Goal: Task Accomplishment & Management: Complete application form

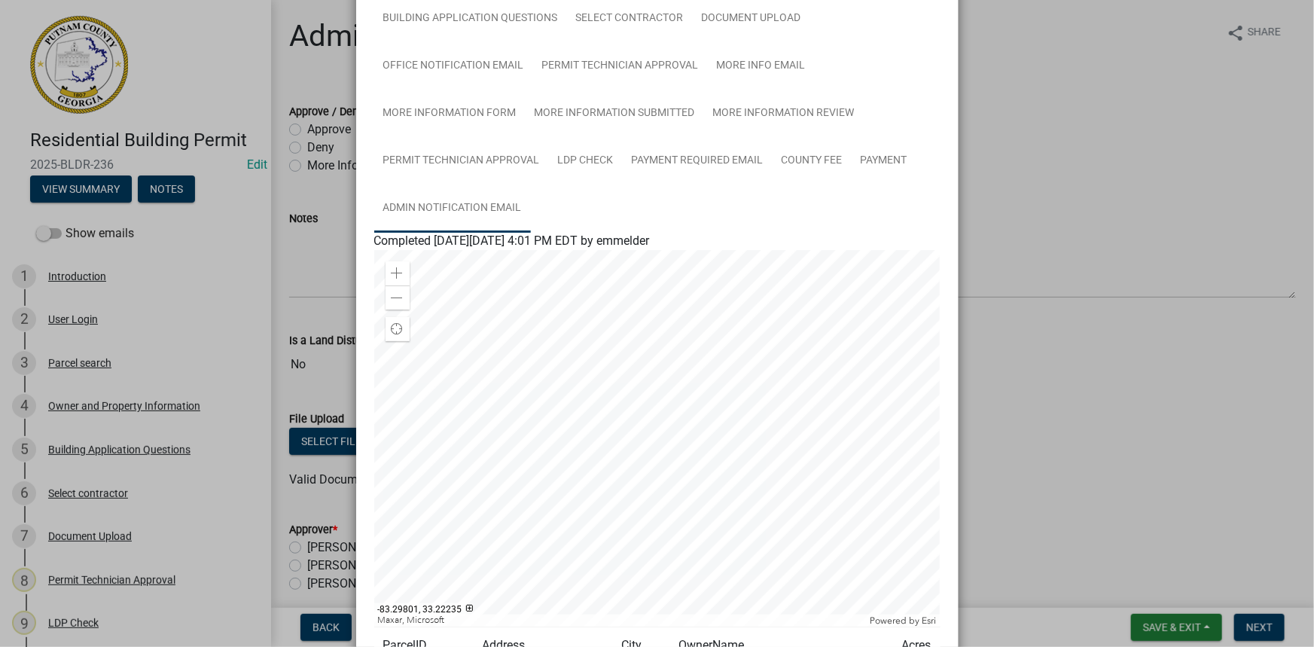
scroll to position [261, 0]
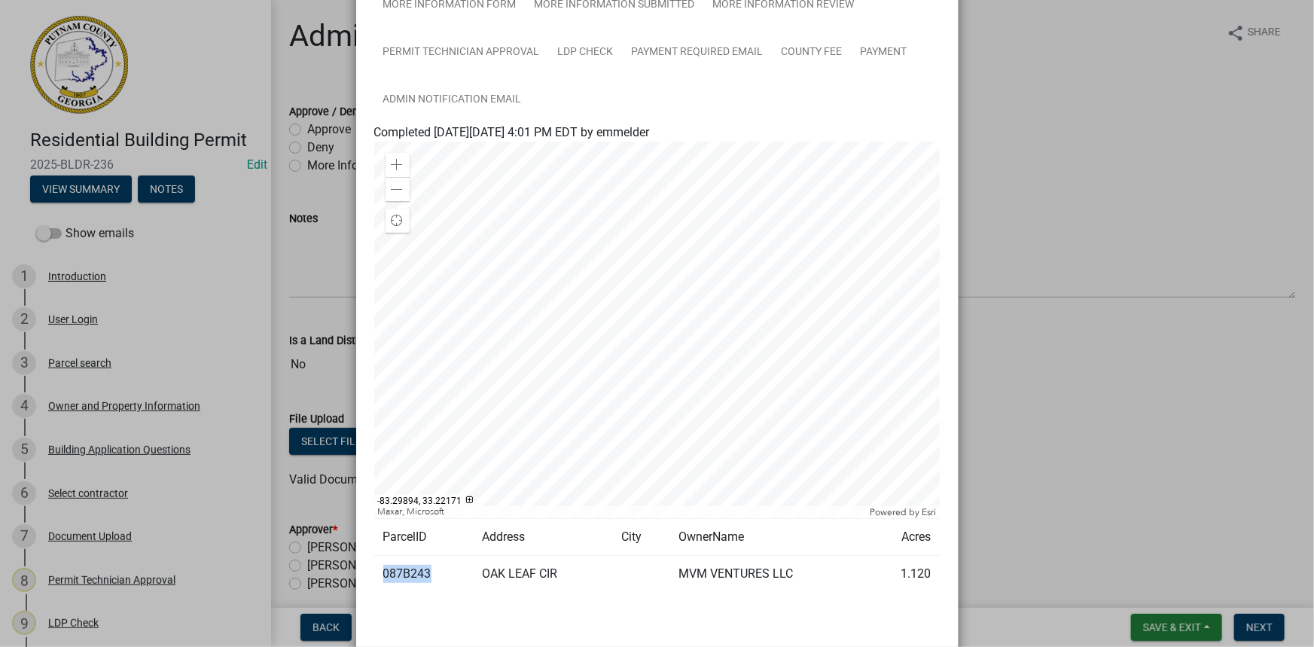
drag, startPoint x: 427, startPoint y: 572, endPoint x: 379, endPoint y: 572, distance: 48.2
click at [379, 572] on td "087B243" at bounding box center [423, 574] width 99 height 37
copy td "087B243"
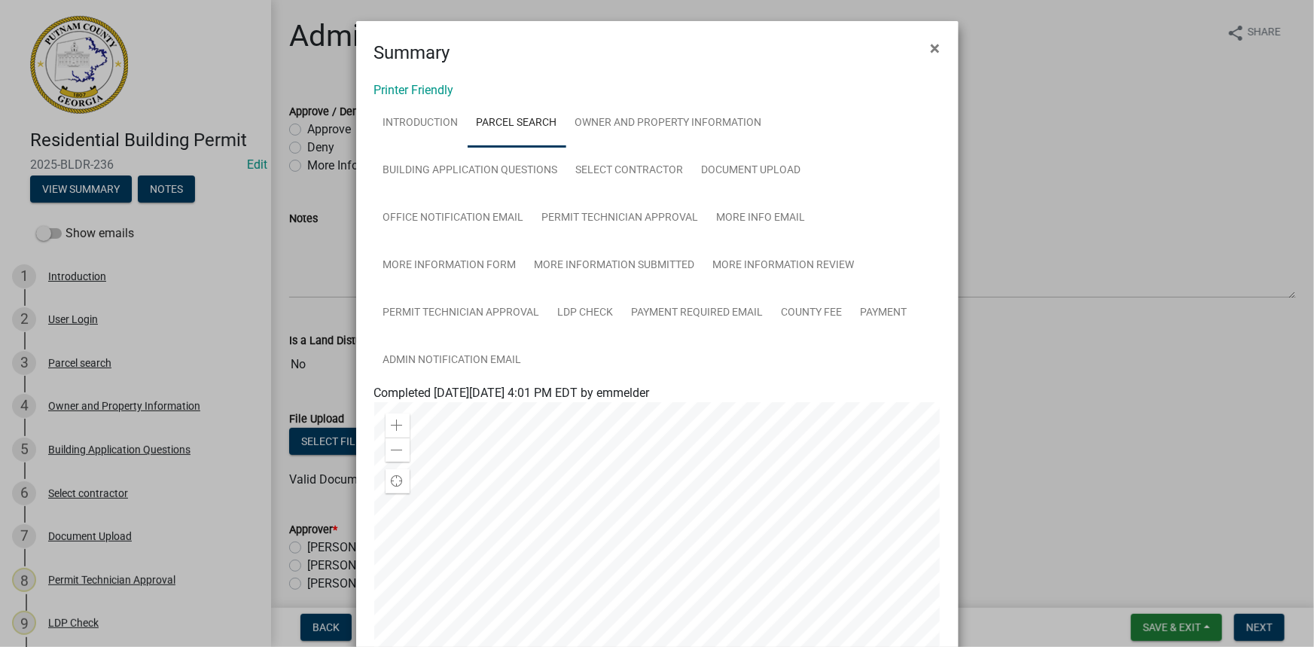
scroll to position [0, 0]
click at [494, 154] on link "Building Application Questions" at bounding box center [470, 171] width 193 height 48
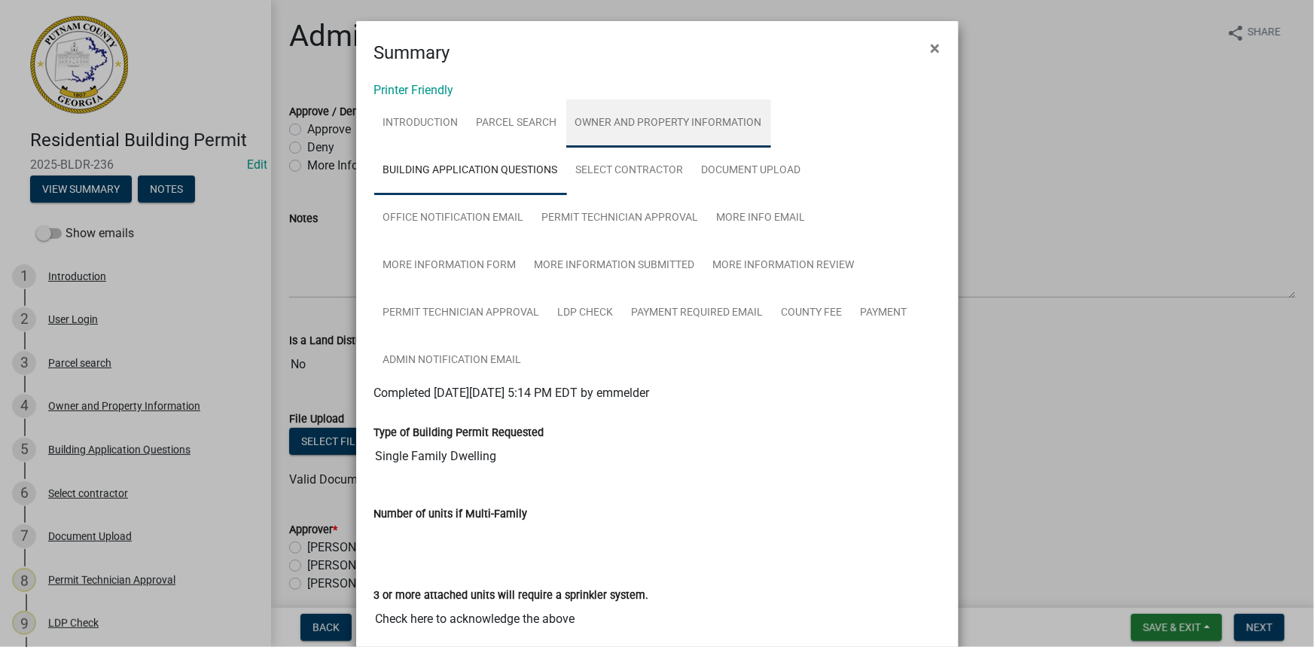
click at [625, 115] on link "Owner and Property Information" at bounding box center [668, 123] width 205 height 48
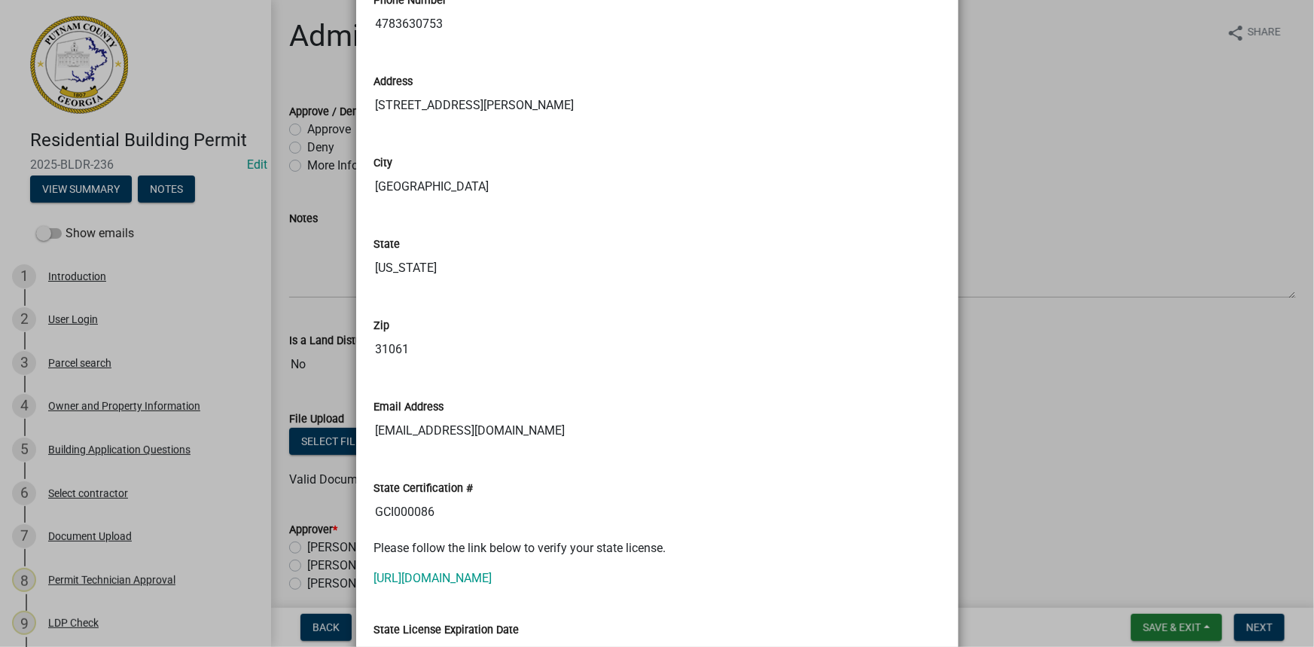
scroll to position [1780, 0]
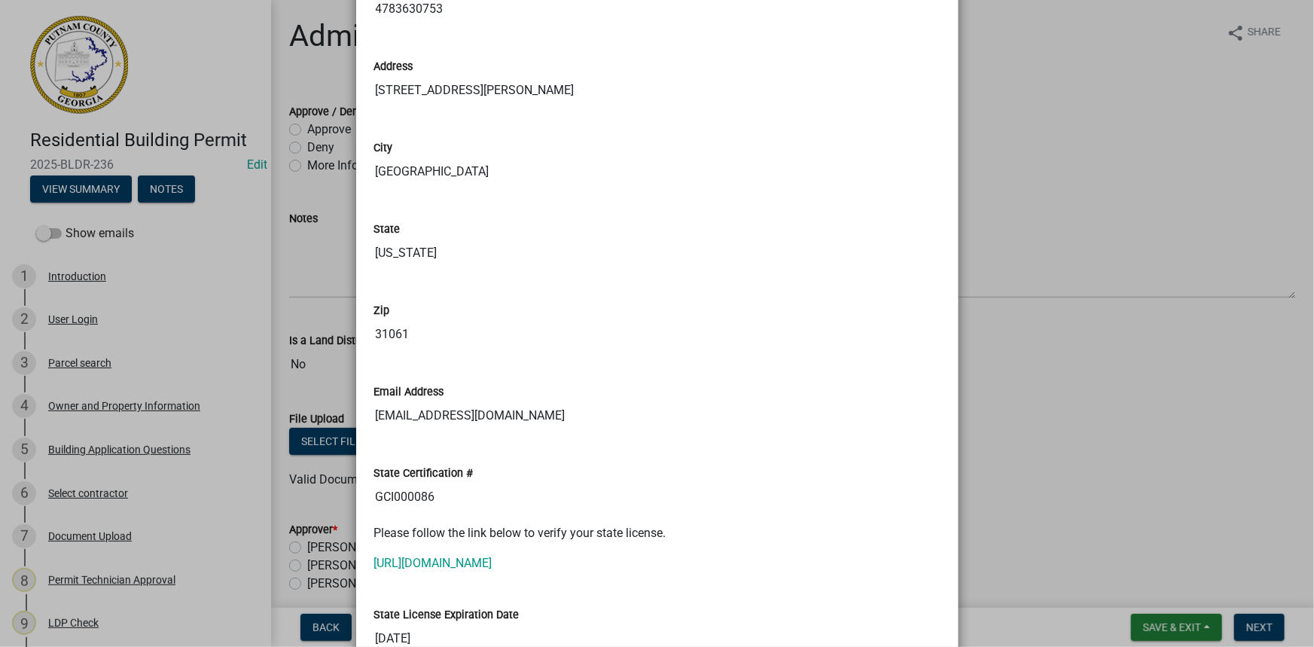
drag, startPoint x: 450, startPoint y: 497, endPoint x: 338, endPoint y: 490, distance: 111.7
click at [339, 490] on ngb-modal-window "Summary × Printer Friendly Introduction Parcel search Owner and Property Inform…" at bounding box center [657, 323] width 1314 height 647
click at [459, 556] on link "[URL][DOMAIN_NAME]" at bounding box center [433, 563] width 118 height 14
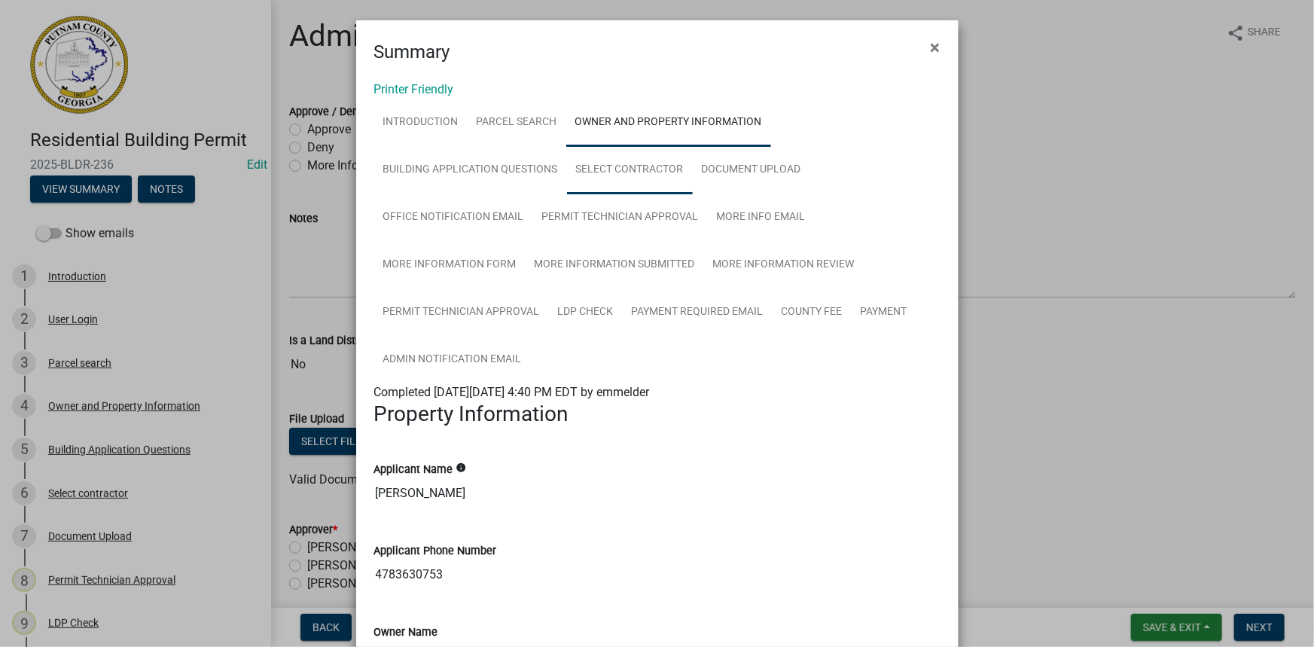
scroll to position [0, 0]
click at [514, 172] on link "Building Application Questions" at bounding box center [470, 171] width 193 height 48
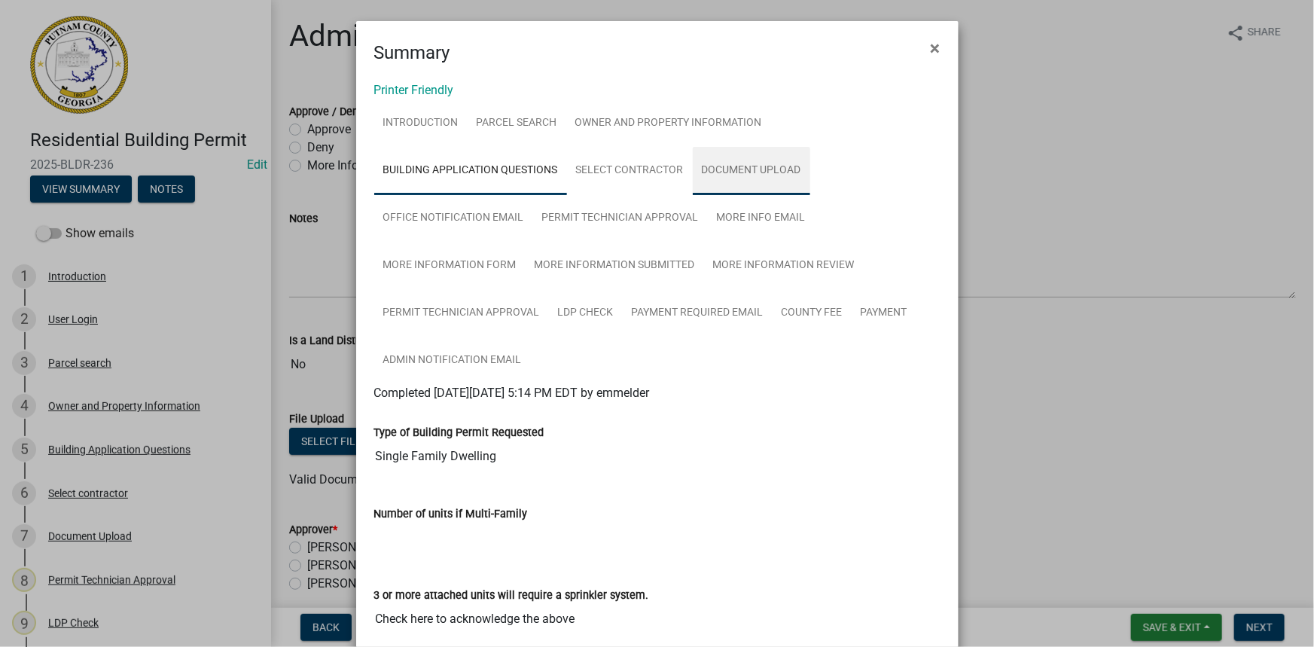
click at [694, 169] on link "Document Upload" at bounding box center [751, 171] width 117 height 48
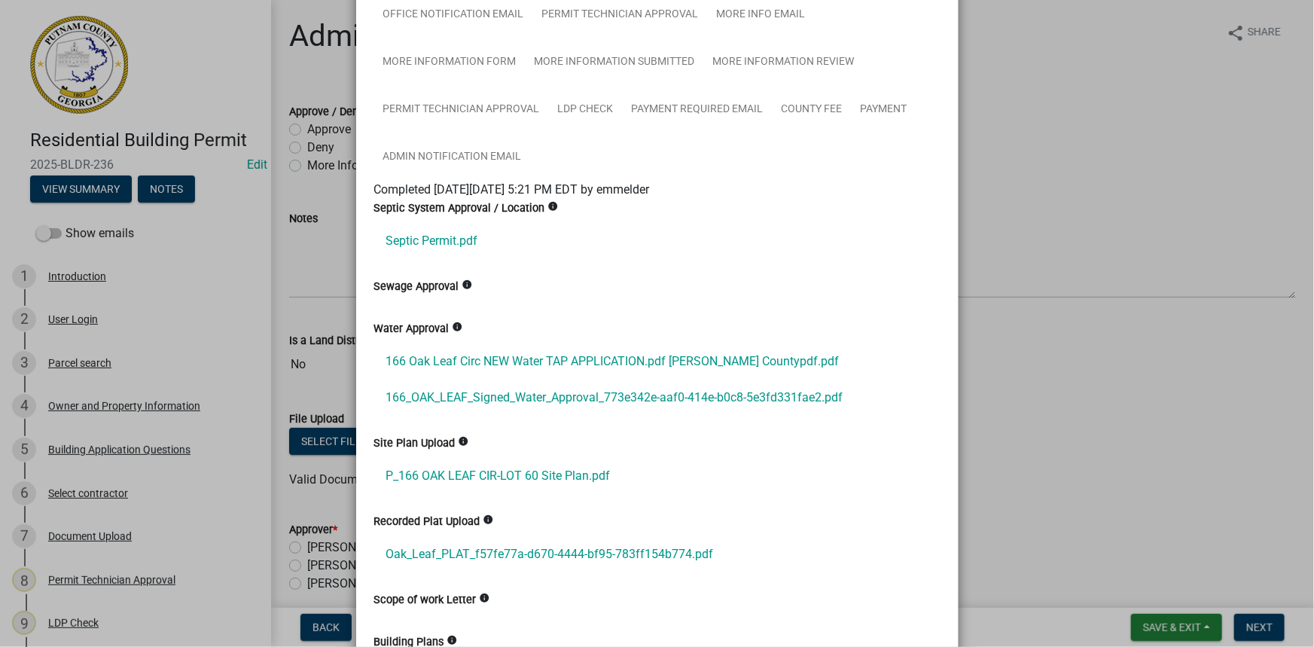
scroll to position [205, 0]
click at [467, 243] on link "Septic Permit.pdf" at bounding box center [657, 239] width 566 height 36
click at [520, 360] on link "166 Oak Leaf Circ NEW Water TAP APPLICATION.pdf Putnam Countypdf.pdf" at bounding box center [657, 360] width 566 height 36
click at [495, 395] on link "166_OAK_LEAF_Signed_Water_Approval_773e342e-aaf0-414e-b0c8-5e3fd331fae2.pdf" at bounding box center [657, 396] width 566 height 36
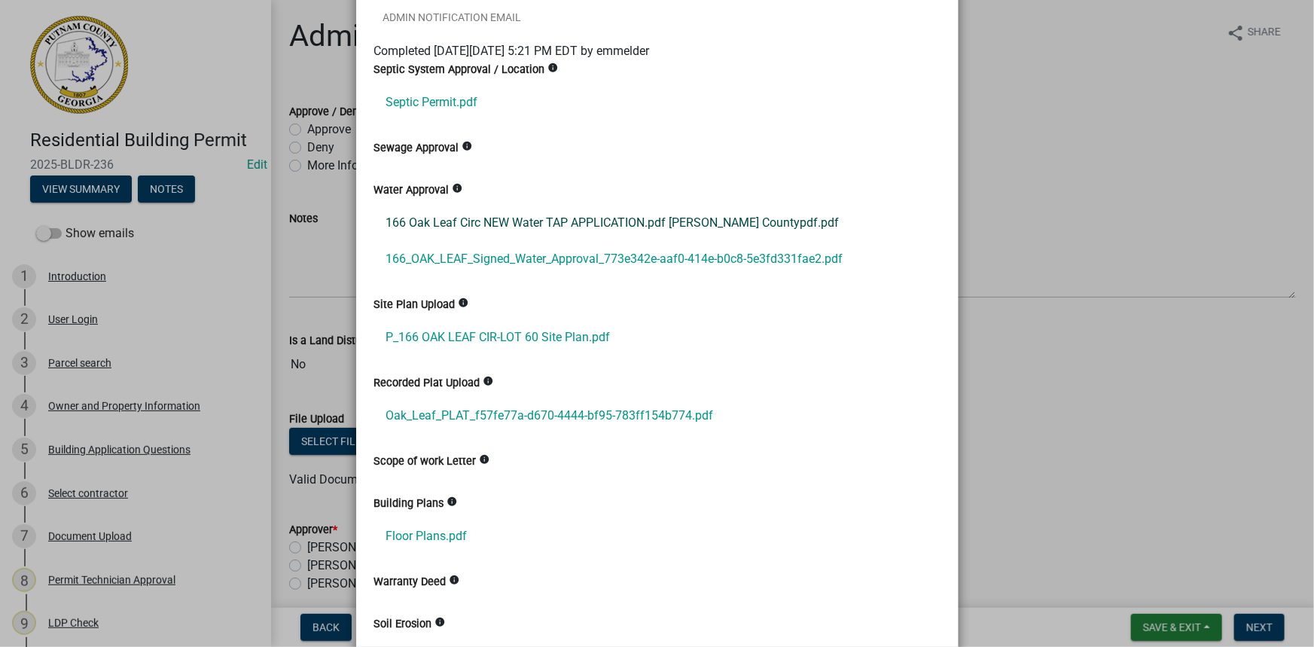
scroll to position [410, 0]
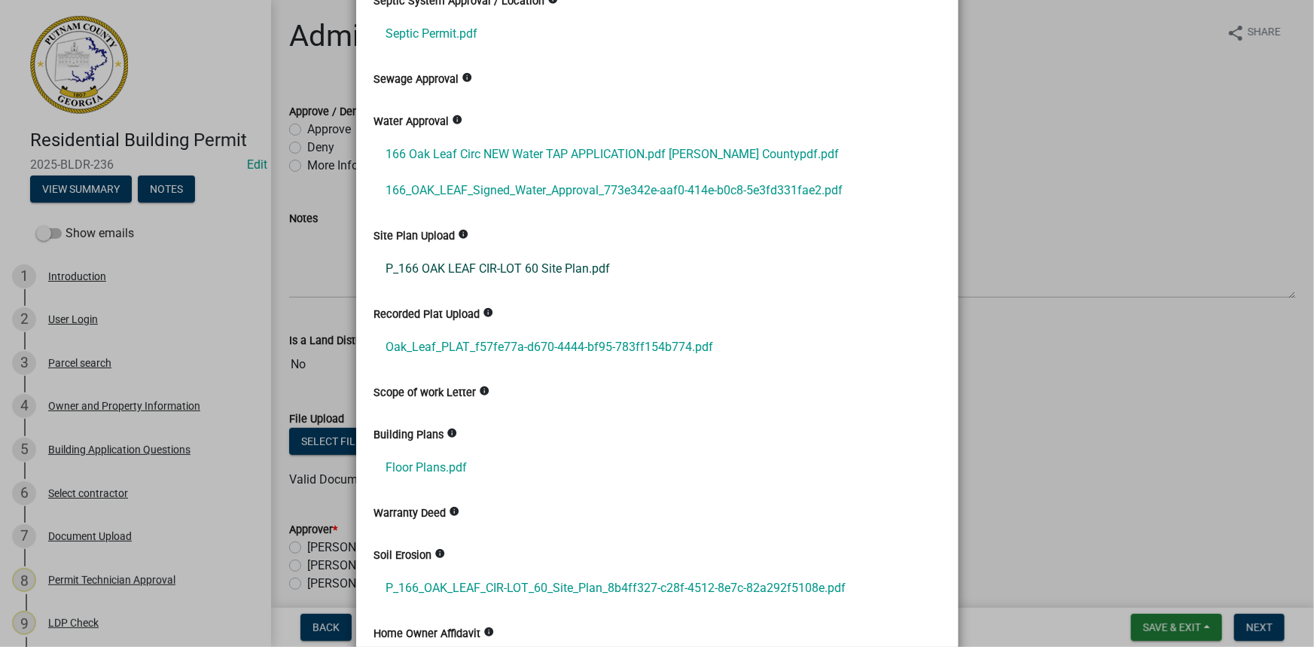
click at [545, 277] on link "P_166 OAK LEAF CIR-LOT 60 Site Plan.pdf" at bounding box center [657, 269] width 566 height 36
click at [481, 338] on link "Oak_Leaf_PLAT_f57fe77a-d670-4444-bf95-783ff154b774.pdf" at bounding box center [657, 347] width 566 height 36
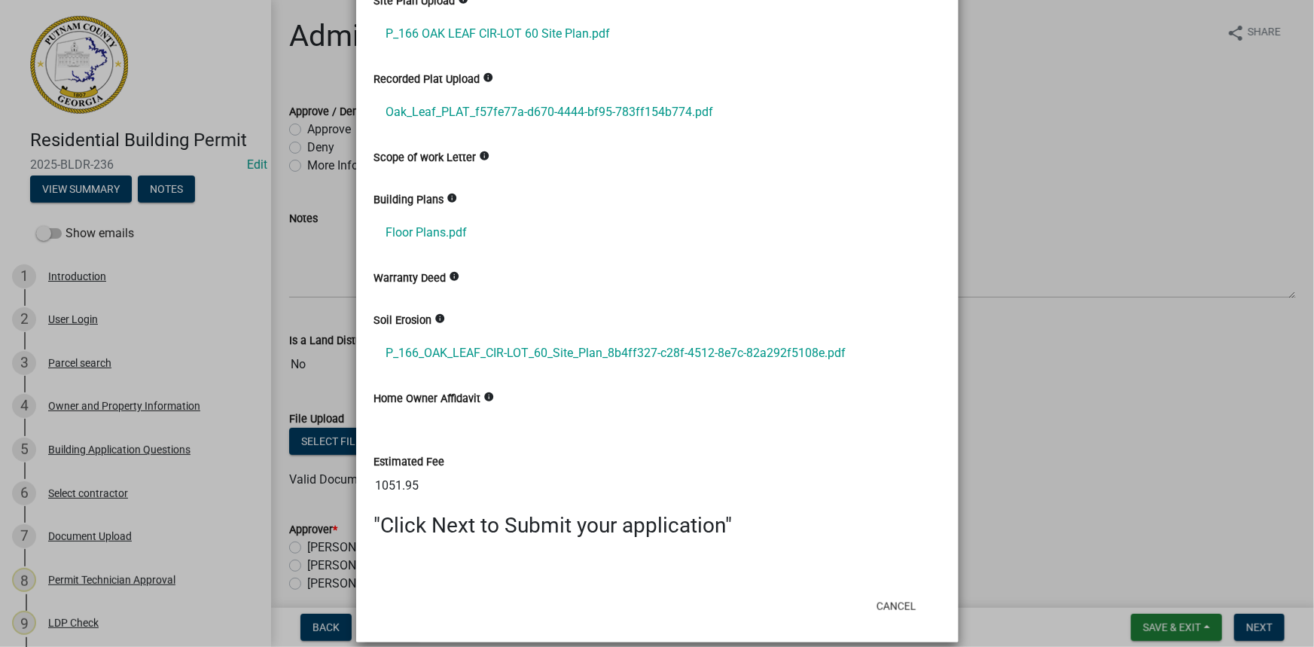
scroll to position [660, 0]
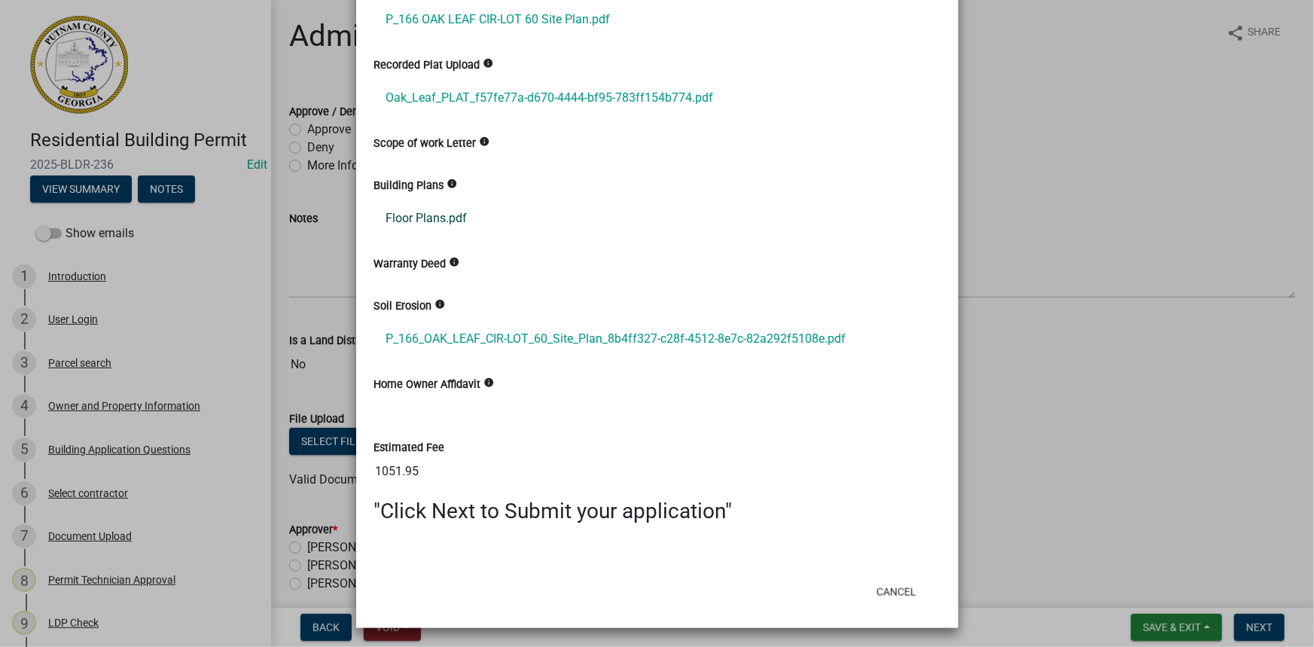
click at [396, 218] on link "Floor Plans.pdf" at bounding box center [657, 218] width 566 height 36
click at [519, 343] on link "P_166_OAK_LEAF_CIR-LOT_60_Site_Plan_8b4ff327-c28f-4512-8e7c-82a292f5108e.pdf" at bounding box center [657, 339] width 566 height 36
click at [308, 211] on ngb-modal-window "Summary × Printer Friendly Introduction Parcel search Owner and Property Inform…" at bounding box center [657, 323] width 1314 height 647
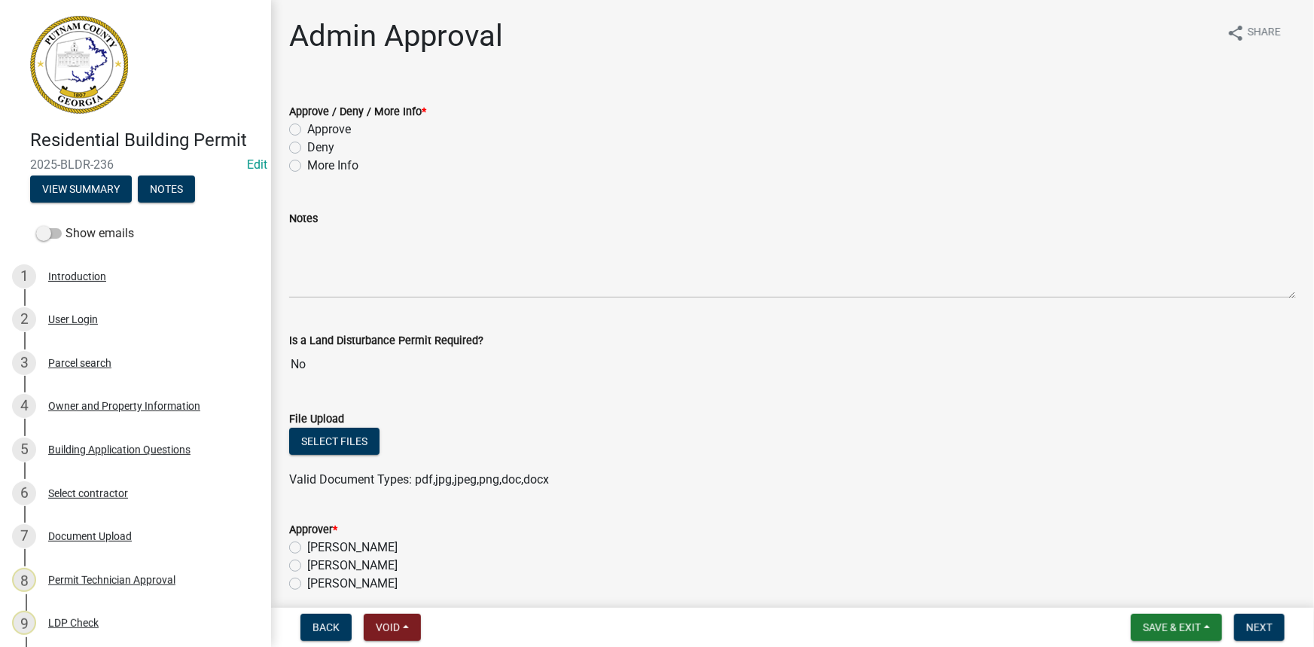
click at [320, 166] on label "More Info" at bounding box center [332, 166] width 51 height 18
click at [317, 166] on input "More Info" at bounding box center [312, 162] width 10 height 10
radio input "true"
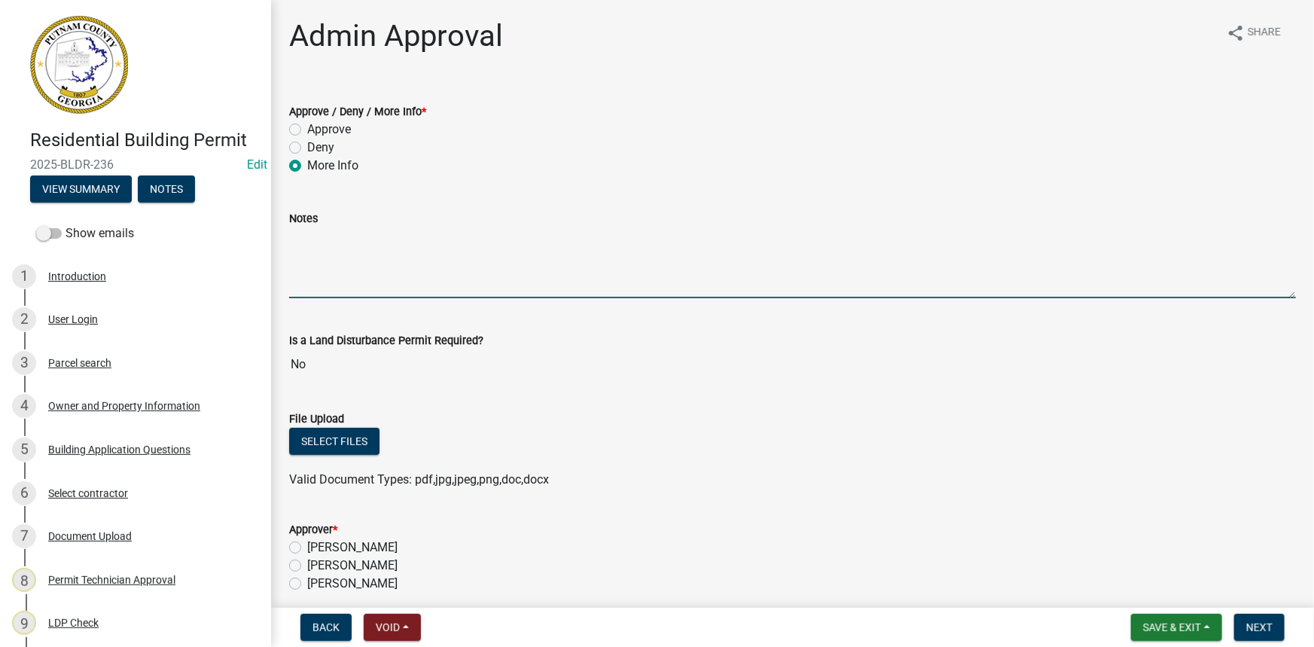
click at [403, 270] on textarea "Notes" at bounding box center [792, 262] width 1007 height 71
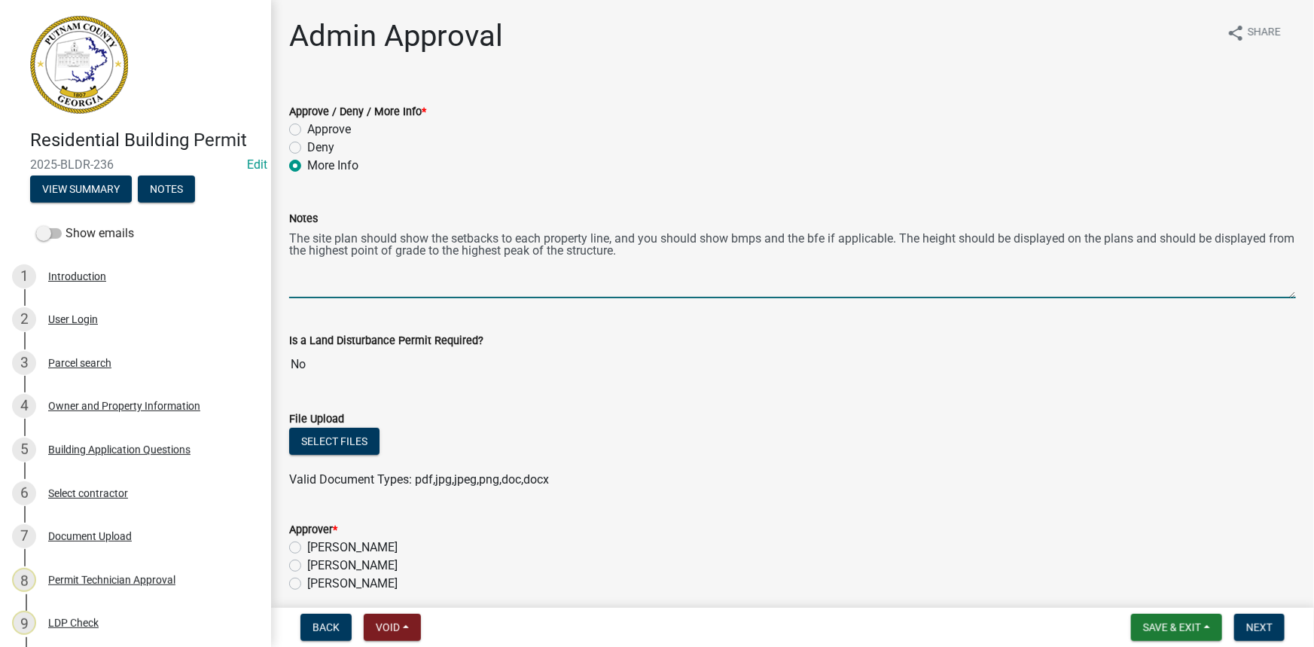
drag, startPoint x: 706, startPoint y: 247, endPoint x: 270, endPoint y: 221, distance: 437.5
click at [270, 221] on div "Residential Building Permit 2025-BLDR-236 Edit View Summary Notes Show emails 1…" at bounding box center [657, 323] width 1314 height 647
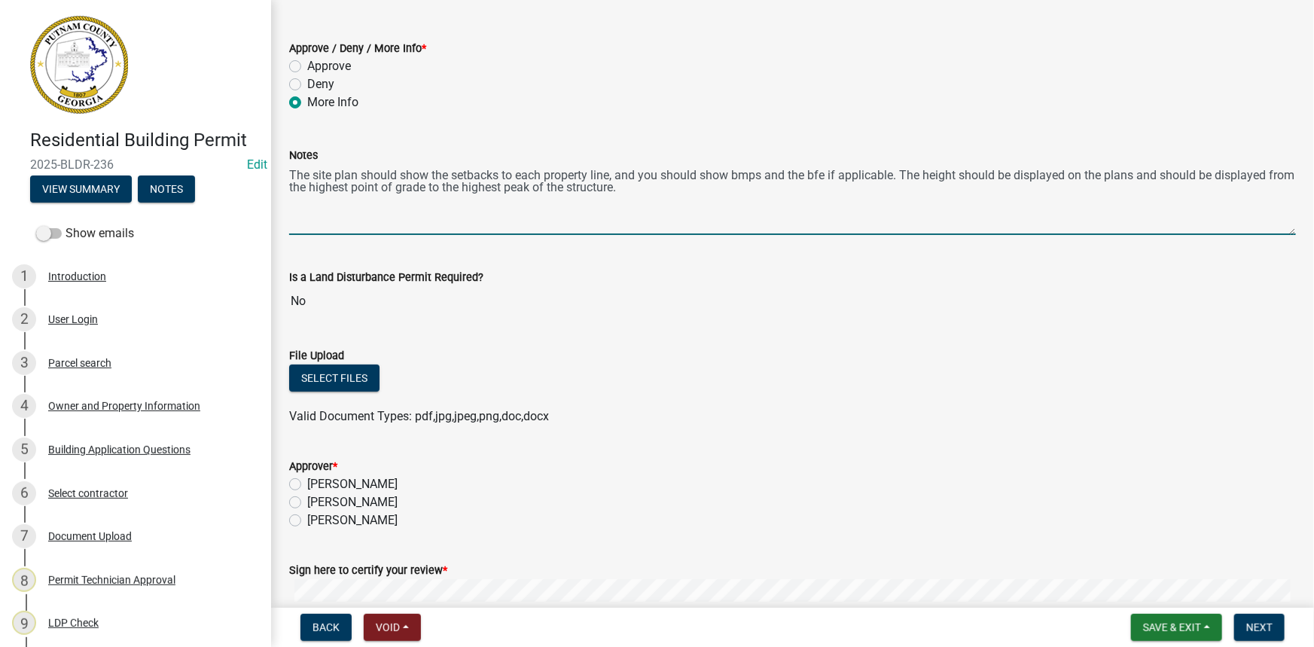
scroll to position [136, 0]
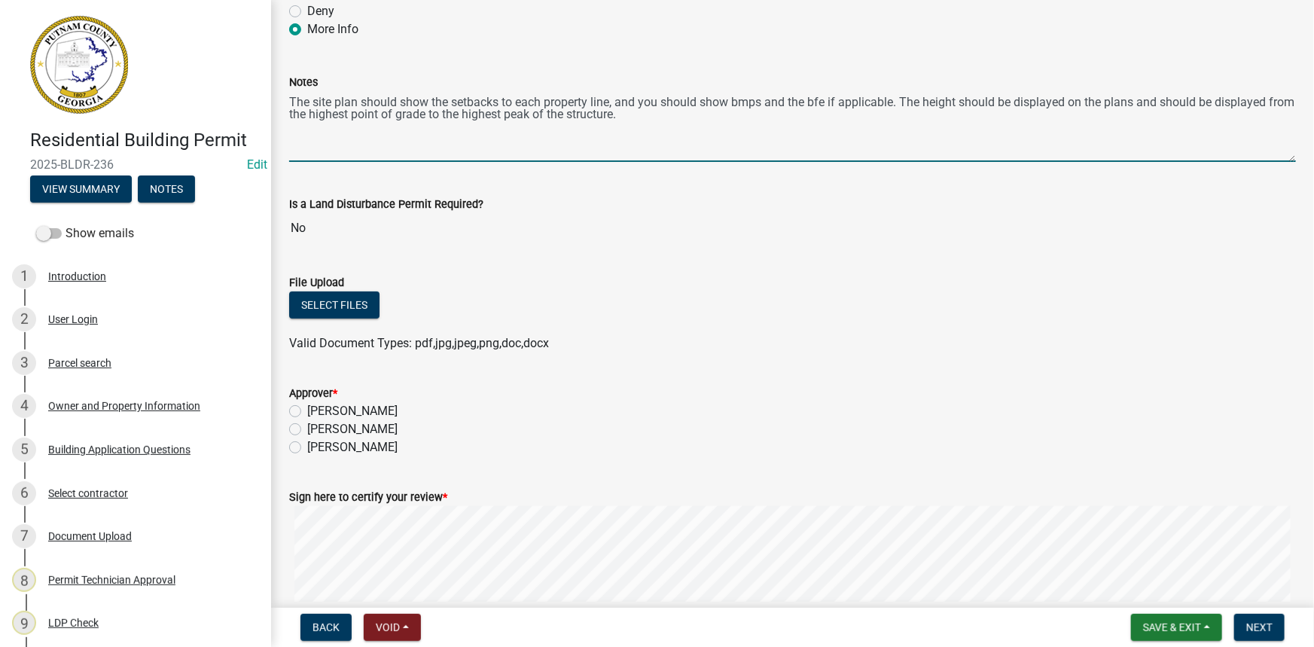
type textarea "The site plan should show the setbacks to each property line, and you should sh…"
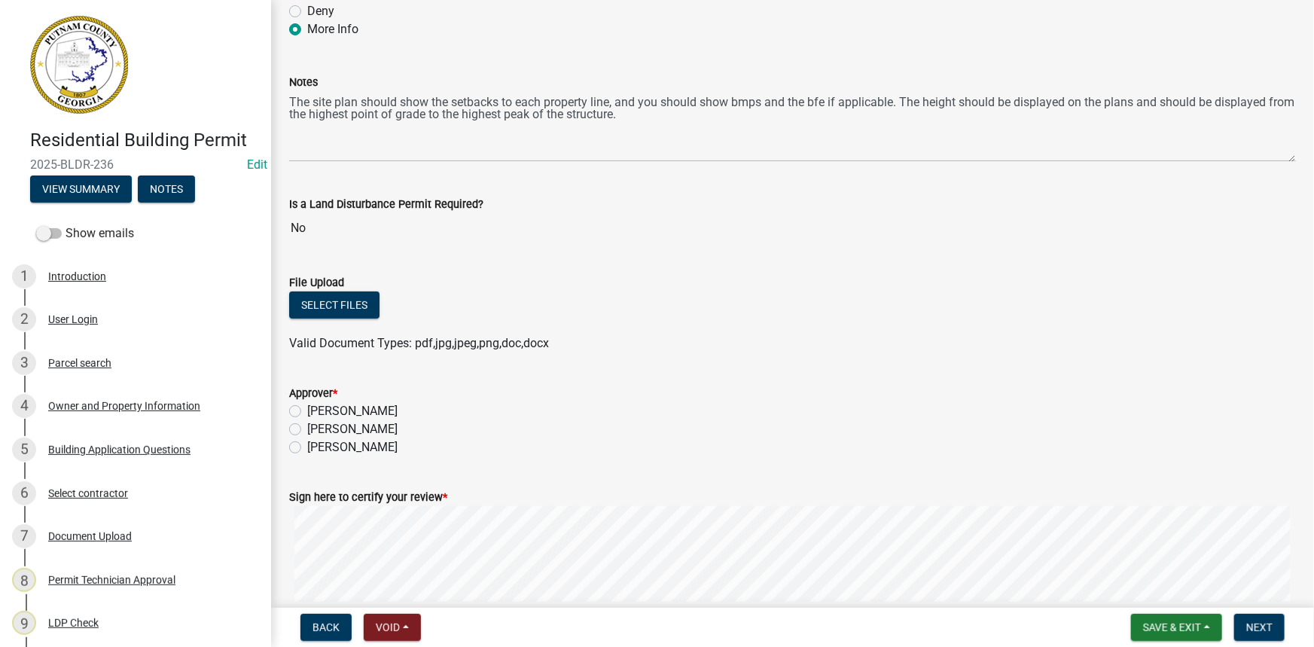
click at [393, 423] on label "[PERSON_NAME]" at bounding box center [352, 429] width 90 height 18
click at [317, 423] on input "[PERSON_NAME]" at bounding box center [312, 425] width 10 height 10
radio input "true"
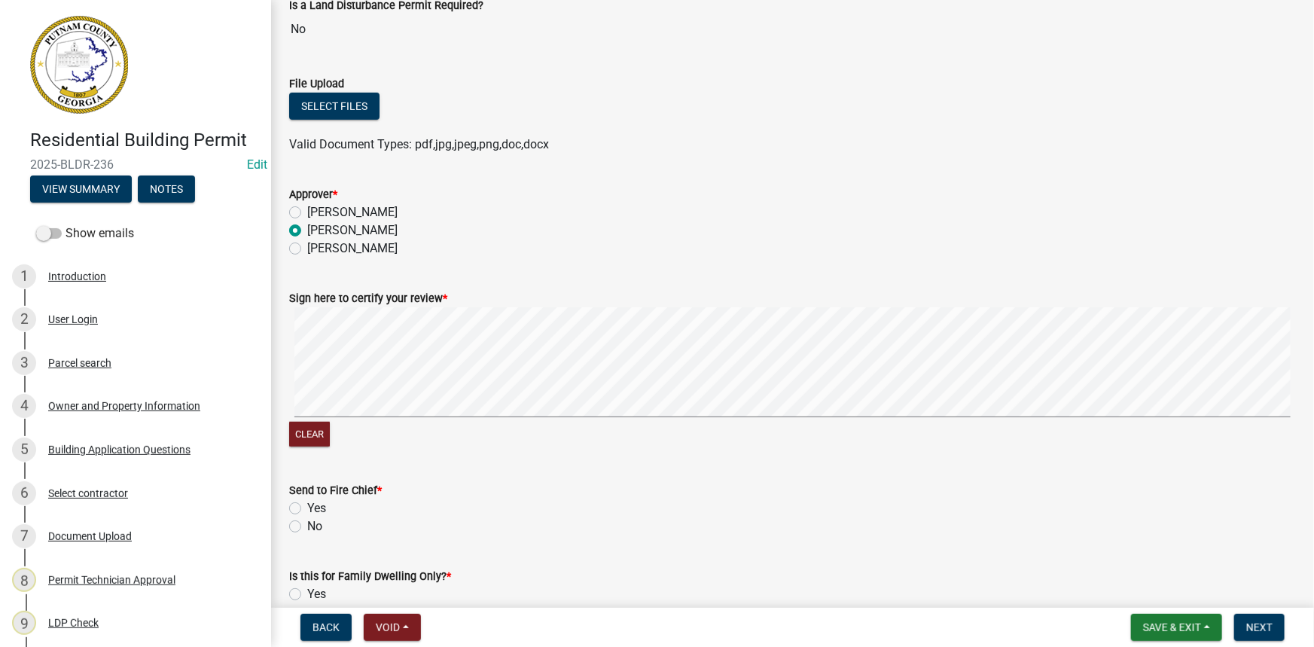
scroll to position [342, 0]
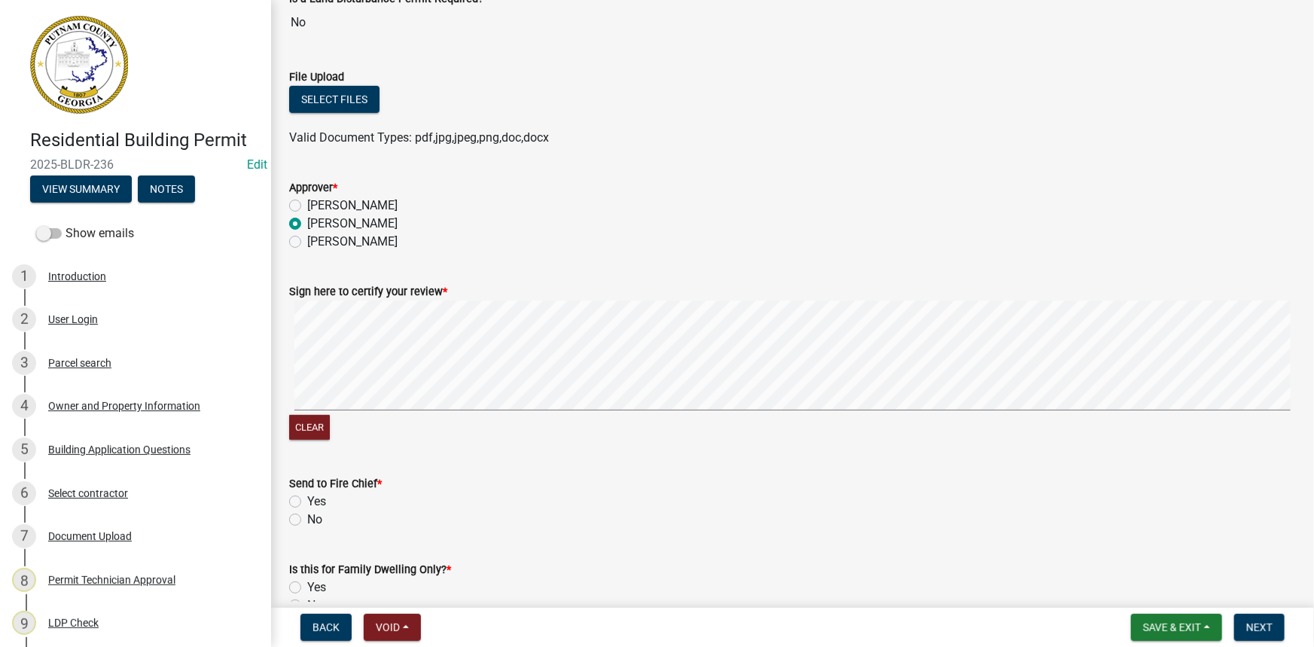
click at [319, 523] on label "No" at bounding box center [314, 520] width 15 height 18
click at [317, 520] on input "No" at bounding box center [312, 516] width 10 height 10
radio input "true"
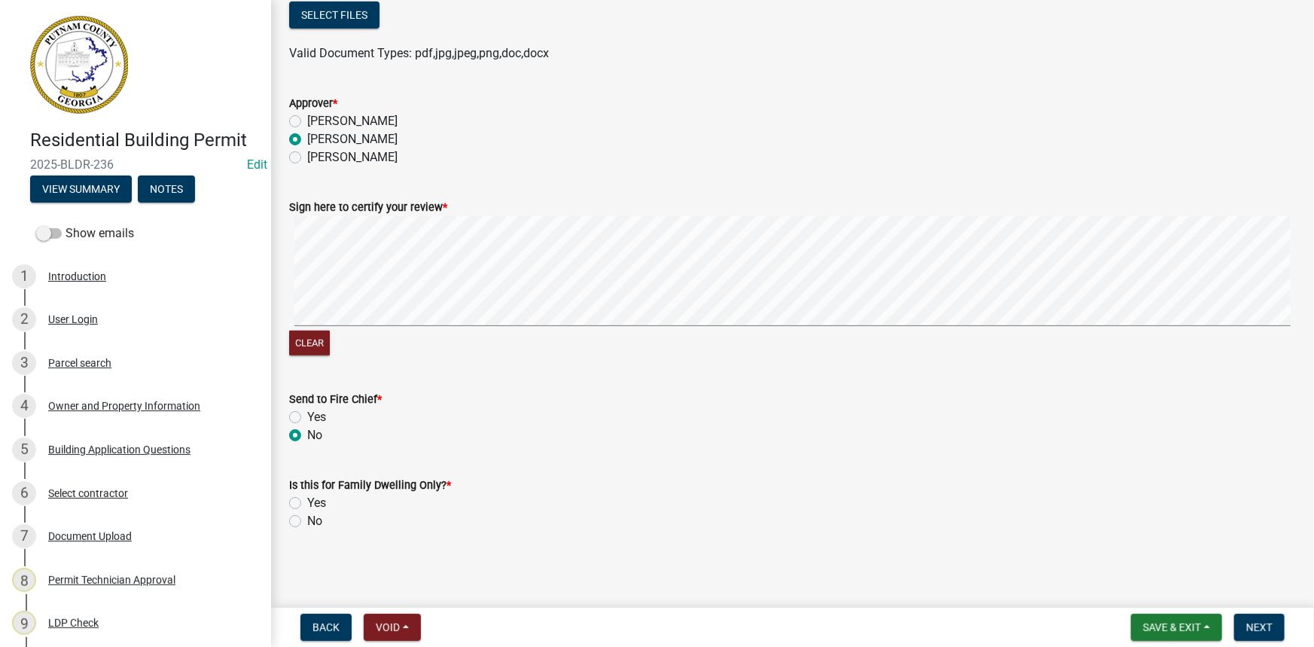
click at [307, 523] on label "No" at bounding box center [314, 521] width 15 height 18
click at [307, 522] on input "No" at bounding box center [312, 517] width 10 height 10
radio input "true"
click at [1275, 630] on button "Next" at bounding box center [1259, 627] width 50 height 27
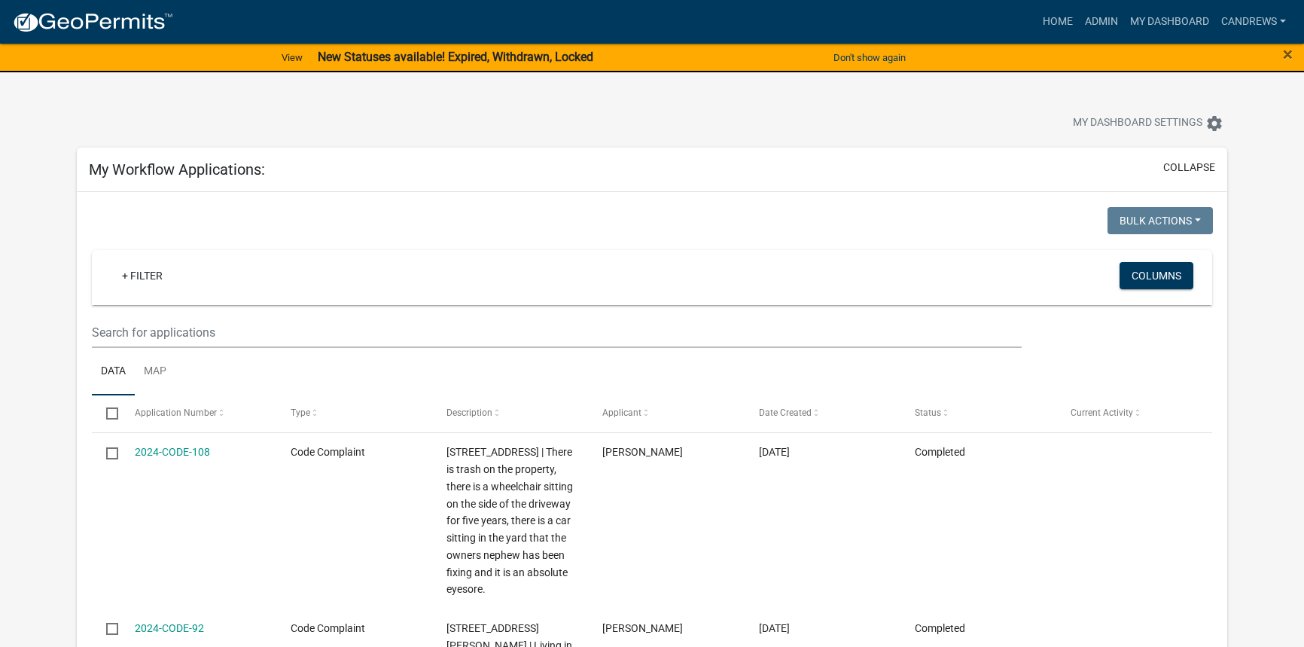
select select "2: 50"
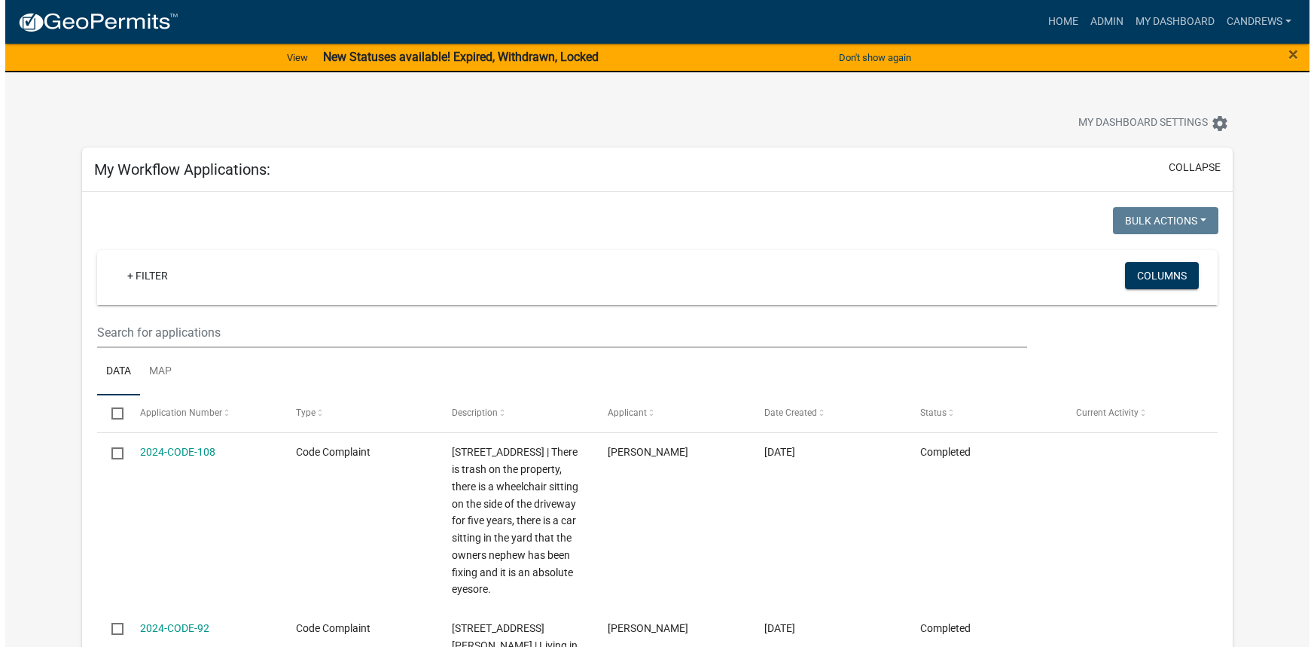
scroll to position [3058, 0]
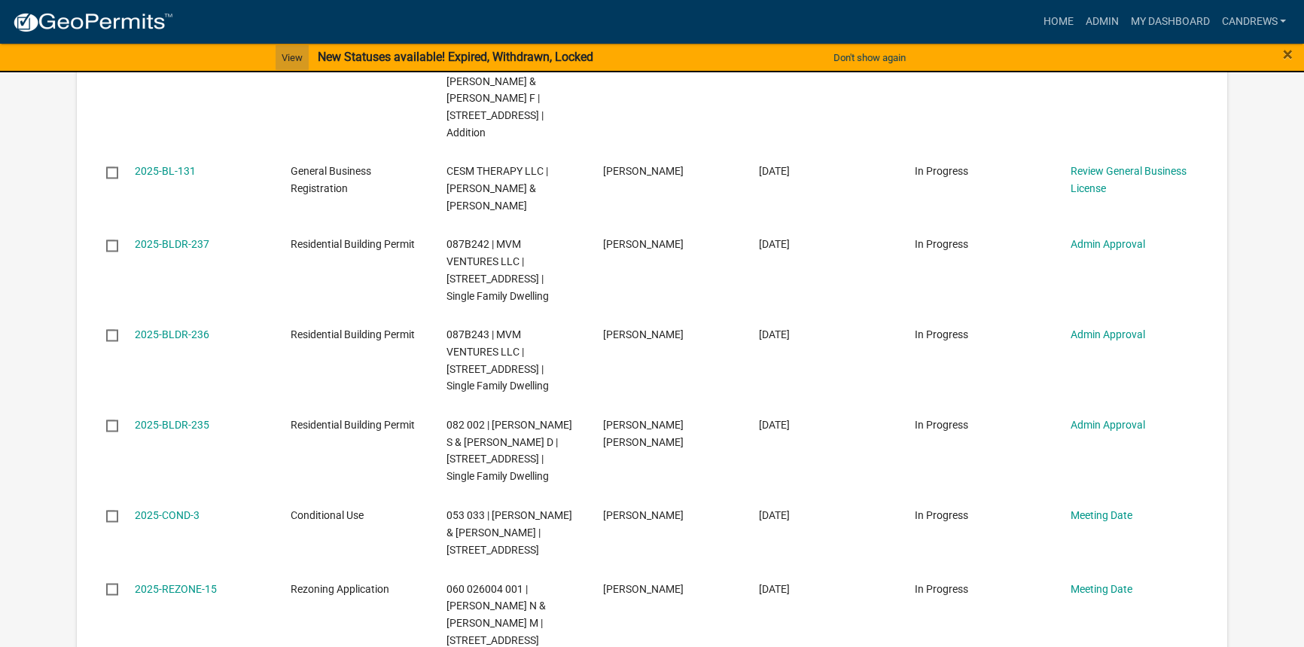
click at [292, 53] on link "View" at bounding box center [292, 57] width 33 height 25
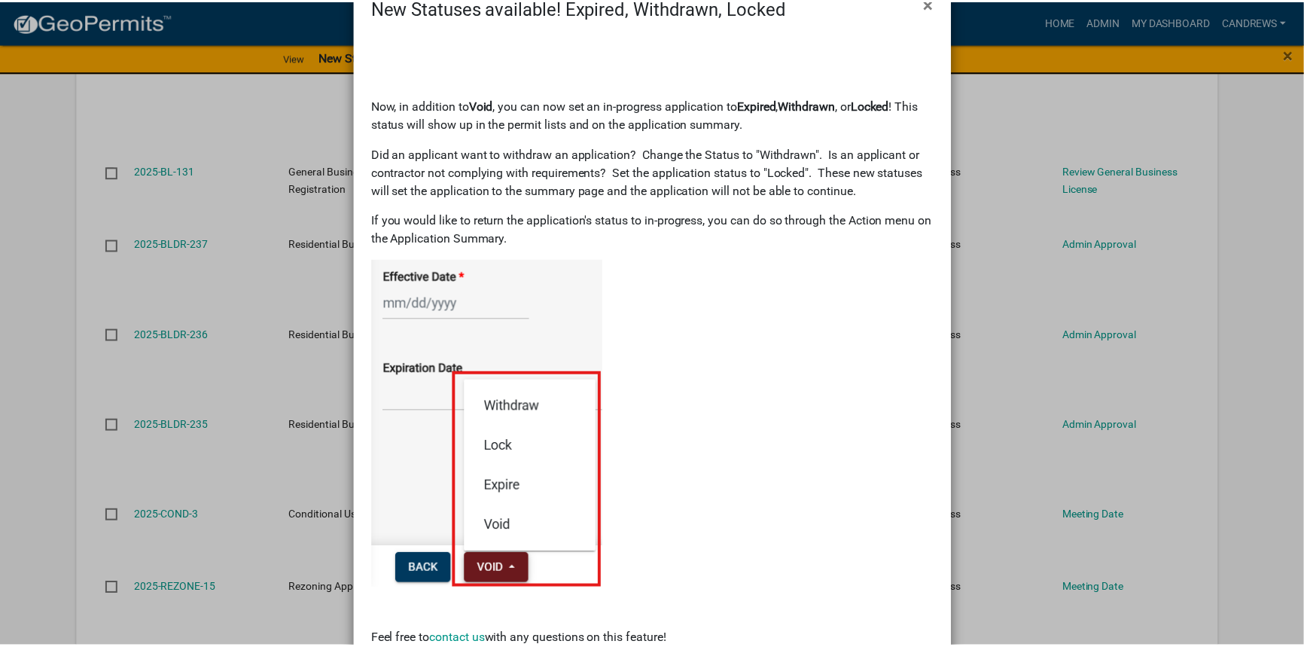
scroll to position [68, 0]
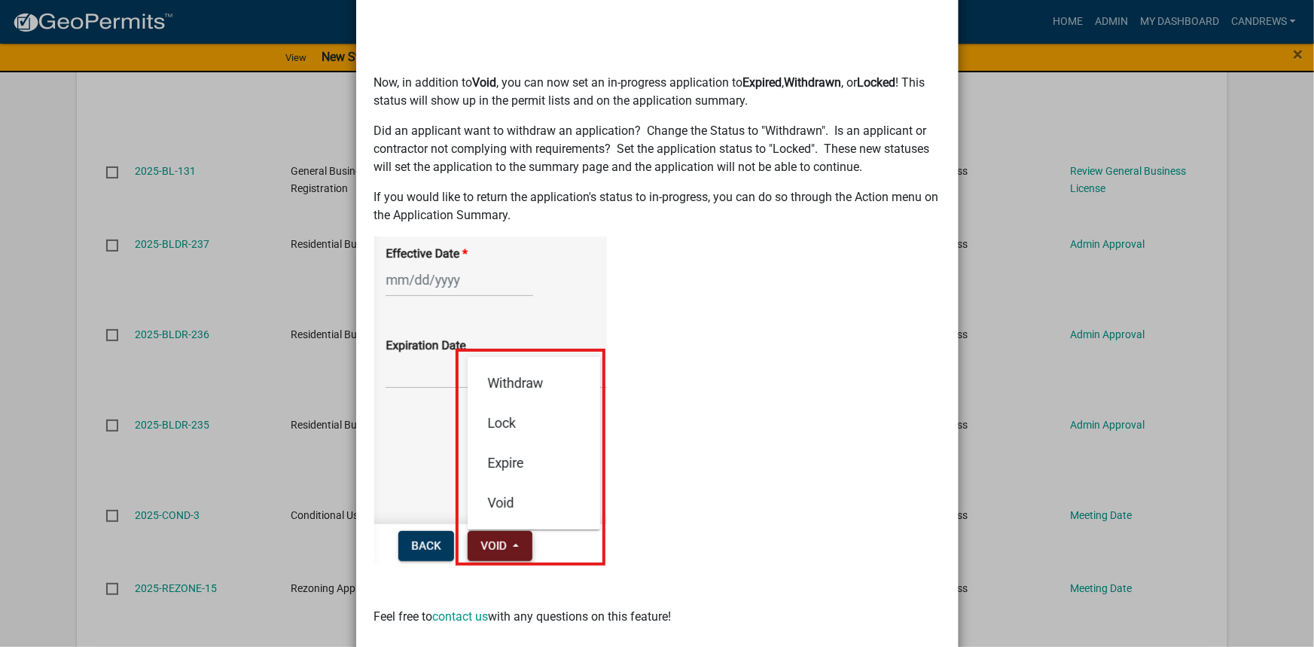
click at [1164, 133] on ngb-modal-window "New Statuses available! Expired, Withdrawn, Locked × Now, in addition to Void ,…" at bounding box center [657, 323] width 1314 height 647
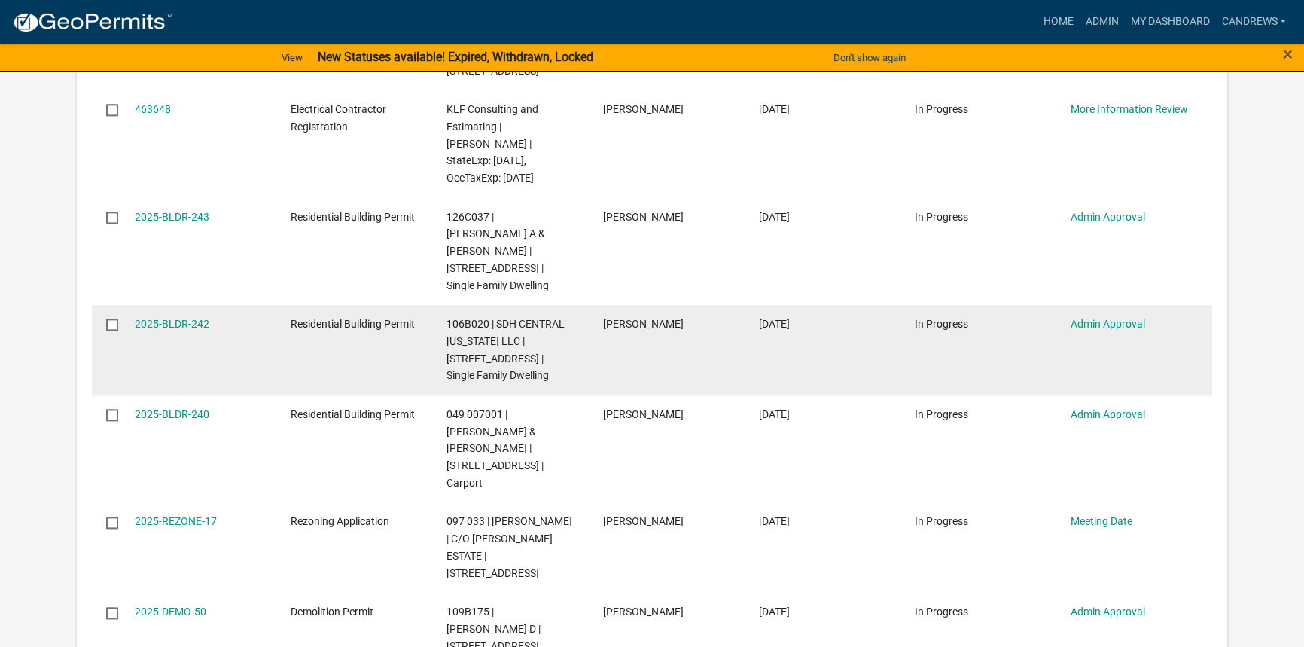
scroll to position [2304, 0]
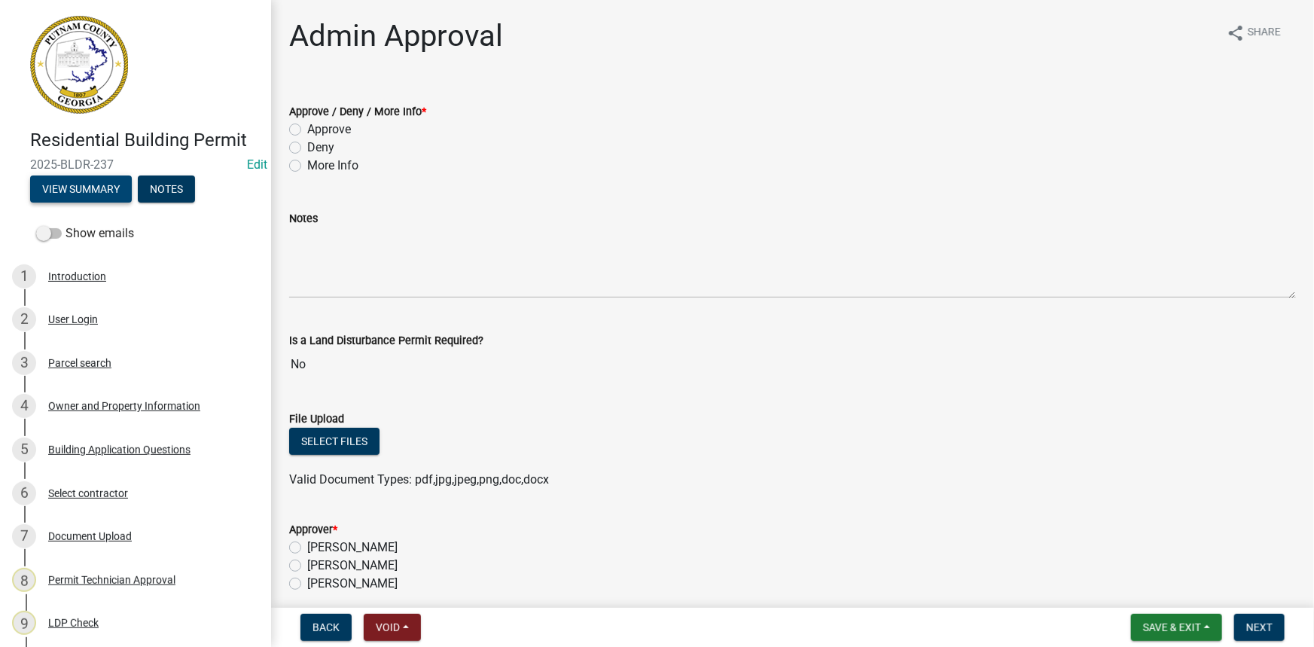
click at [82, 181] on button "View Summary" at bounding box center [81, 188] width 102 height 27
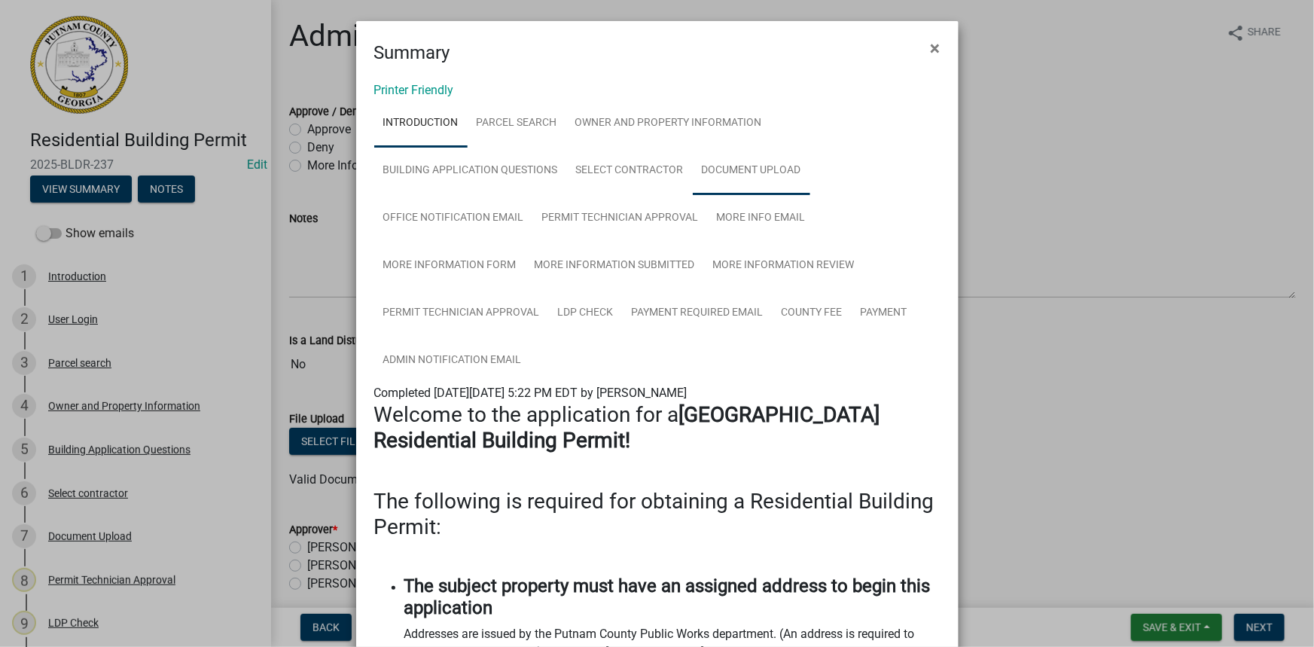
click at [724, 175] on link "Document Upload" at bounding box center [751, 171] width 117 height 48
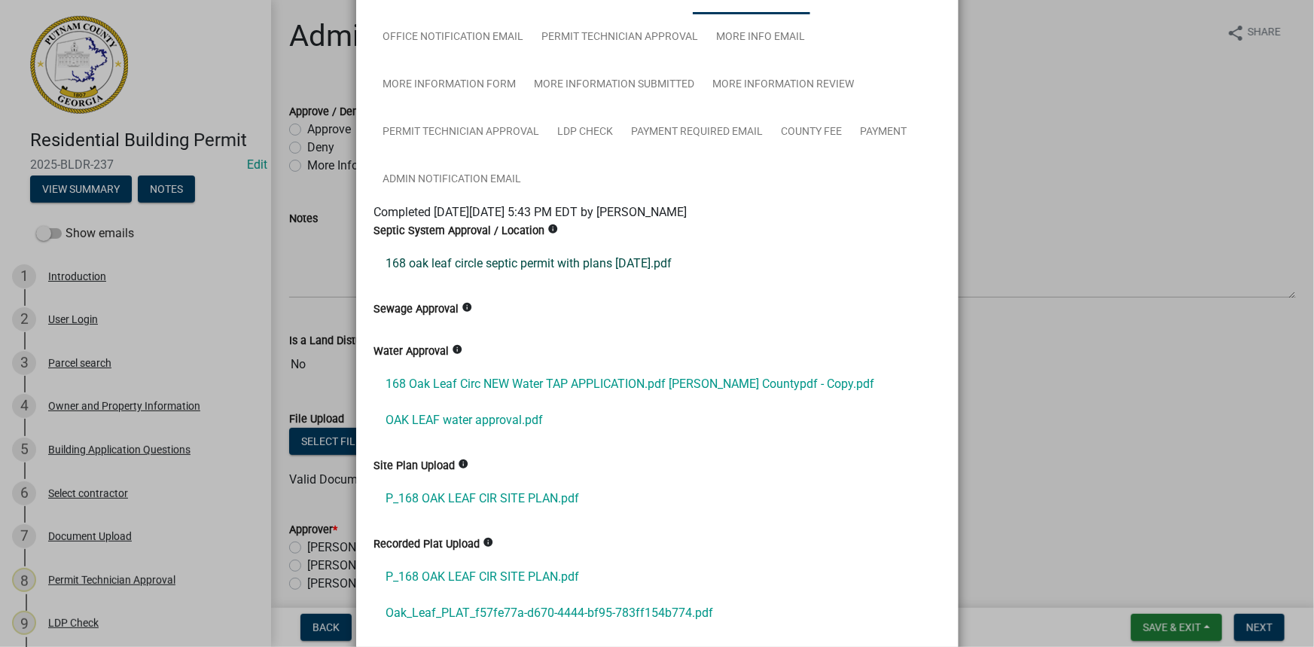
scroll to position [205, 0]
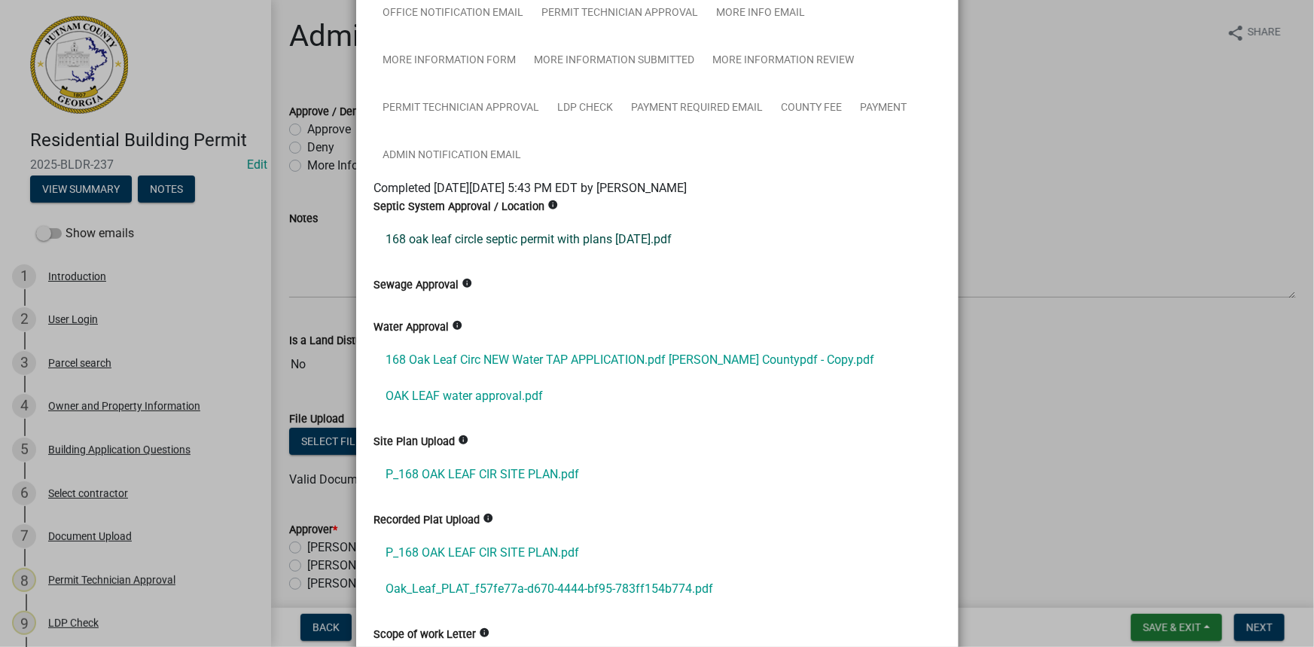
click at [561, 230] on link "168 oak leaf circle septic permit with plans [DATE].pdf" at bounding box center [657, 239] width 566 height 36
click at [512, 350] on link "168 Oak Leaf Circ NEW Water TAP APPLICATION.pdf [PERSON_NAME] Countypdf - Copy.…" at bounding box center [657, 360] width 566 height 36
click at [491, 395] on link "OAK LEAF water approval.pdf" at bounding box center [657, 396] width 566 height 36
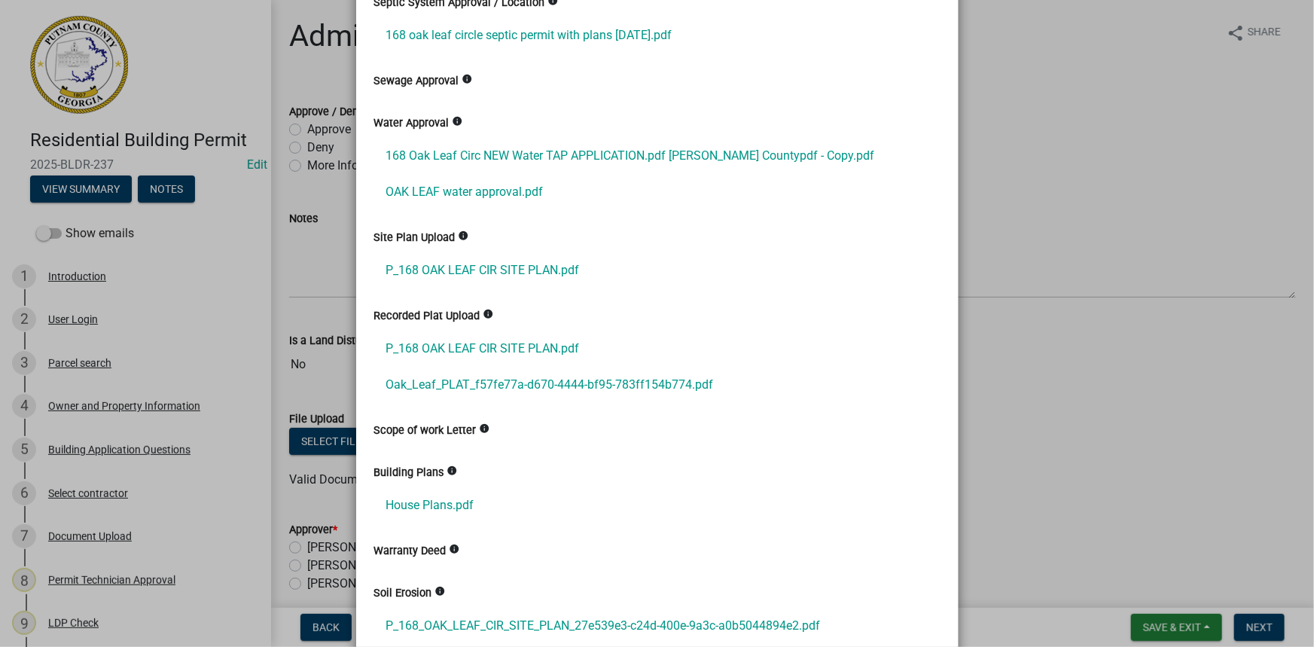
scroll to position [410, 0]
click at [486, 260] on link "P_168 OAK LEAF CIR SITE PLAN.pdf" at bounding box center [657, 269] width 566 height 36
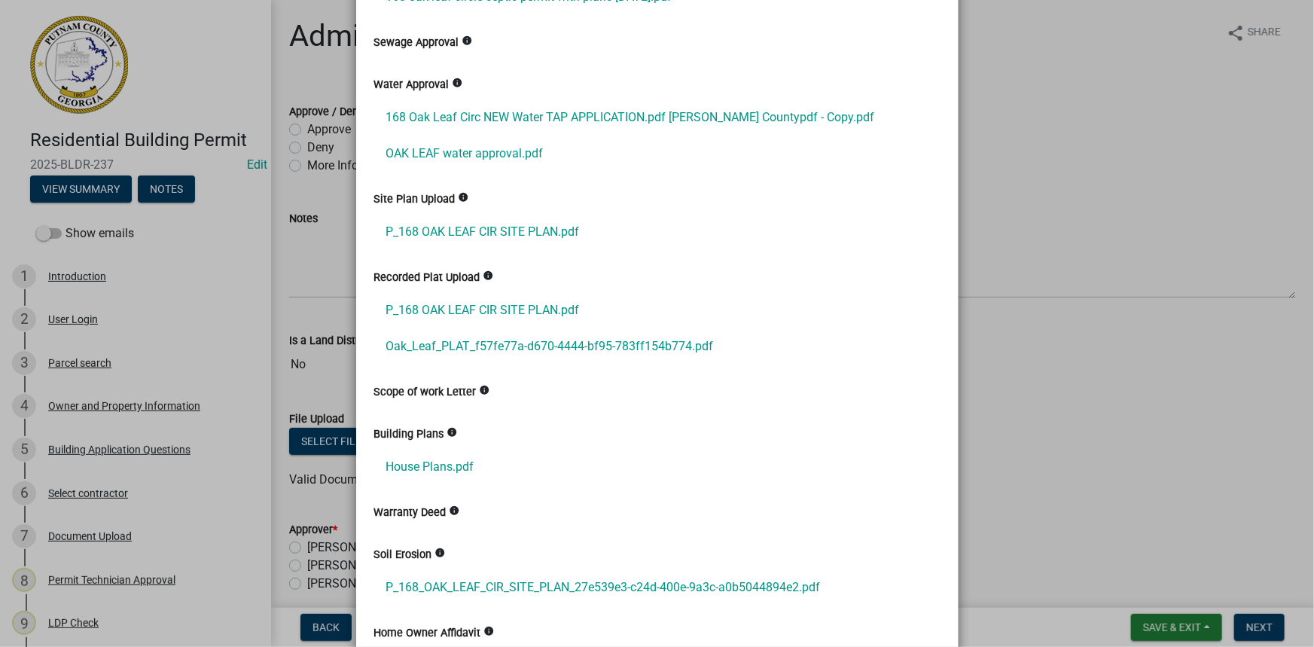
scroll to position [479, 0]
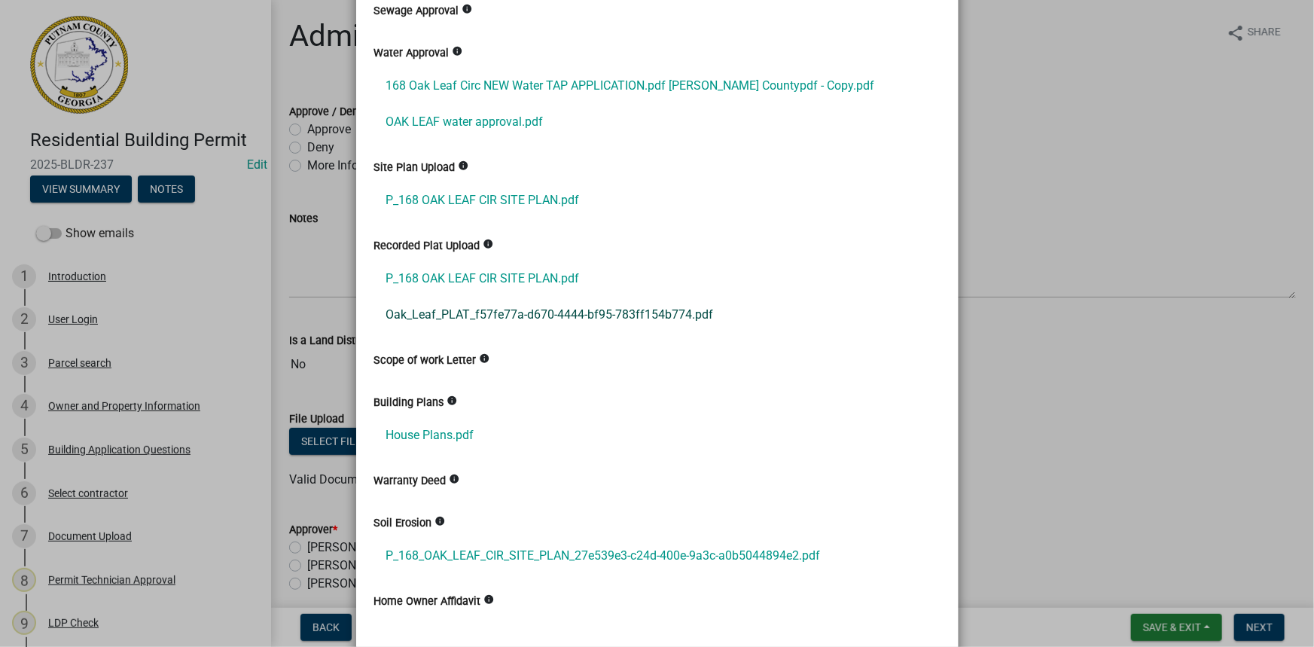
click at [481, 313] on link "Oak_Leaf_PLAT_f57fe77a-d670-4444-bf95-783ff154b774.pdf" at bounding box center [657, 315] width 566 height 36
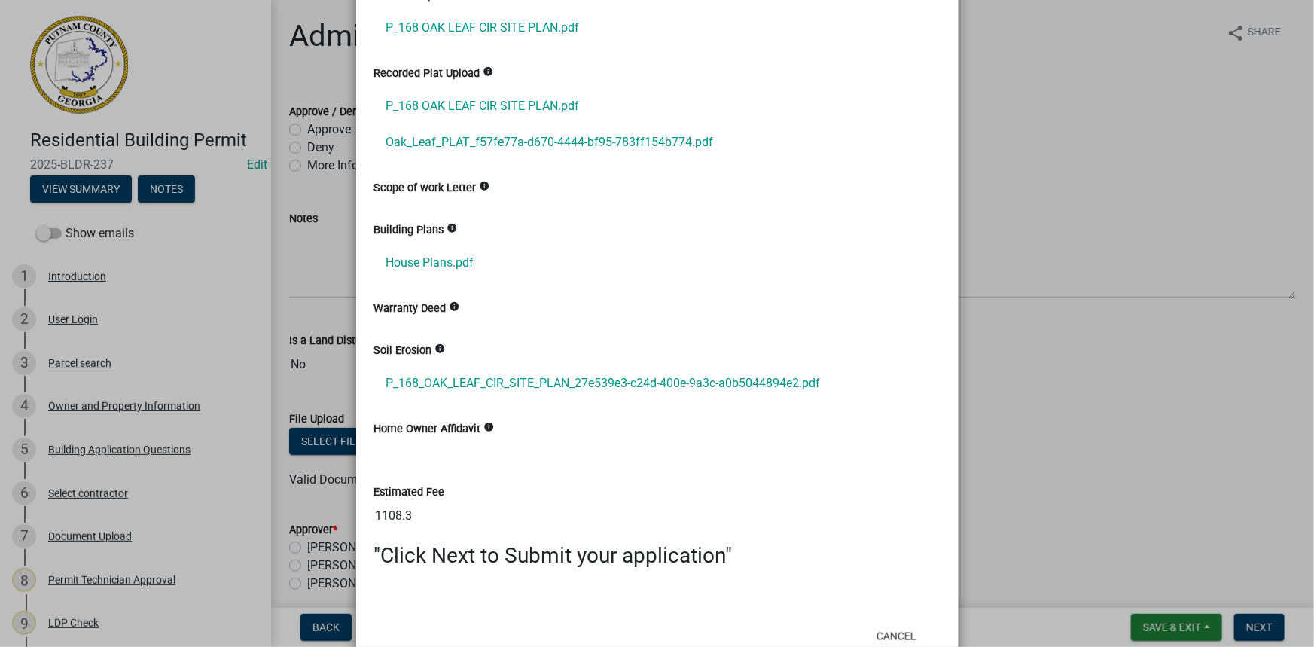
scroll to position [685, 0]
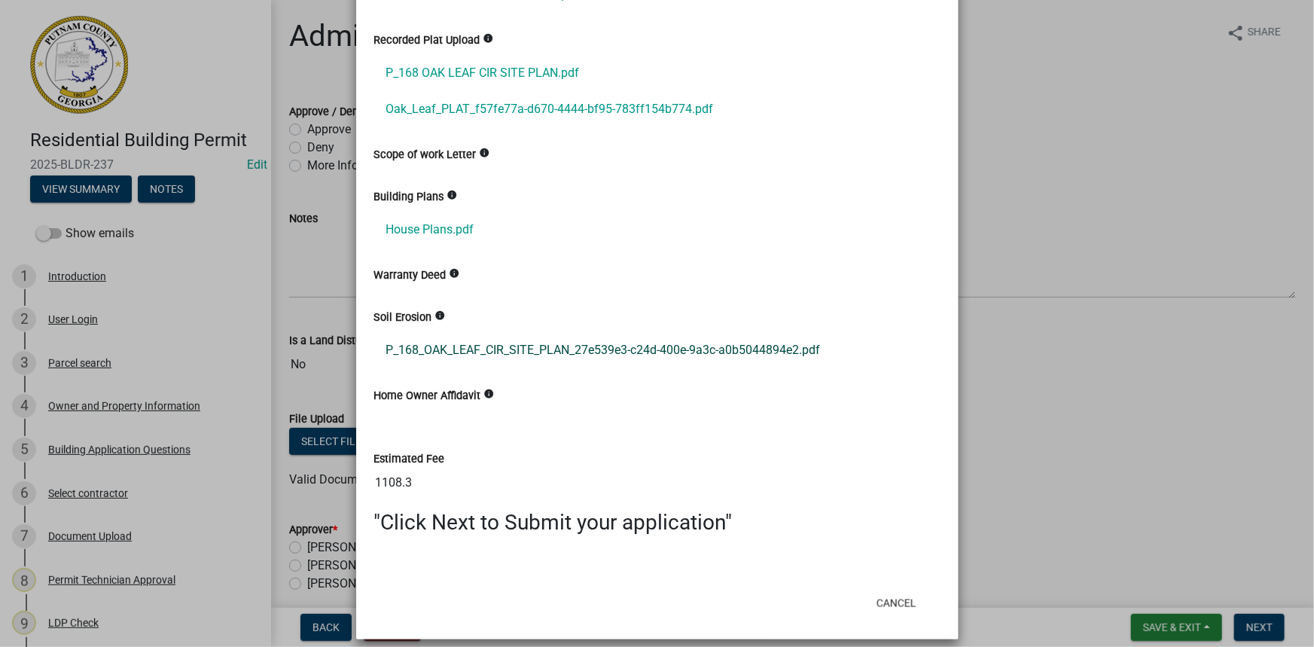
click at [563, 352] on link "P_168_OAK_LEAF_CIR_SITE_PLAN_27e539e3-c24d-400e-9a3c-a0b5044894e2.pdf" at bounding box center [657, 350] width 566 height 36
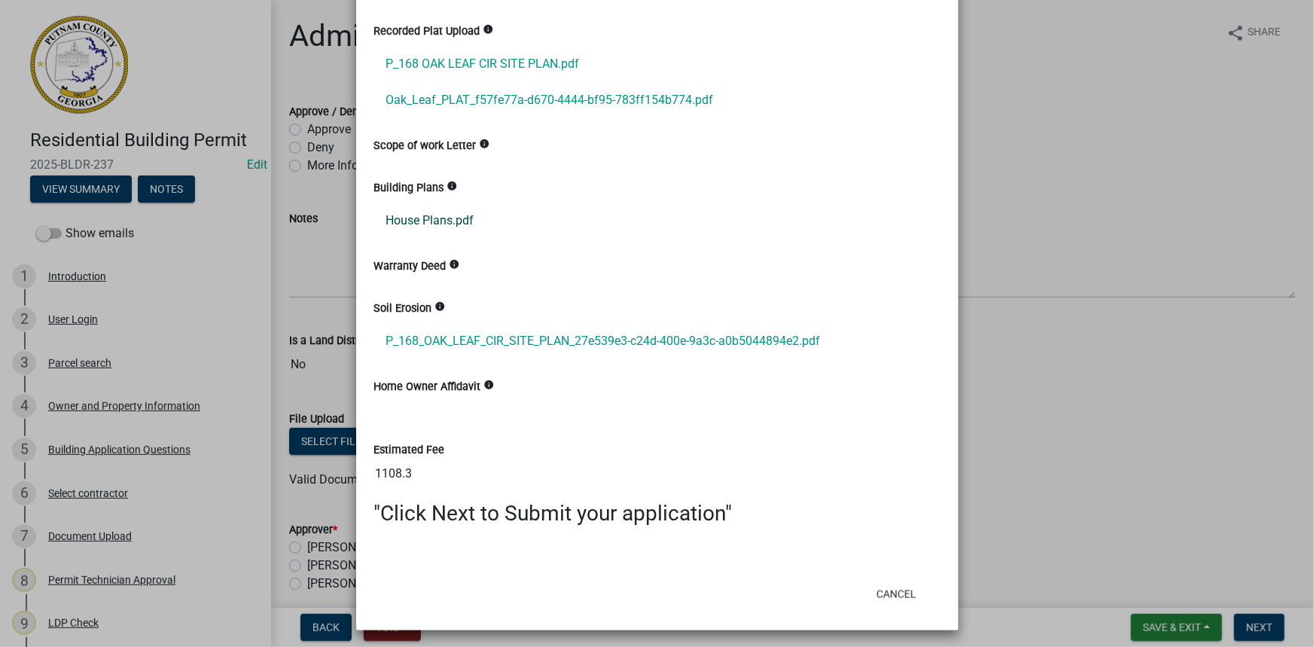
scroll to position [696, 0]
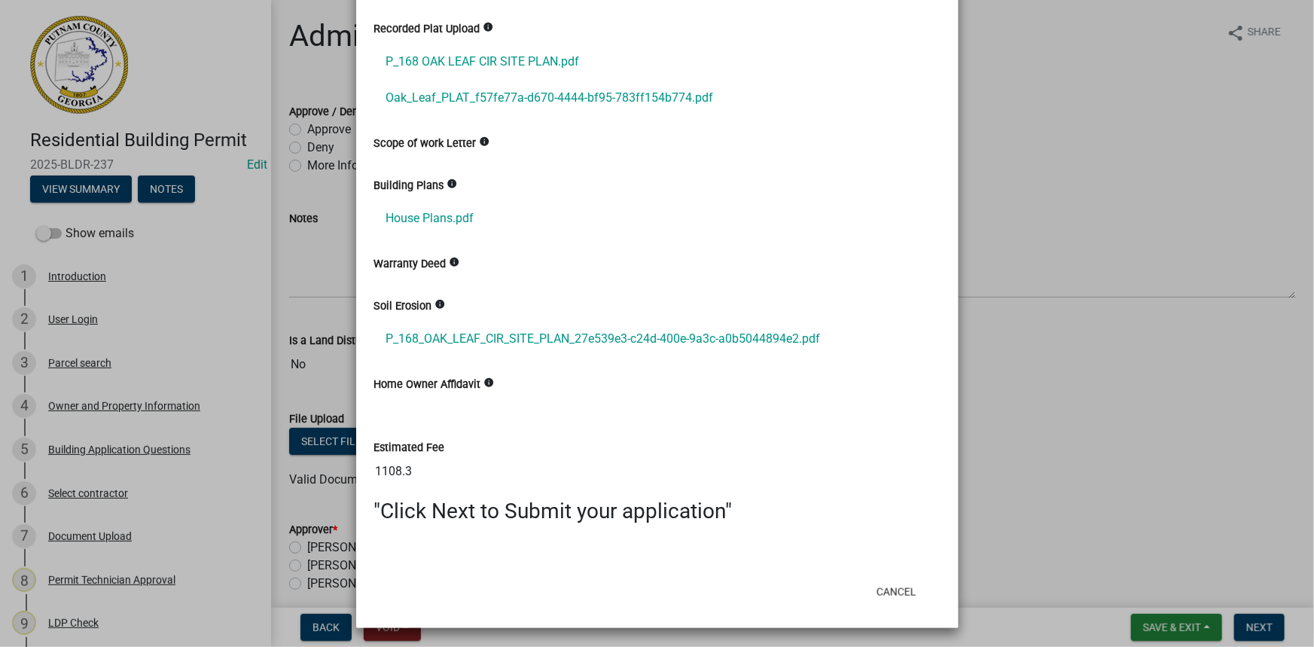
click at [1070, 348] on ngb-modal-window "Summary × Printer Friendly Introduction Parcel search Owner and Property Inform…" at bounding box center [657, 323] width 1314 height 647
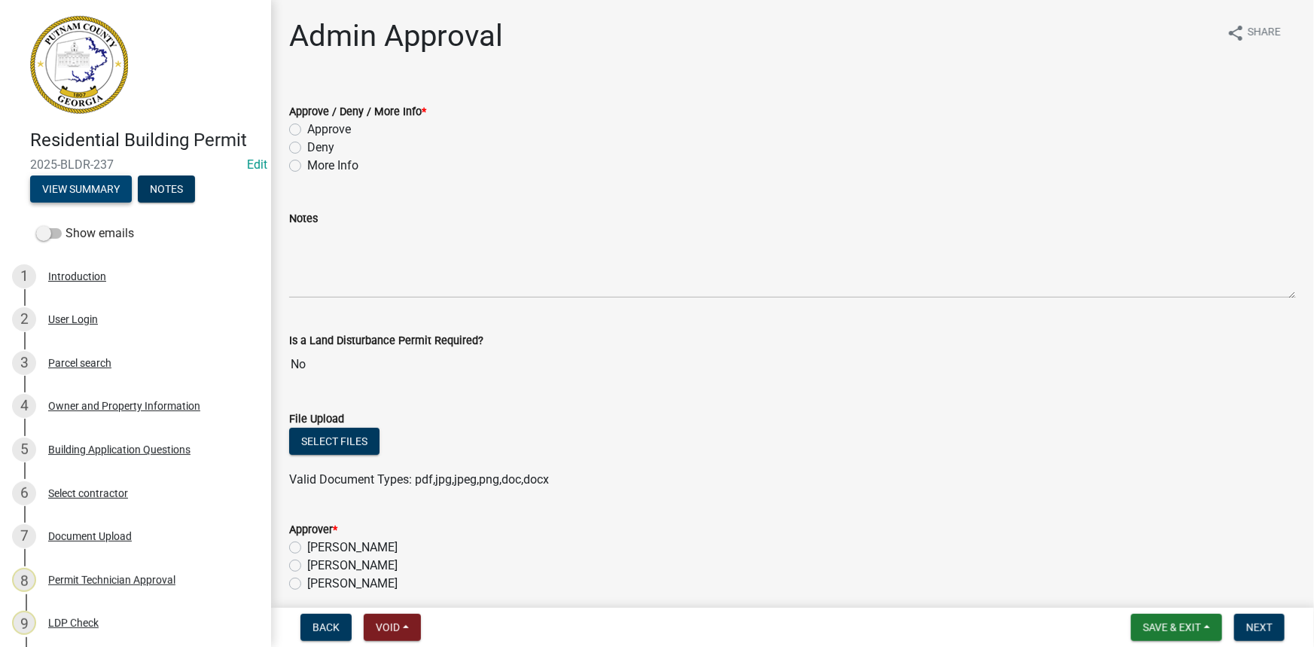
click at [91, 200] on button "View Summary" at bounding box center [81, 188] width 102 height 27
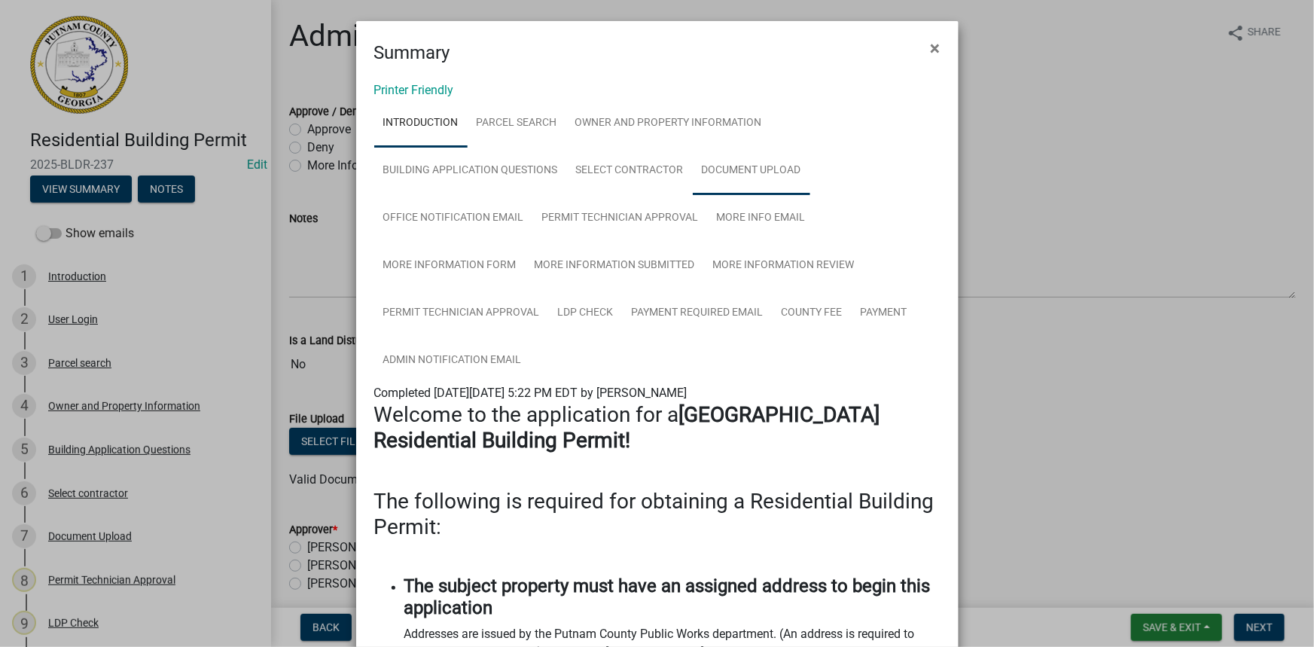
click at [752, 158] on link "Document Upload" at bounding box center [751, 171] width 117 height 48
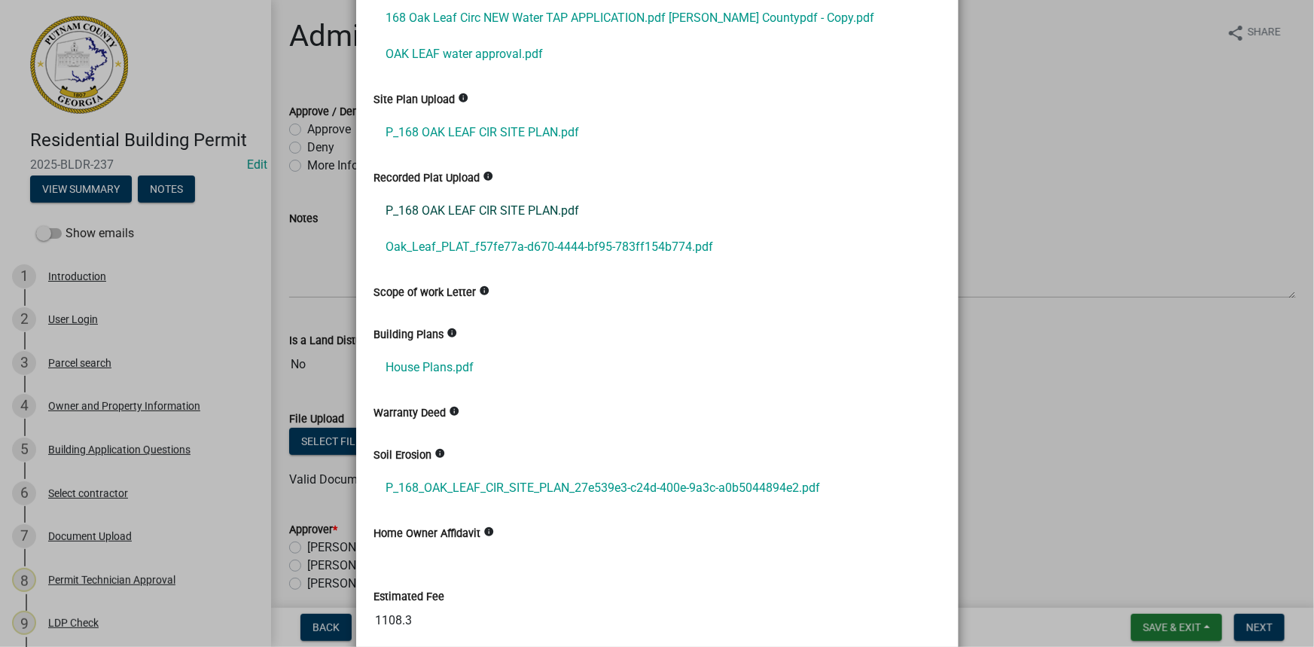
scroll to position [547, 0]
click at [443, 356] on link "House Plans.pdf" at bounding box center [657, 367] width 566 height 36
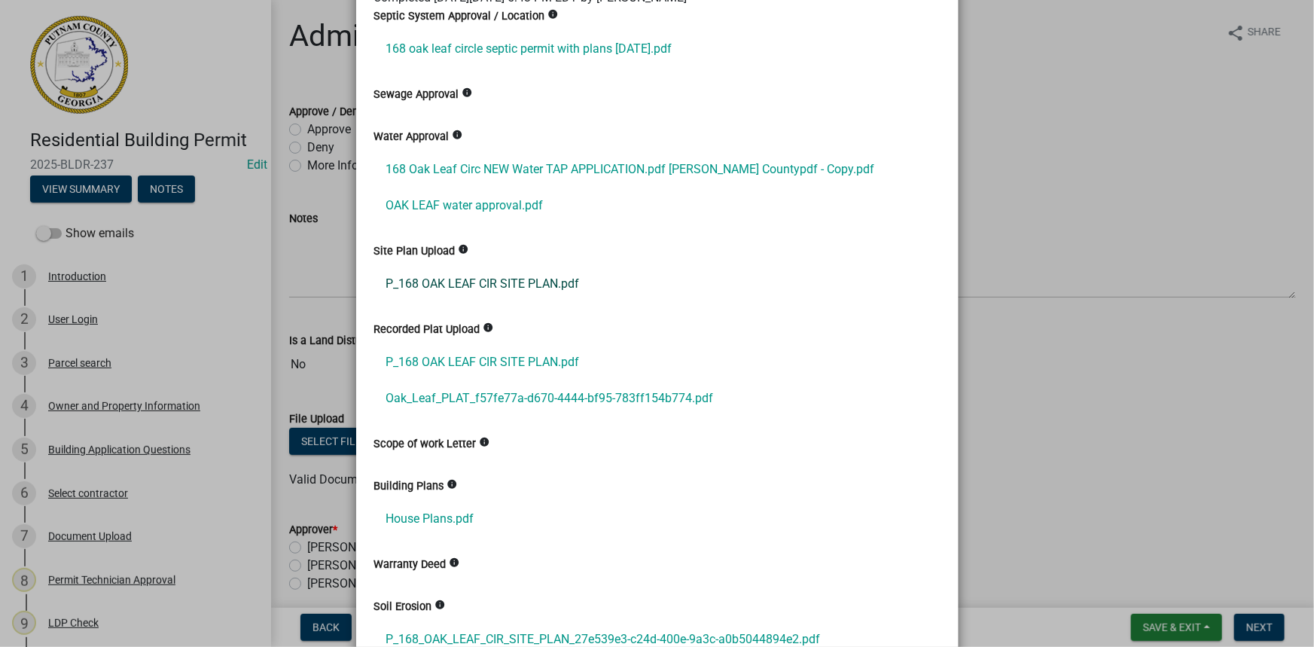
scroll to position [342, 0]
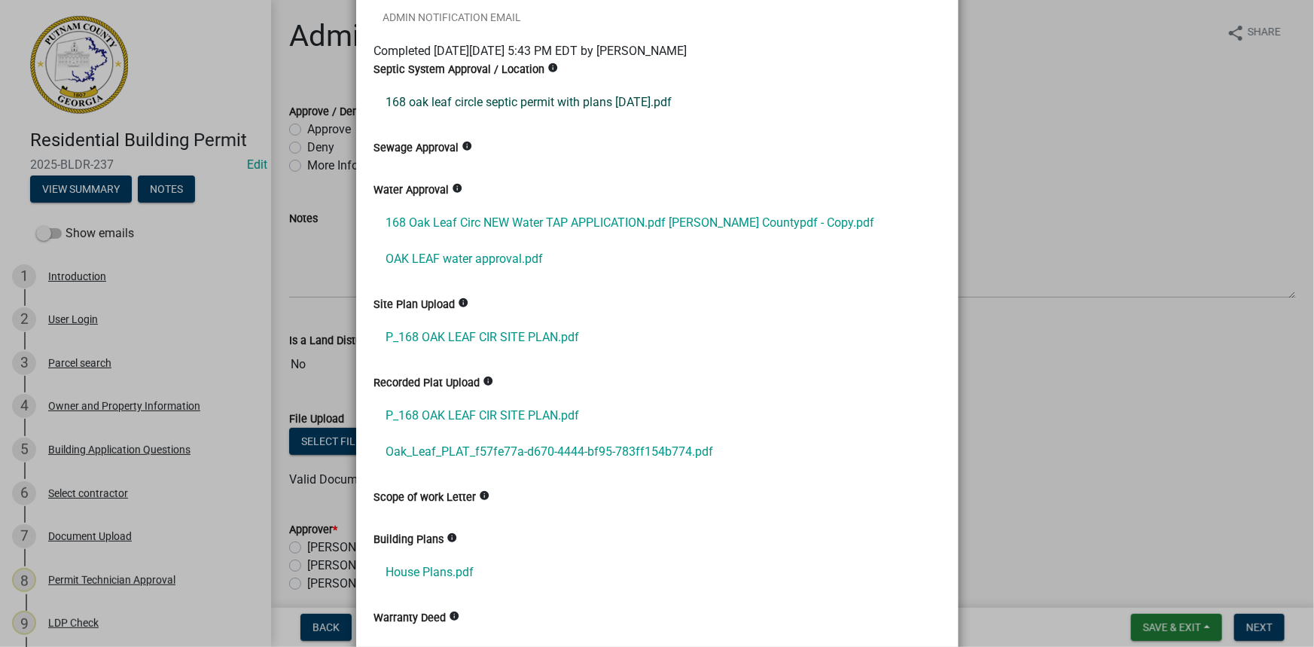
click at [490, 100] on link "168 oak leaf circle septic permit with plans 7-3-2025.pdf" at bounding box center [657, 102] width 566 height 36
click at [325, 164] on ngb-modal-window "Summary × Printer Friendly Introduction Parcel search Owner and Property Inform…" at bounding box center [657, 323] width 1314 height 647
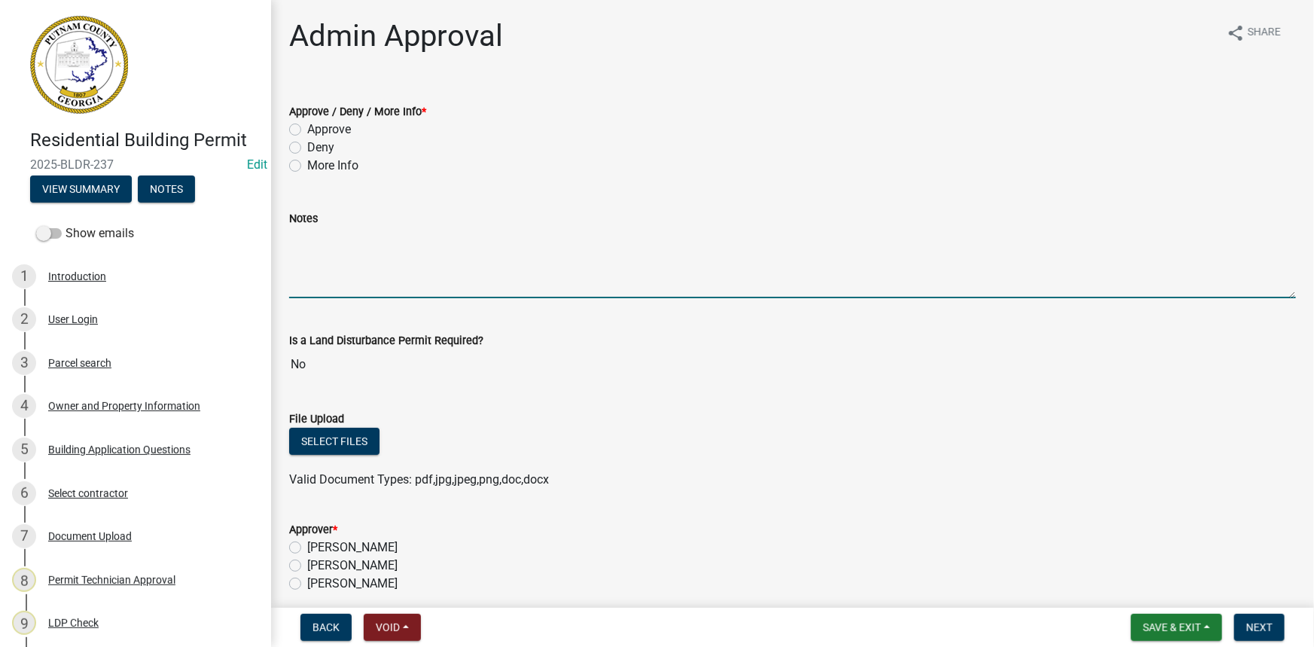
click at [346, 253] on textarea "Notes" at bounding box center [792, 262] width 1007 height 71
paste textarea "The site plan should show the setbacks to each property line, and you should sh…"
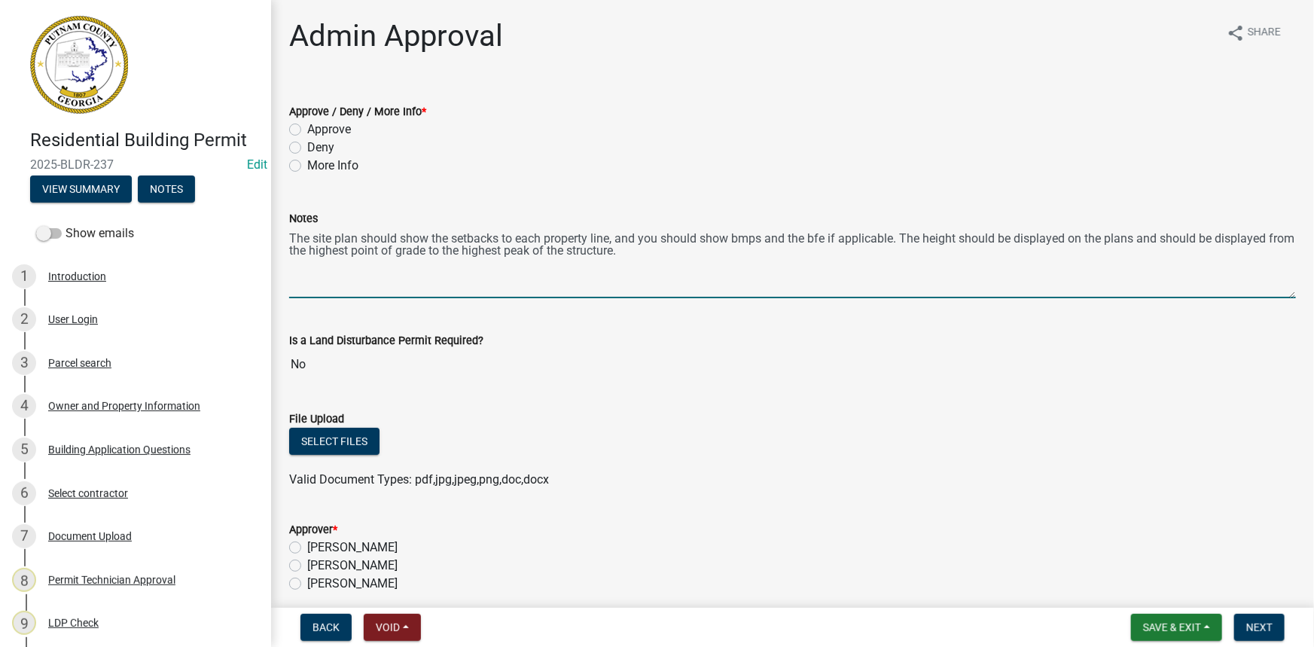
type textarea "The site plan should show the setbacks to each property line, and you should sh…"
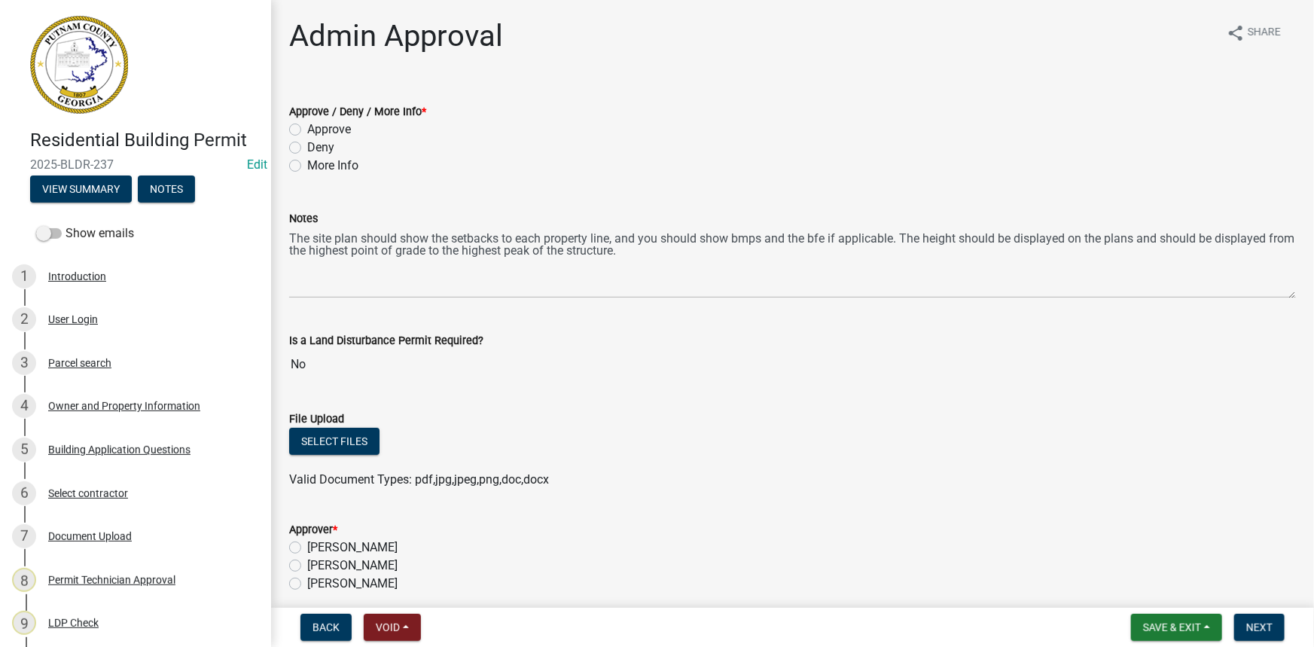
click at [336, 166] on label "More Info" at bounding box center [332, 166] width 51 height 18
click at [317, 166] on input "More Info" at bounding box center [312, 162] width 10 height 10
radio input "true"
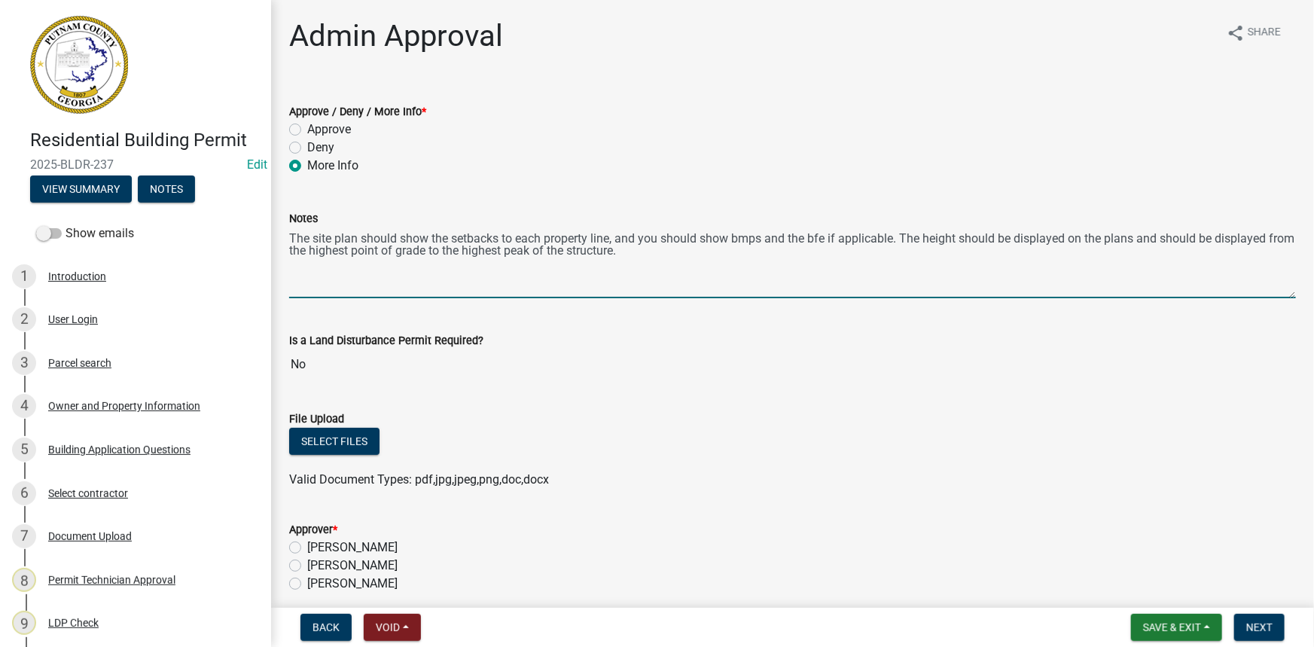
click at [685, 262] on textarea "The site plan should show the setbacks to each property line, and you should sh…" at bounding box center [792, 262] width 1007 height 71
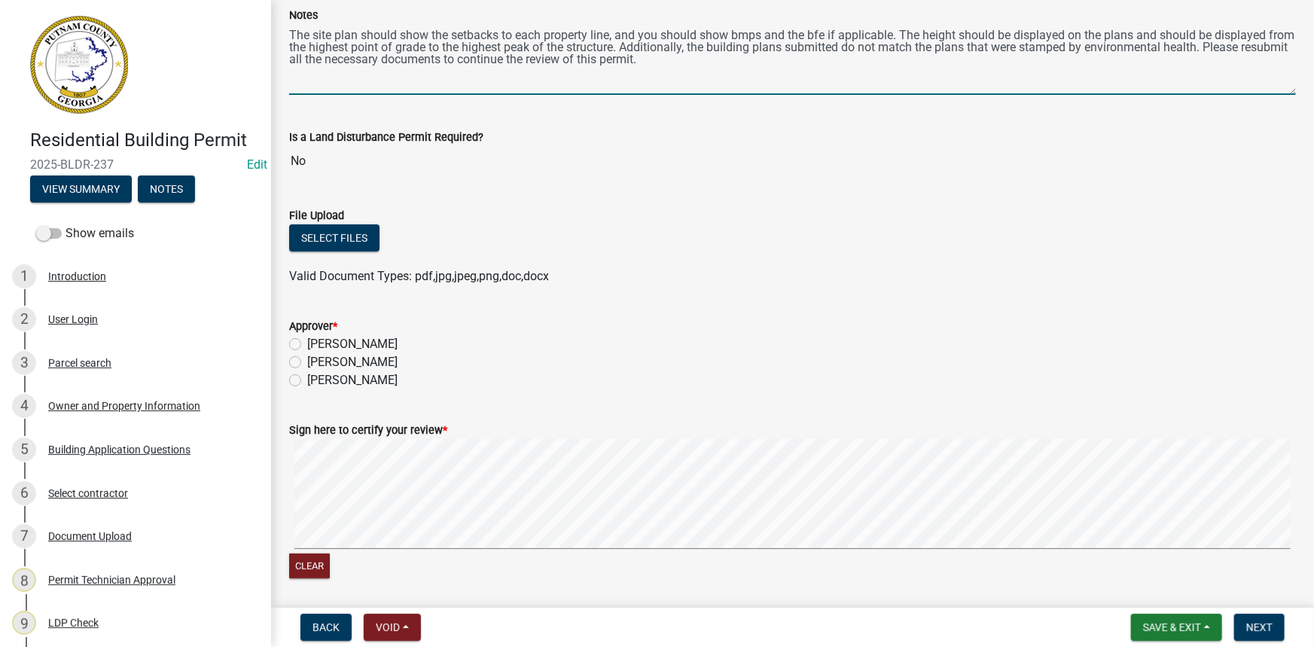
scroll to position [205, 0]
type textarea "The site plan should show the setbacks to each property line, and you should sh…"
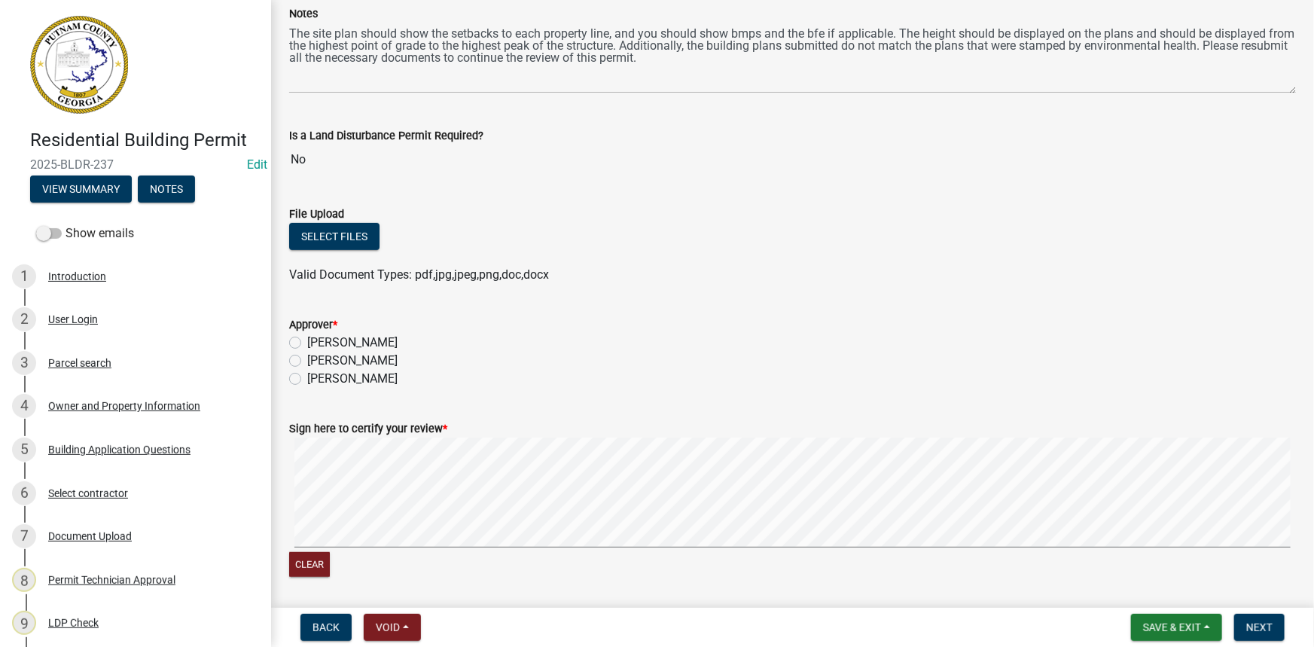
click at [385, 357] on label "[PERSON_NAME]" at bounding box center [352, 361] width 90 height 18
click at [317, 357] on input "[PERSON_NAME]" at bounding box center [312, 357] width 10 height 10
radio input "true"
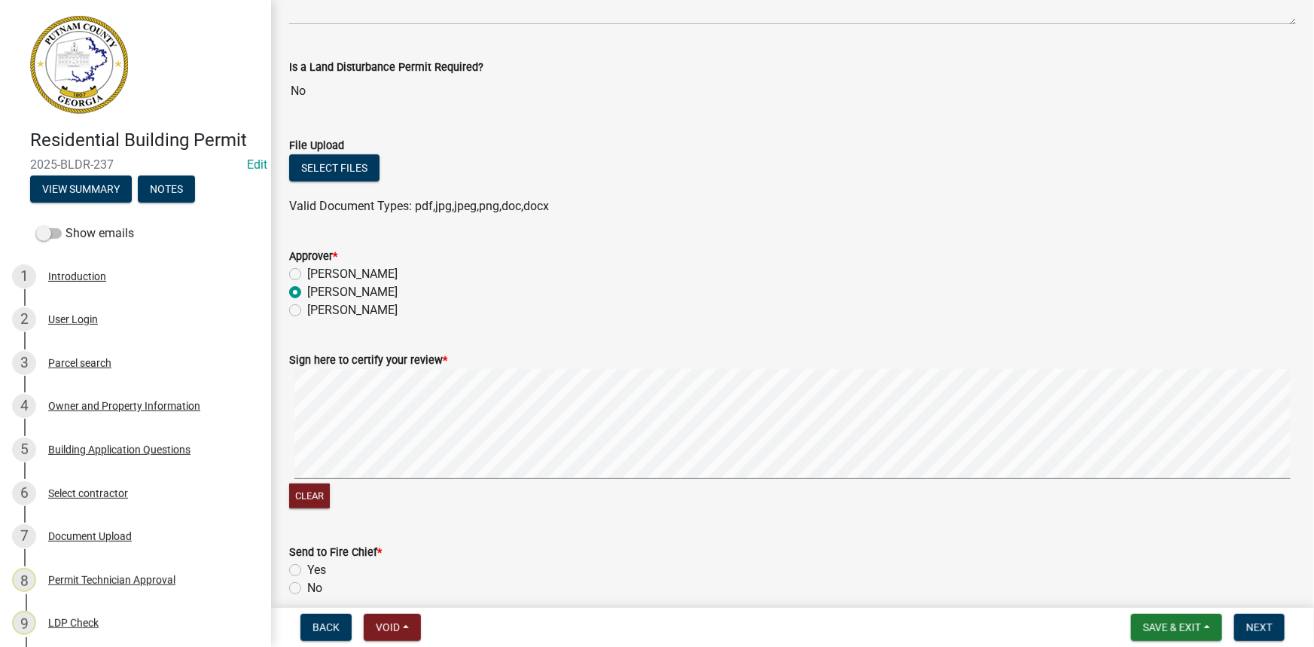
scroll to position [426, 0]
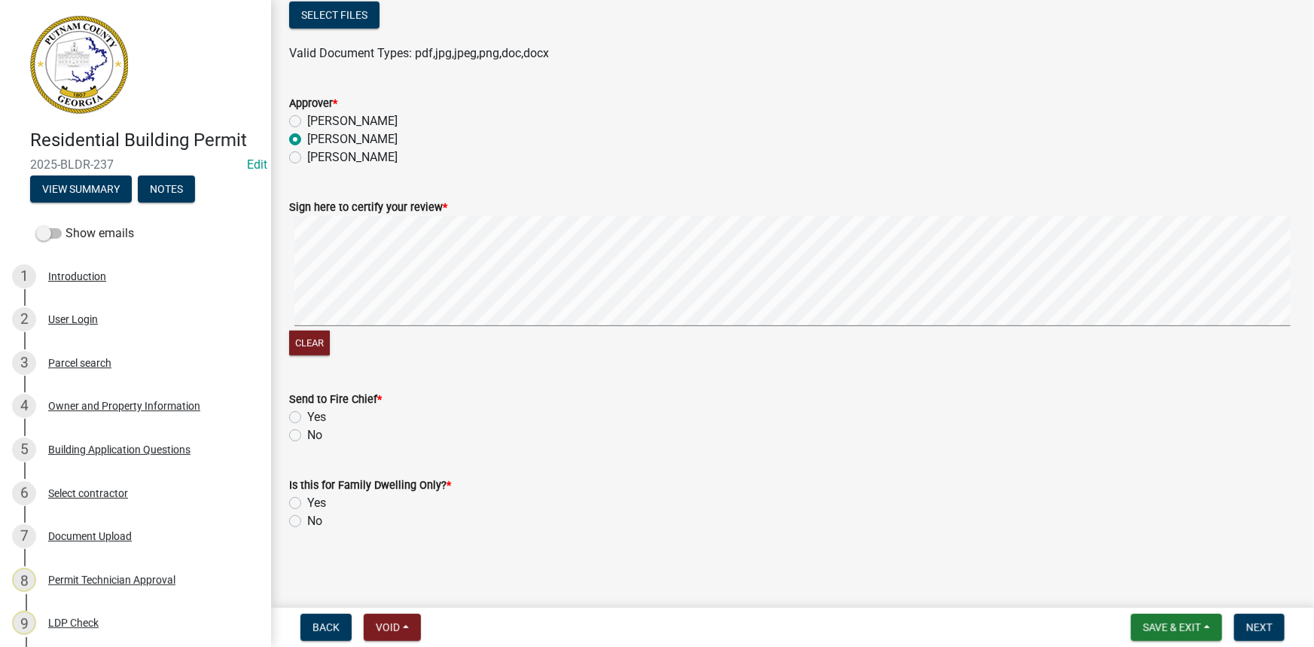
click at [316, 437] on label "No" at bounding box center [314, 435] width 15 height 18
click at [316, 436] on input "No" at bounding box center [312, 431] width 10 height 10
radio input "true"
click at [314, 515] on label "No" at bounding box center [314, 521] width 15 height 18
click at [314, 515] on input "No" at bounding box center [312, 517] width 10 height 10
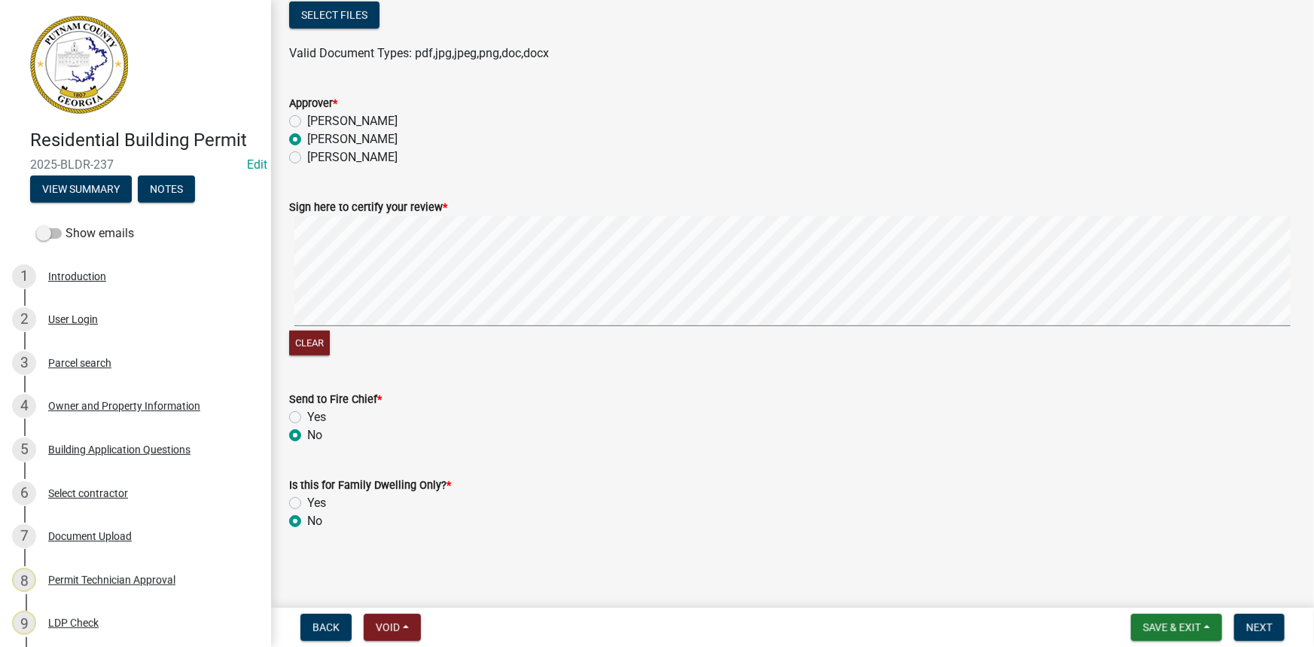
radio input "true"
click at [1270, 624] on span "Next" at bounding box center [1259, 627] width 26 height 12
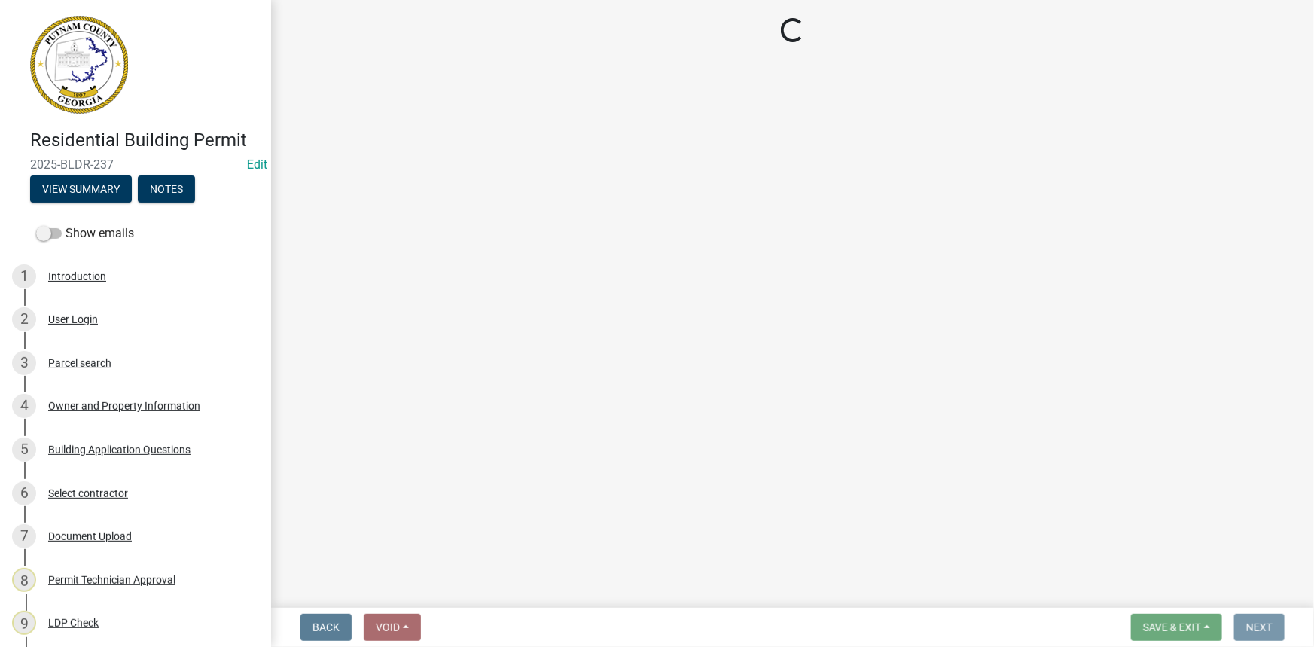
scroll to position [0, 0]
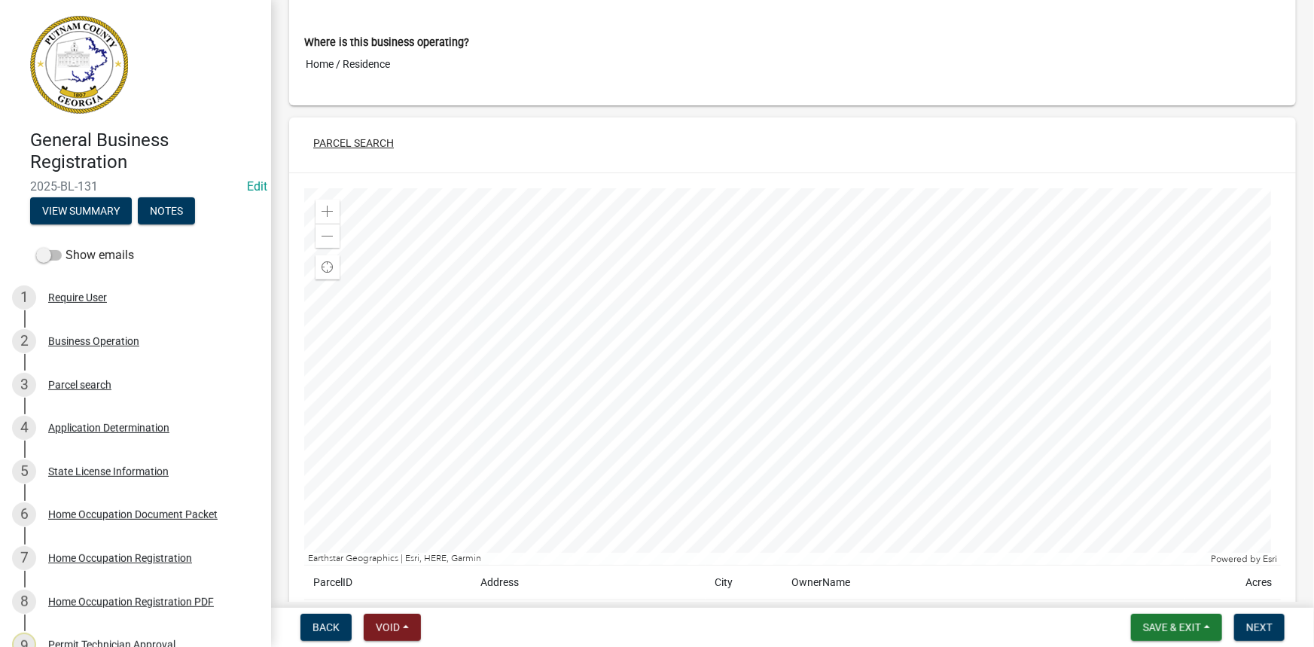
scroll to position [342, 0]
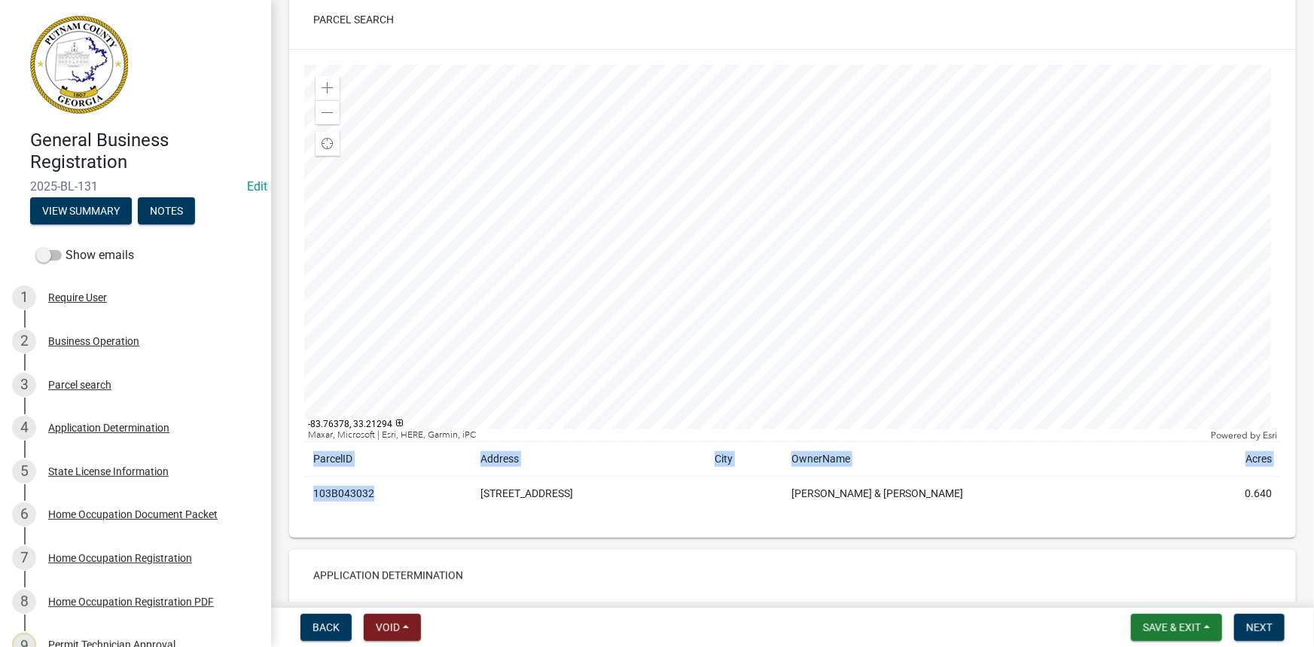
drag, startPoint x: 363, startPoint y: 490, endPoint x: 309, endPoint y: 496, distance: 54.6
click at [300, 496] on div "Zoom in Zoom out Find my location Maxar, Microsoft | Esri, HERE, Garmin, iPC Po…" at bounding box center [792, 294] width 1007 height 488
drag, startPoint x: 331, startPoint y: 492, endPoint x: 385, endPoint y: 497, distance: 54.5
click at [385, 497] on td "103B043032" at bounding box center [387, 494] width 167 height 35
drag, startPoint x: 377, startPoint y: 496, endPoint x: 315, endPoint y: 494, distance: 62.5
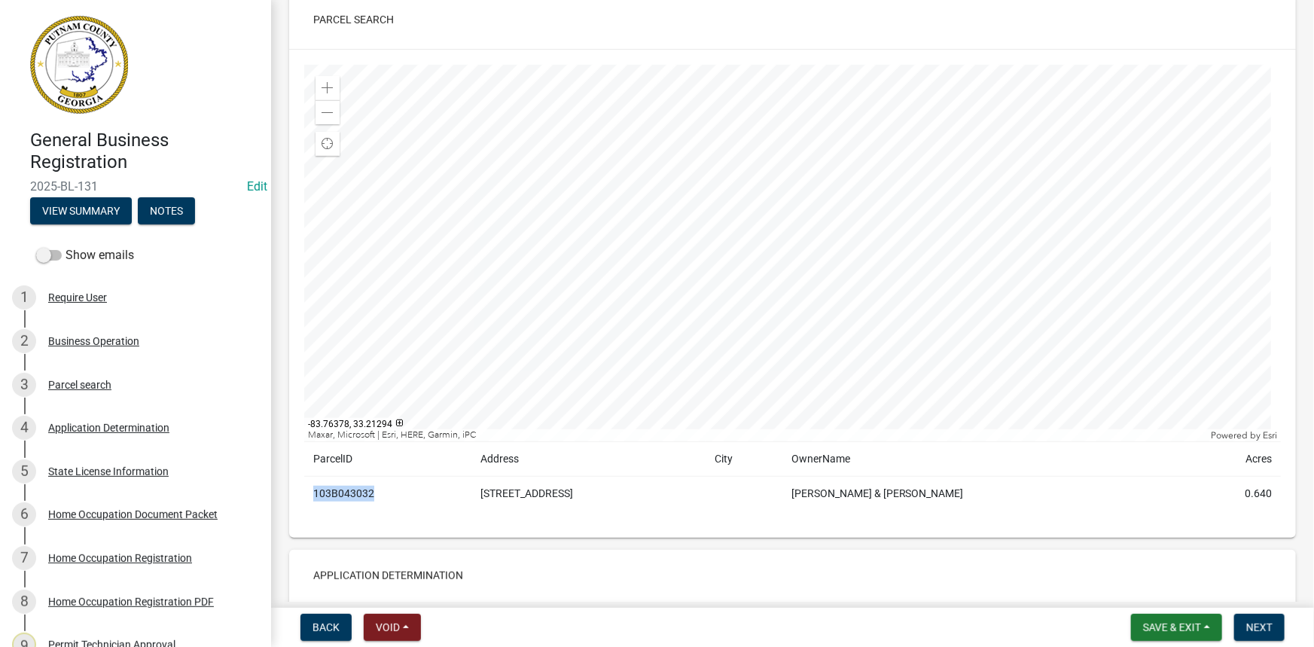
click at [315, 494] on td "103B043032" at bounding box center [387, 494] width 167 height 35
copy td "103B043032"
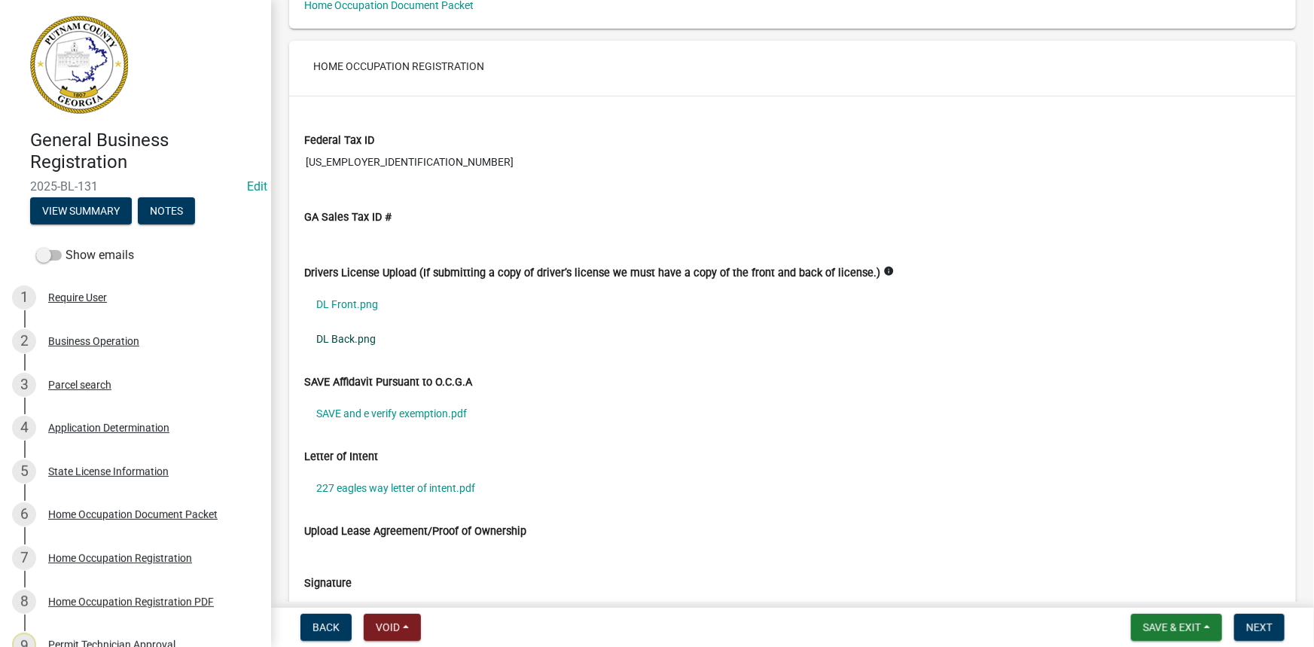
scroll to position [3012, 0]
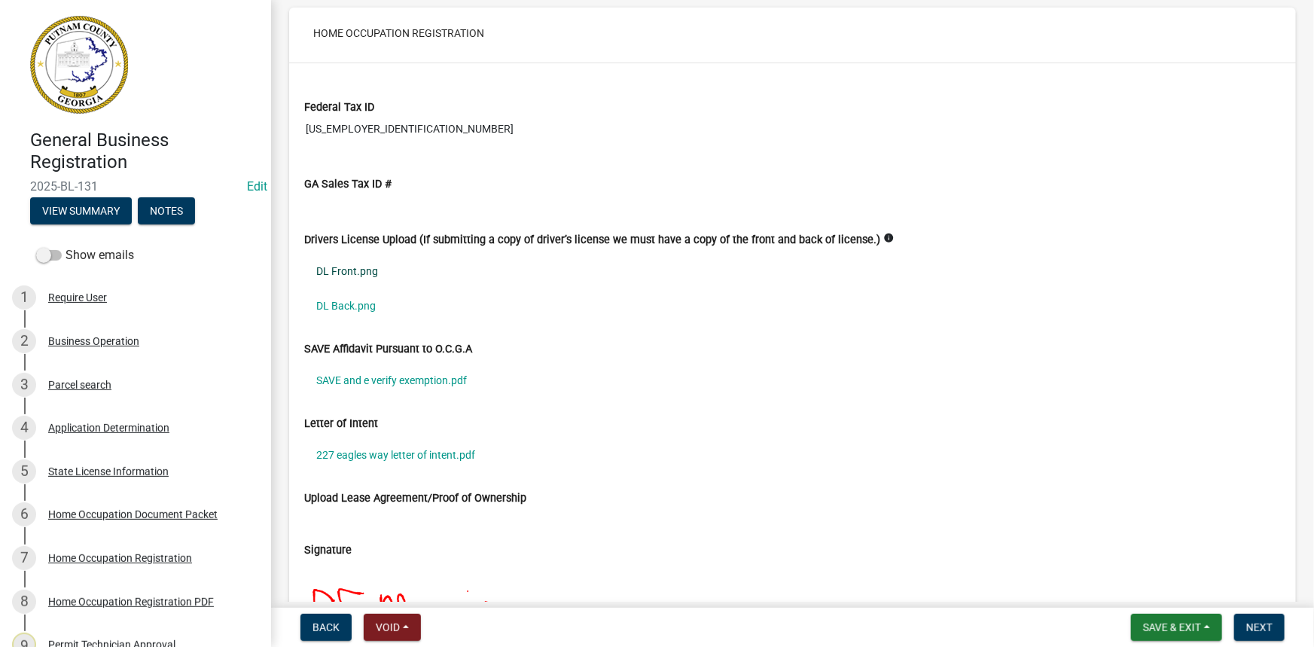
click at [364, 270] on link "DL Front.png" at bounding box center [792, 271] width 977 height 35
click at [343, 294] on link "DL Back.png" at bounding box center [792, 305] width 977 height 35
click at [429, 456] on link "227 eagles way letter of intent.pdf" at bounding box center [792, 455] width 977 height 35
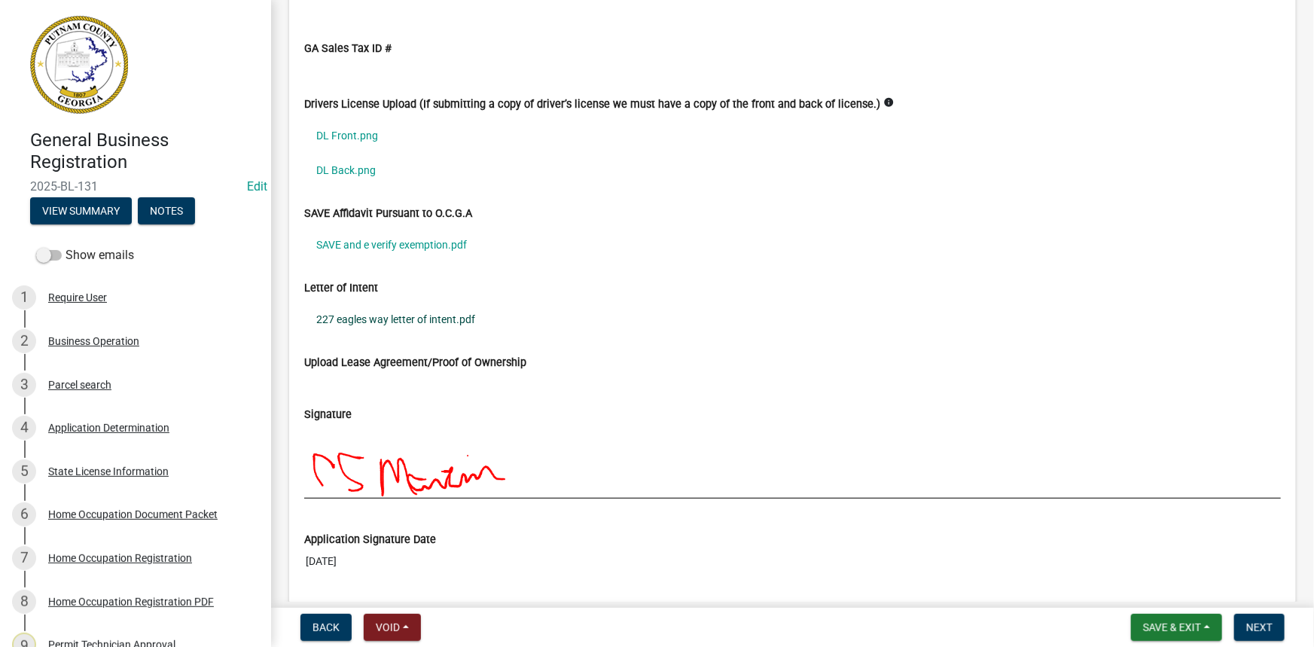
scroll to position [3149, 0]
click at [414, 236] on link "SAVE and e verify exemption.pdf" at bounding box center [792, 244] width 977 height 35
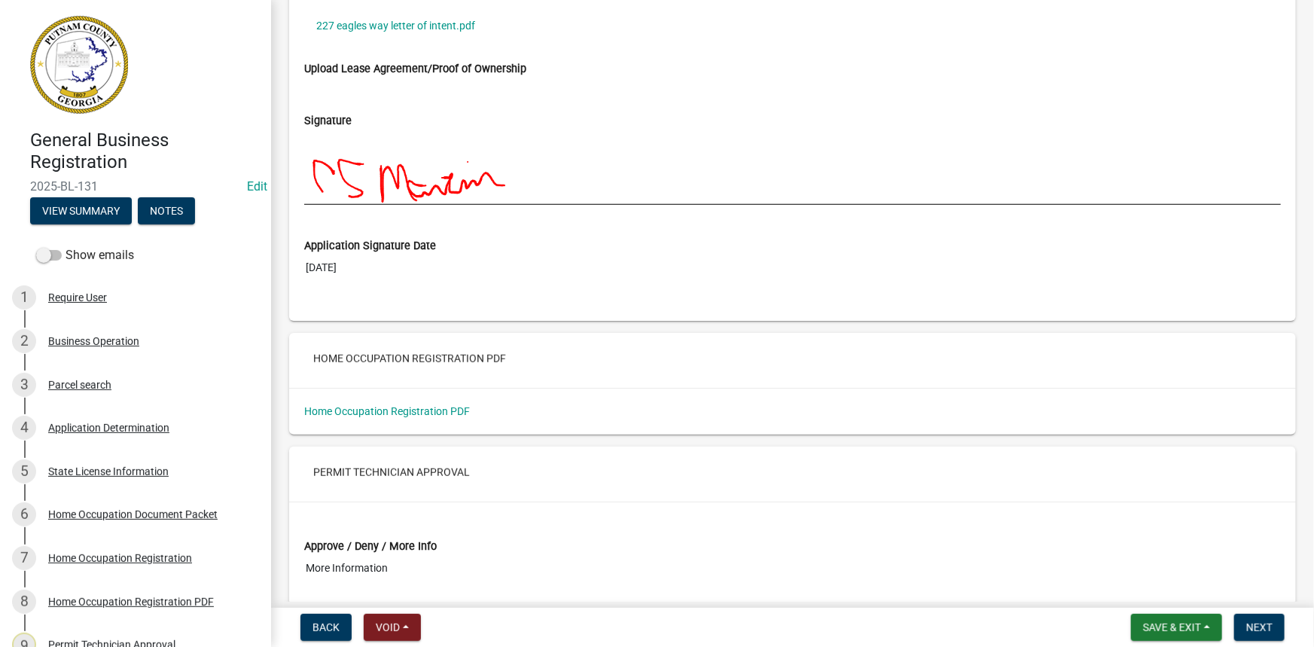
scroll to position [3628, 0]
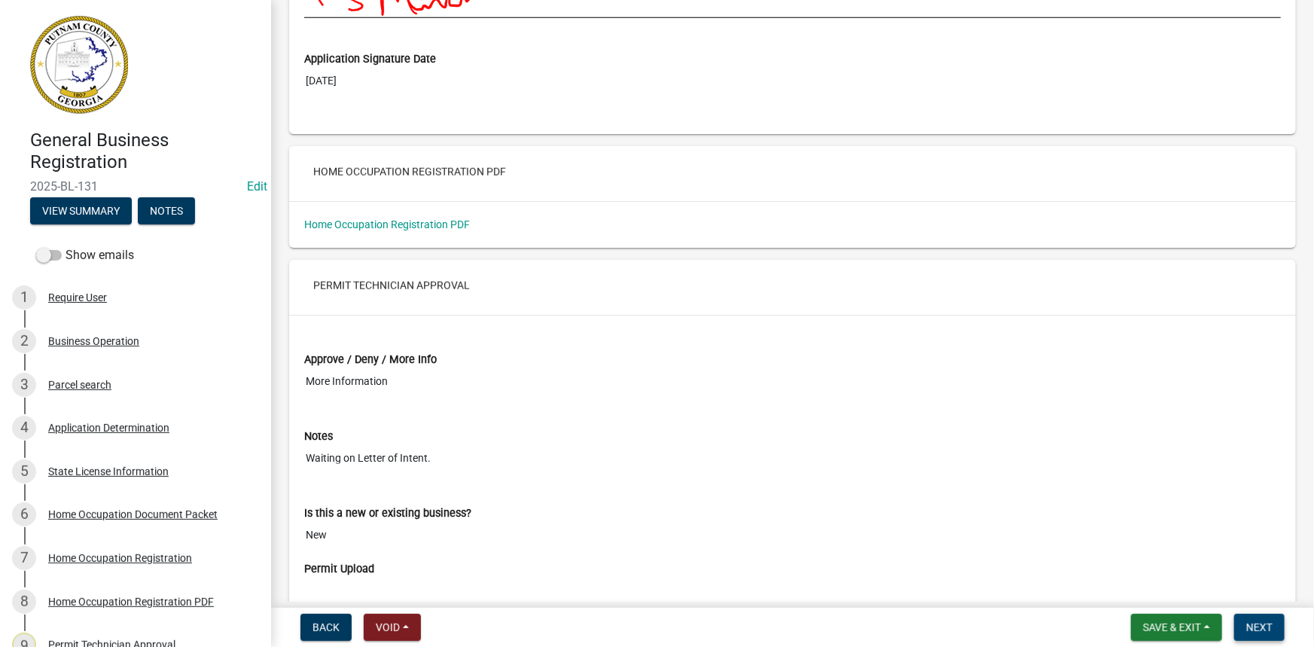
click at [1246, 623] on span "Next" at bounding box center [1259, 627] width 26 height 12
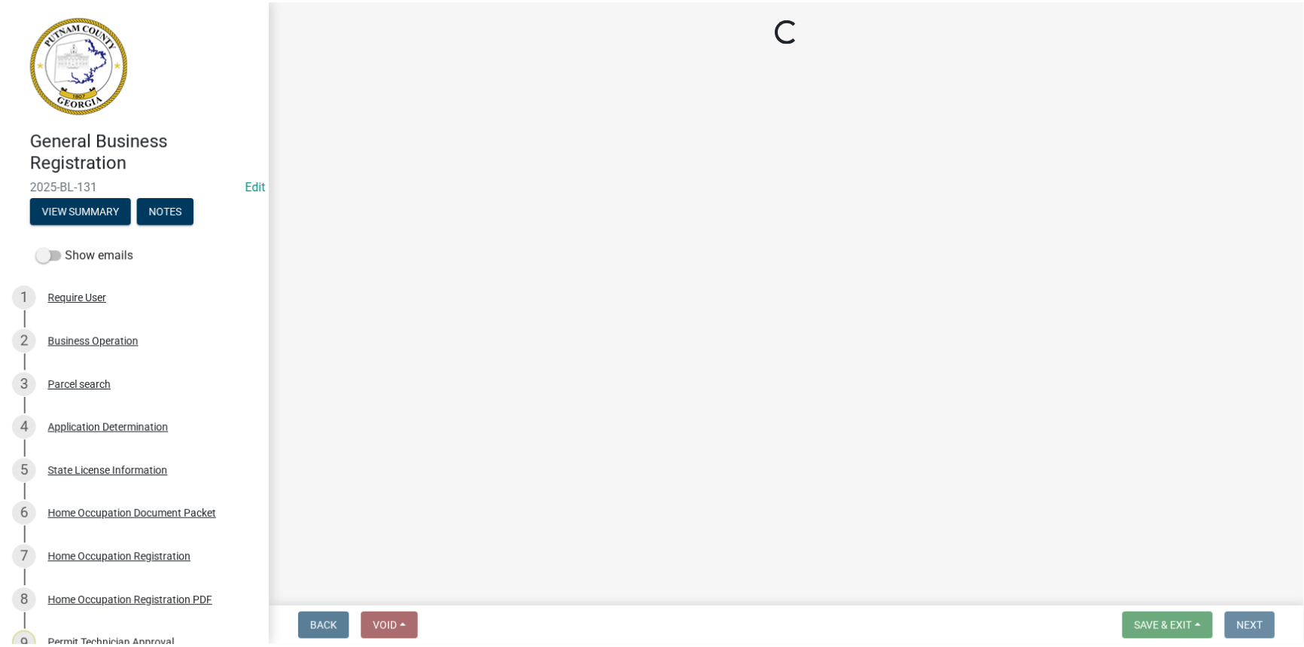
scroll to position [0, 0]
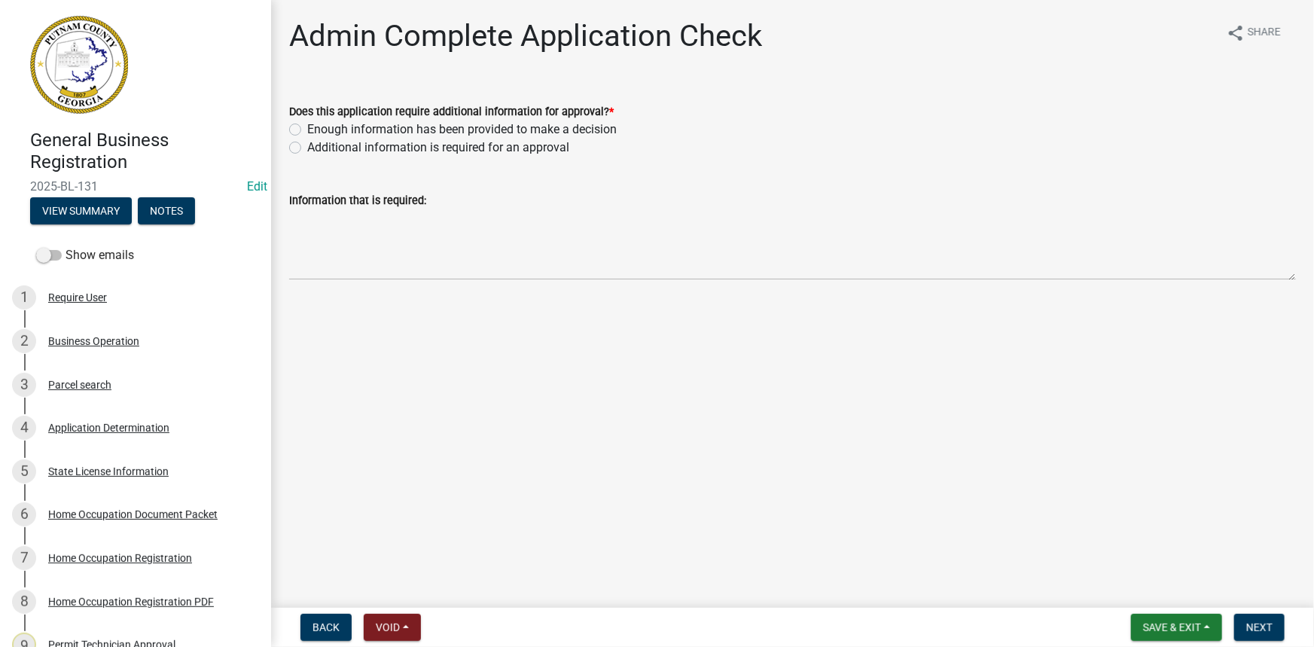
click at [429, 125] on label "Enough information has been provided to make a decision" at bounding box center [462, 129] width 310 height 18
click at [317, 125] on input "Enough information has been provided to make a decision" at bounding box center [312, 125] width 10 height 10
radio input "true"
click at [1276, 630] on button "Next" at bounding box center [1259, 627] width 50 height 27
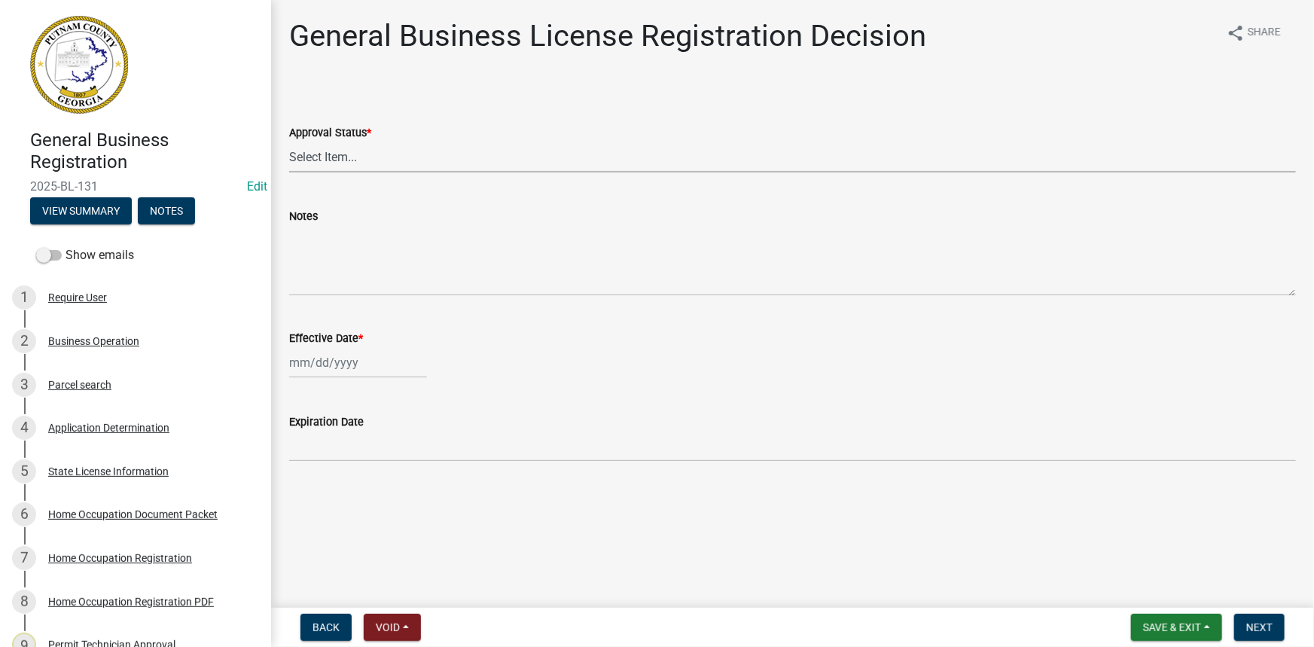
click at [383, 163] on select "Select Item... Approved Denied" at bounding box center [792, 157] width 1007 height 31
click at [289, 142] on select "Select Item... Approved Denied" at bounding box center [792, 157] width 1007 height 31
select select "4b86b809-39dd-4c68-9f3d-fdb3e7050482"
click at [333, 361] on div at bounding box center [358, 362] width 138 height 31
select select "8"
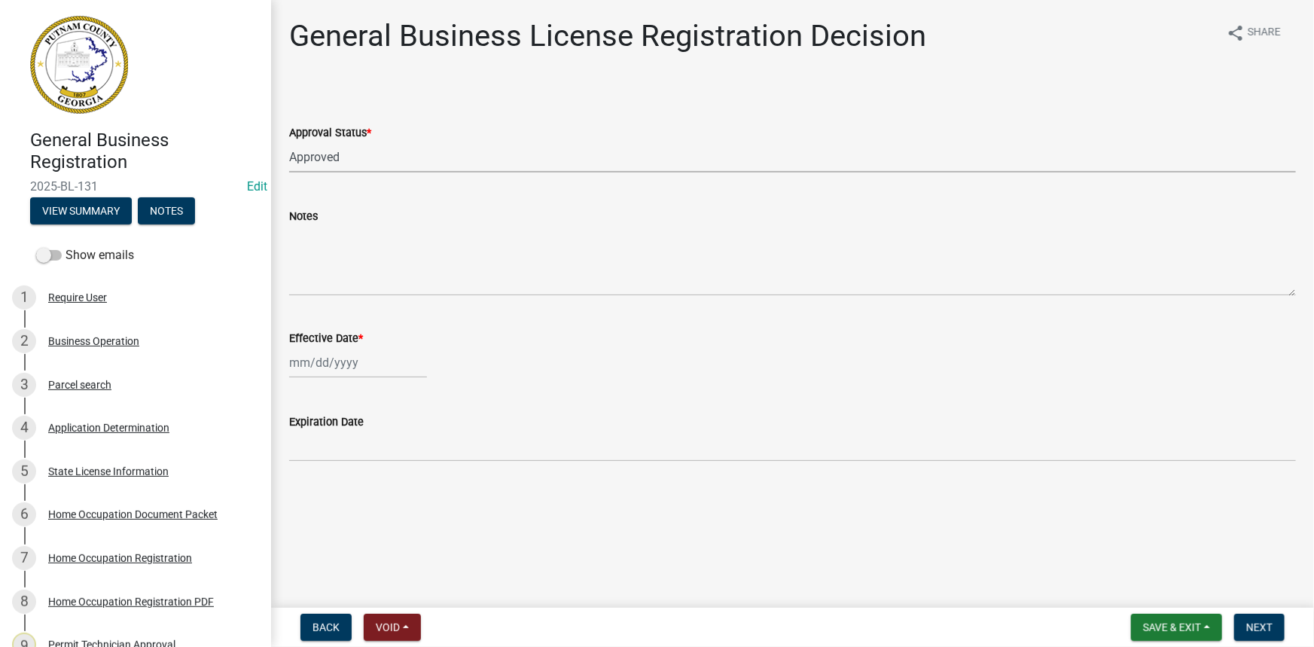
select select "2025"
click at [352, 509] on div "20" at bounding box center [352, 515] width 24 height 24
type input "08/20/2025"
click at [1260, 636] on button "Next" at bounding box center [1259, 627] width 50 height 27
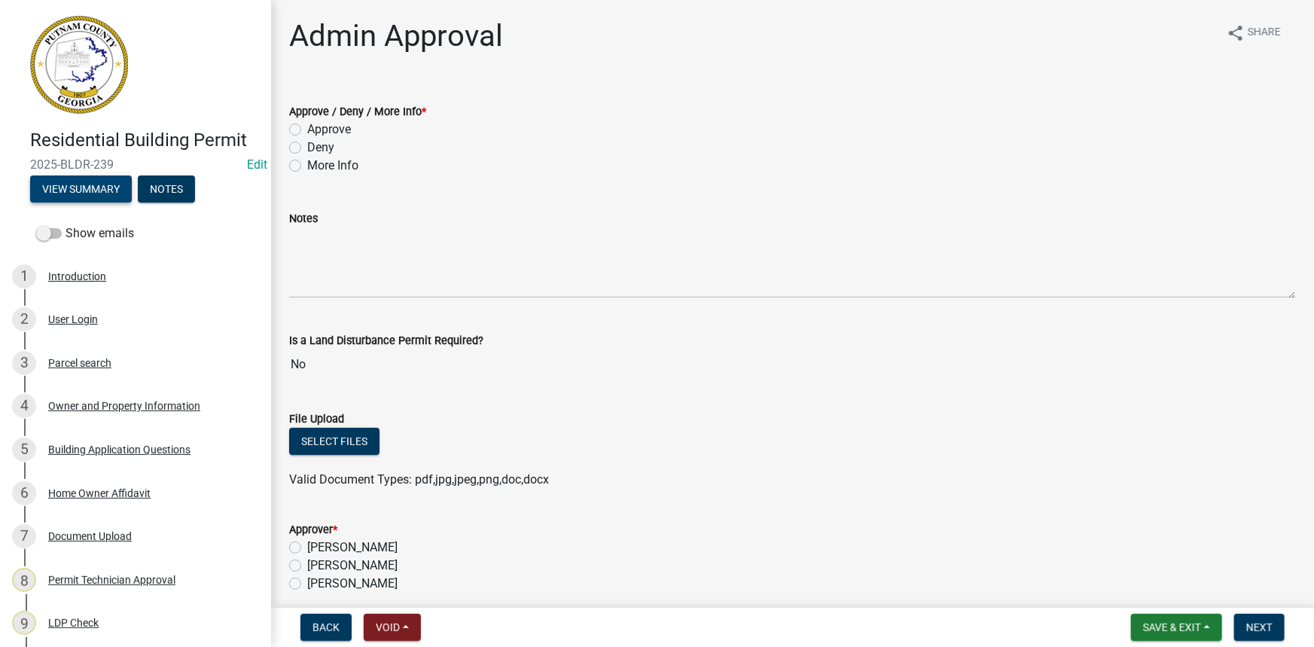
click at [118, 194] on button "View Summary" at bounding box center [81, 188] width 102 height 27
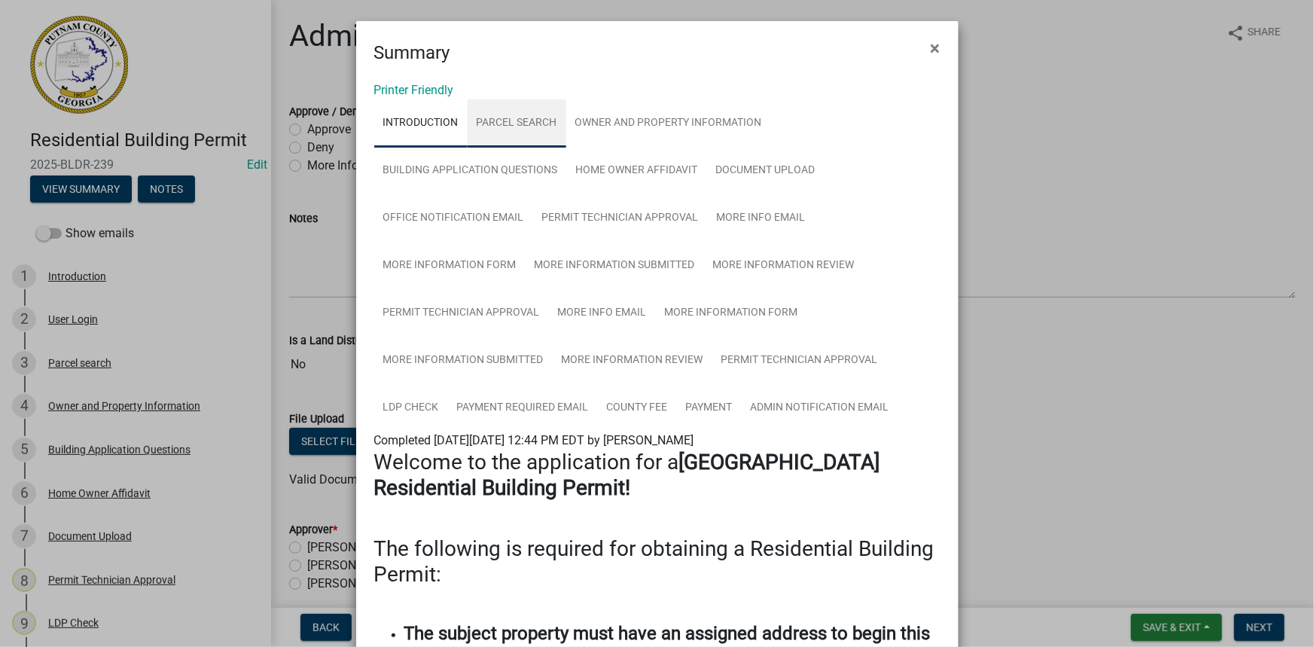
click at [531, 118] on link "Parcel search" at bounding box center [517, 123] width 99 height 48
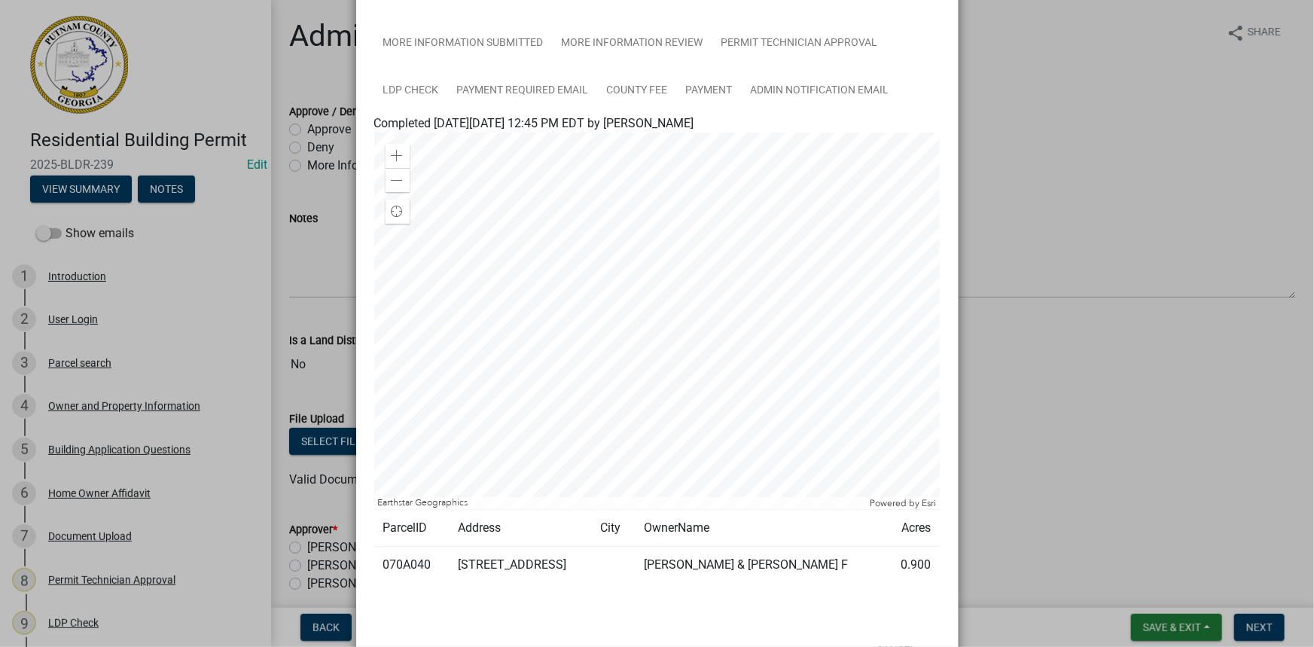
scroll to position [342, 0]
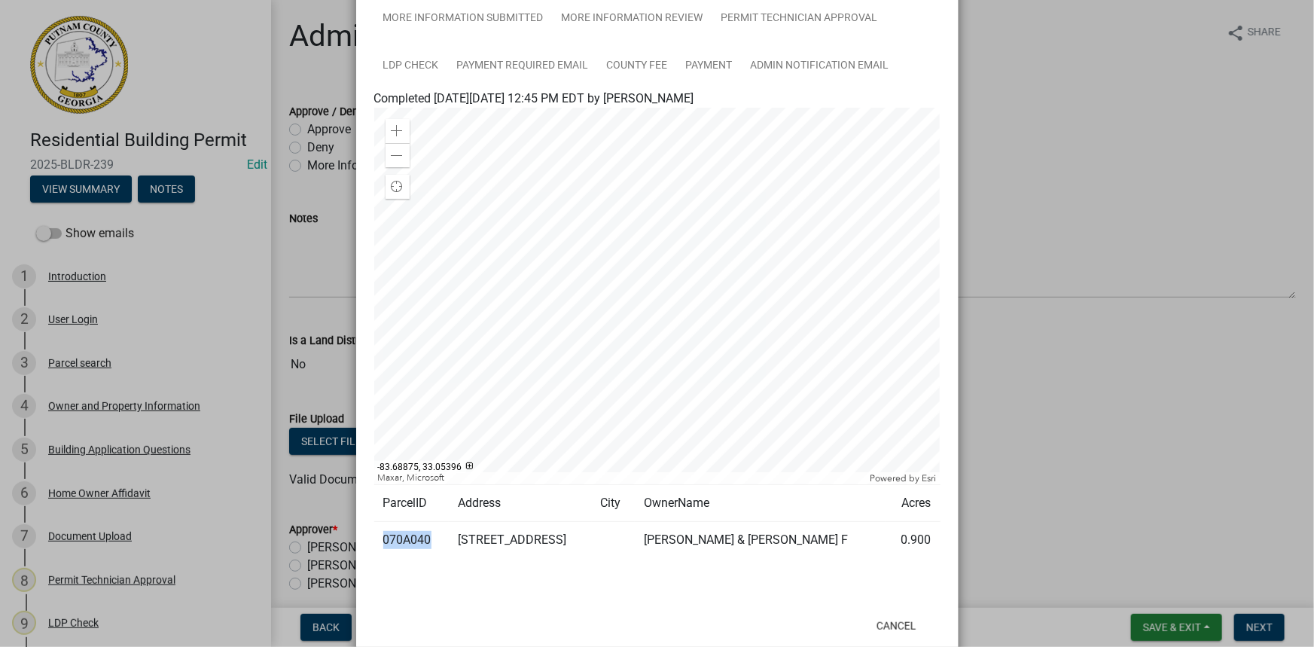
drag, startPoint x: 429, startPoint y: 535, endPoint x: 376, endPoint y: 540, distance: 53.0
click at [376, 540] on td "070A040" at bounding box center [411, 540] width 75 height 37
copy td "070A040"
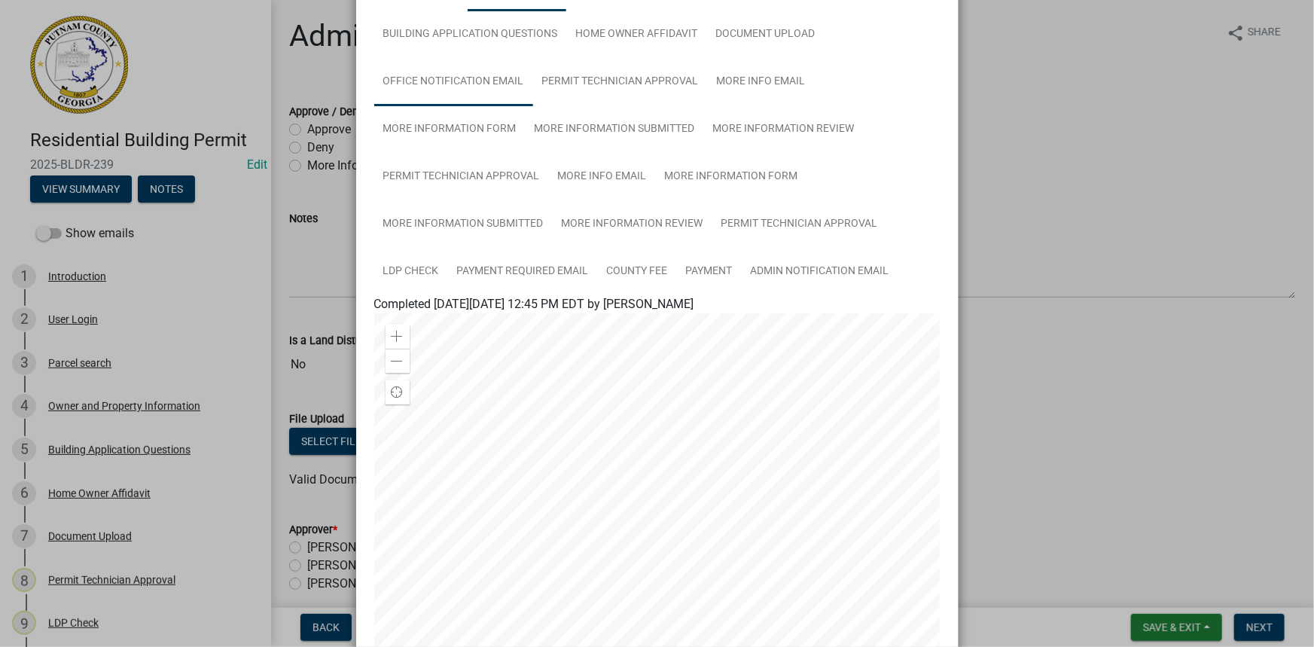
scroll to position [68, 0]
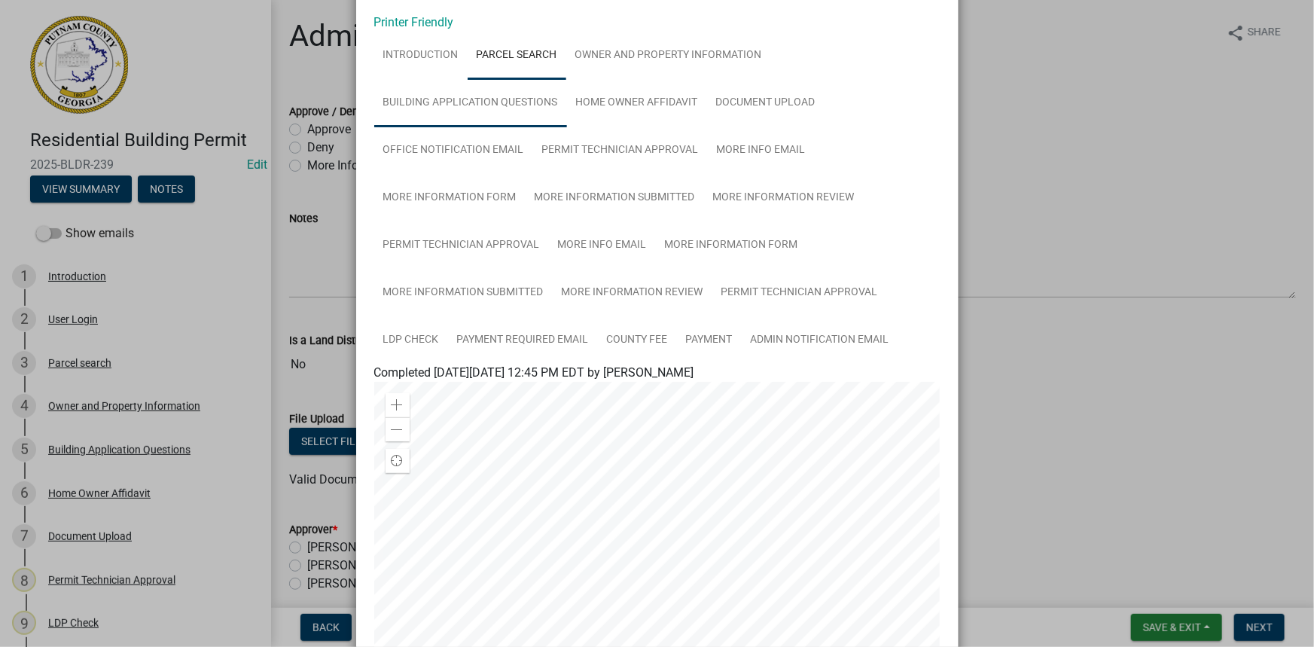
click at [513, 96] on link "Building Application Questions" at bounding box center [470, 103] width 193 height 48
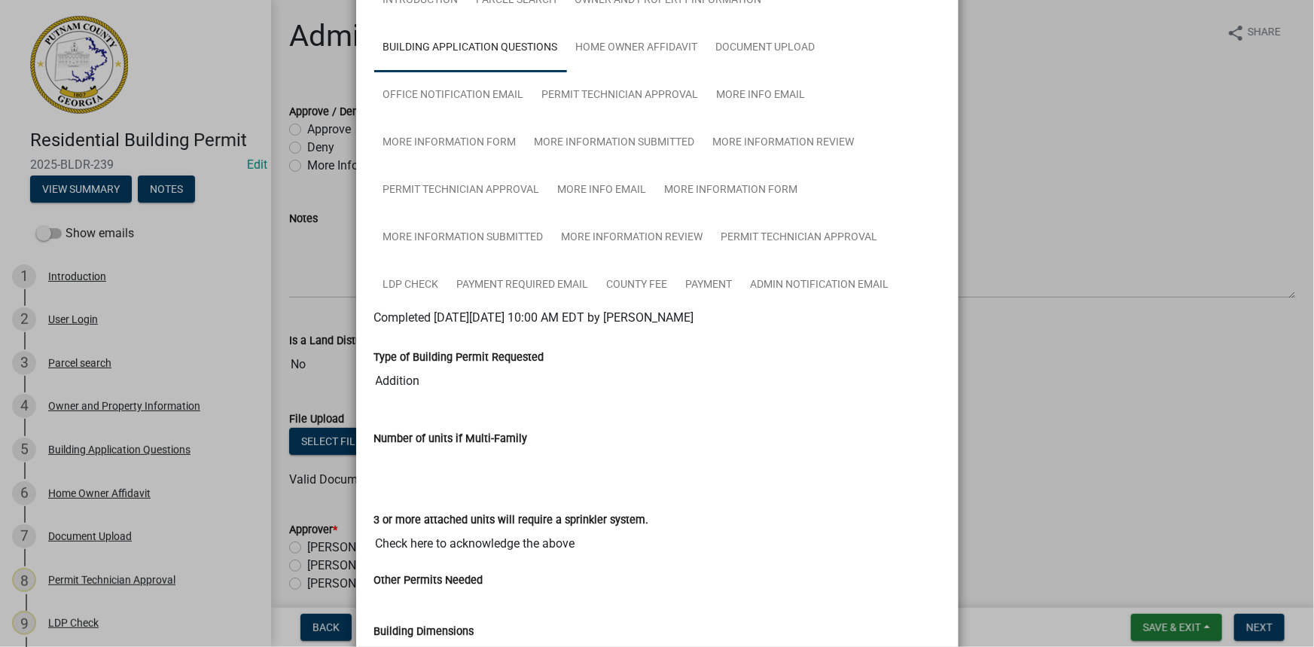
scroll to position [0, 0]
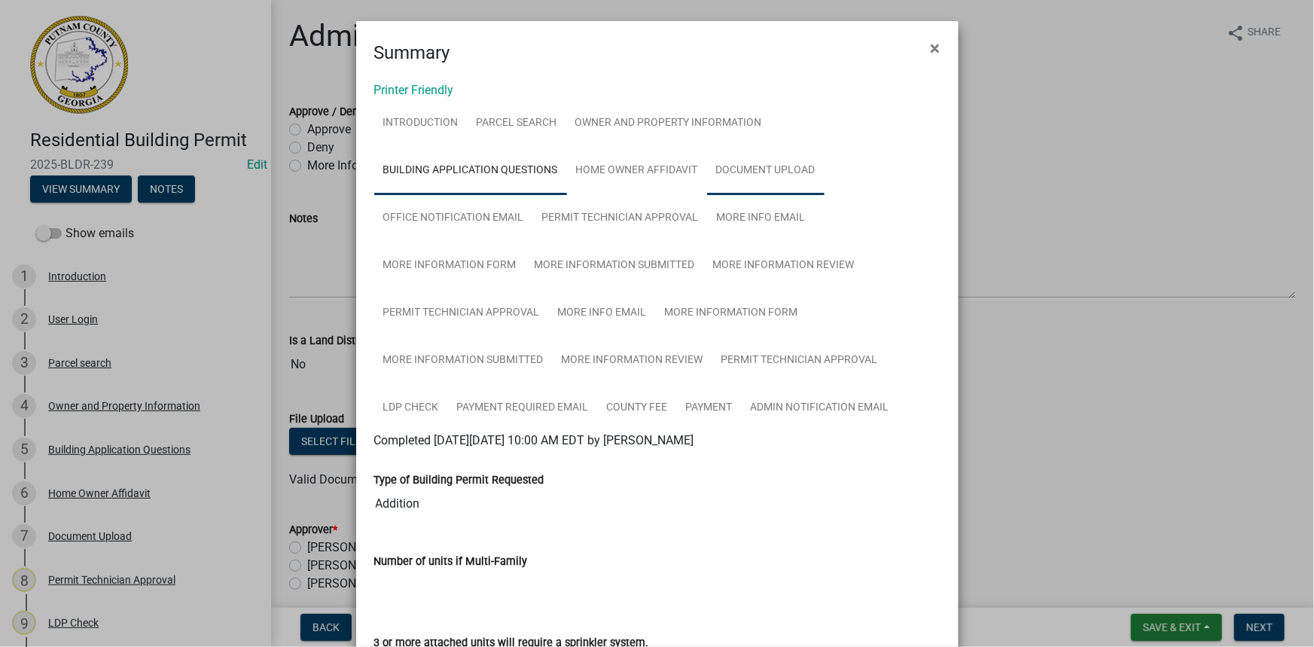
click at [731, 154] on link "Document Upload" at bounding box center [765, 171] width 117 height 48
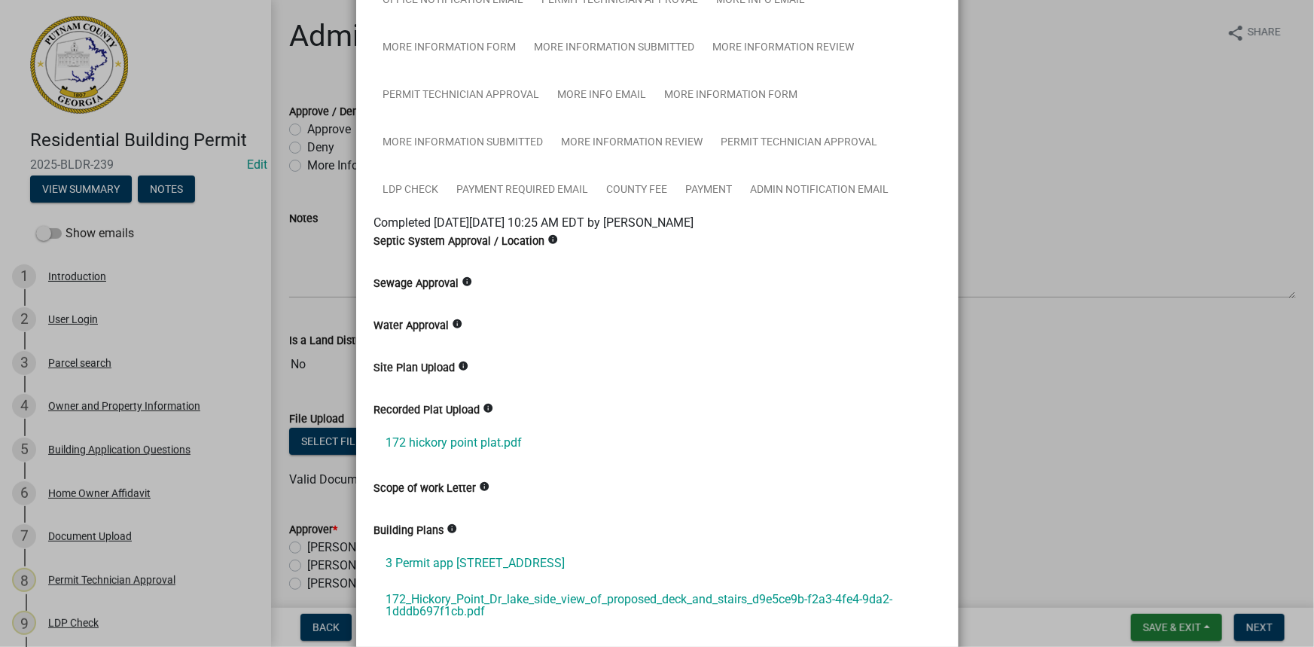
scroll to position [342, 0]
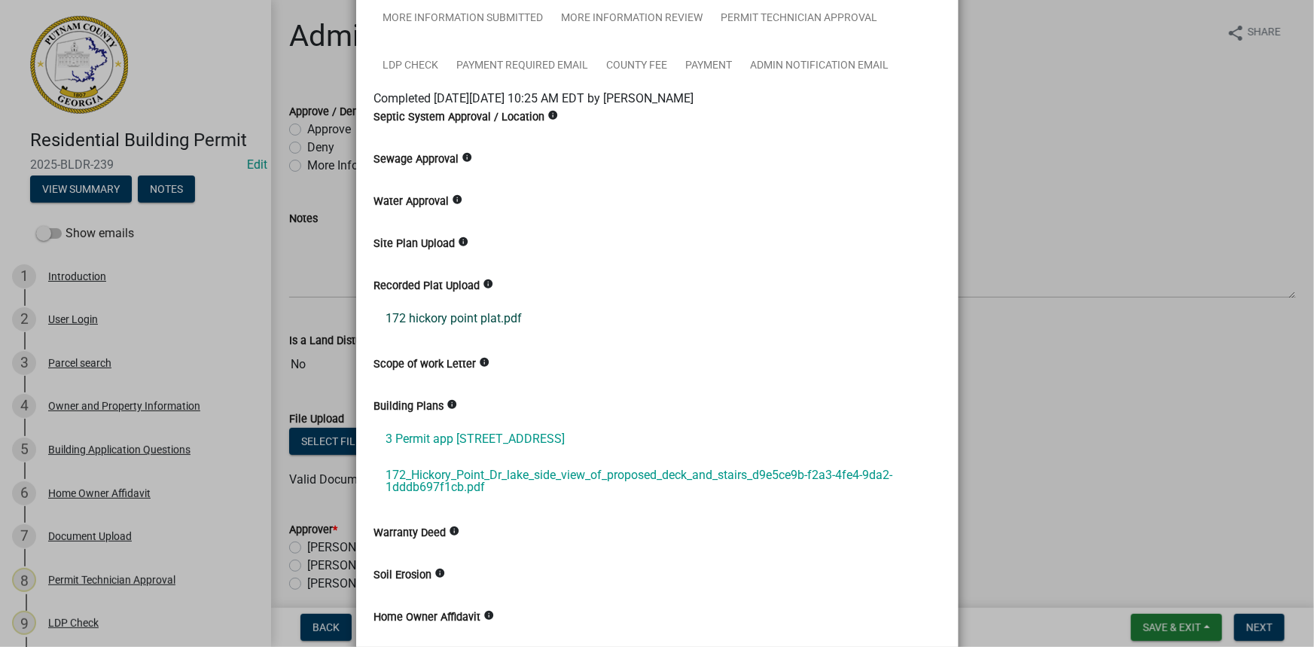
click at [505, 322] on link "172 hickory point plat.pdf" at bounding box center [657, 318] width 566 height 36
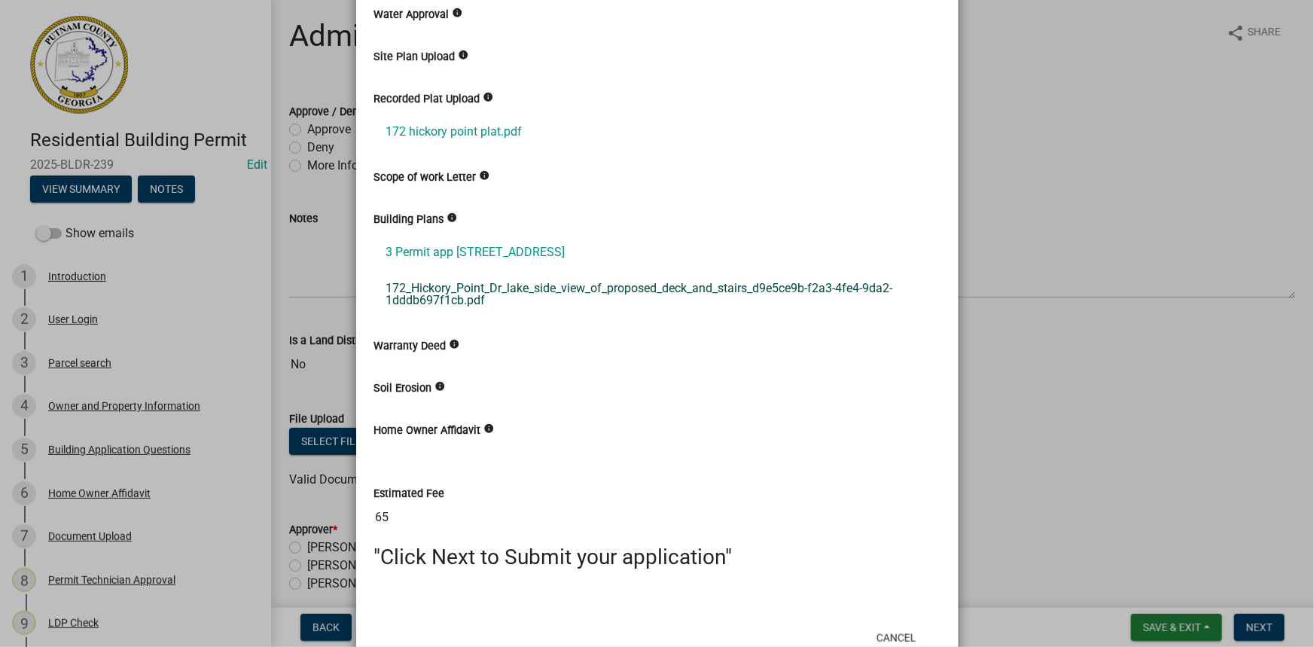
scroll to position [547, 0]
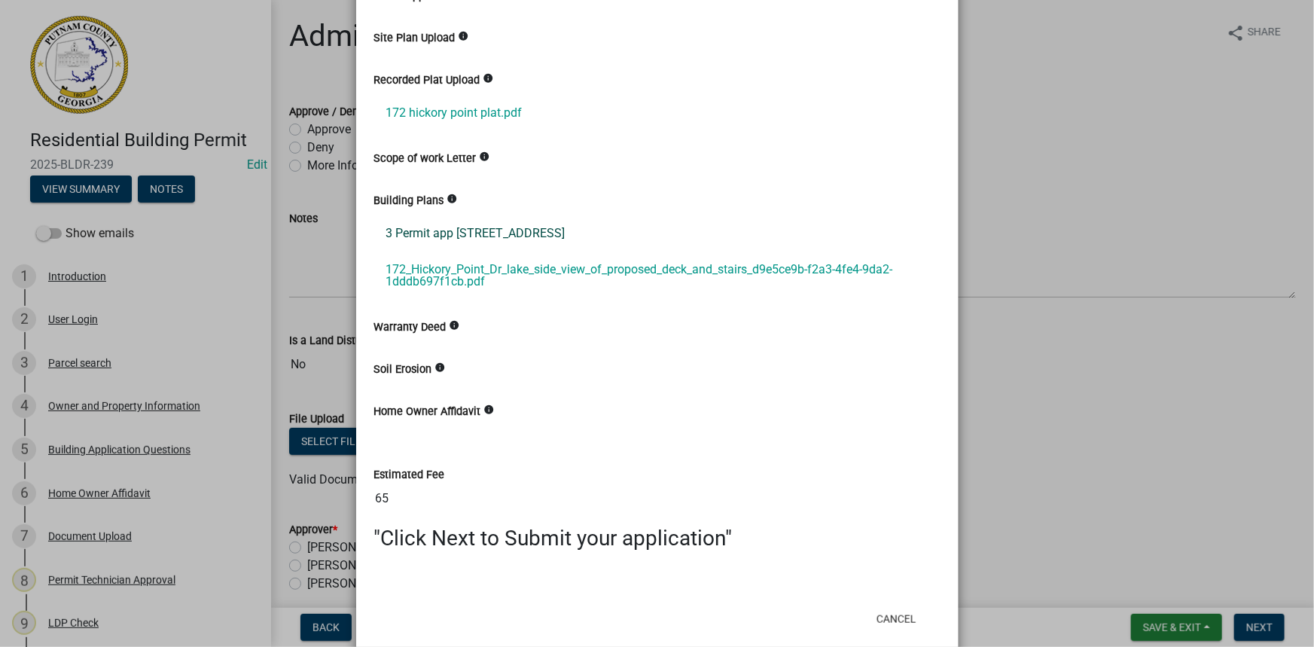
click at [529, 239] on link "3 Permit app 172 Hickory Point Dr 30625.pptx" at bounding box center [657, 233] width 566 height 36
click at [478, 274] on link "172_Hickory_Point_Dr_lake_side_view_of_proposed_deck_and_stairs_d9e5ce9b-f2a3-4…" at bounding box center [657, 276] width 566 height 48
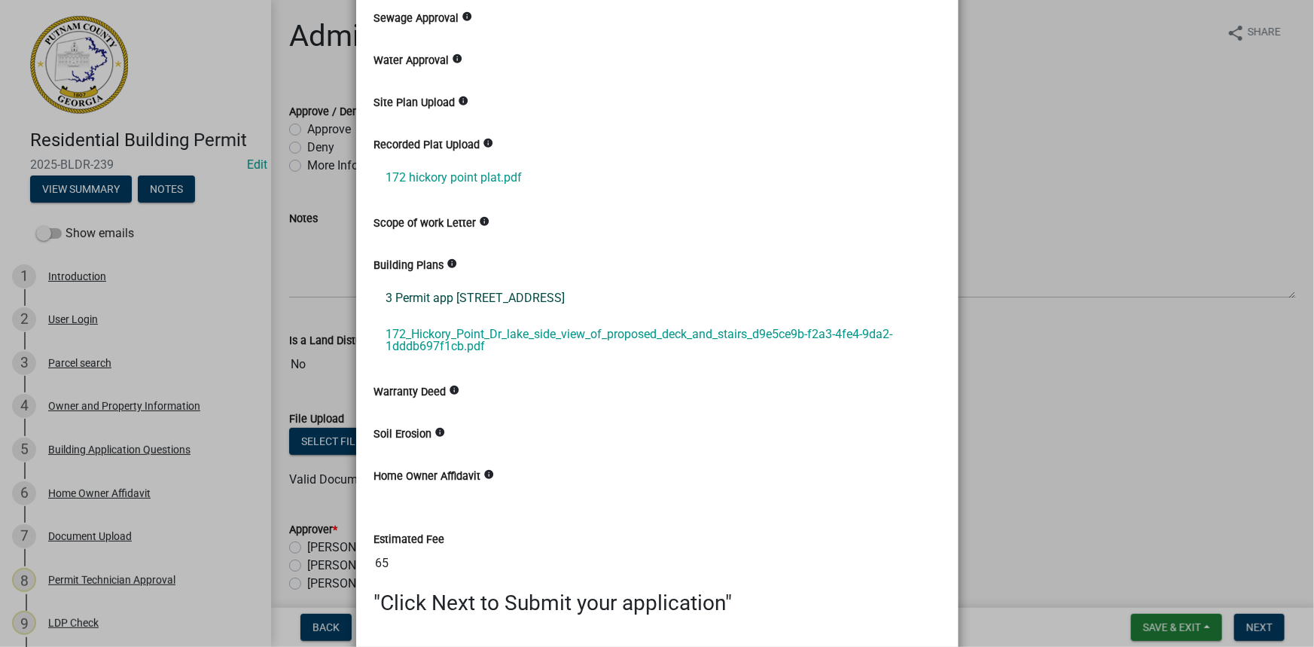
scroll to position [410, 0]
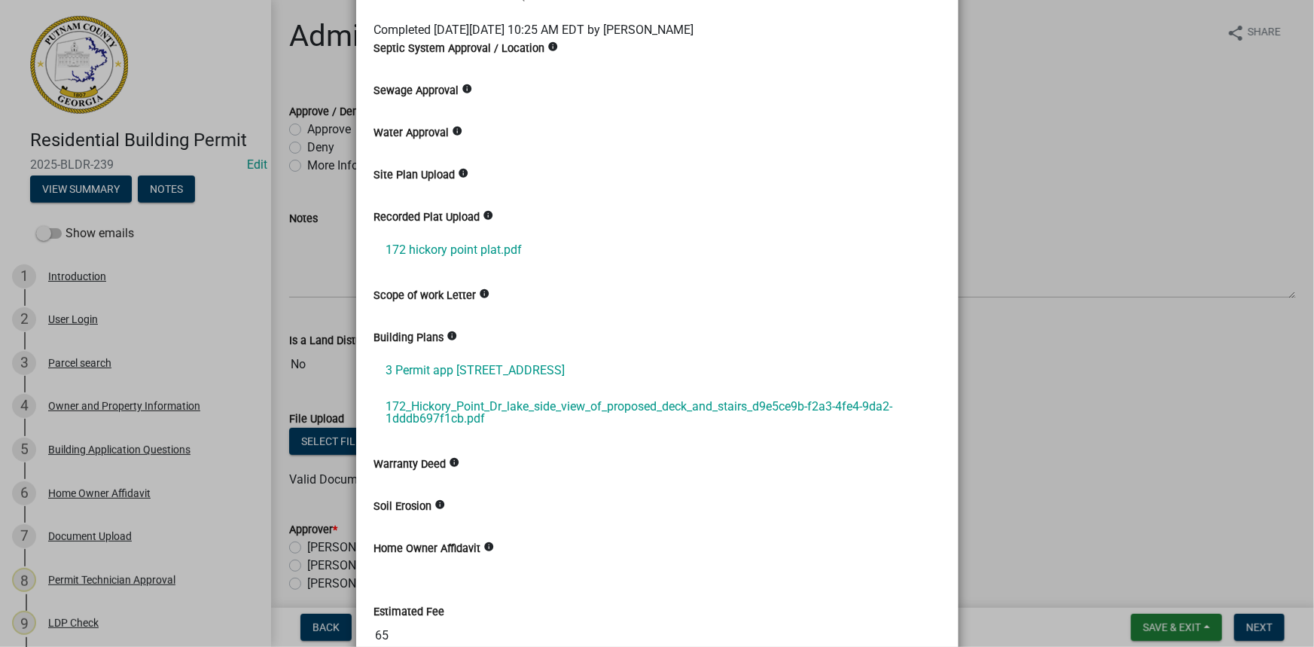
click at [108, 456] on ngb-modal-window "Summary × Printer Friendly Introduction Parcel search Owner and Property Inform…" at bounding box center [657, 323] width 1314 height 647
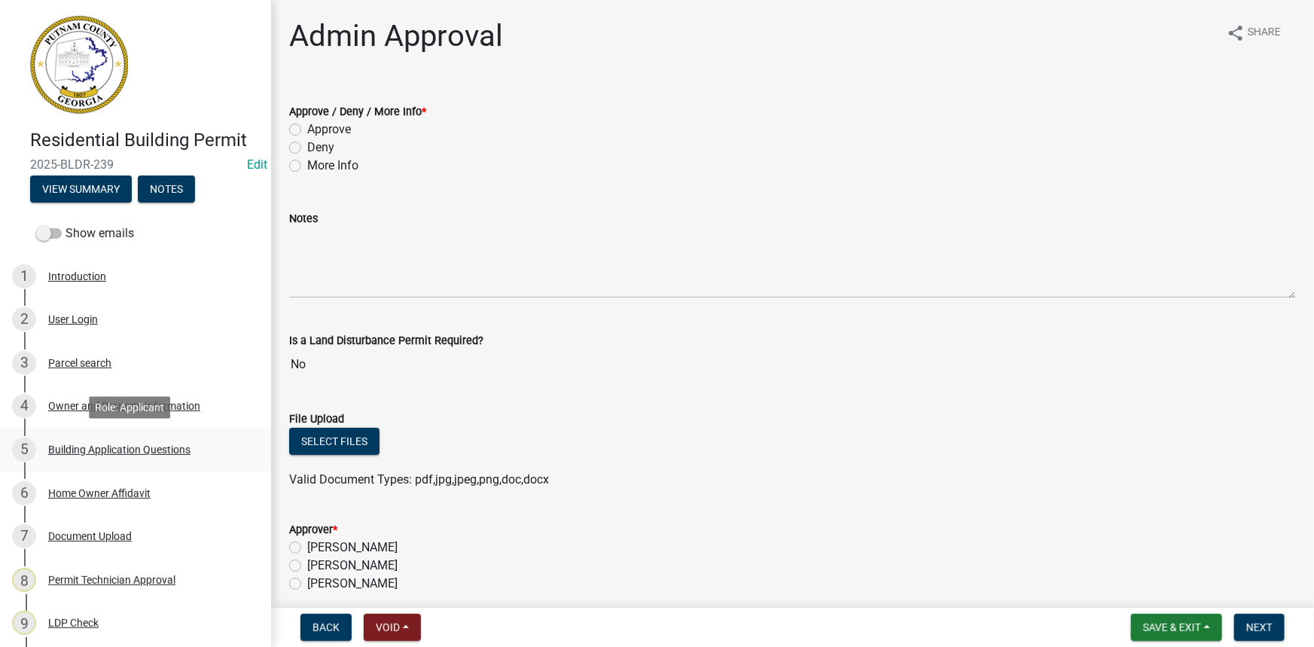
click at [113, 448] on div "Building Application Questions" at bounding box center [119, 449] width 142 height 11
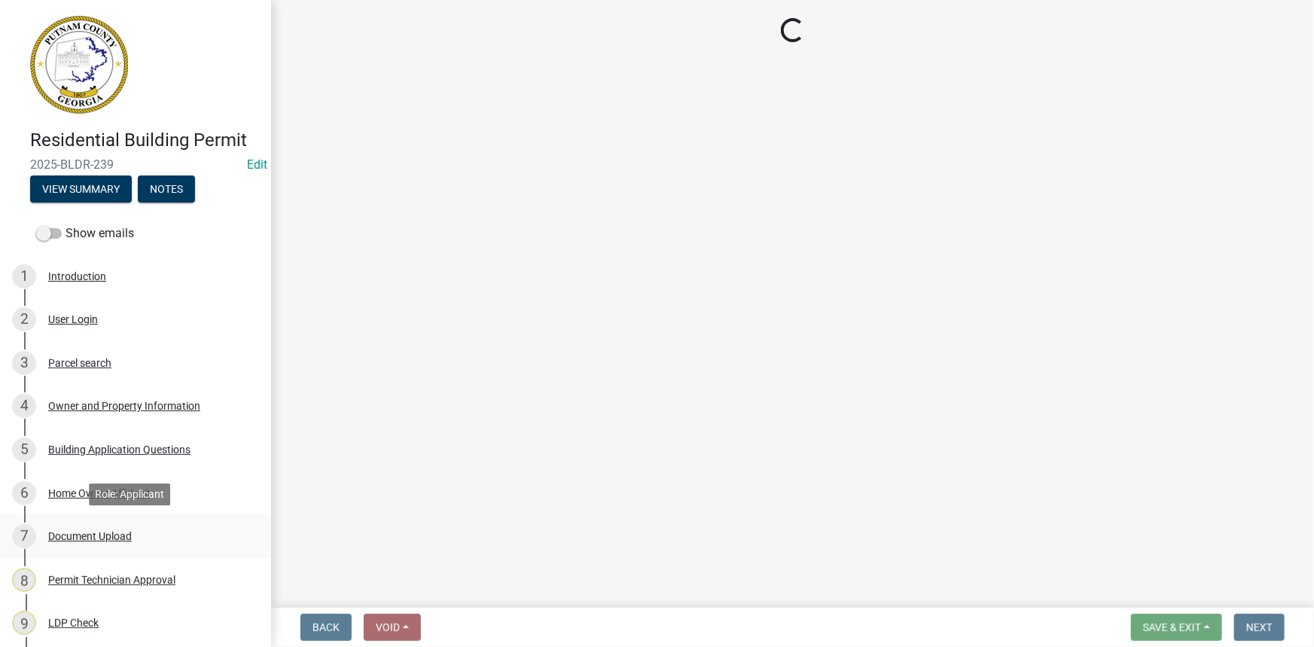
click at [101, 522] on link "7 Document Upload" at bounding box center [135, 536] width 271 height 44
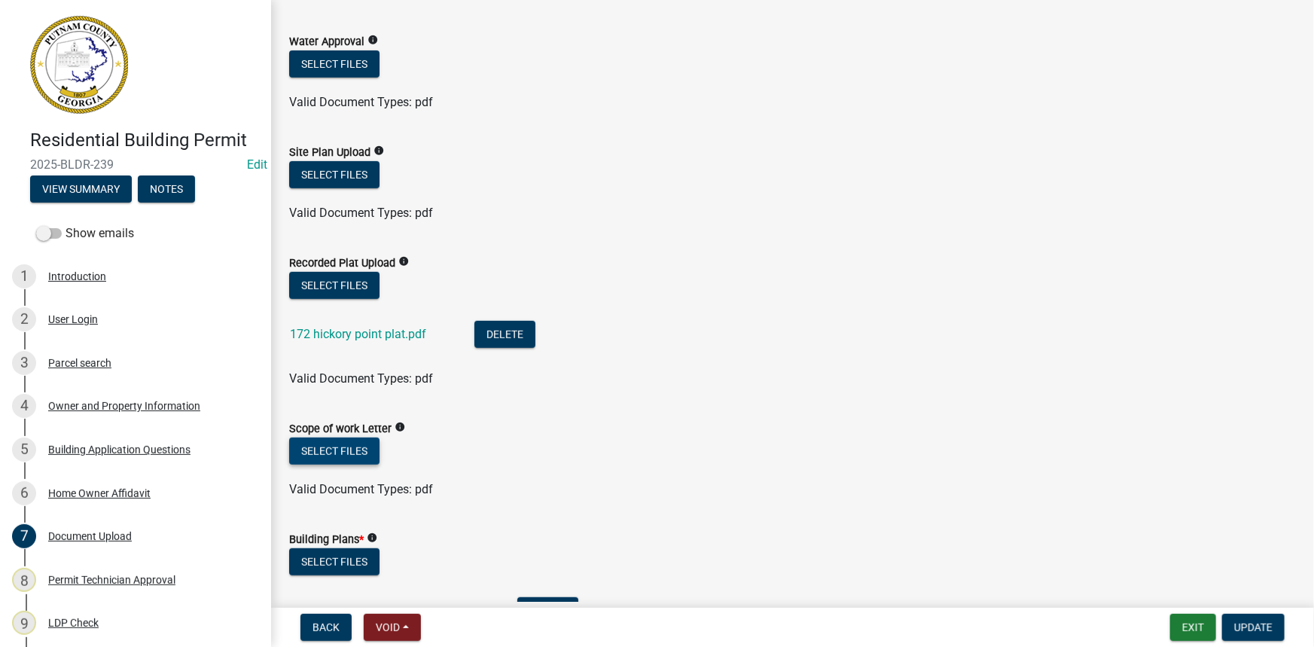
scroll to position [342, 0]
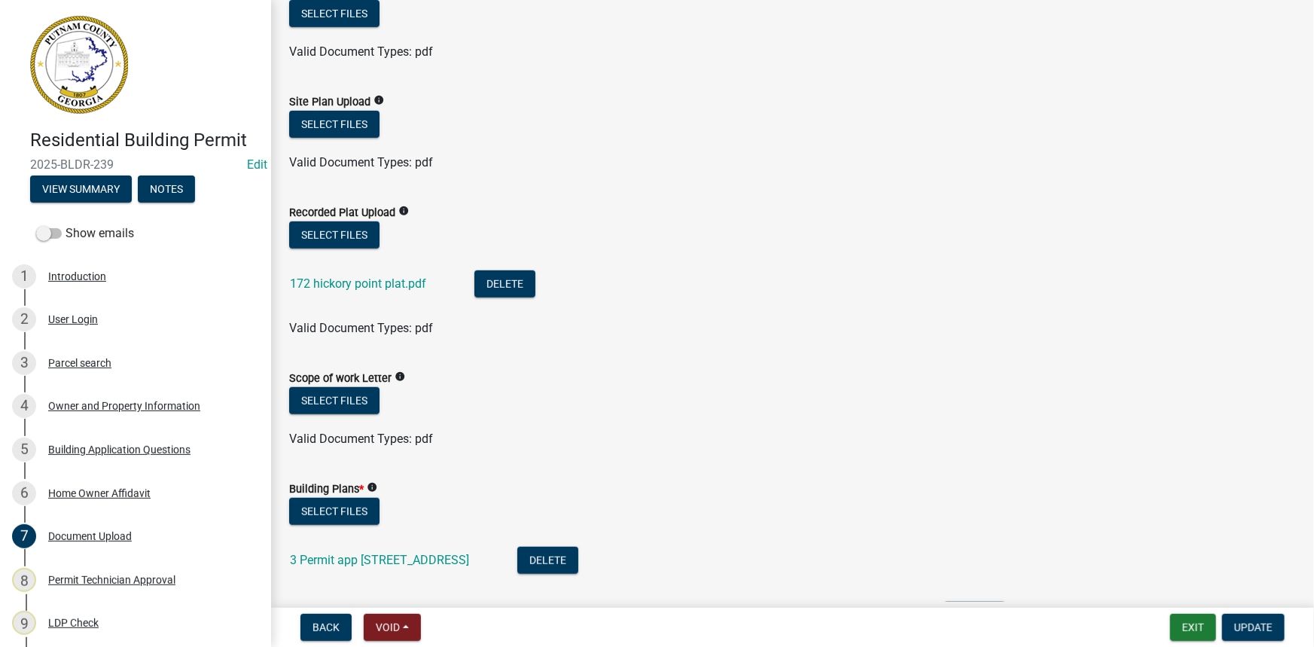
click at [331, 496] on div "Building Plans * info" at bounding box center [792, 489] width 1007 height 18
click at [325, 509] on button "Select files" at bounding box center [334, 511] width 90 height 27
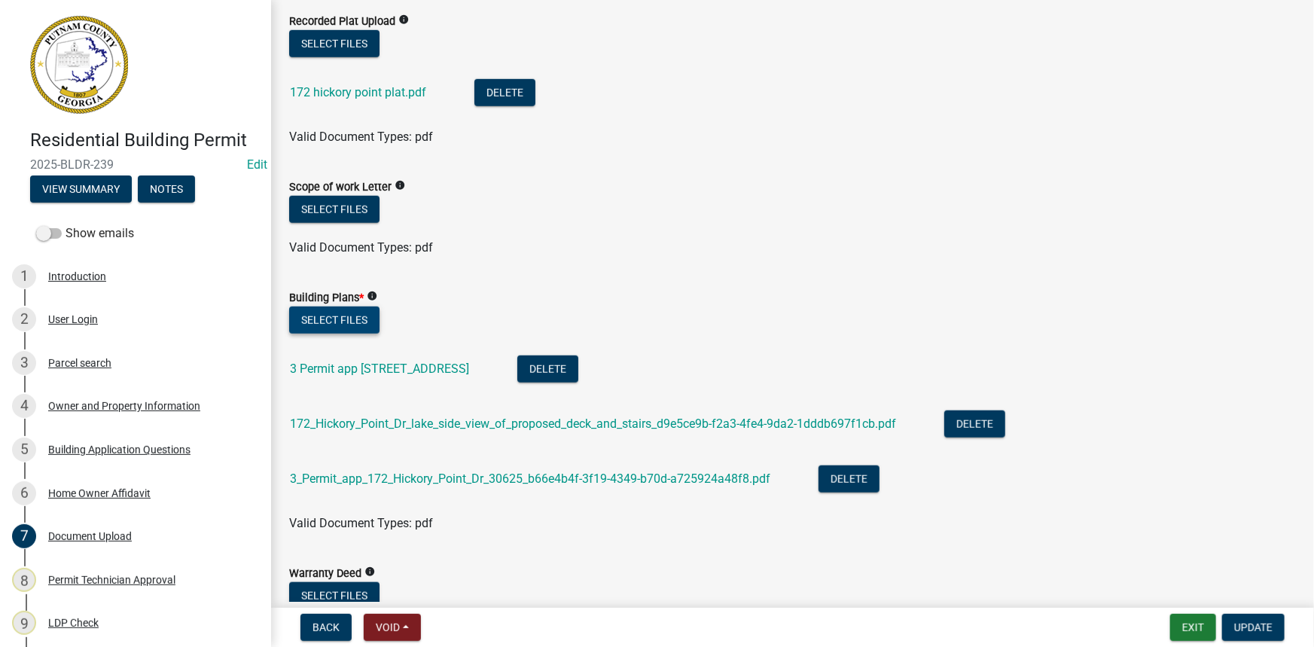
scroll to position [547, 0]
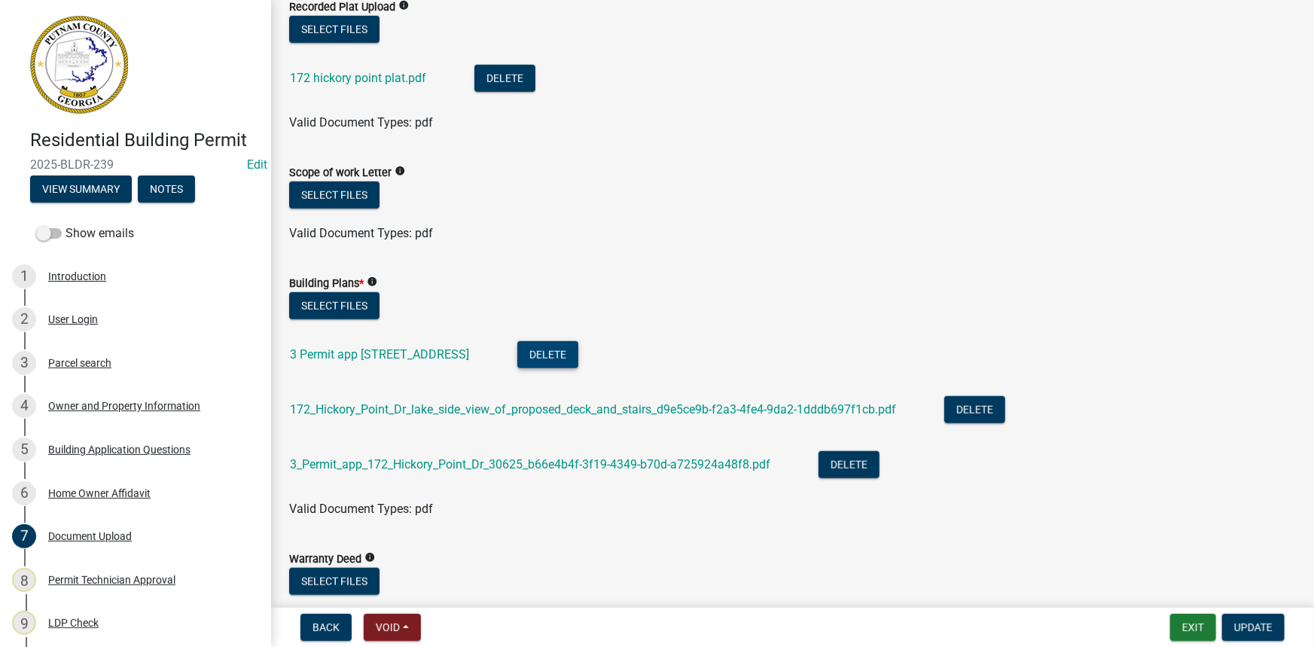
click at [578, 355] on button "Delete" at bounding box center [547, 354] width 61 height 27
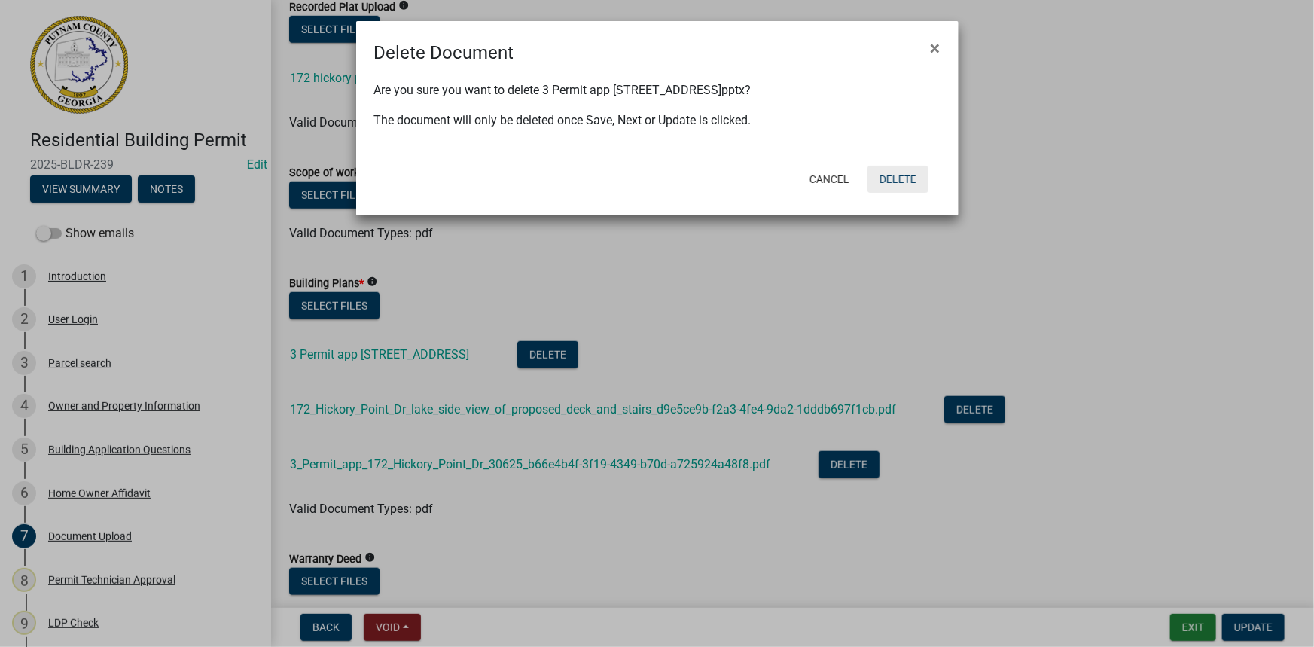
click at [884, 181] on button "Delete" at bounding box center [898, 179] width 61 height 27
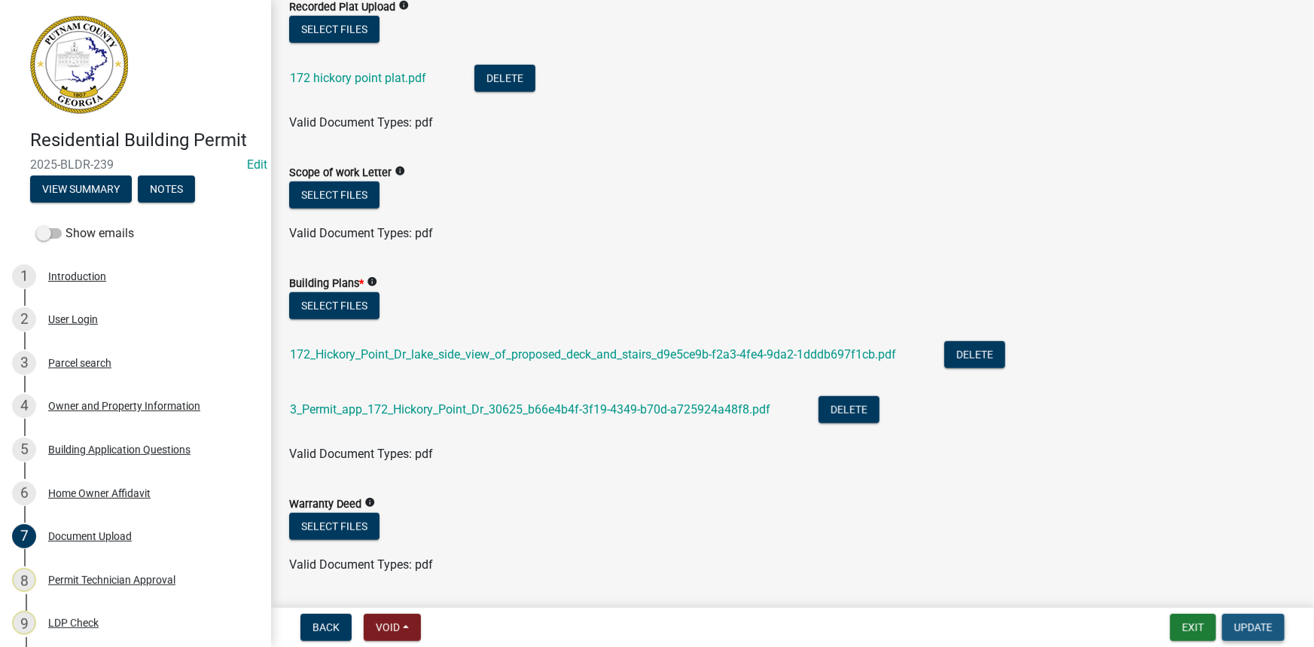
click at [1252, 627] on span "Update" at bounding box center [1253, 627] width 38 height 12
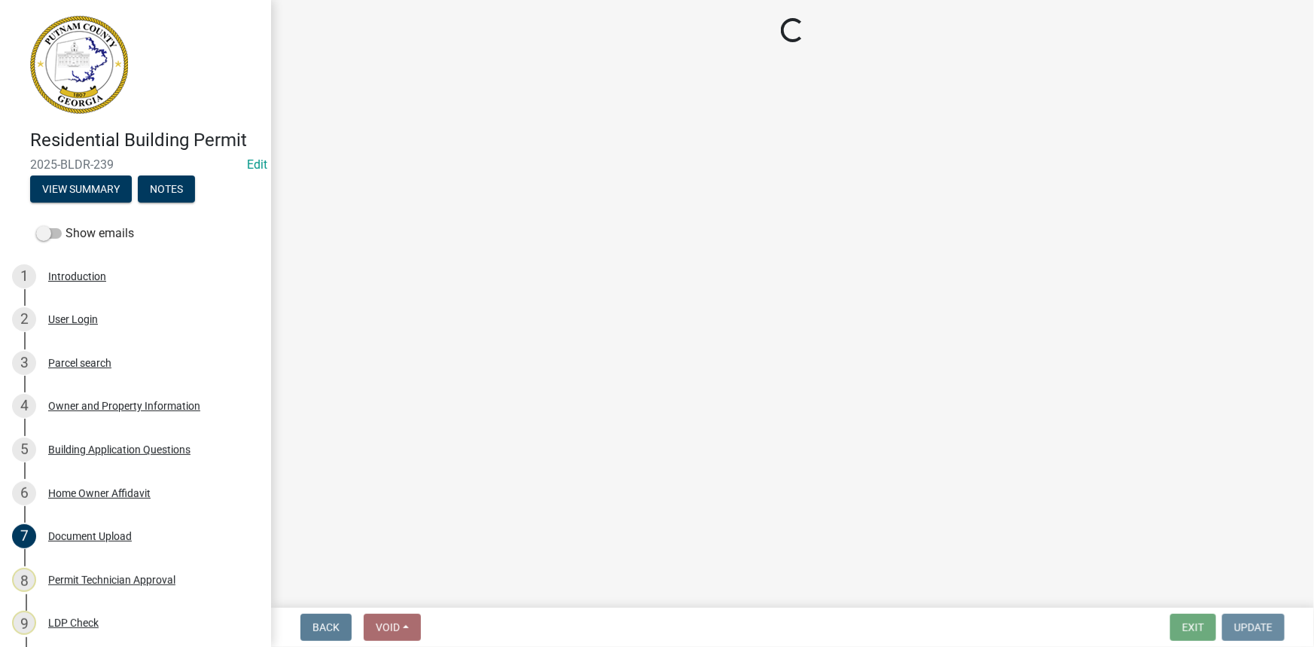
scroll to position [0, 0]
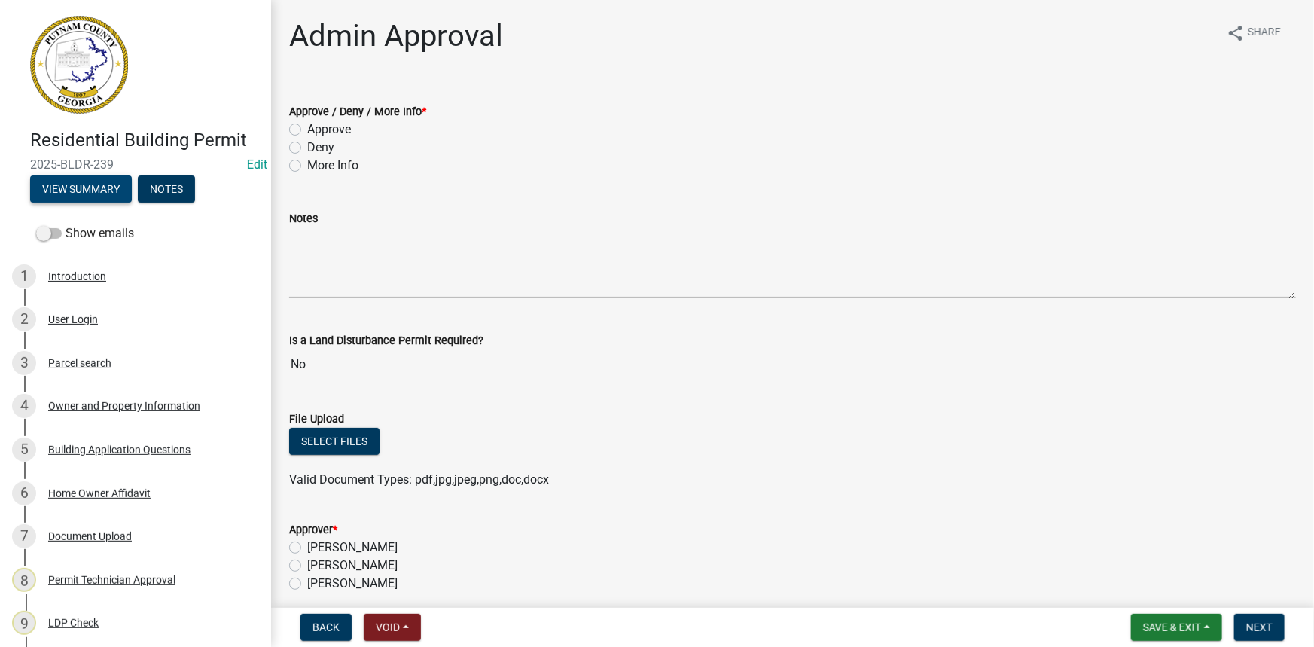
click at [116, 185] on button "View Summary" at bounding box center [81, 188] width 102 height 27
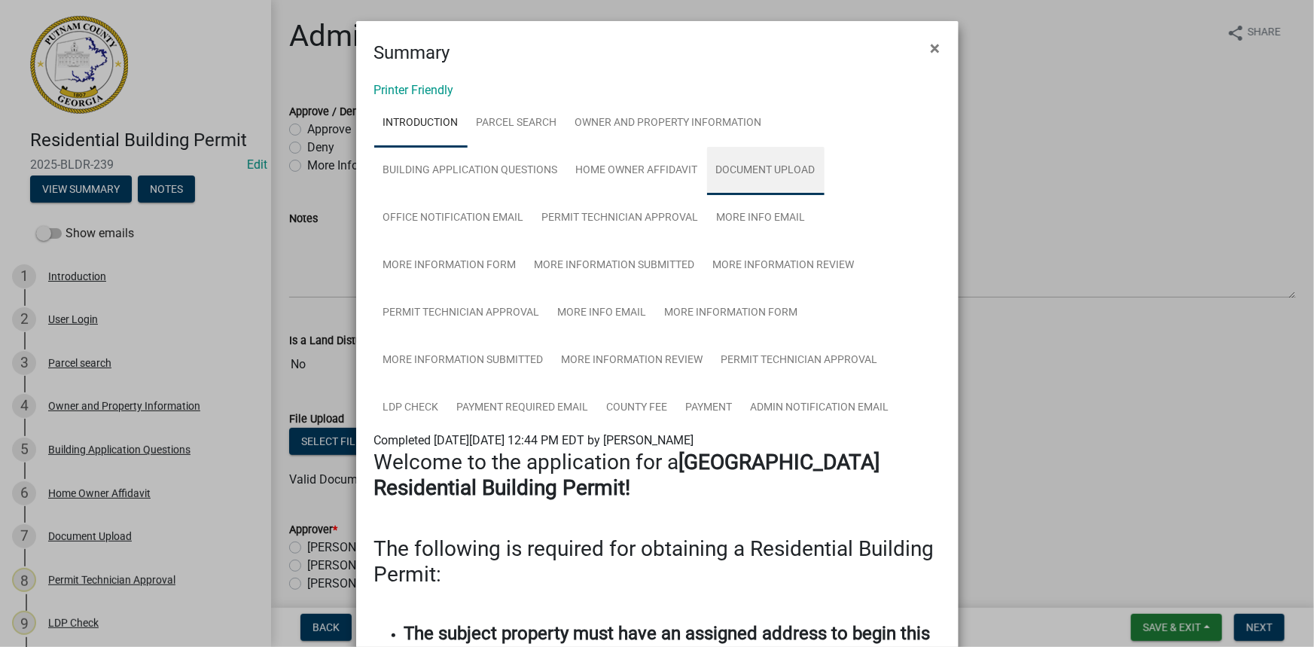
click at [751, 159] on link "Document Upload" at bounding box center [765, 171] width 117 height 48
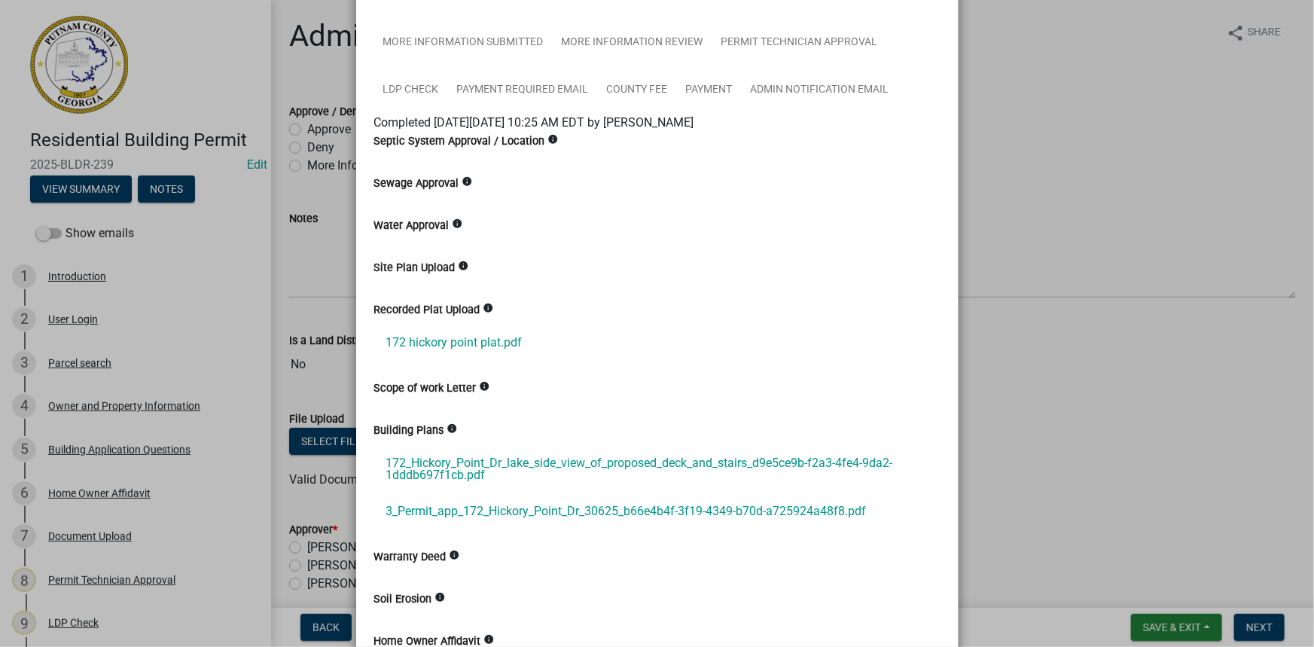
scroll to position [342, 0]
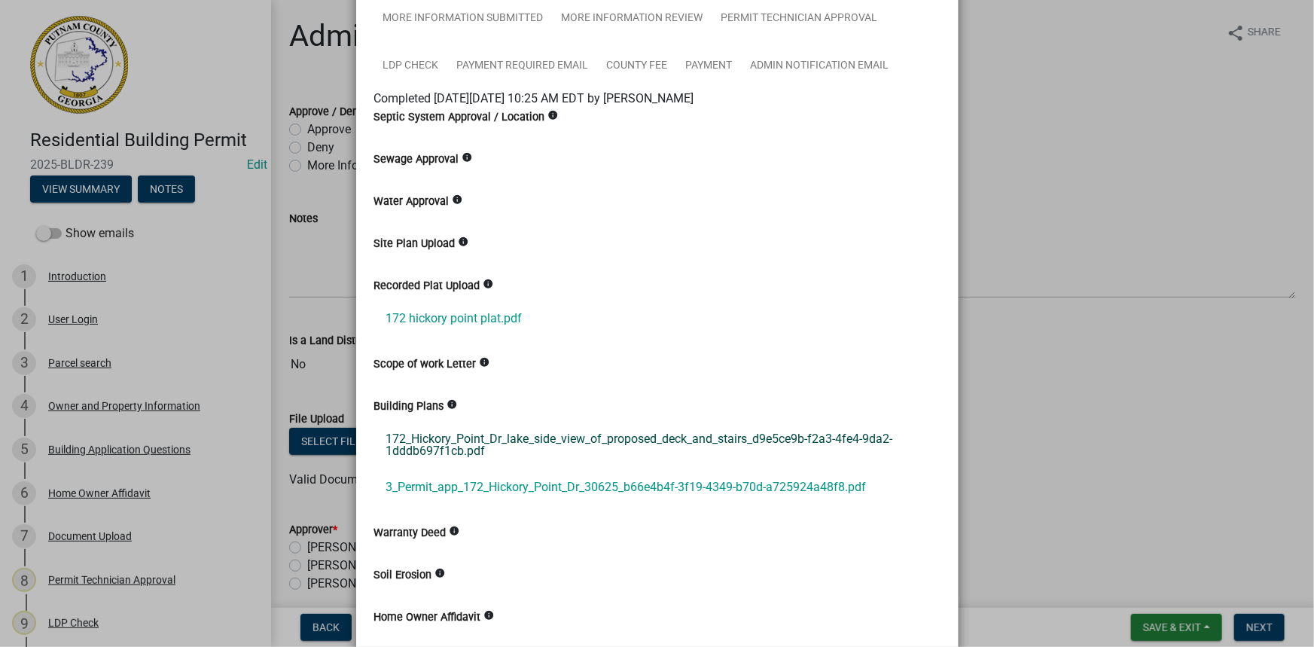
click at [611, 442] on link "172_Hickory_Point_Dr_lake_side_view_of_proposed_deck_and_stairs_d9e5ce9b-f2a3-4…" at bounding box center [657, 445] width 566 height 48
click at [534, 435] on link "172_Hickory_Point_Dr_lake_side_view_of_proposed_deck_and_stairs_d9e5ce9b-f2a3-4…" at bounding box center [657, 445] width 566 height 48
click at [516, 480] on link "3_Permit_app_172_Hickory_Point_Dr_30625_b66e4b4f-3f19-4349-b70d-a725924a48f8.pdf" at bounding box center [657, 487] width 566 height 36
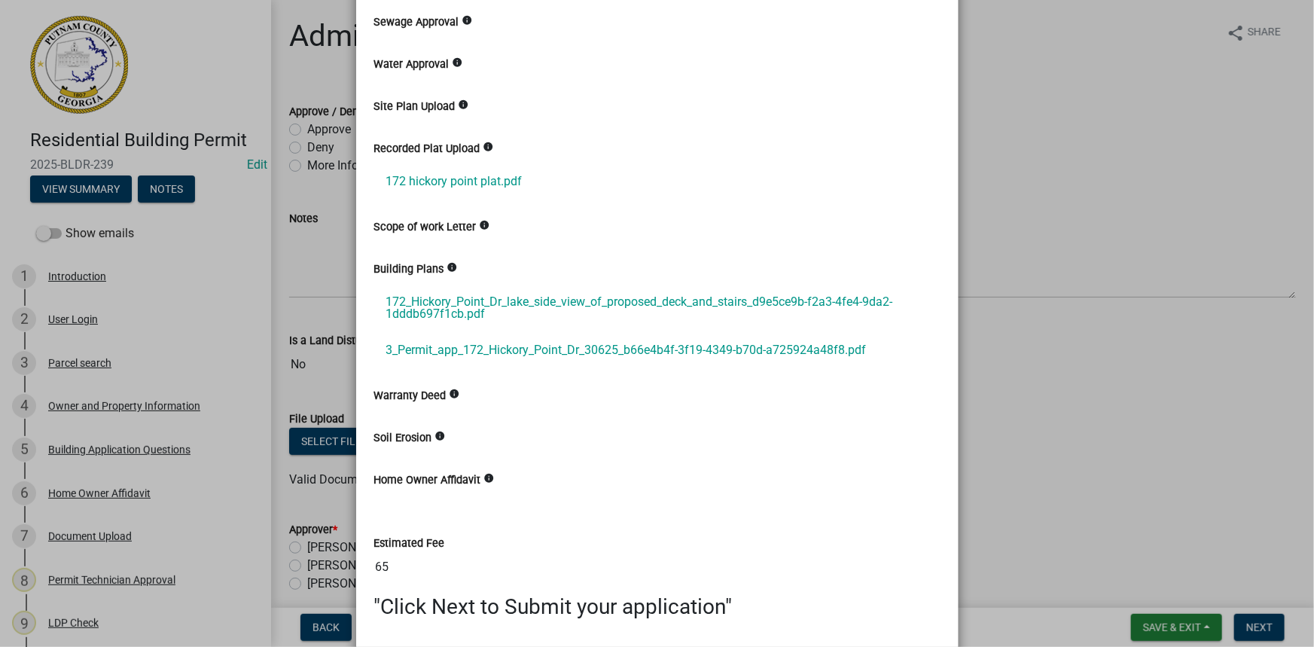
scroll to position [547, 0]
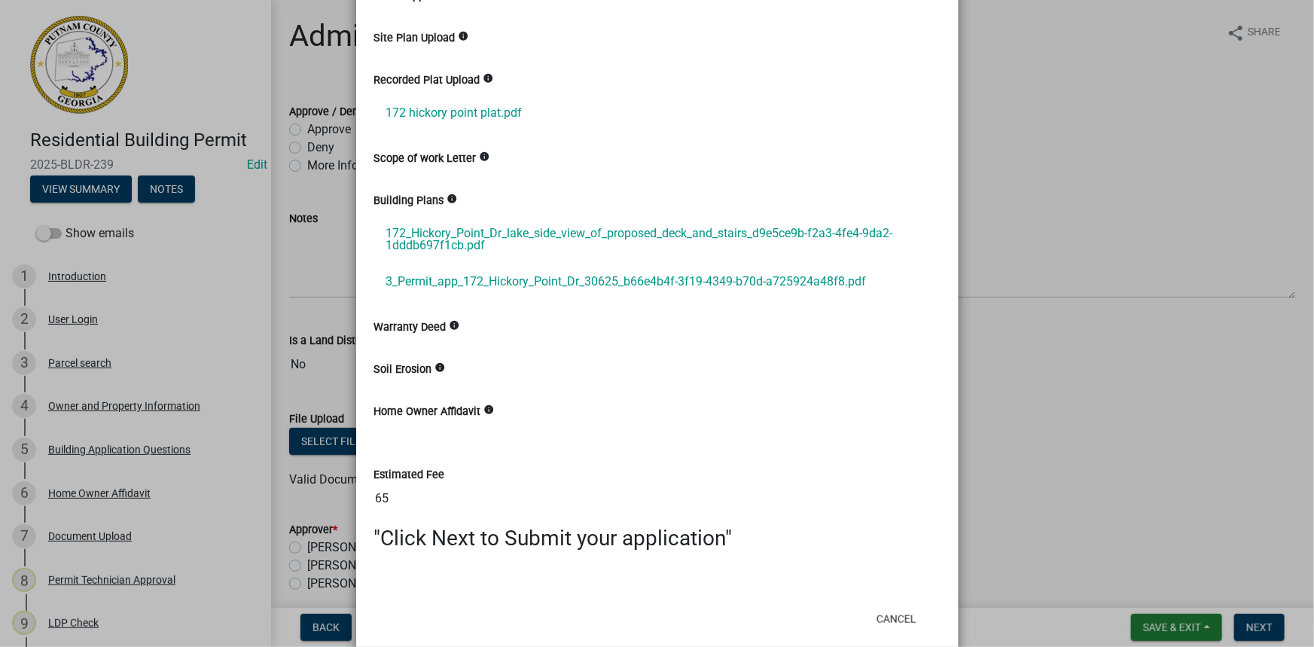
drag, startPoint x: 987, startPoint y: 230, endPoint x: 632, endPoint y: 189, distance: 357.0
click at [987, 229] on ngb-modal-window "Summary × Printer Friendly Introduction Parcel search Owner and Property Inform…" at bounding box center [657, 323] width 1314 height 647
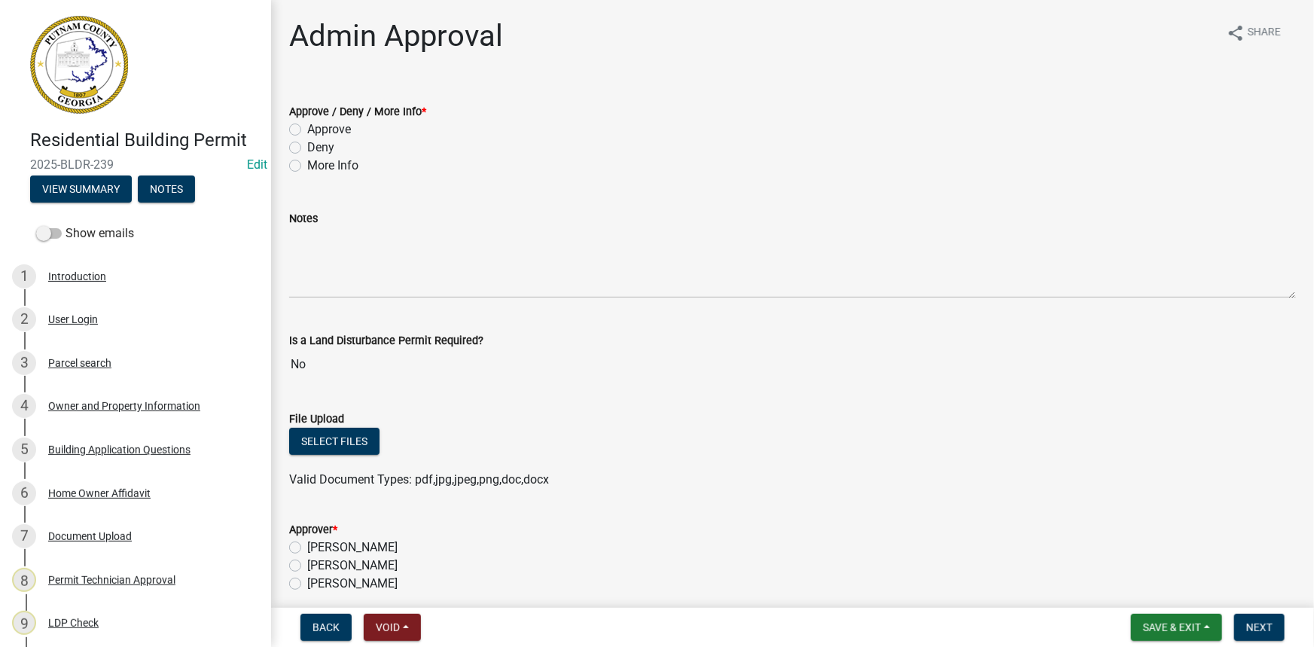
click at [321, 133] on label "Approve" at bounding box center [329, 129] width 44 height 18
click at [317, 130] on input "Approve" at bounding box center [312, 125] width 10 height 10
radio input "true"
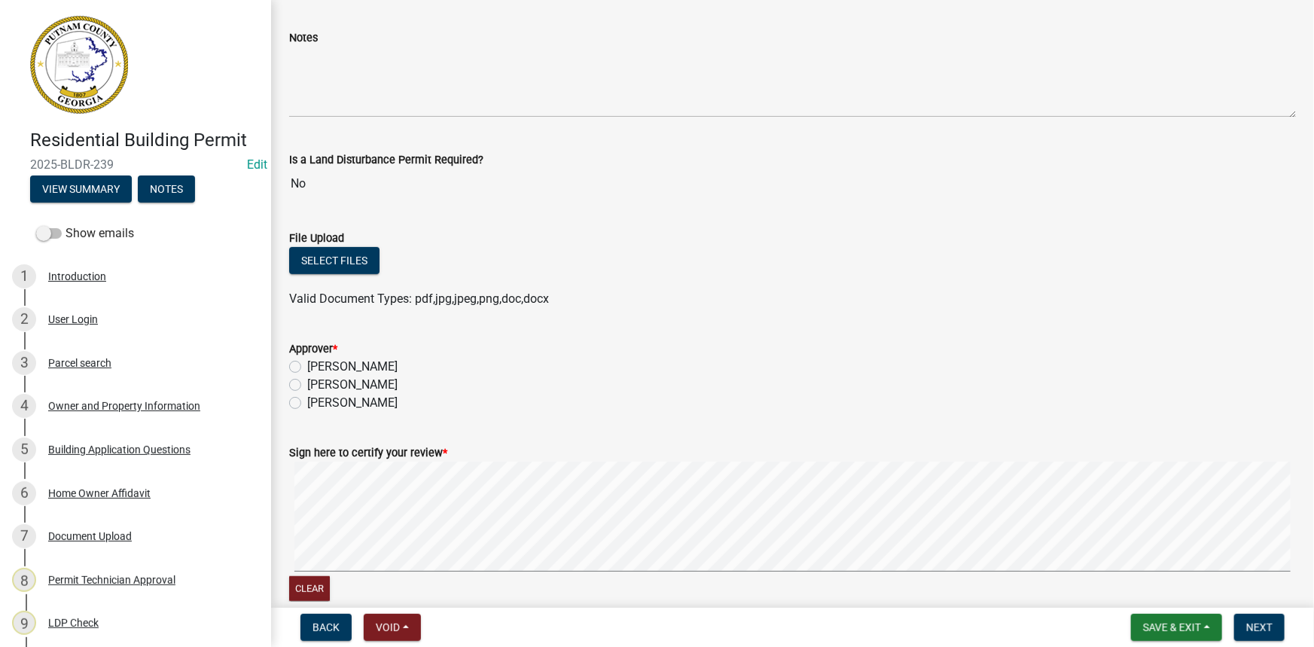
scroll to position [205, 0]
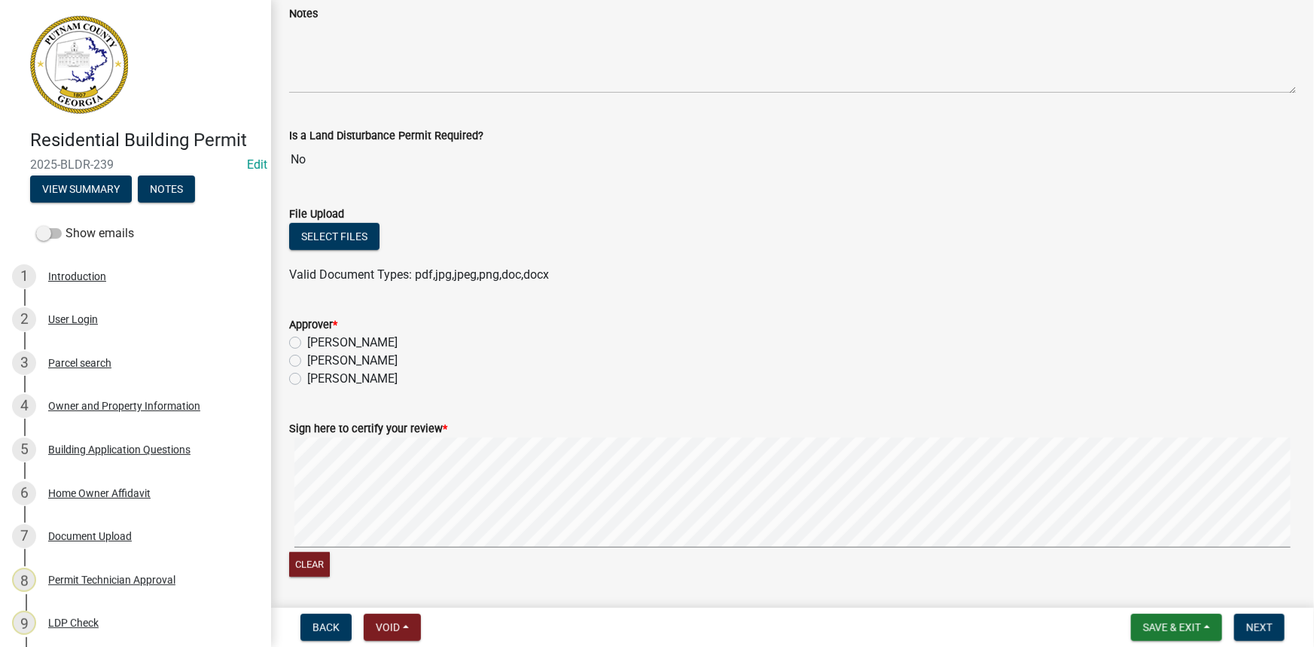
click at [374, 367] on label "[PERSON_NAME]" at bounding box center [352, 361] width 90 height 18
click at [317, 361] on input "[PERSON_NAME]" at bounding box center [312, 357] width 10 height 10
radio input "true"
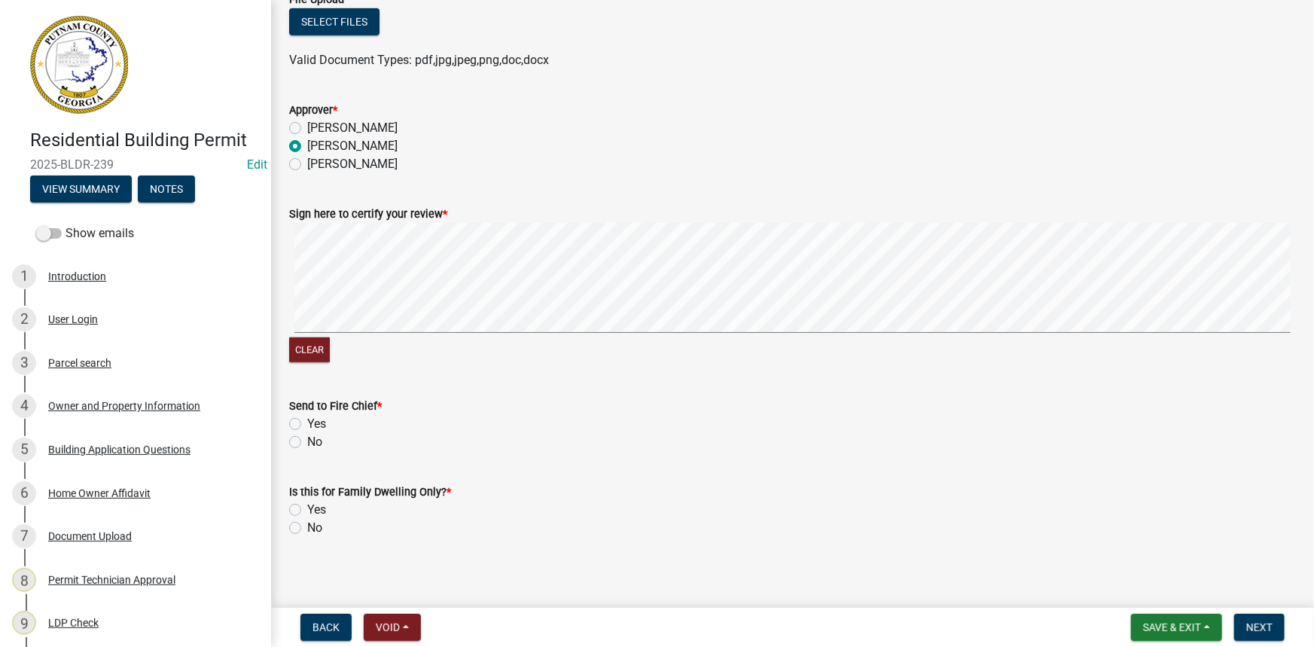
scroll to position [426, 0]
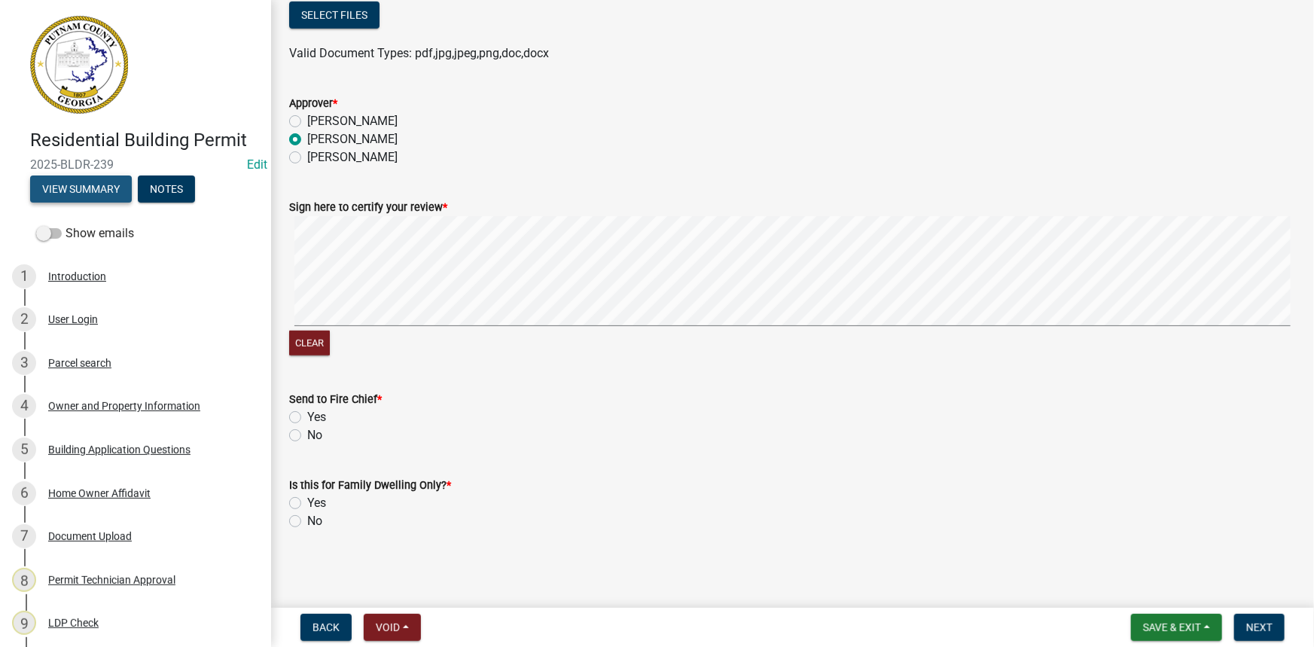
click at [68, 185] on button "View Summary" at bounding box center [81, 188] width 102 height 27
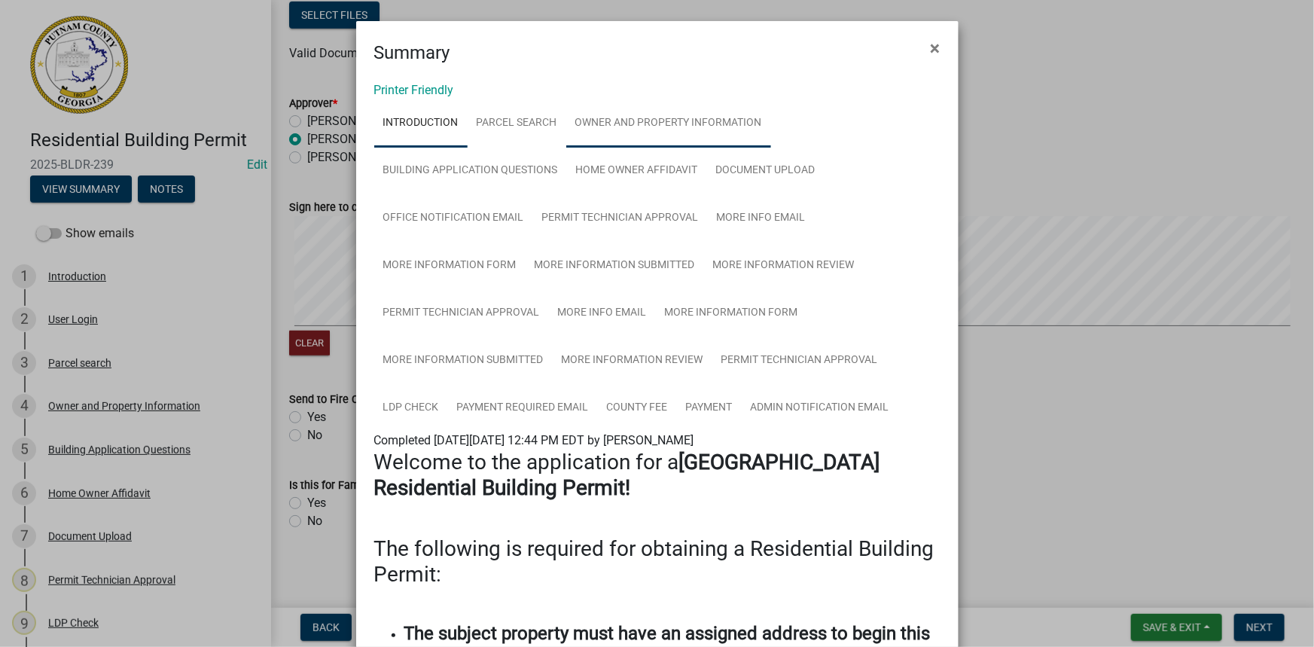
click at [637, 125] on link "Owner and Property Information" at bounding box center [668, 123] width 205 height 48
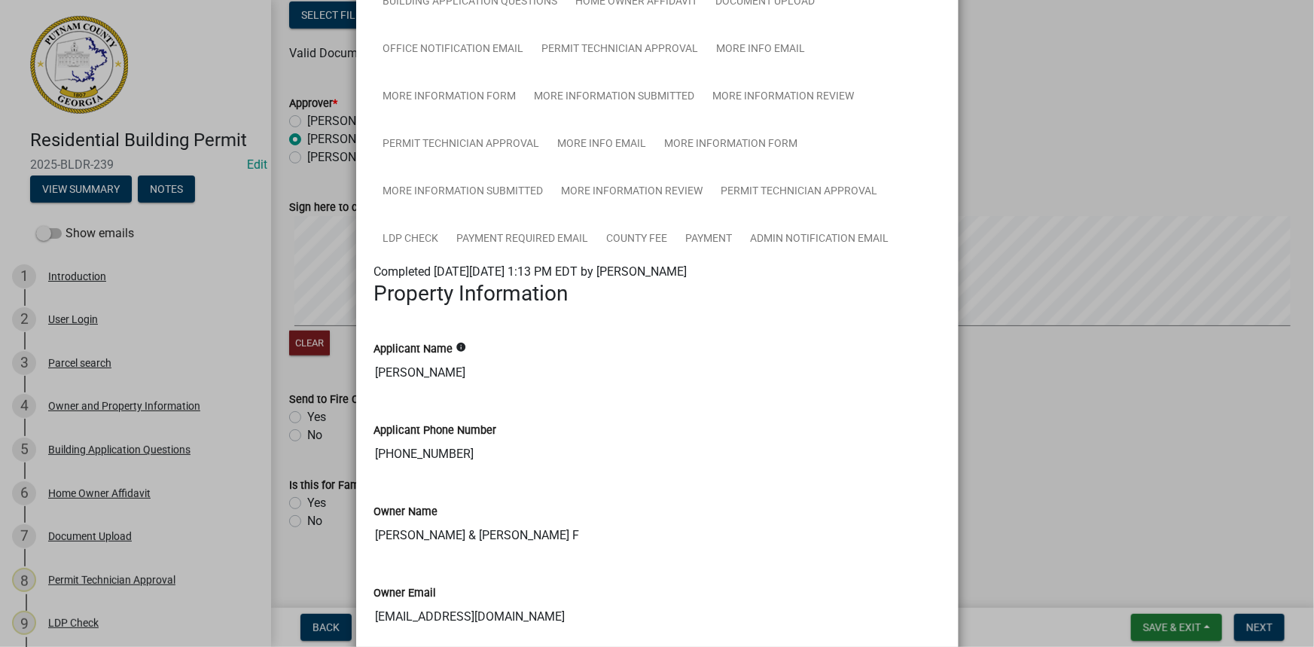
scroll to position [68, 0]
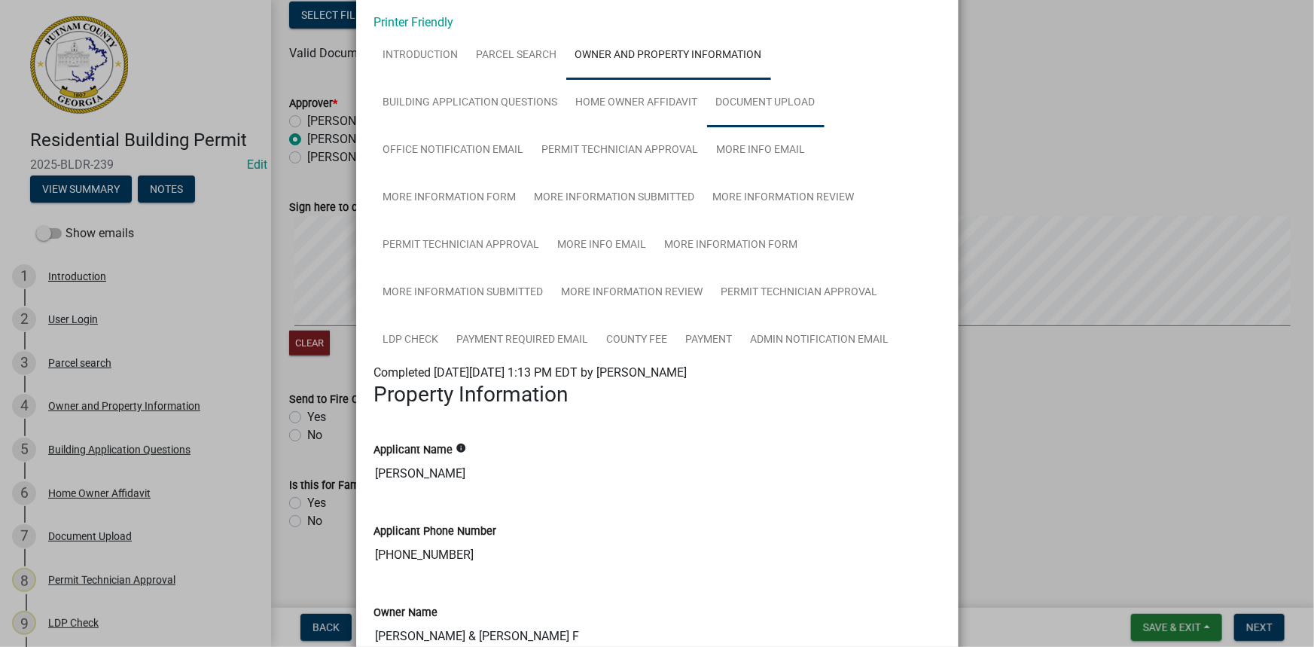
click at [785, 108] on link "Document Upload" at bounding box center [765, 103] width 117 height 48
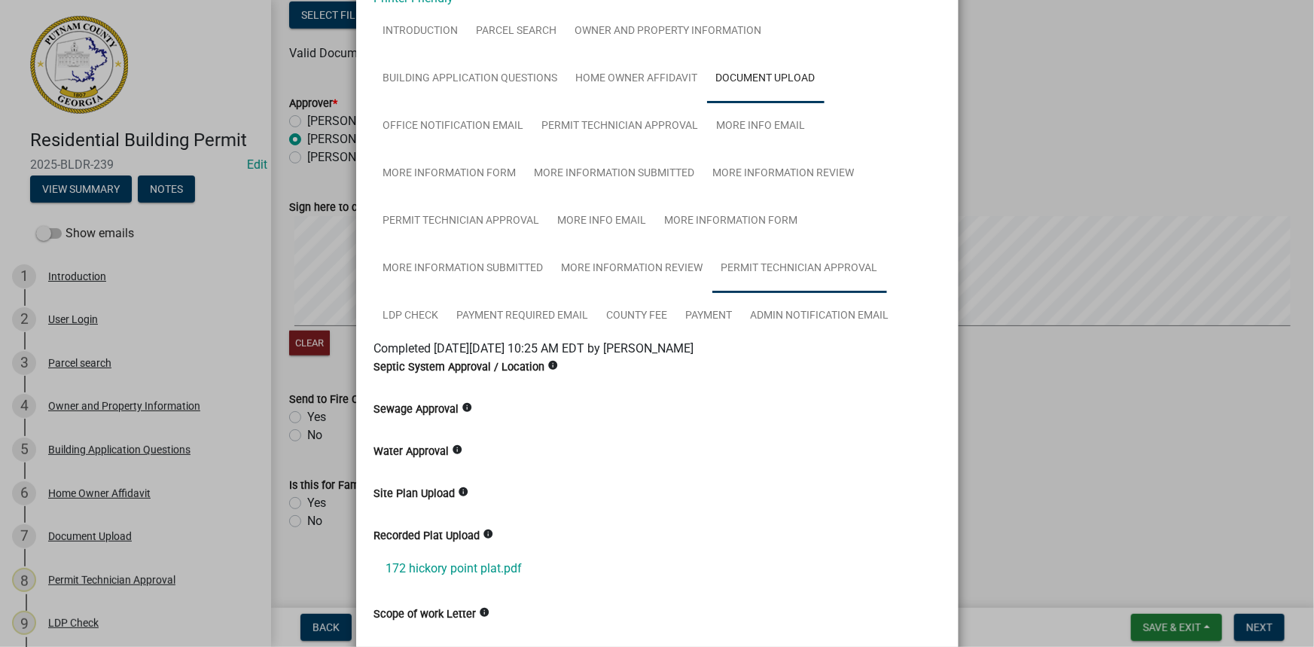
scroll to position [26, 0]
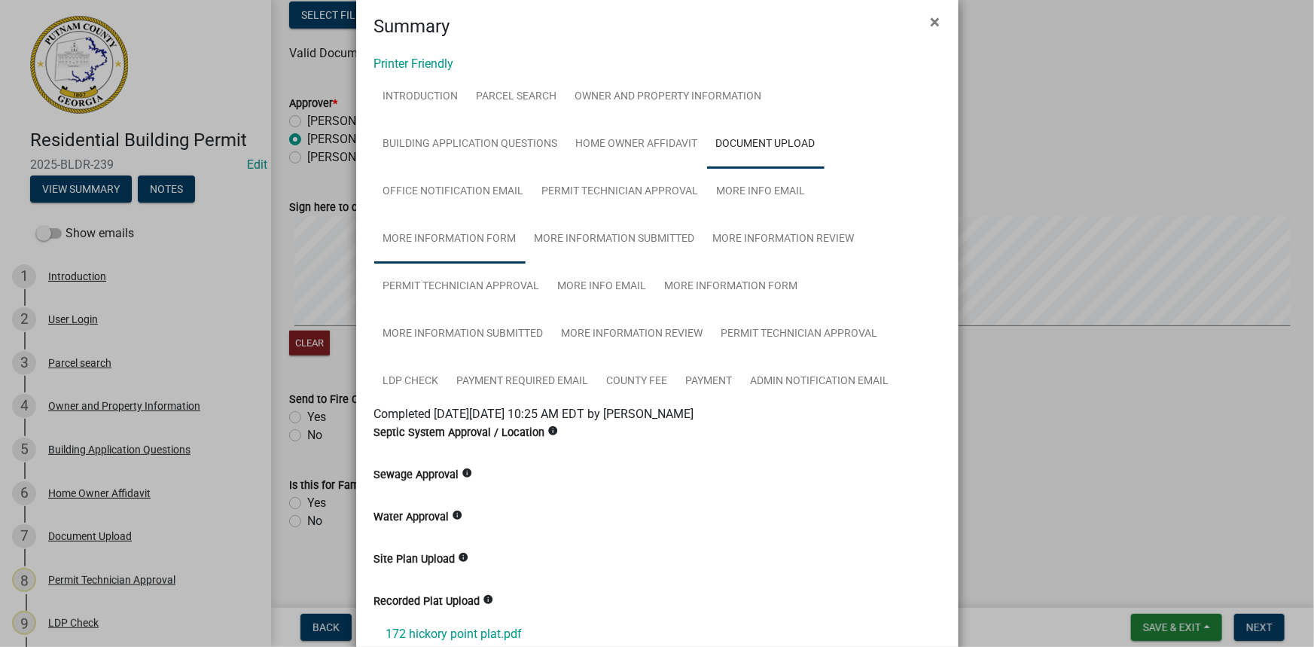
click at [440, 235] on link "More Information Form" at bounding box center [449, 239] width 151 height 48
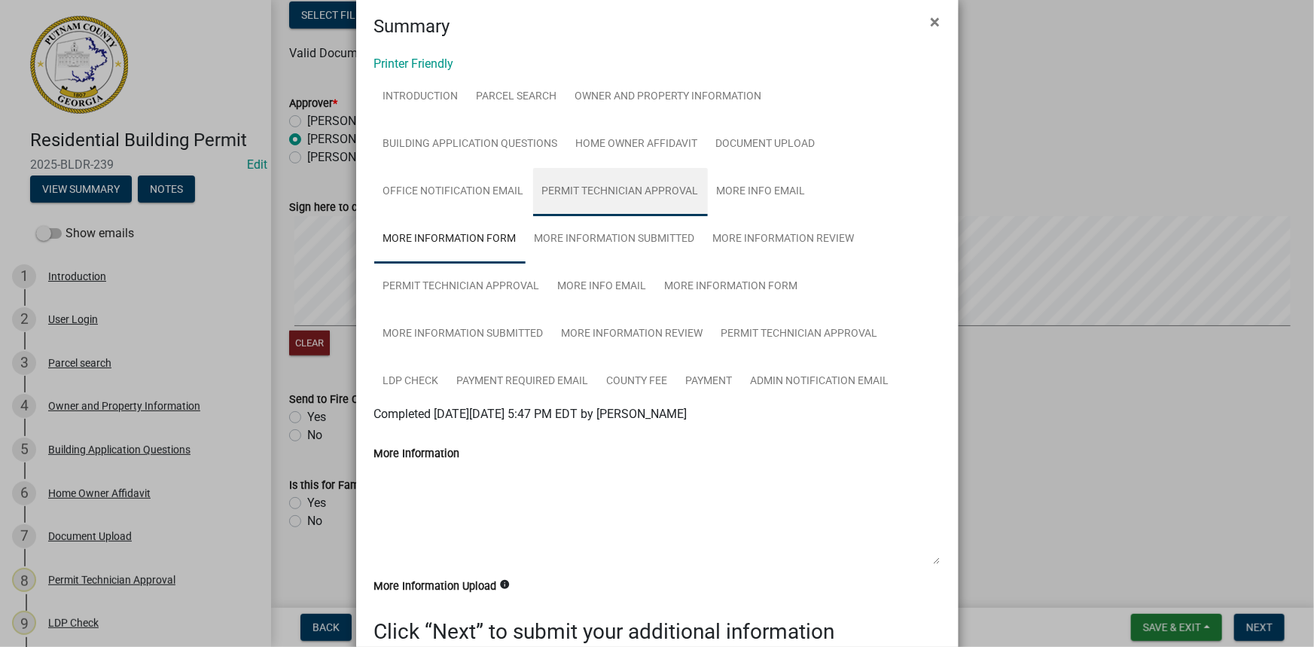
click at [599, 193] on link "Permit Technician Approval" at bounding box center [620, 192] width 175 height 48
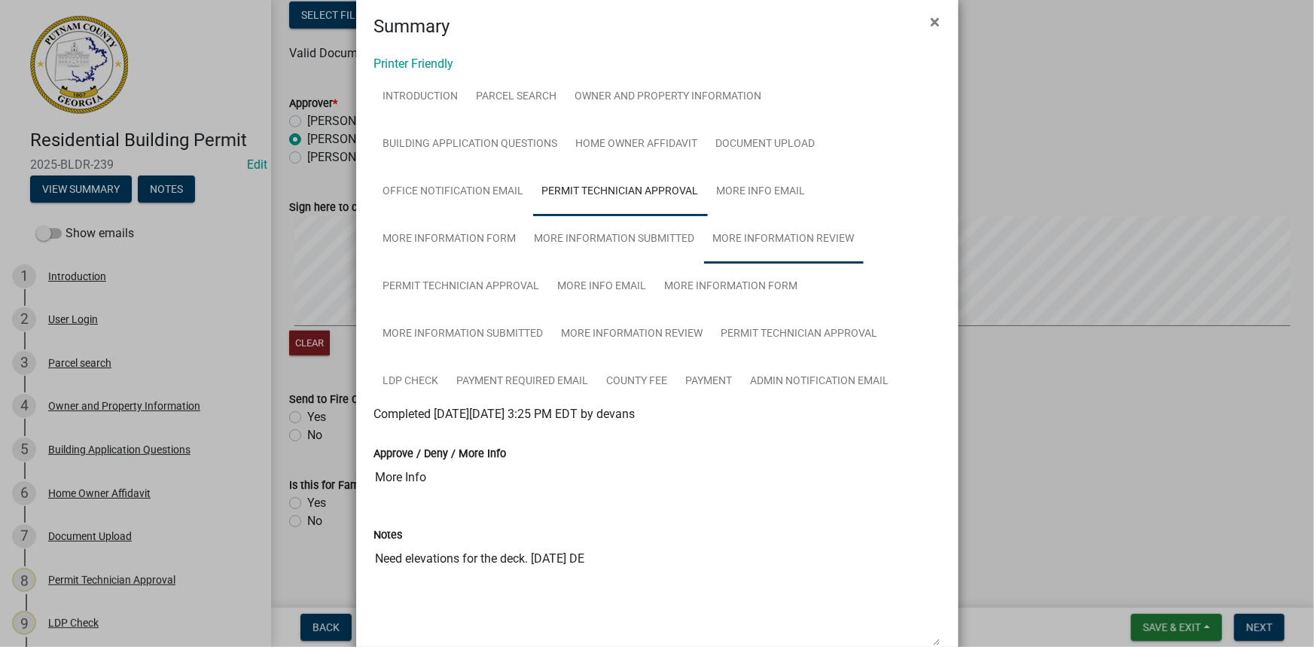
click at [719, 249] on link "More Information Review" at bounding box center [784, 239] width 160 height 48
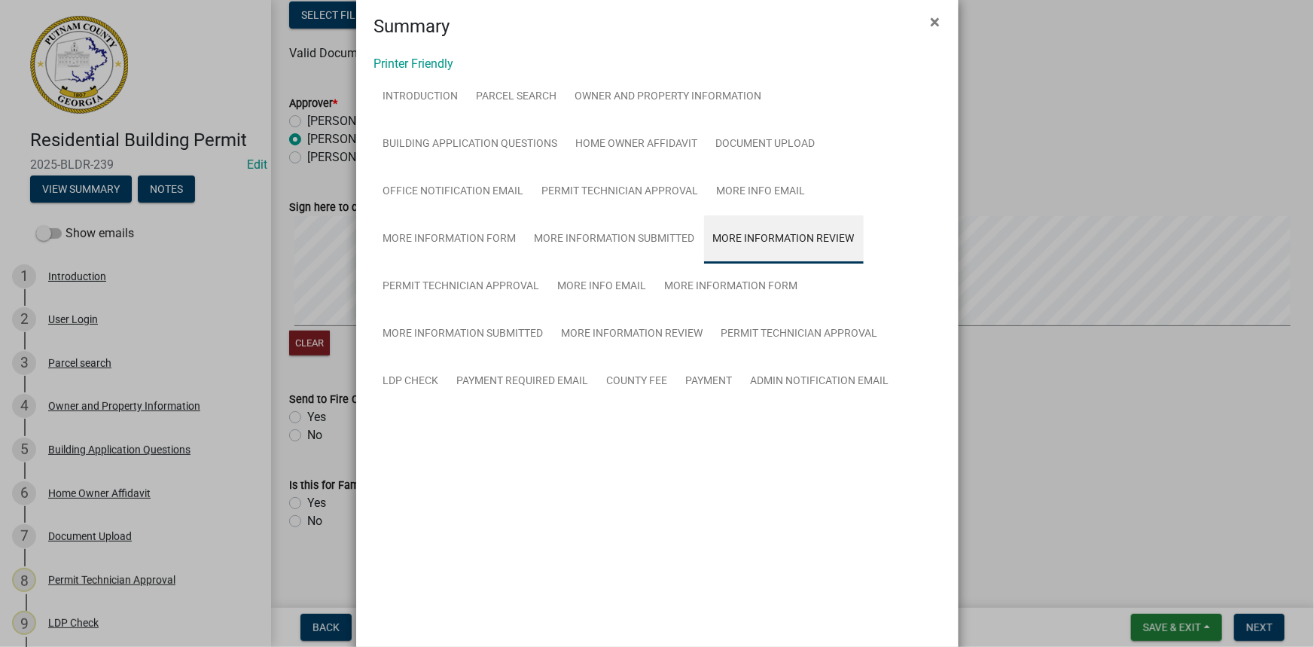
scroll to position [0, 0]
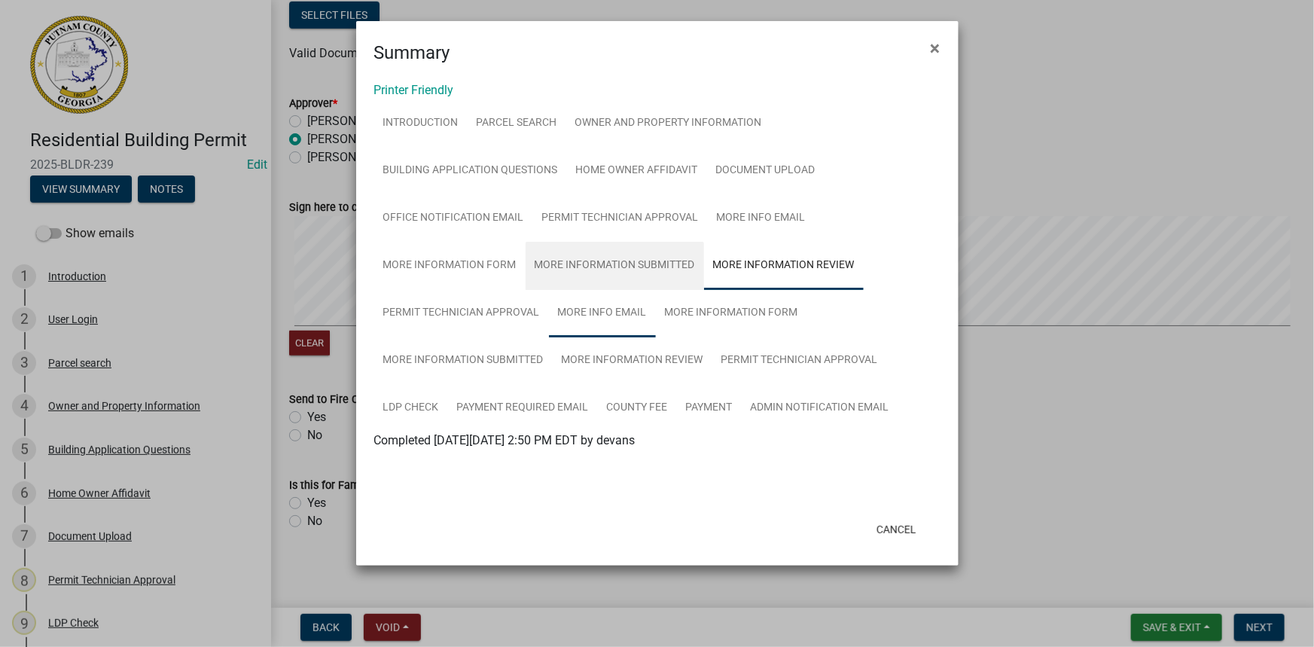
click at [599, 299] on link "More Info Email" at bounding box center [602, 313] width 107 height 48
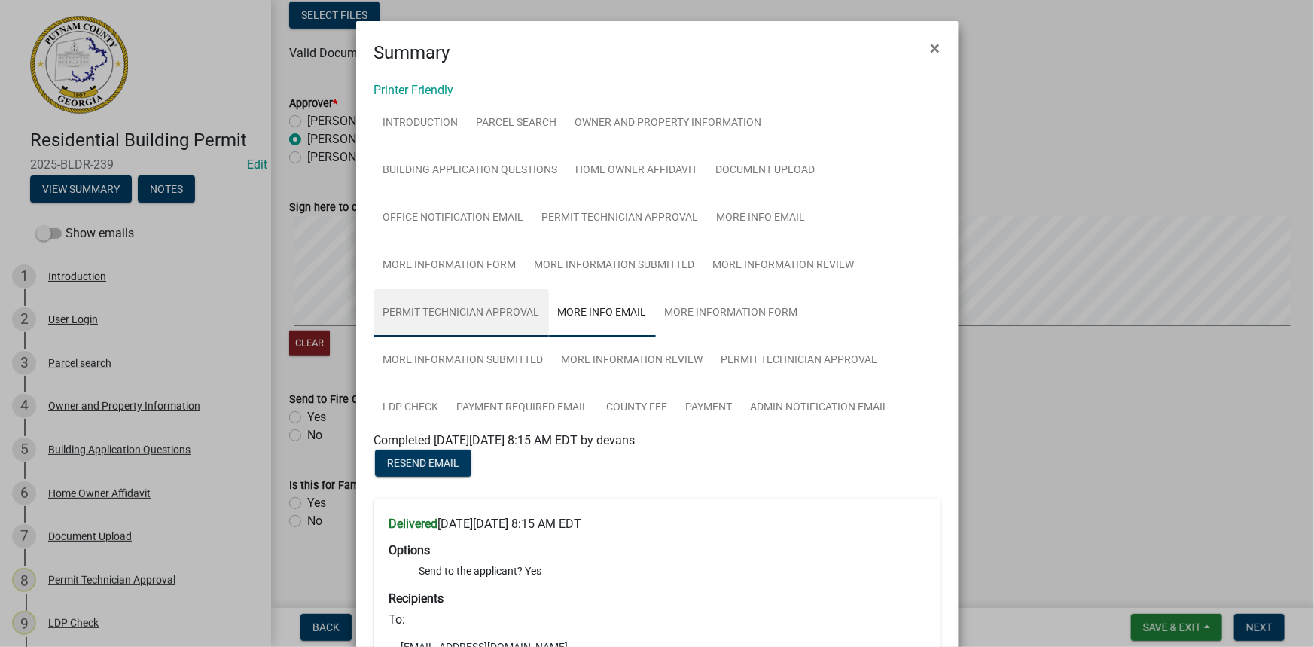
click at [468, 323] on link "Permit Technician Approval" at bounding box center [461, 313] width 175 height 48
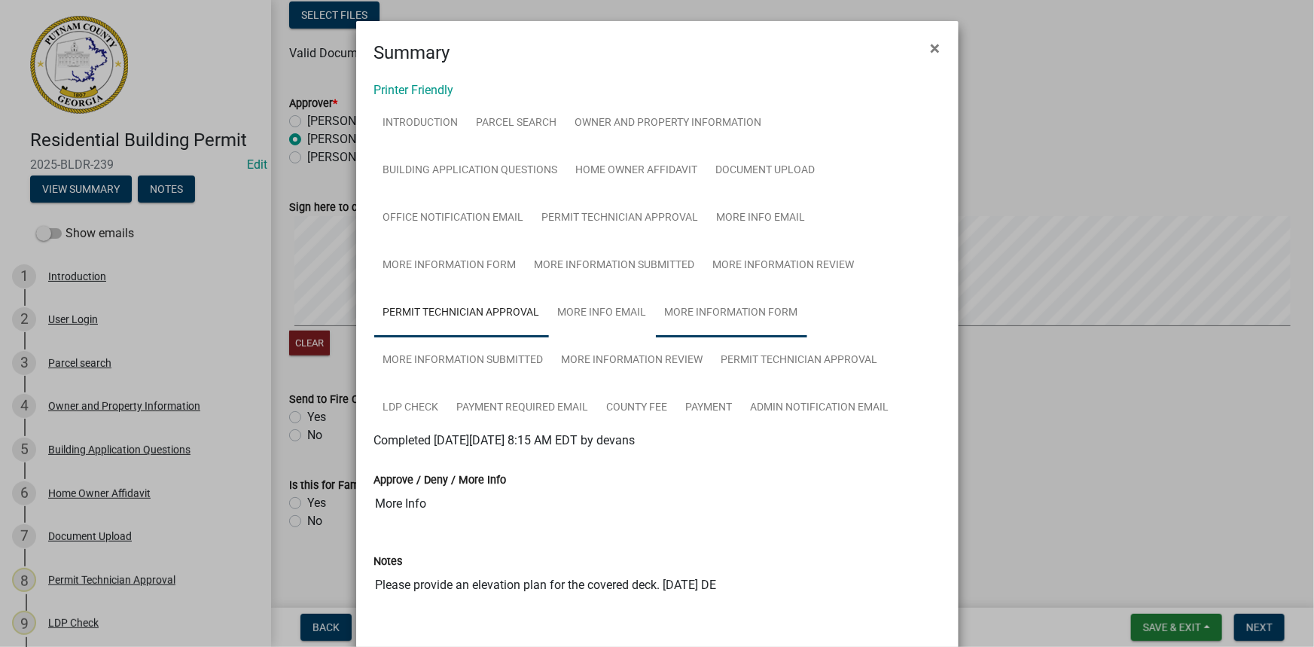
click at [690, 318] on link "More Information Form" at bounding box center [731, 313] width 151 height 48
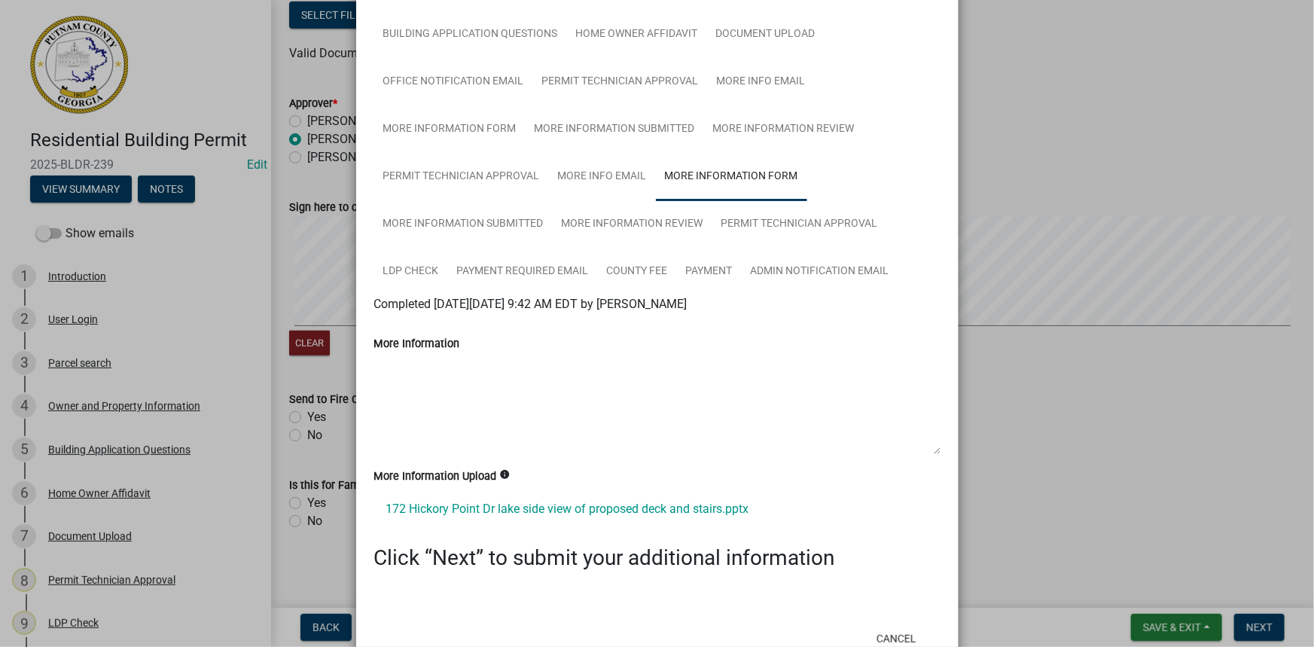
scroll to position [183, 0]
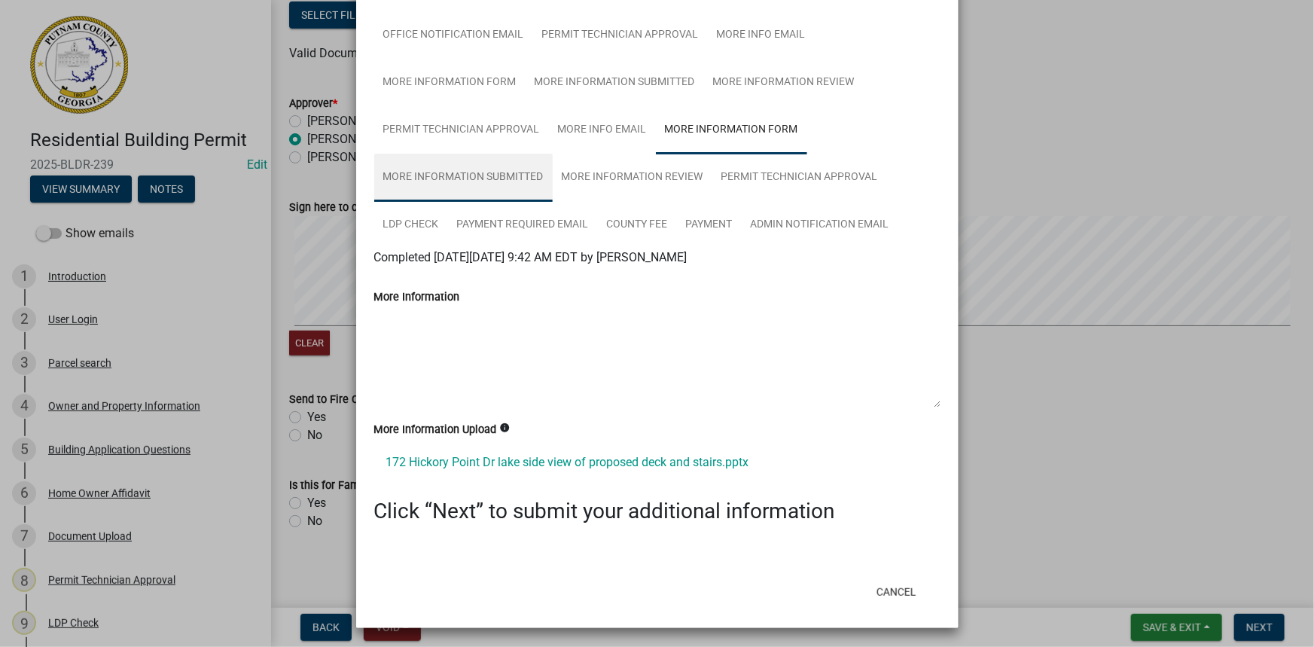
click at [453, 178] on link "More Information Submitted" at bounding box center [463, 178] width 178 height 48
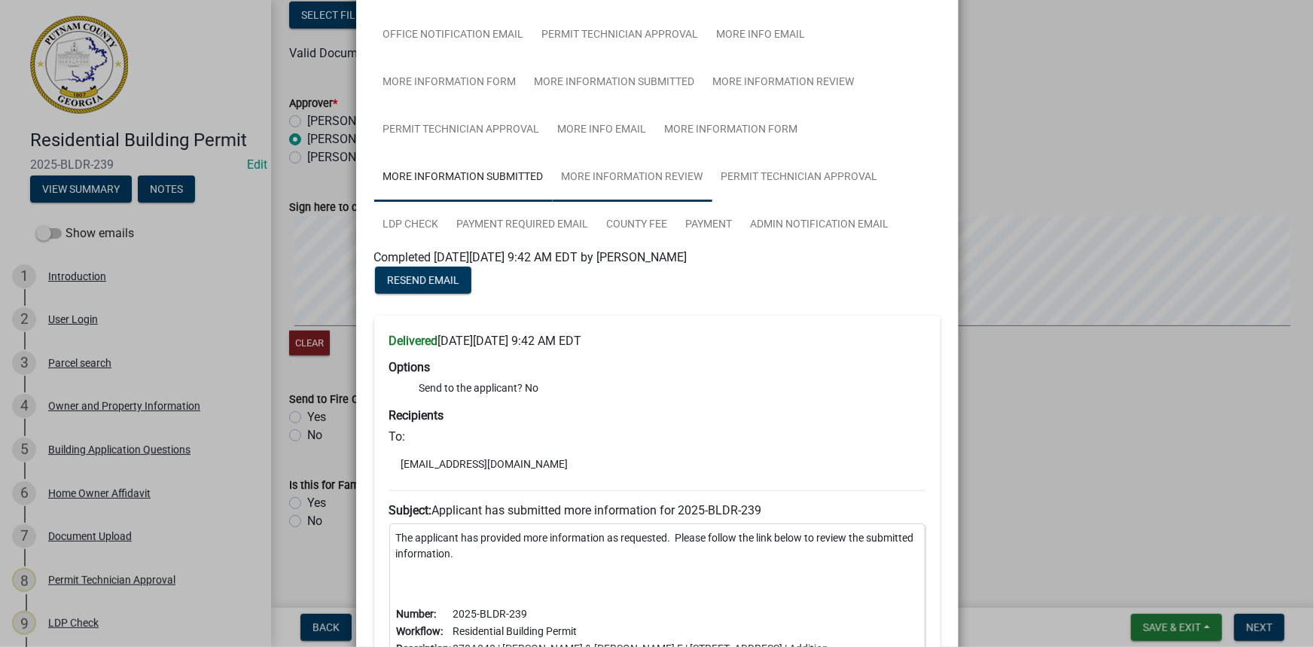
click at [595, 180] on link "More Information Review" at bounding box center [633, 178] width 160 height 48
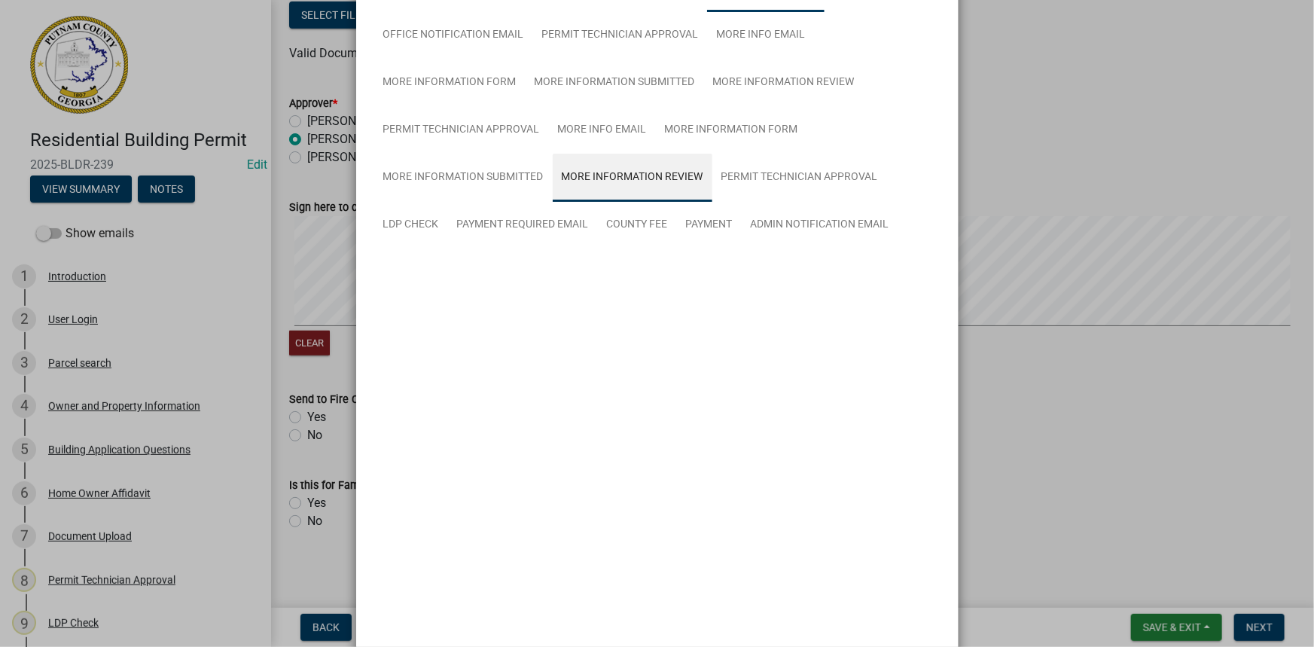
scroll to position [0, 0]
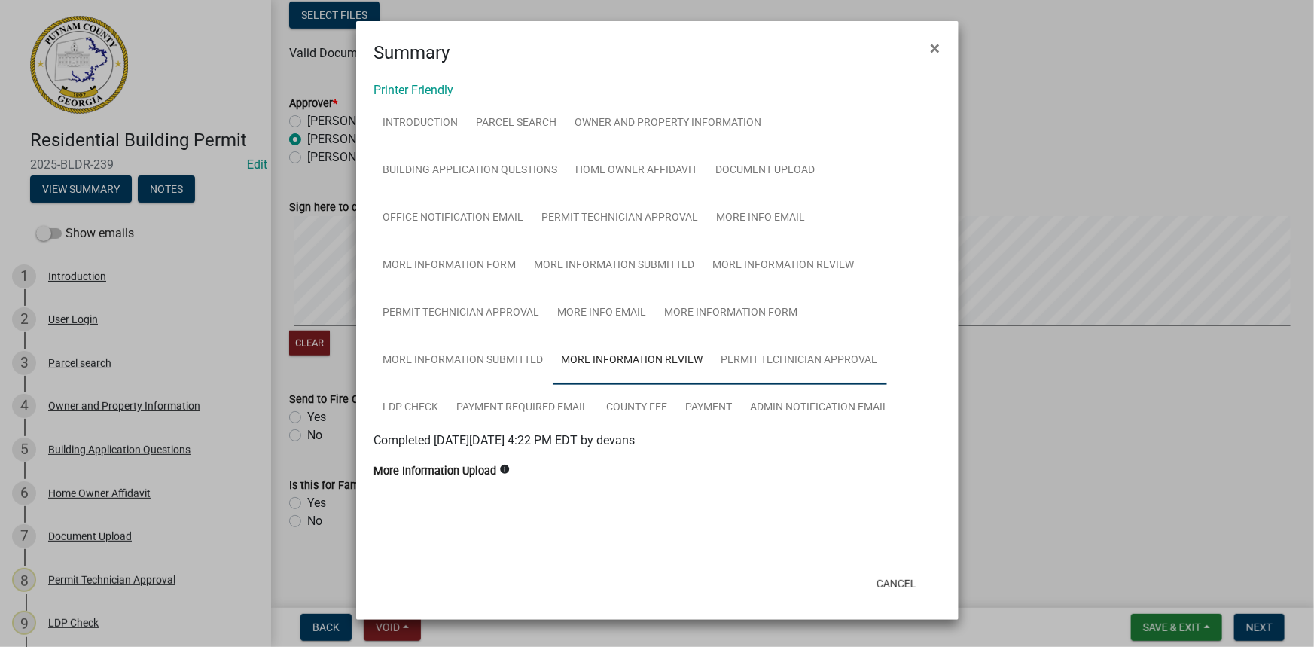
click at [742, 369] on link "Permit Technician Approval" at bounding box center [799, 361] width 175 height 48
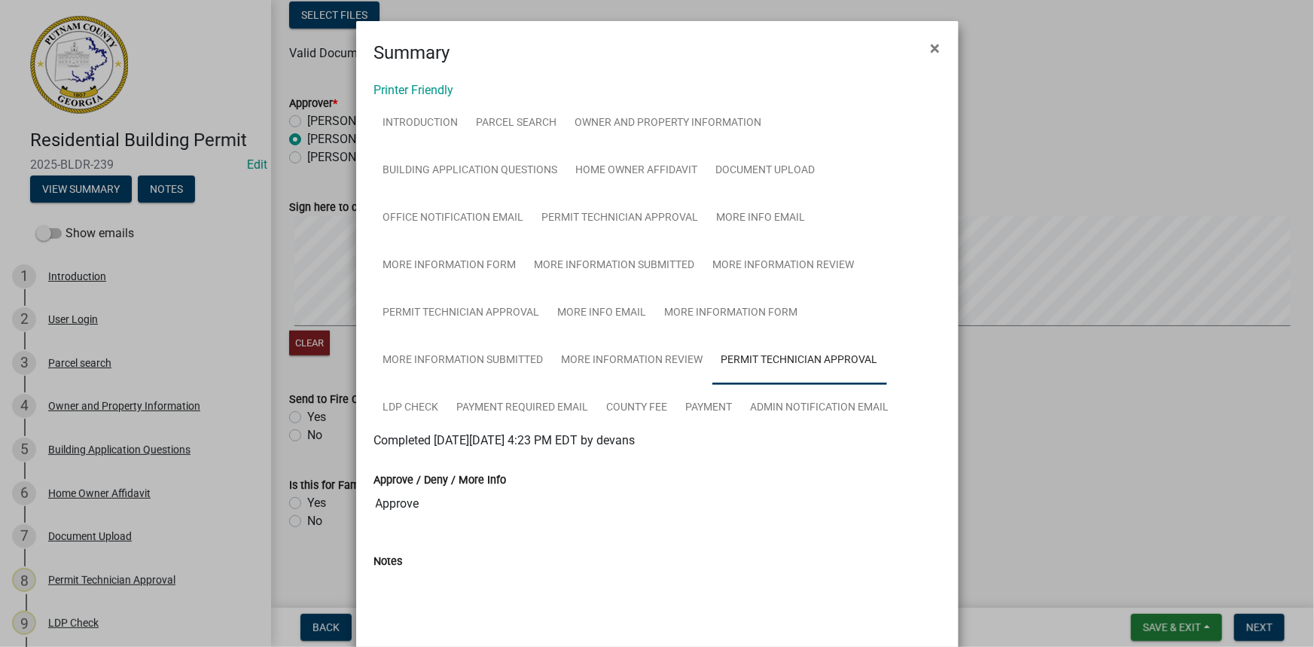
click at [1054, 227] on ngb-modal-window "Summary × Printer Friendly Introduction Parcel search Owner and Property Inform…" at bounding box center [657, 323] width 1314 height 647
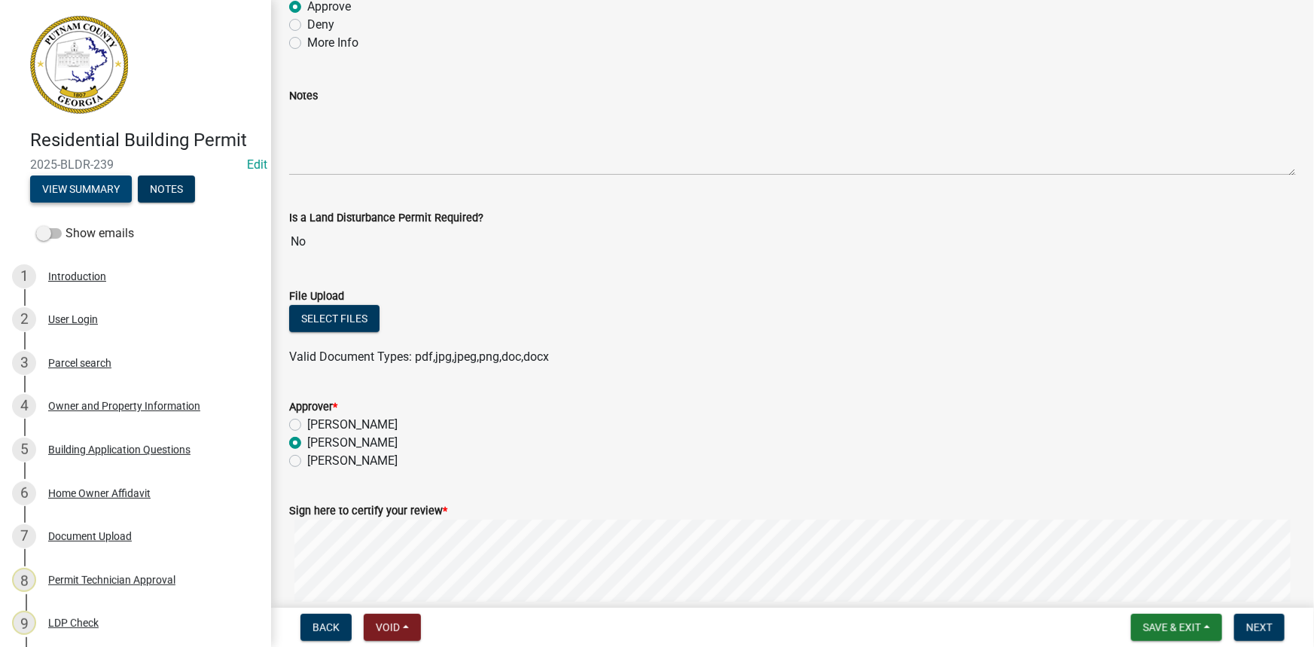
scroll to position [15, 0]
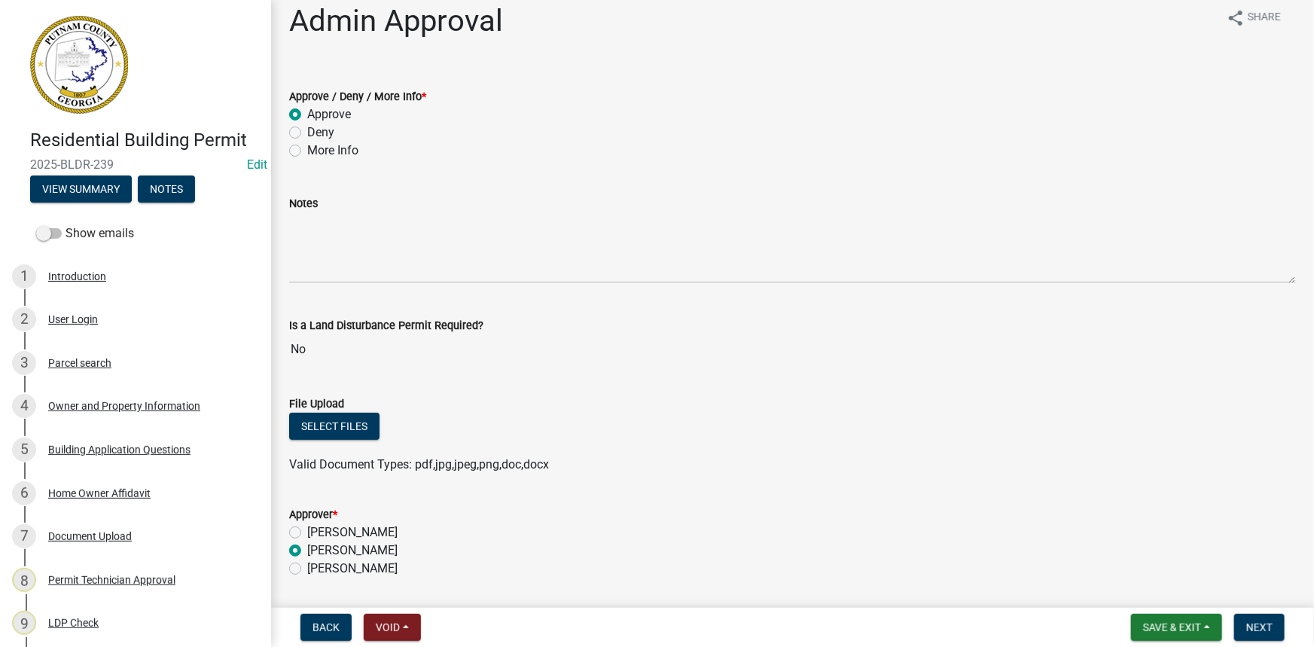
click at [334, 144] on label "More Info" at bounding box center [332, 151] width 51 height 18
click at [317, 144] on input "More Info" at bounding box center [312, 147] width 10 height 10
radio input "true"
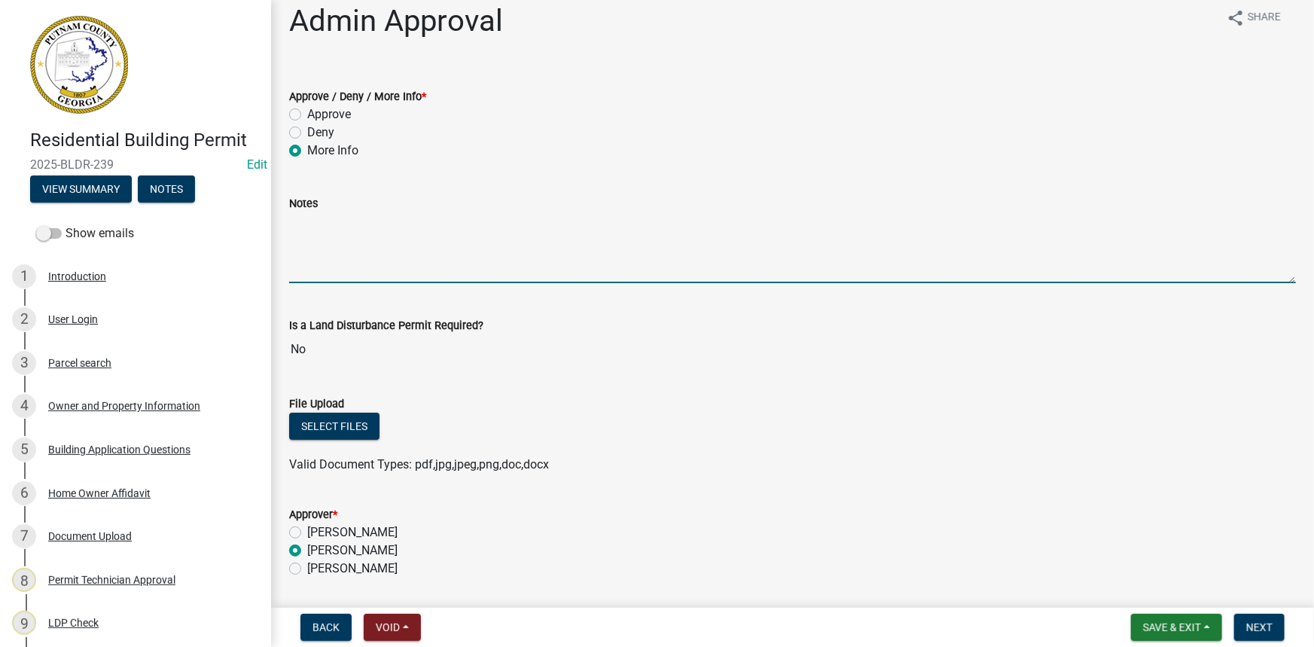
click at [345, 232] on textarea "Notes" at bounding box center [792, 247] width 1007 height 71
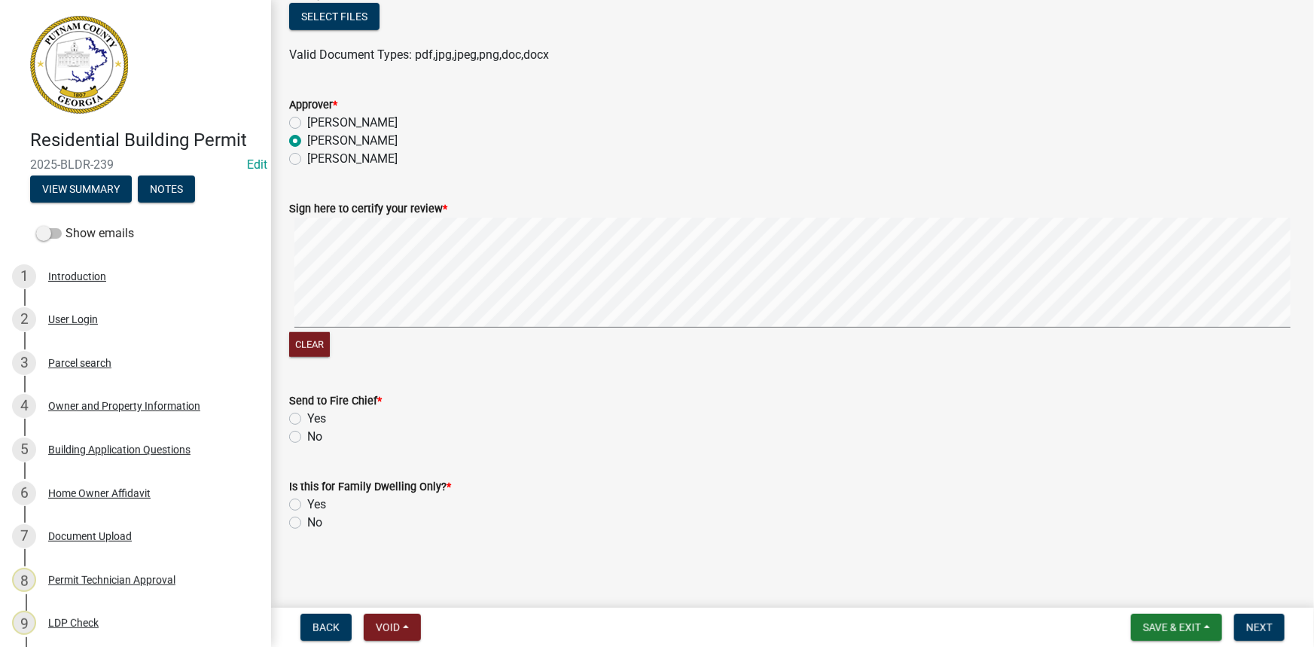
scroll to position [426, 0]
type textarea "Please complete a notarized home owners affidavit."
drag, startPoint x: 300, startPoint y: 437, endPoint x: 300, endPoint y: 484, distance: 47.5
click at [307, 440] on label "No" at bounding box center [314, 435] width 15 height 18
click at [307, 436] on input "No" at bounding box center [312, 431] width 10 height 10
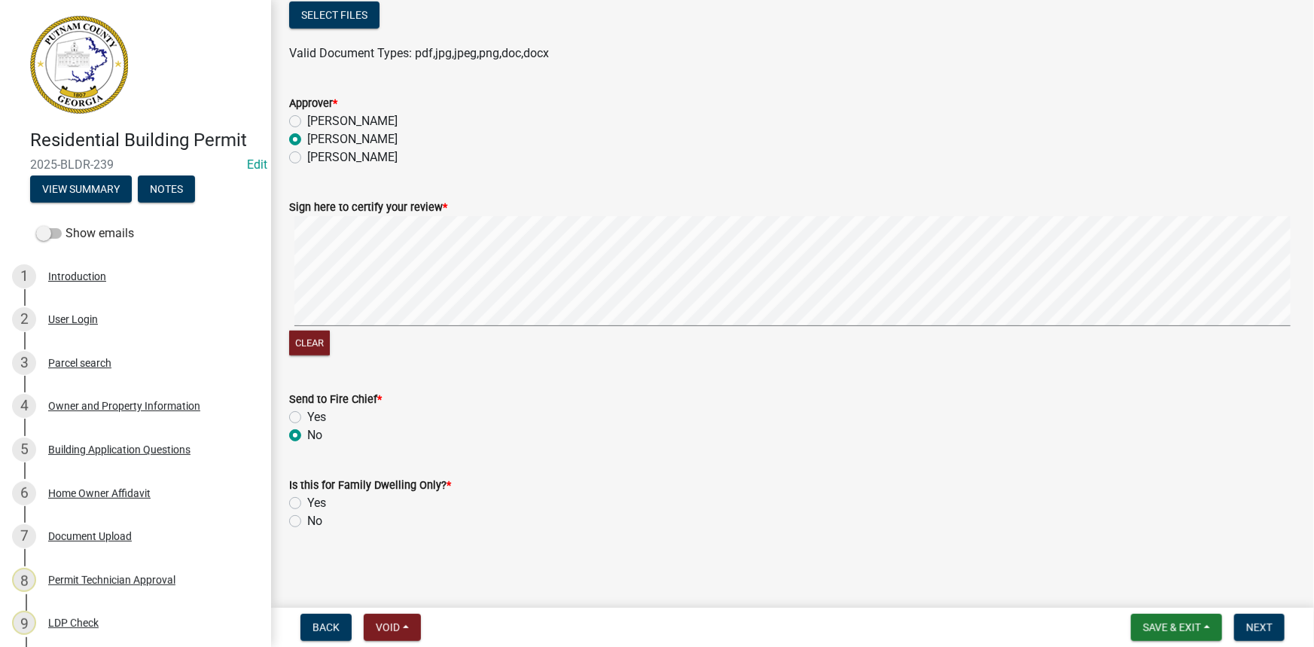
radio input "true"
click at [307, 520] on label "No" at bounding box center [314, 521] width 15 height 18
click at [307, 520] on input "No" at bounding box center [312, 517] width 10 height 10
radio input "true"
click at [1263, 621] on span "Next" at bounding box center [1259, 627] width 26 height 12
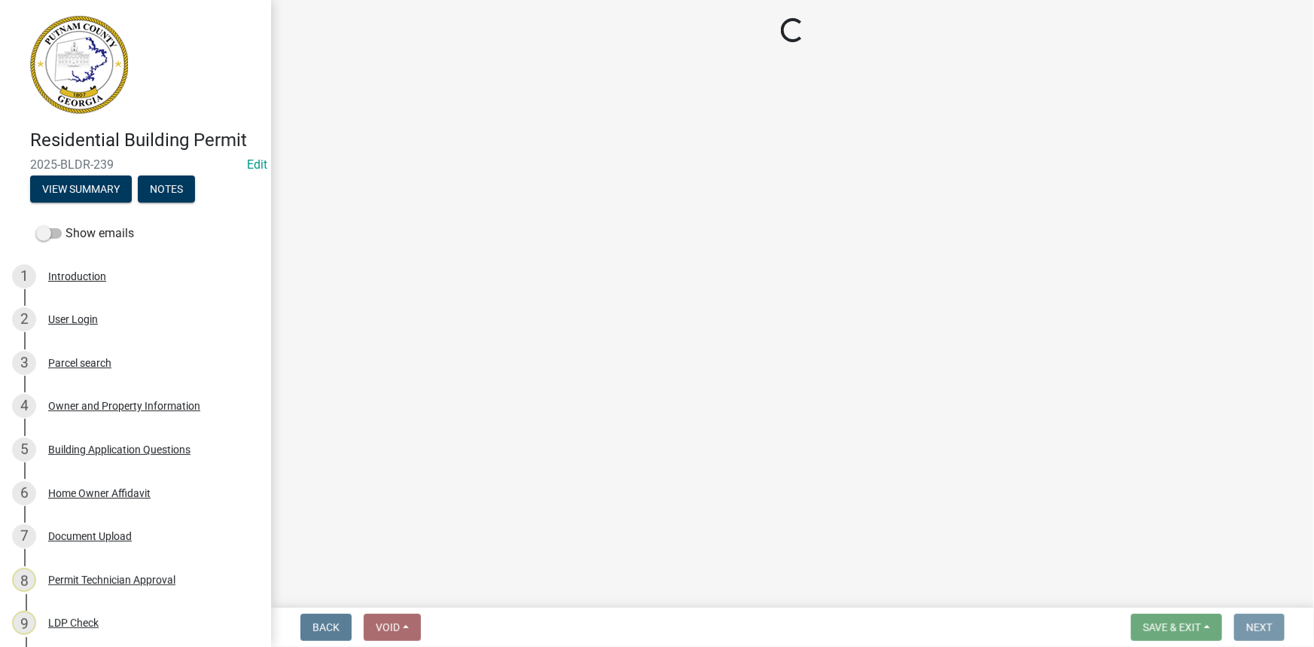
scroll to position [0, 0]
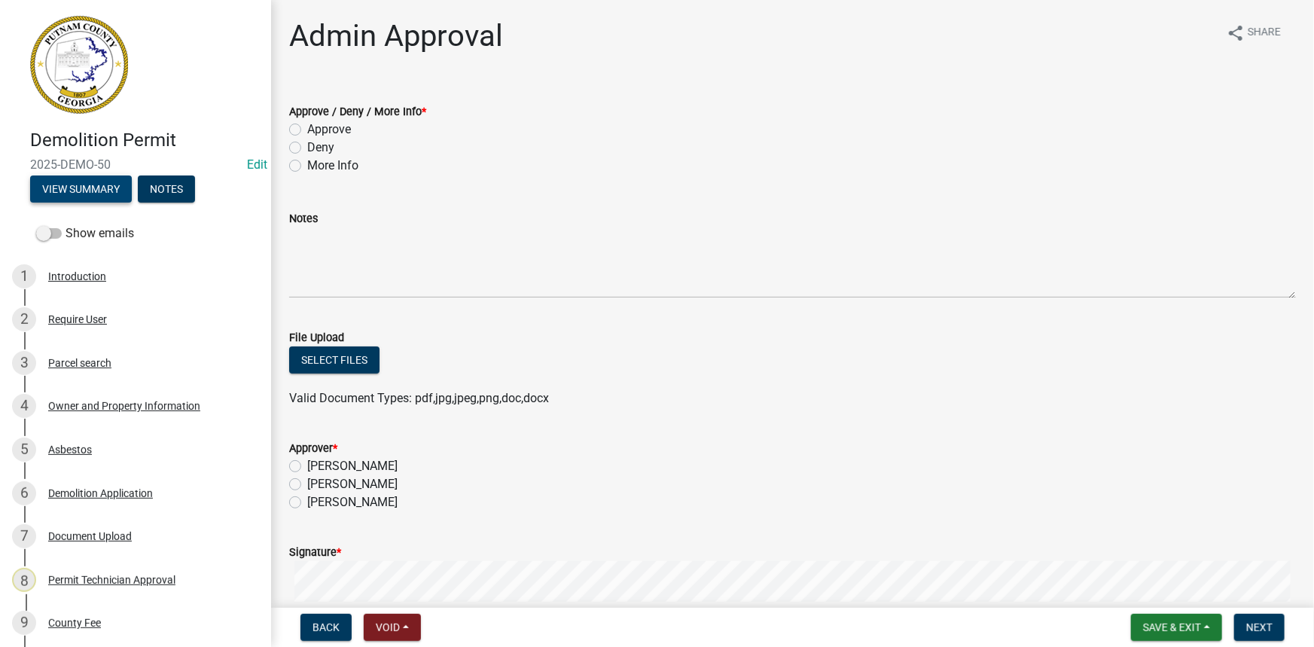
click at [86, 197] on button "View Summary" at bounding box center [81, 188] width 102 height 27
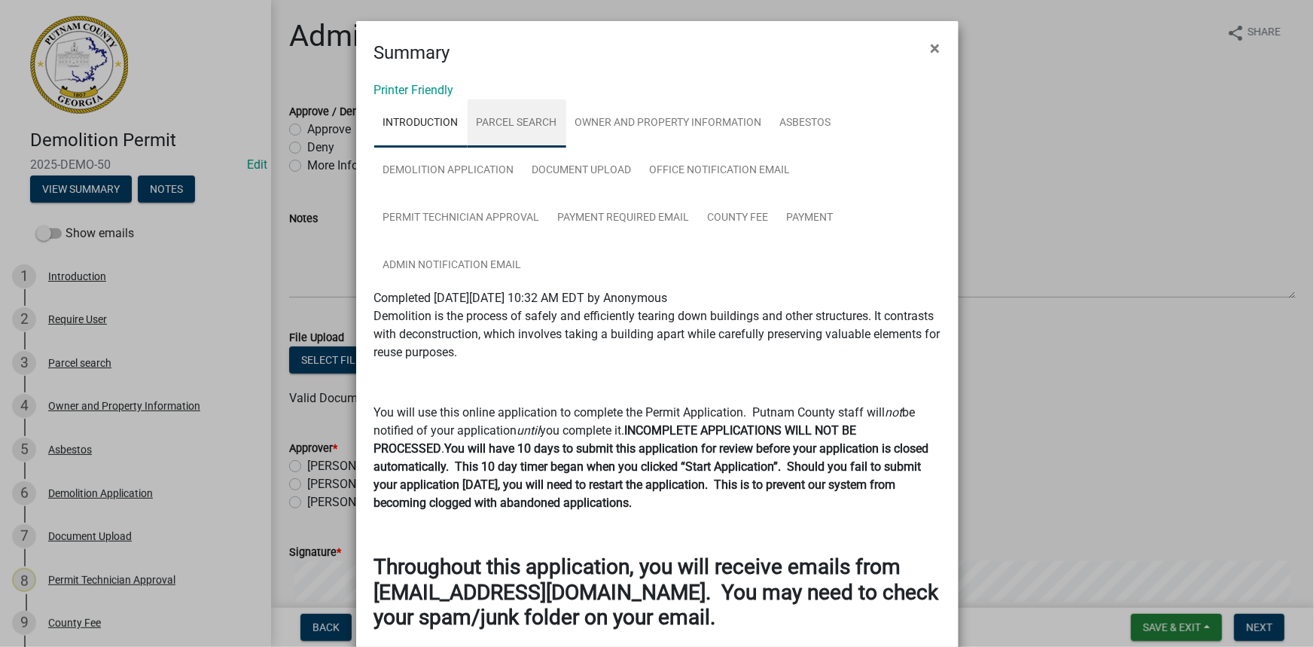
click at [516, 132] on link "Parcel search" at bounding box center [517, 123] width 99 height 48
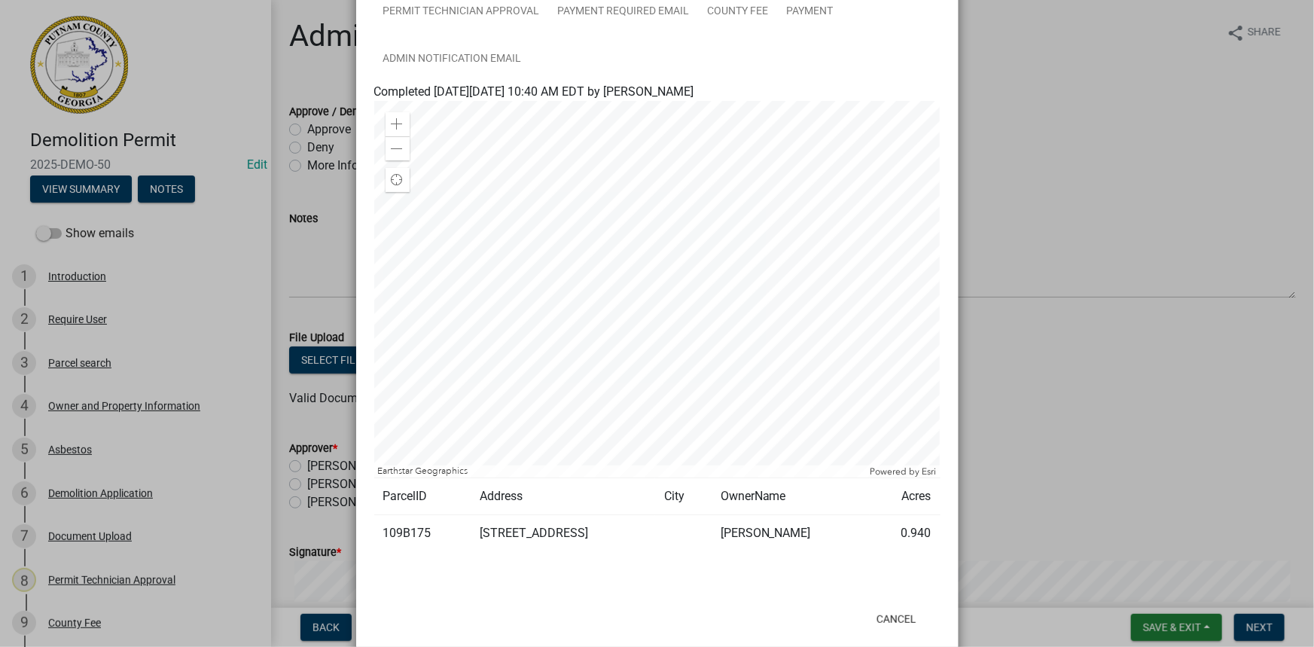
scroll to position [234, 0]
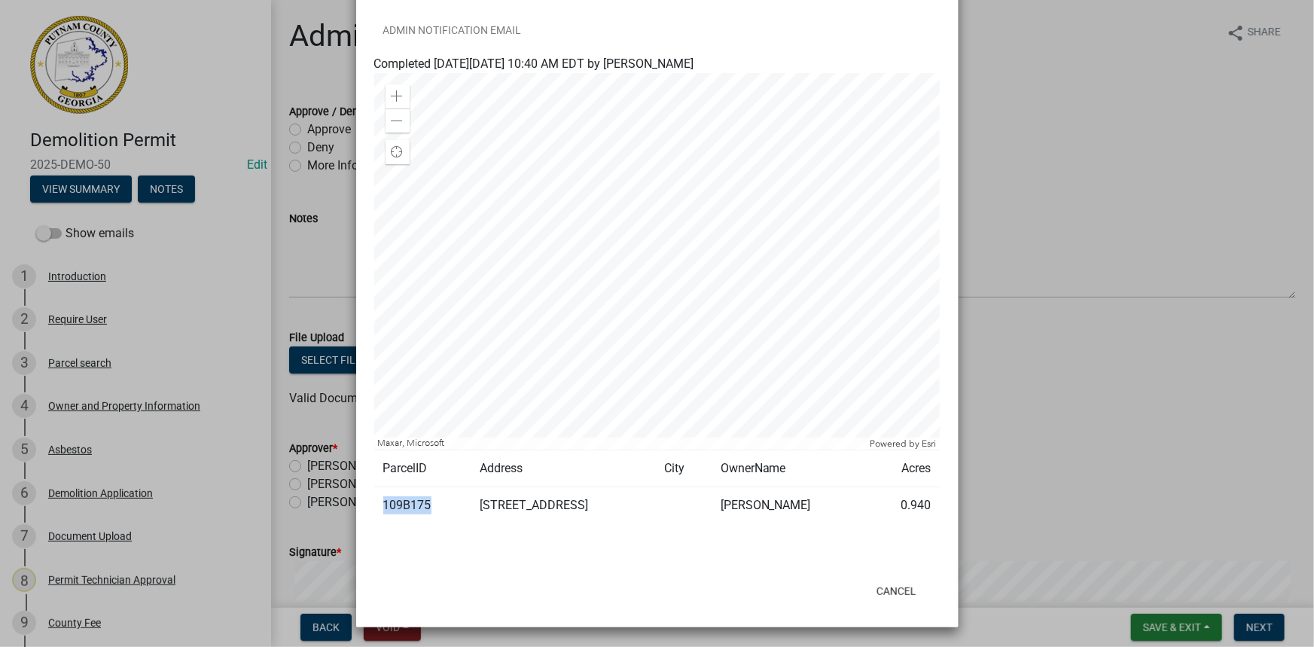
drag, startPoint x: 441, startPoint y: 500, endPoint x: 377, endPoint y: 506, distance: 64.3
click at [377, 506] on td "109B175" at bounding box center [422, 505] width 96 height 37
copy td "109B175"
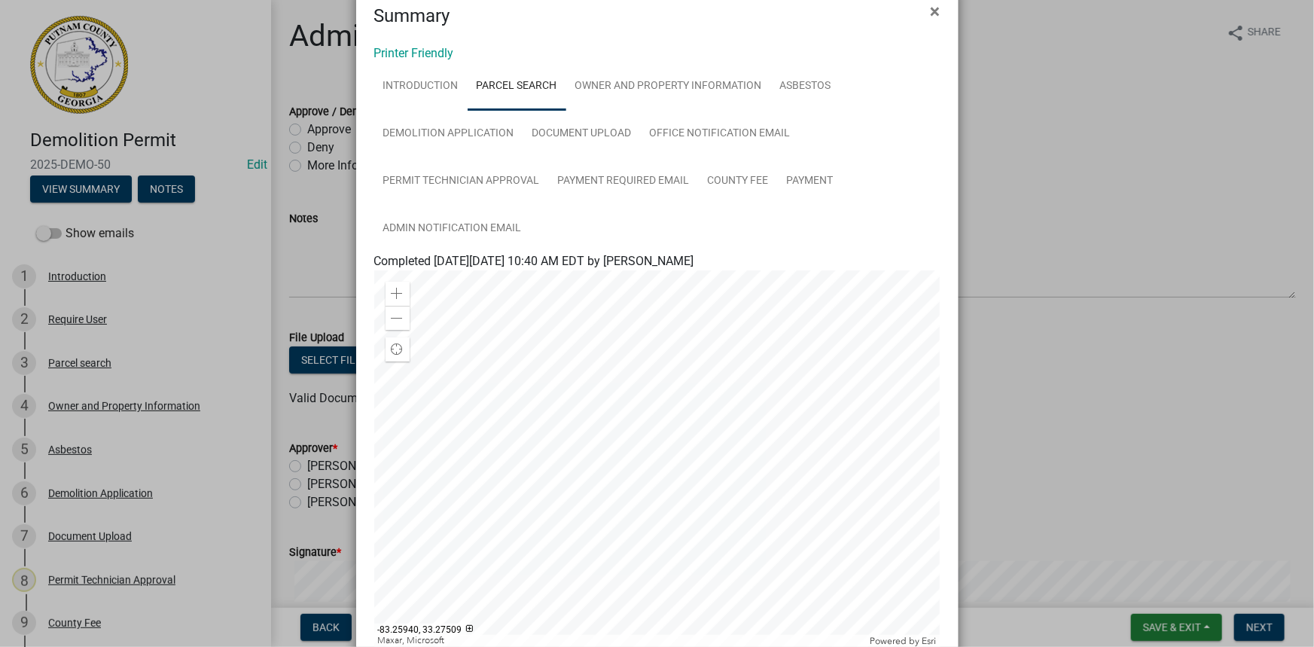
scroll to position [29, 0]
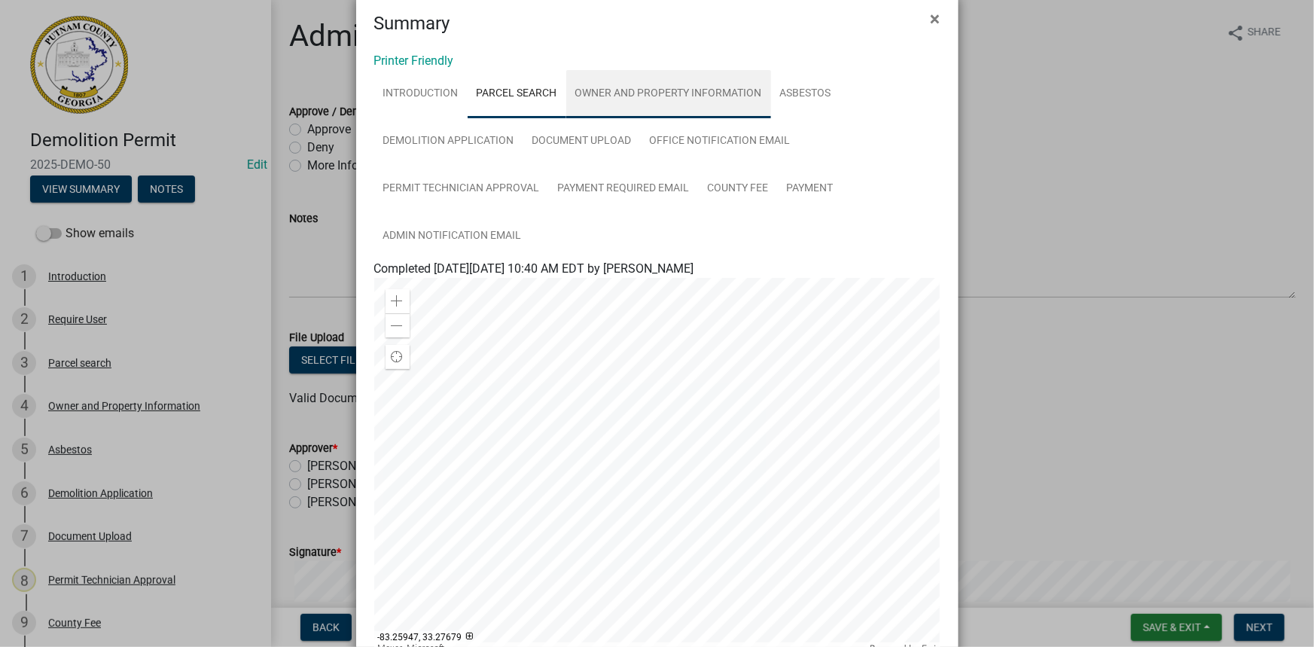
click at [639, 99] on link "Owner and Property Information" at bounding box center [668, 94] width 205 height 48
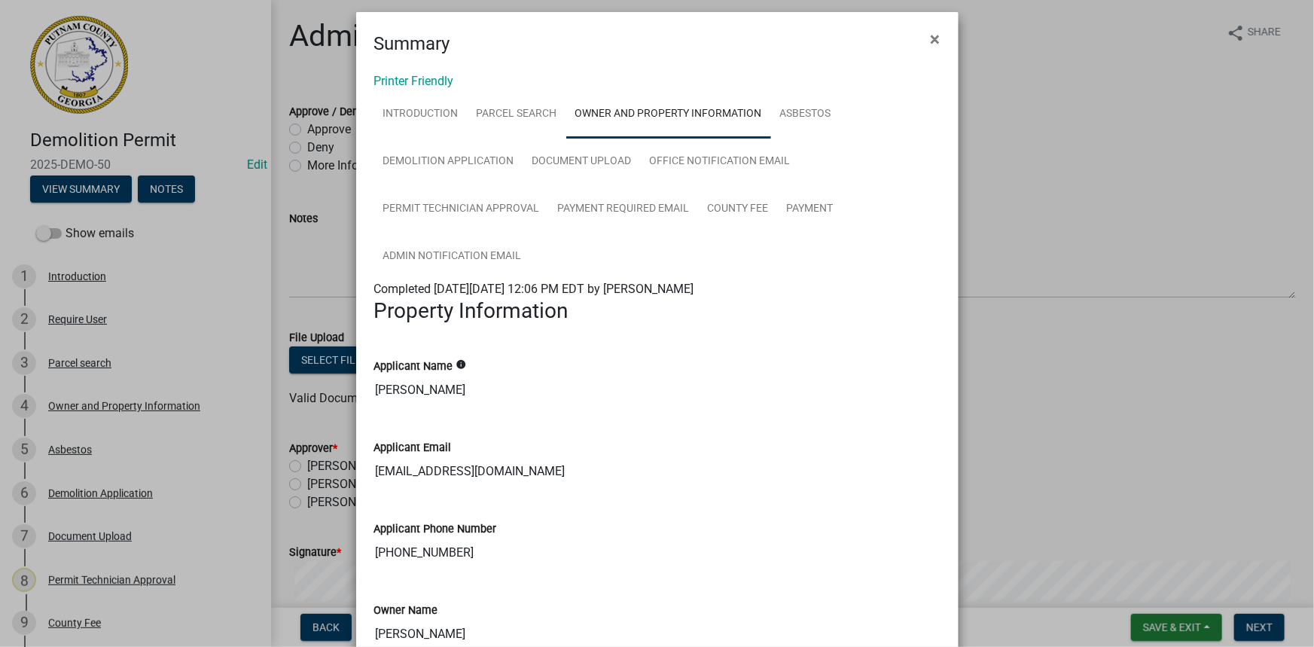
scroll to position [0, 0]
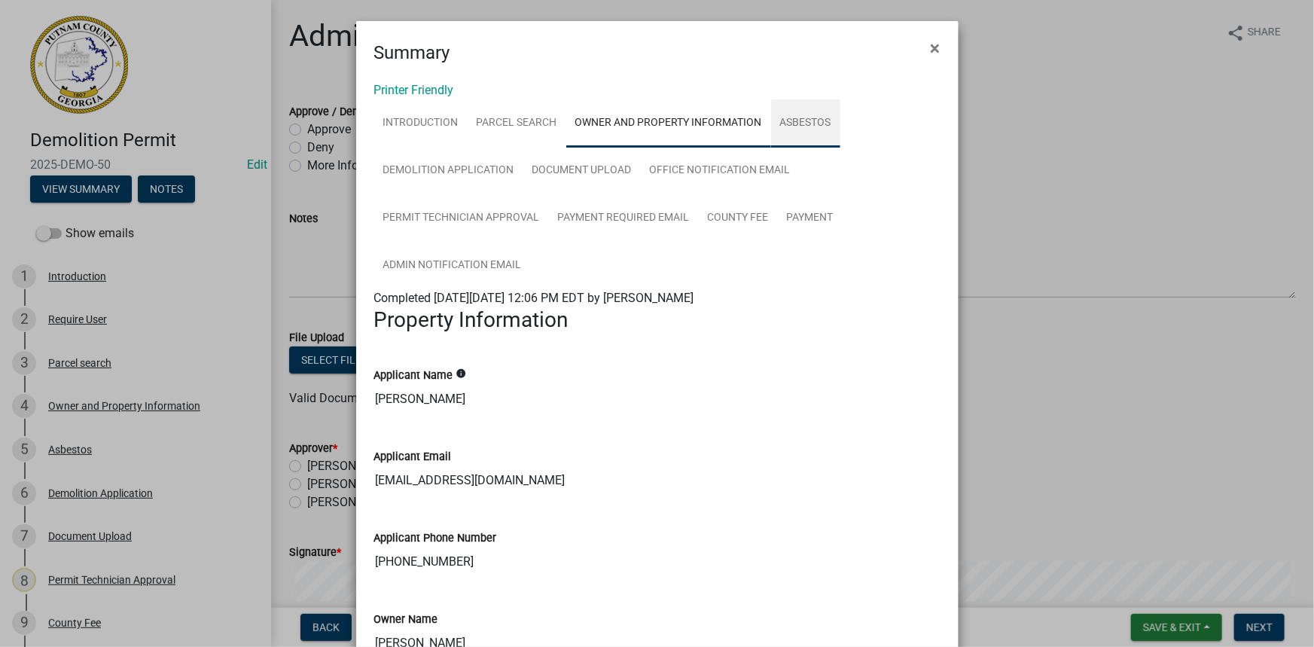
click at [795, 123] on link "Asbestos" at bounding box center [805, 123] width 69 height 48
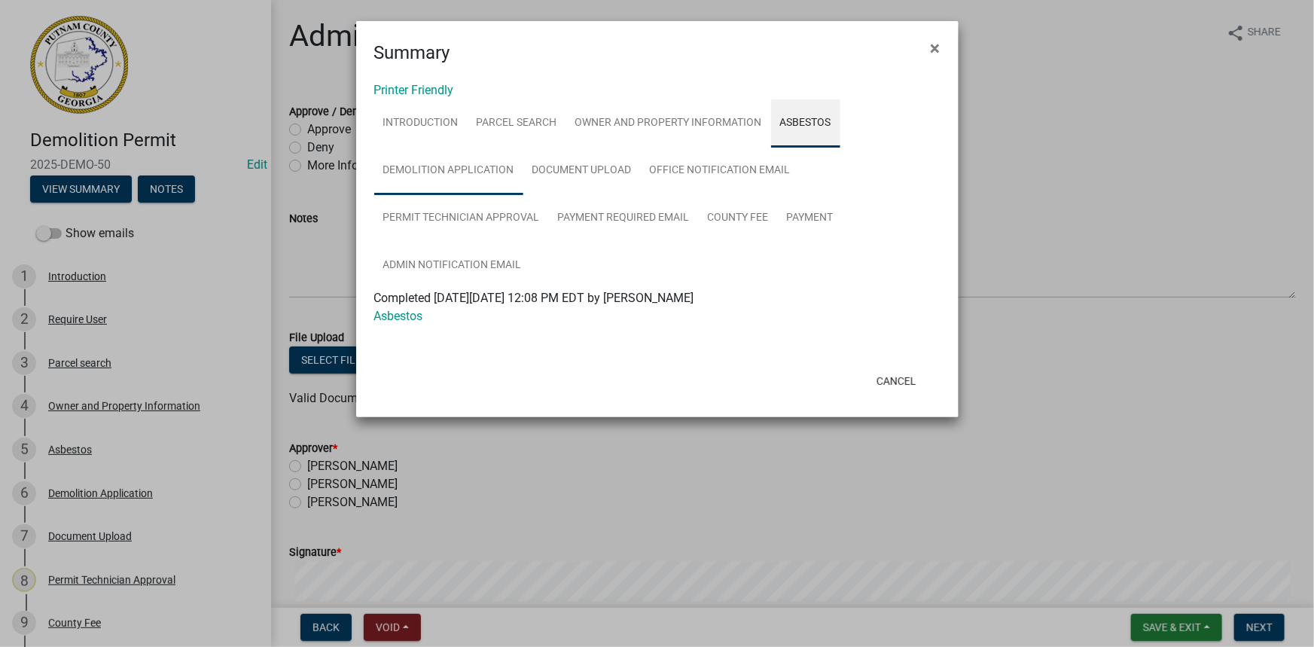
click at [437, 185] on link "Demolition Application" at bounding box center [448, 171] width 149 height 48
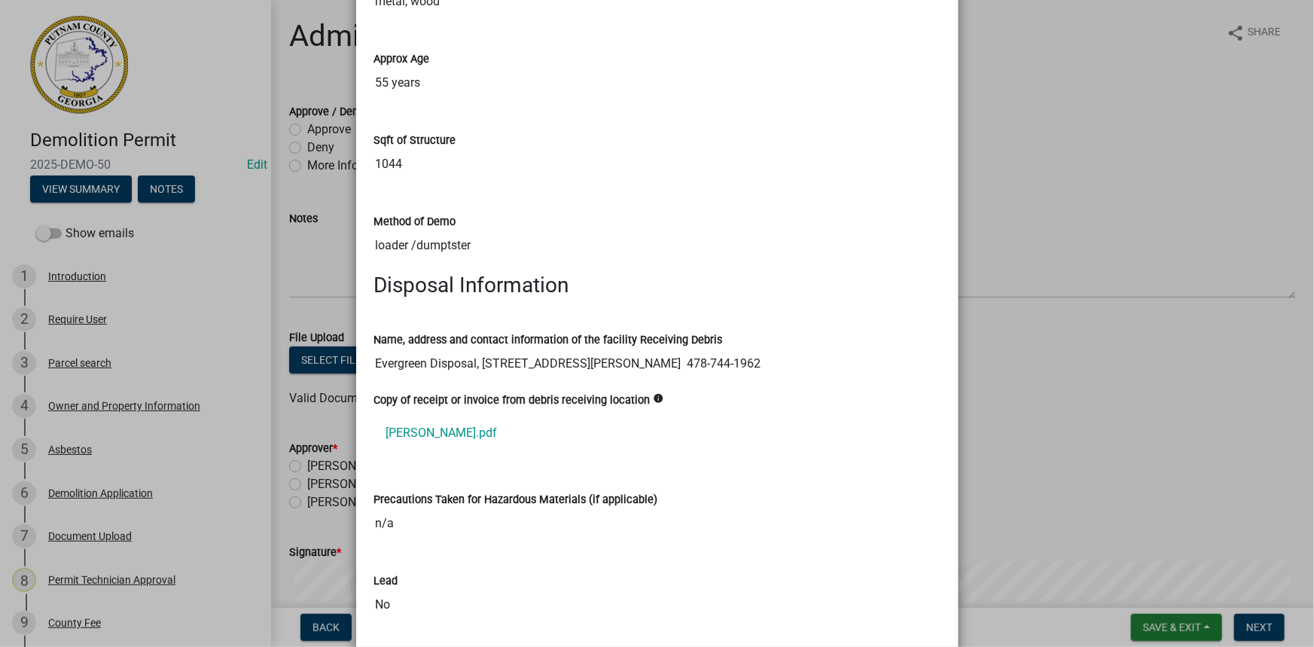
scroll to position [547, 0]
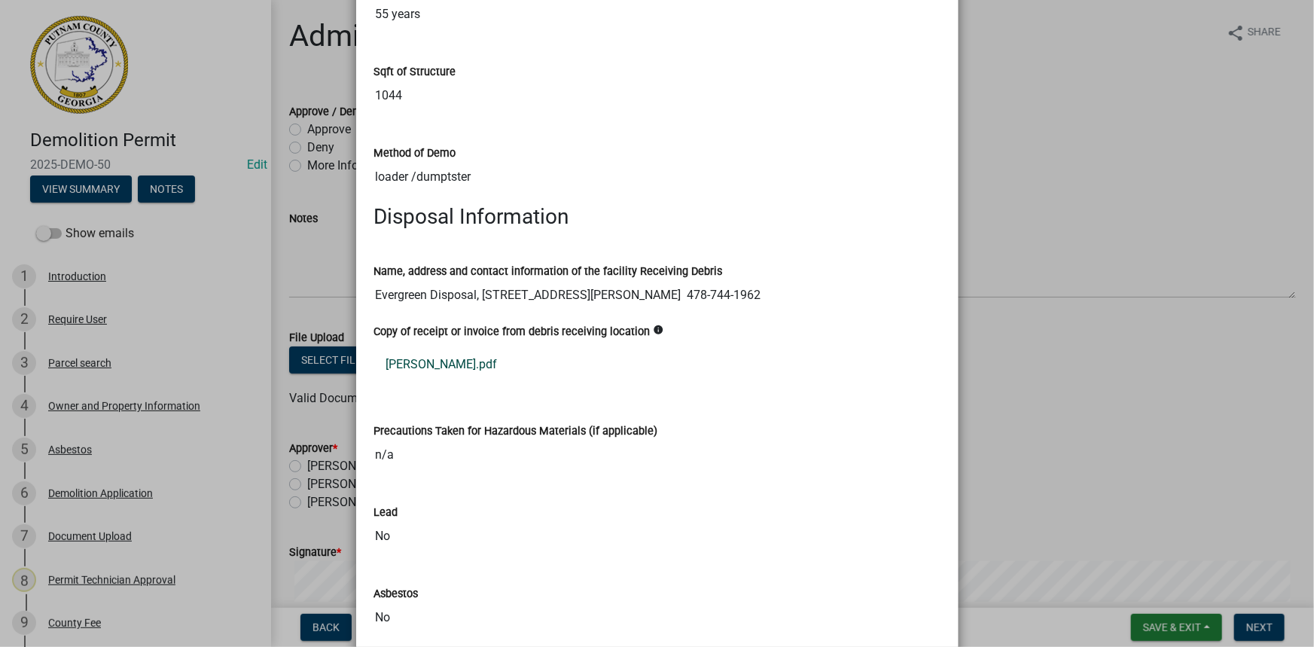
click at [430, 361] on link "[PERSON_NAME].pdf" at bounding box center [657, 364] width 566 height 36
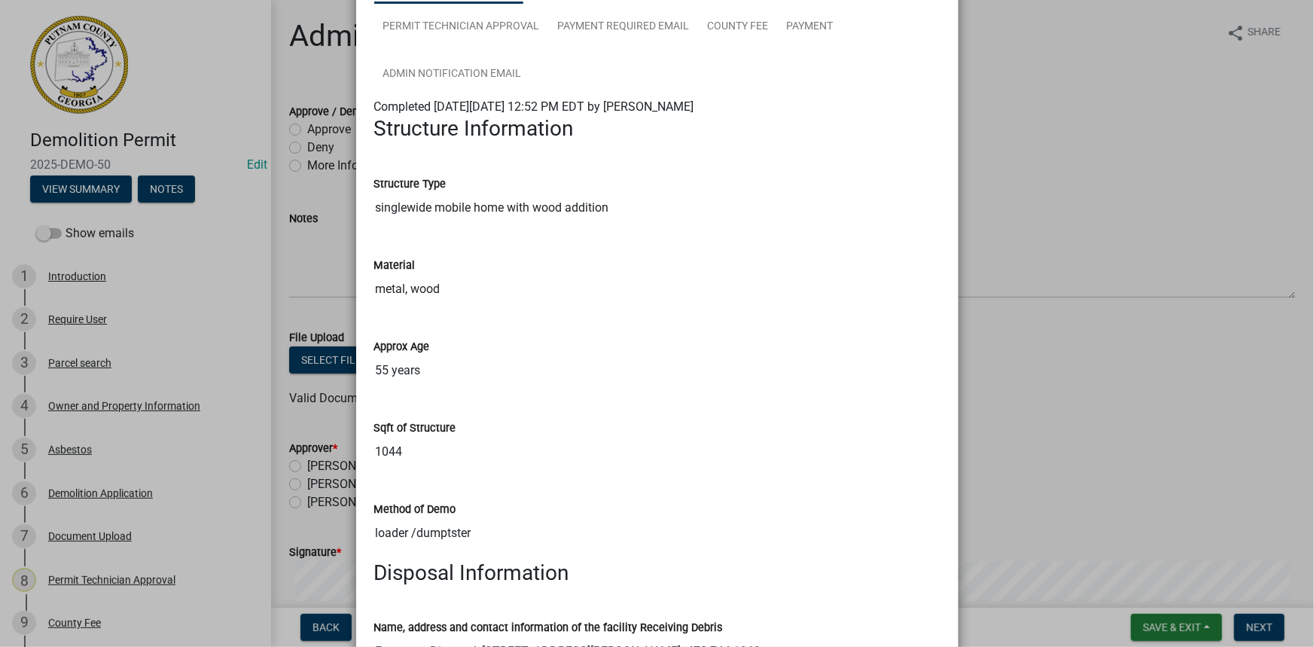
scroll to position [68, 0]
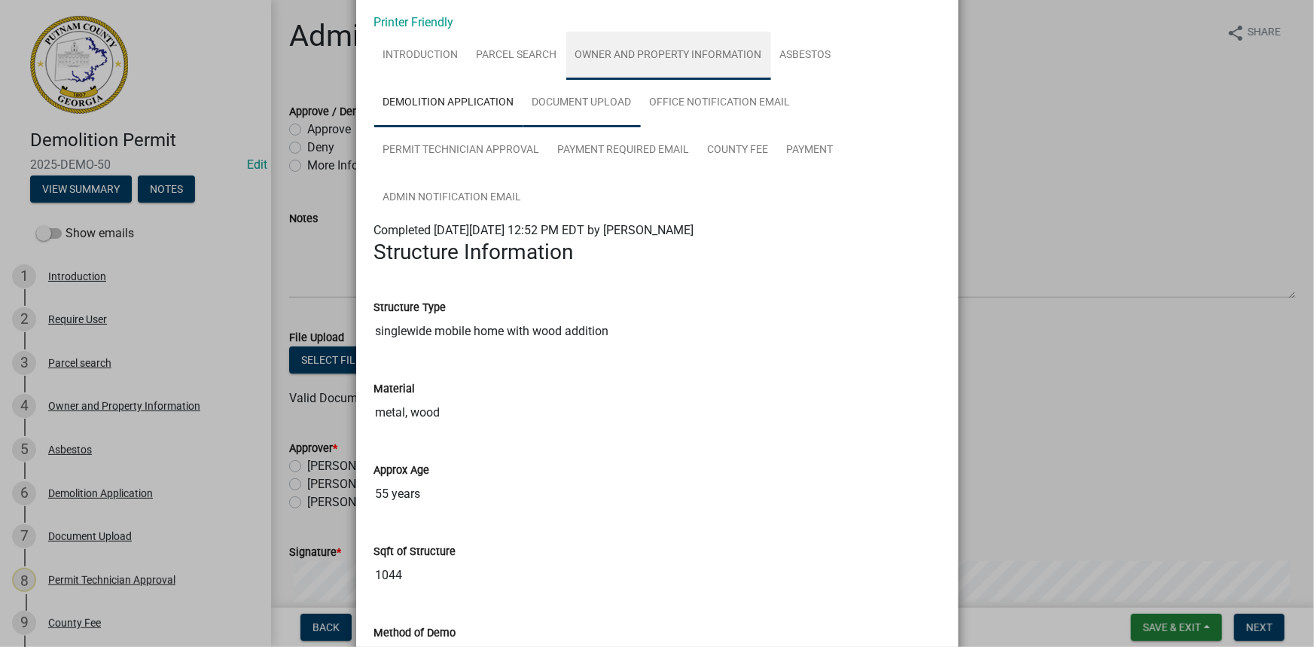
click at [588, 75] on link "Owner and Property Information" at bounding box center [668, 56] width 205 height 48
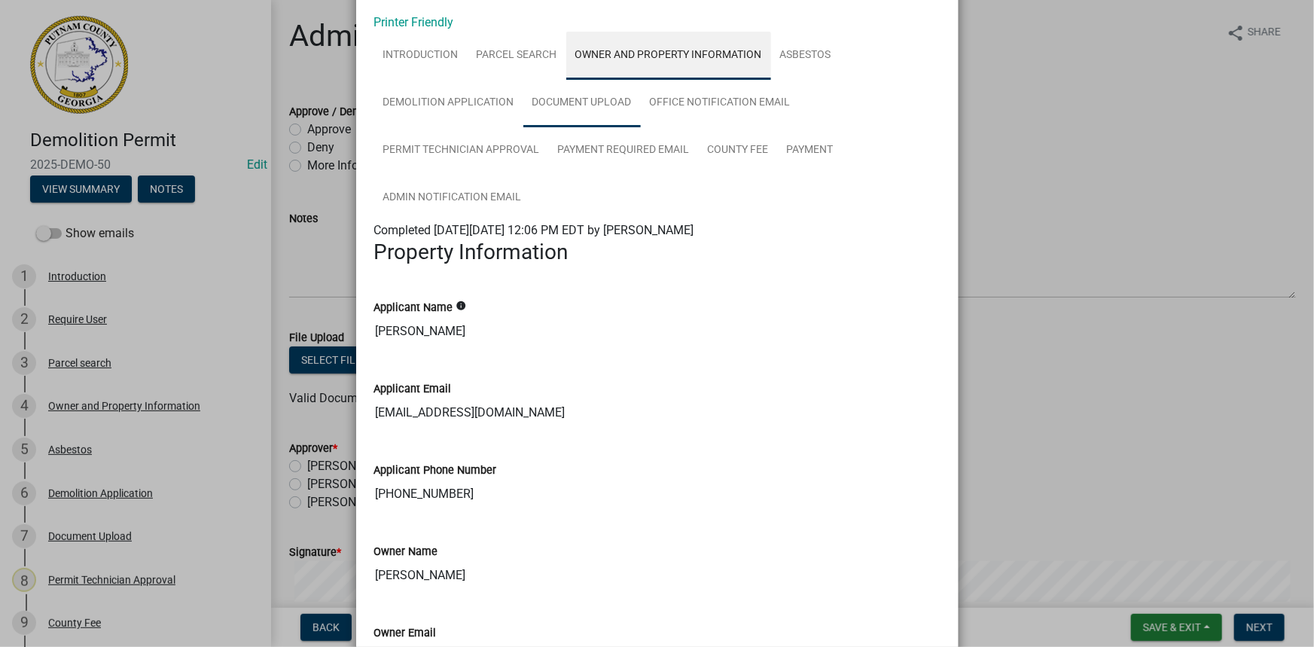
click at [587, 105] on link "Document Upload" at bounding box center [581, 103] width 117 height 48
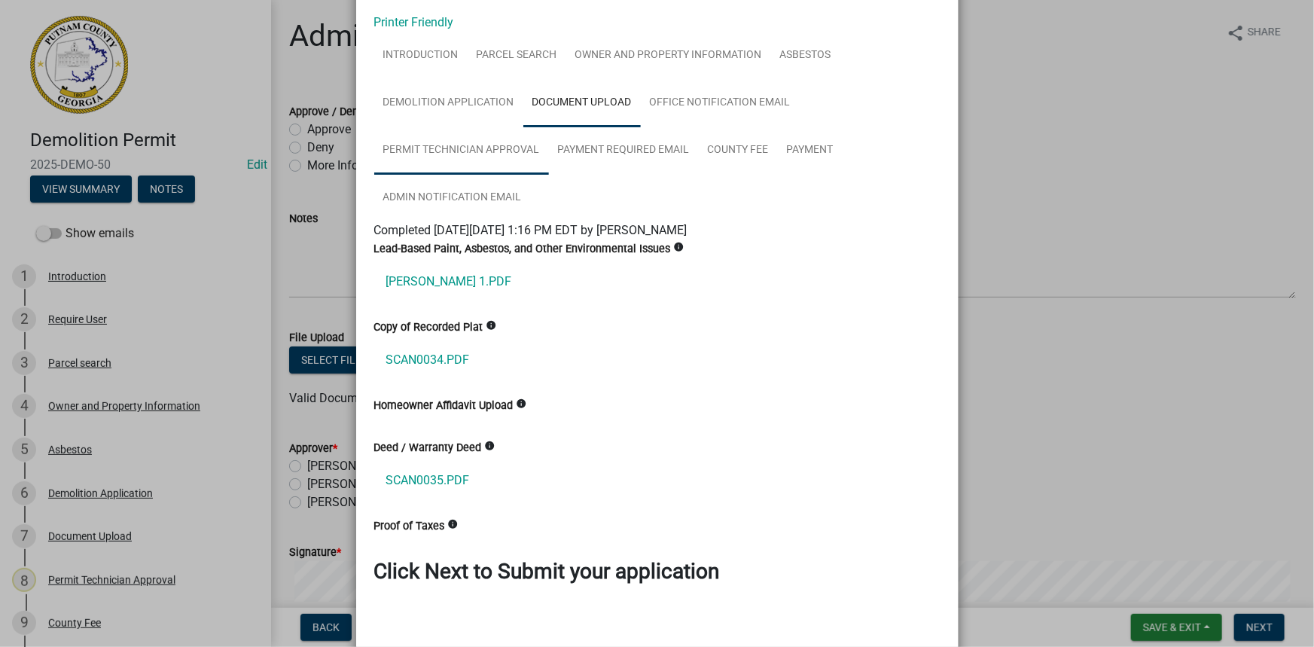
click at [432, 160] on link "Permit Technician Approval" at bounding box center [461, 151] width 175 height 48
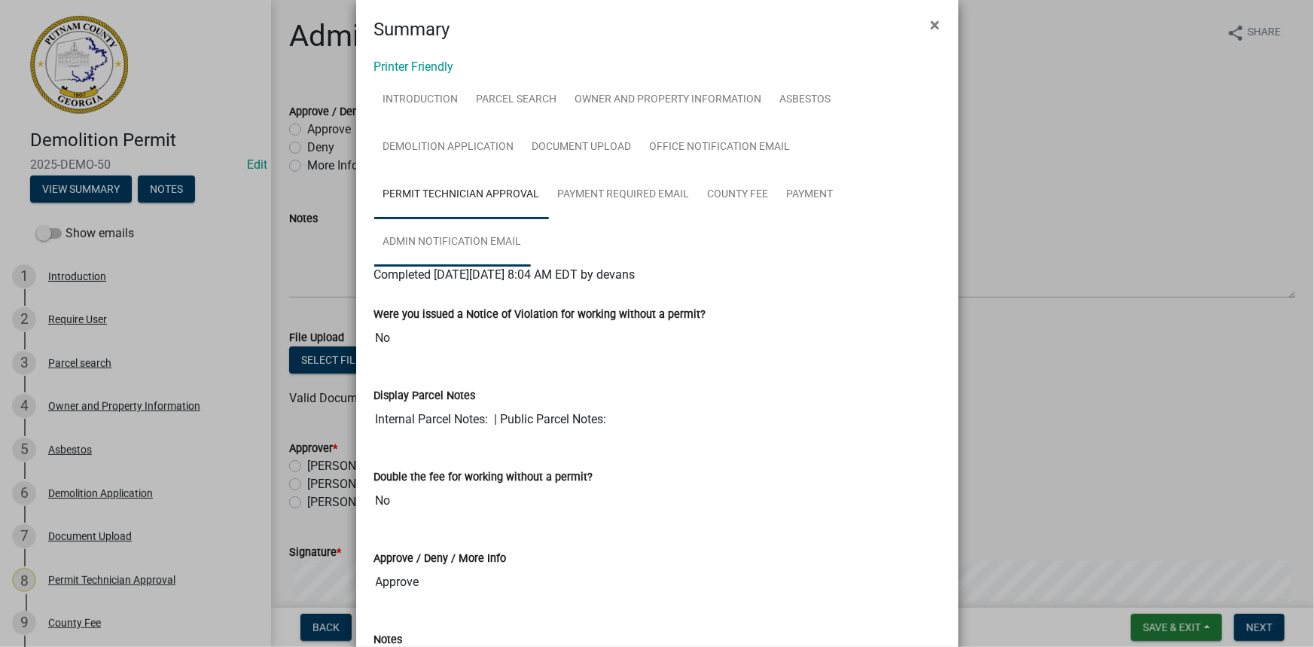
scroll to position [0, 0]
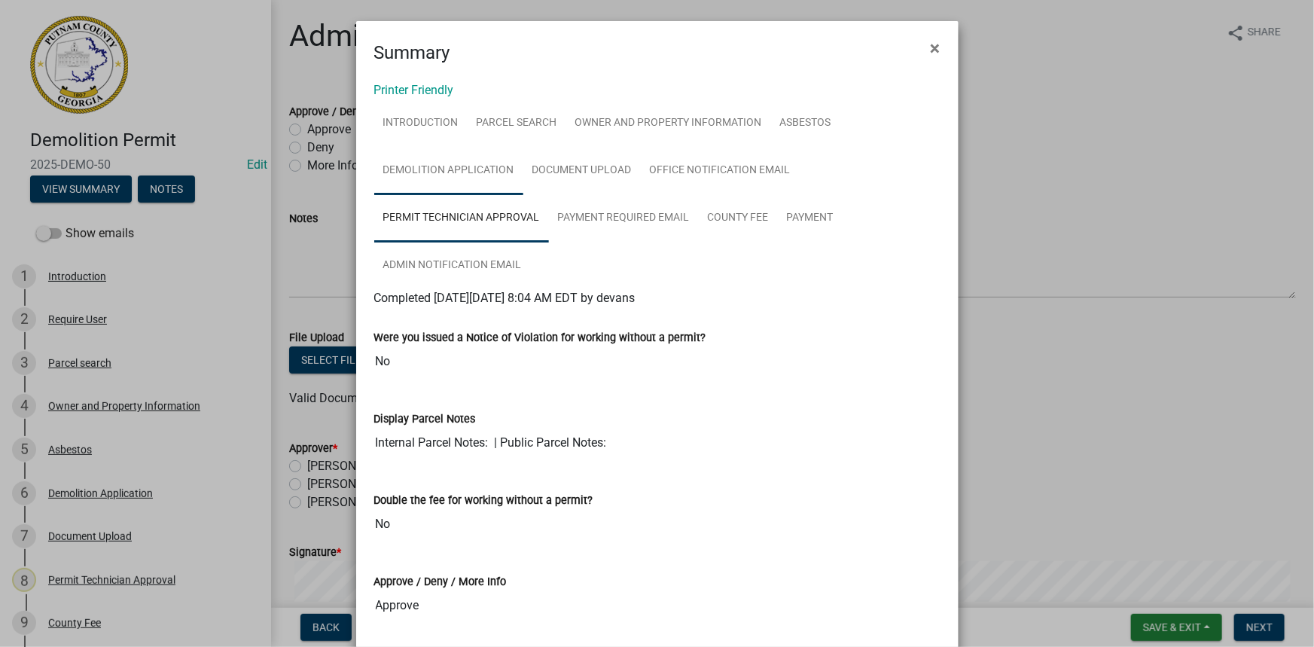
click at [476, 166] on link "Demolition Application" at bounding box center [448, 171] width 149 height 48
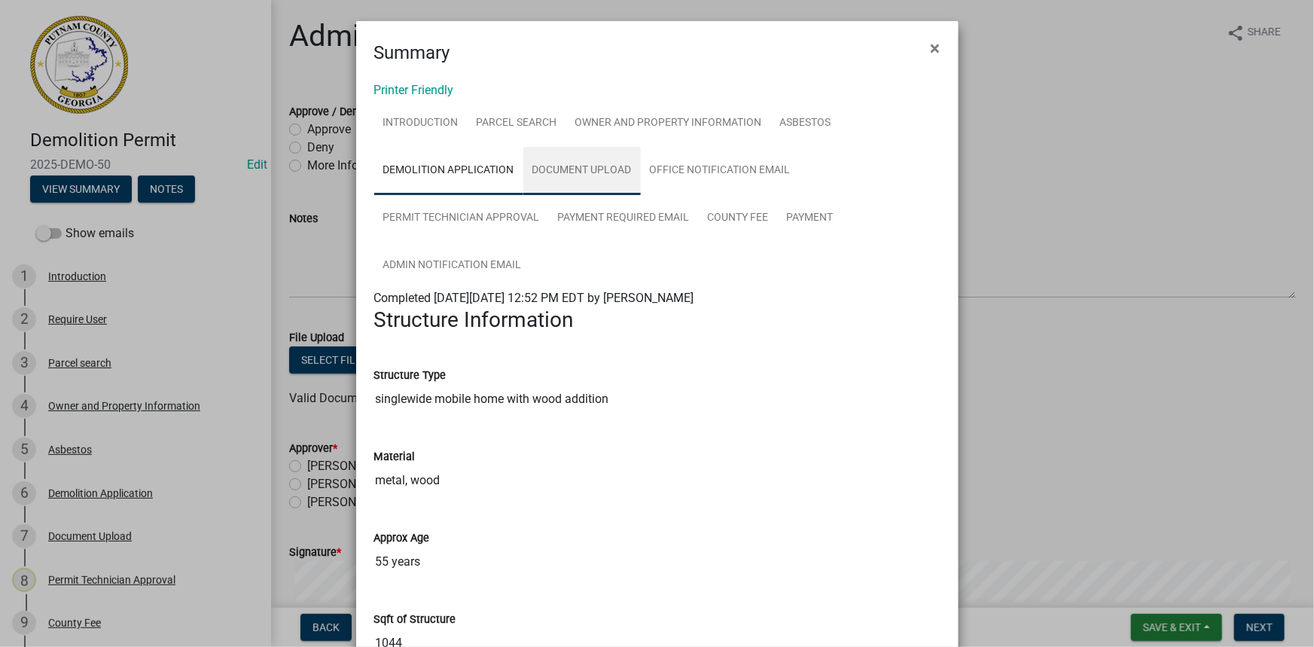
click at [575, 175] on link "Document Upload" at bounding box center [581, 171] width 117 height 48
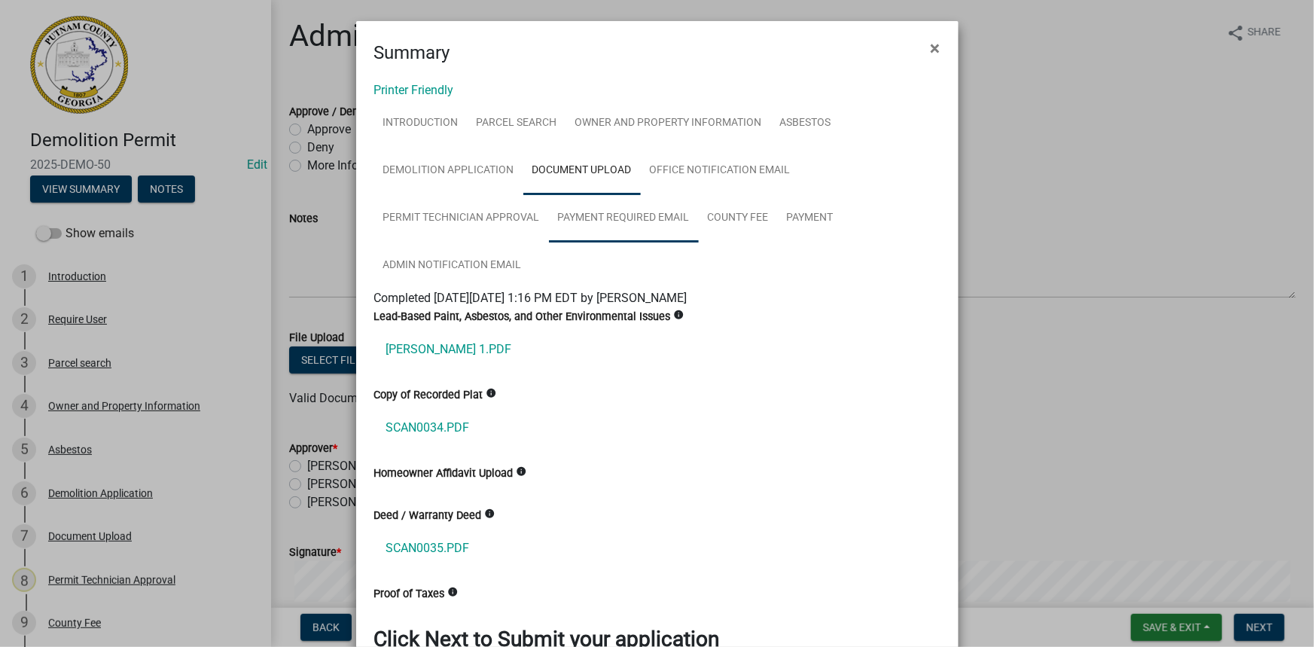
scroll to position [68, 0]
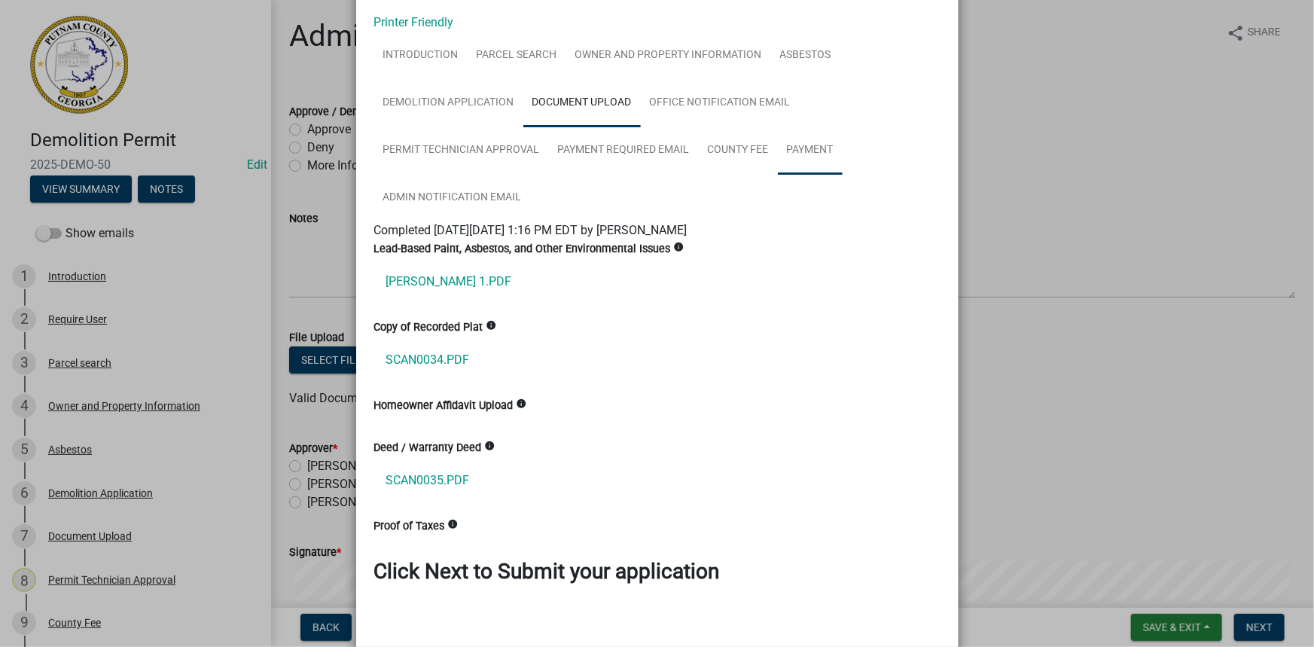
click at [778, 169] on link "Payment" at bounding box center [810, 151] width 65 height 48
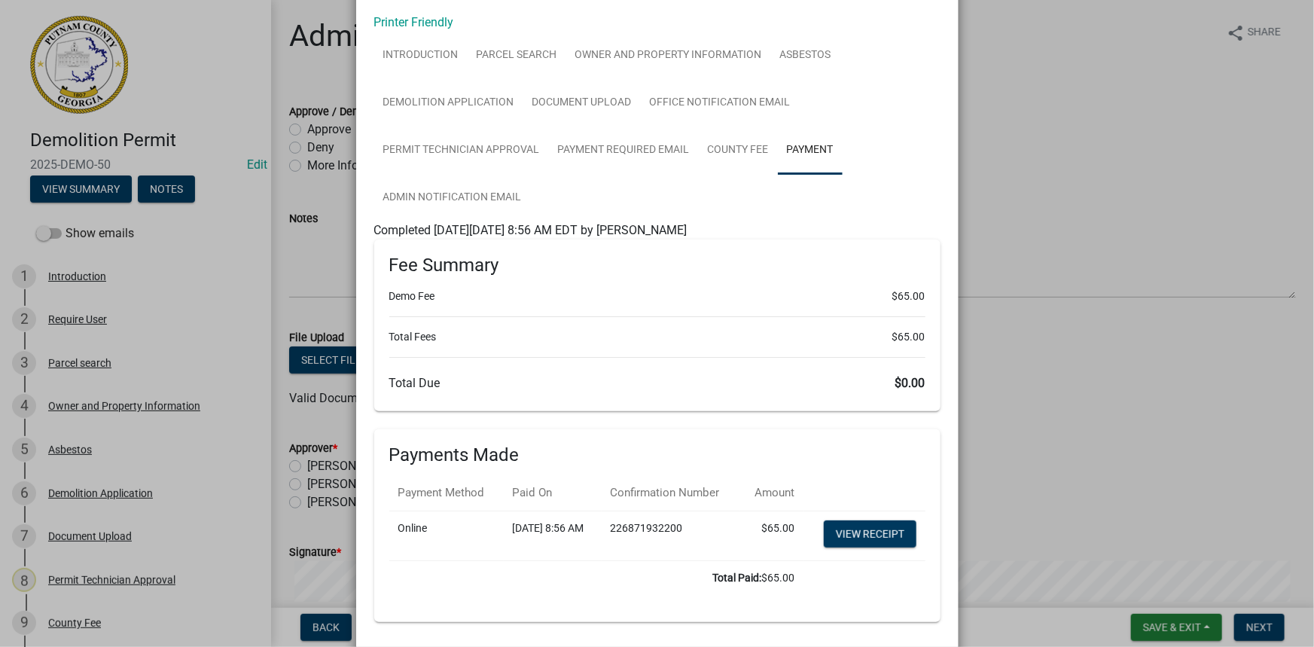
click at [337, 169] on ngb-modal-window "Summary × Printer Friendly Introduction Parcel search Owner and Property Inform…" at bounding box center [657, 323] width 1314 height 647
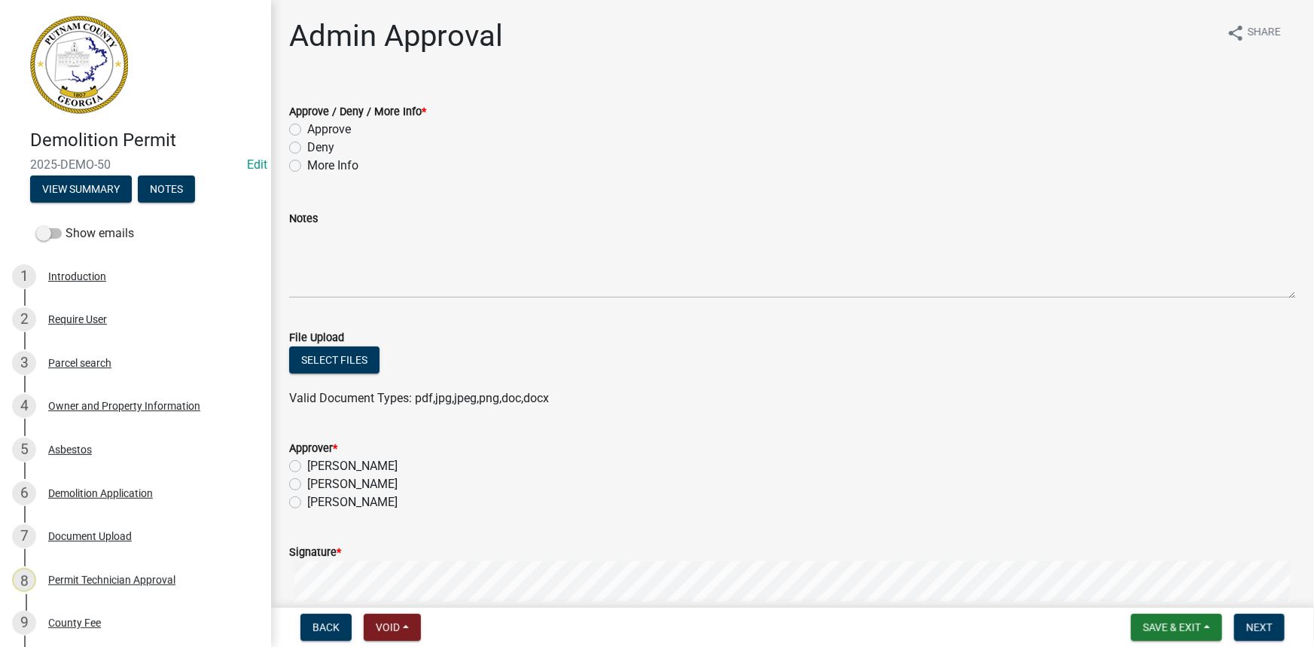
click at [335, 165] on label "More Info" at bounding box center [332, 166] width 51 height 18
click at [317, 165] on input "More Info" at bounding box center [312, 162] width 10 height 10
radio input "true"
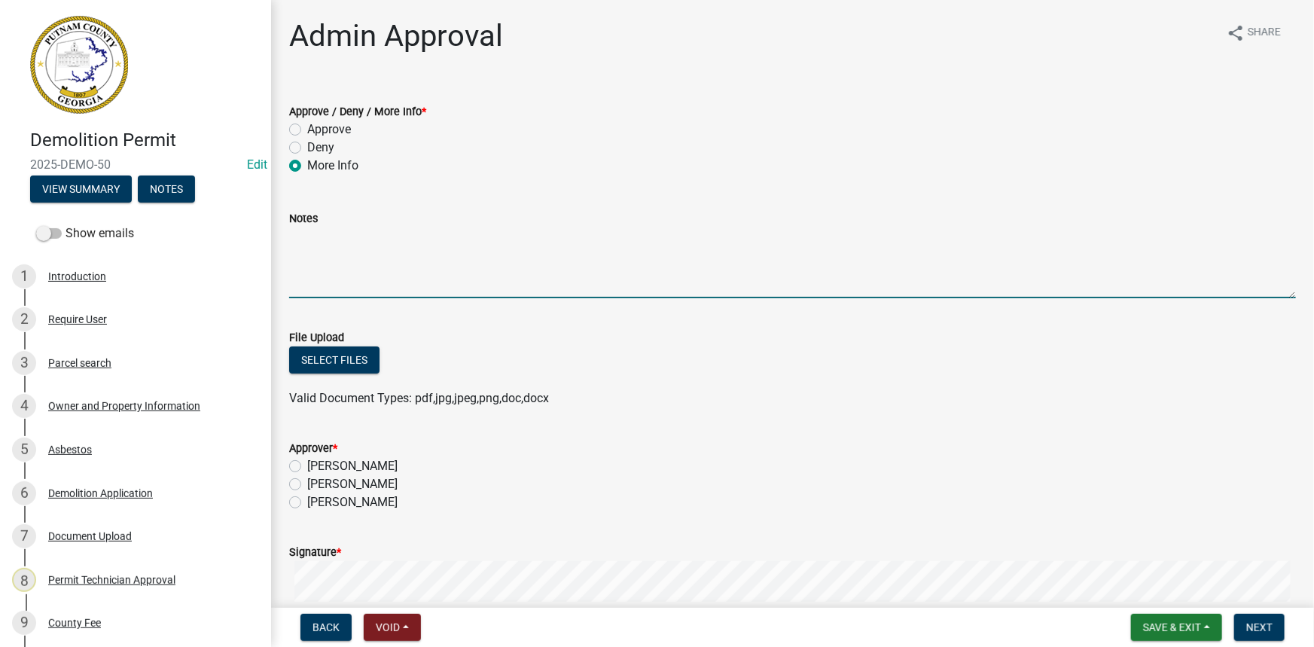
click at [344, 243] on textarea "Notes" at bounding box center [792, 262] width 1007 height 71
type textarea "P"
type textarea "Please provide proof of taxes paid on the manufactured home."
click at [310, 346] on div "Select files" at bounding box center [792, 361] width 1007 height 31
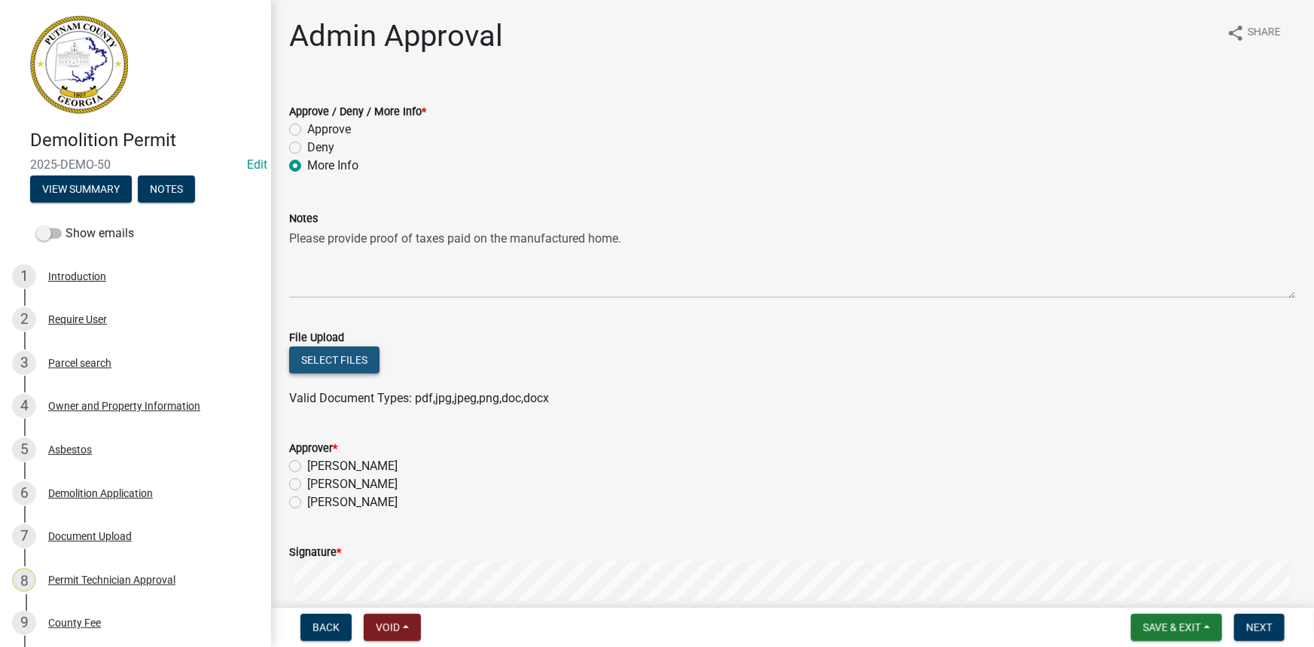
click at [310, 350] on button "Select files" at bounding box center [334, 359] width 90 height 27
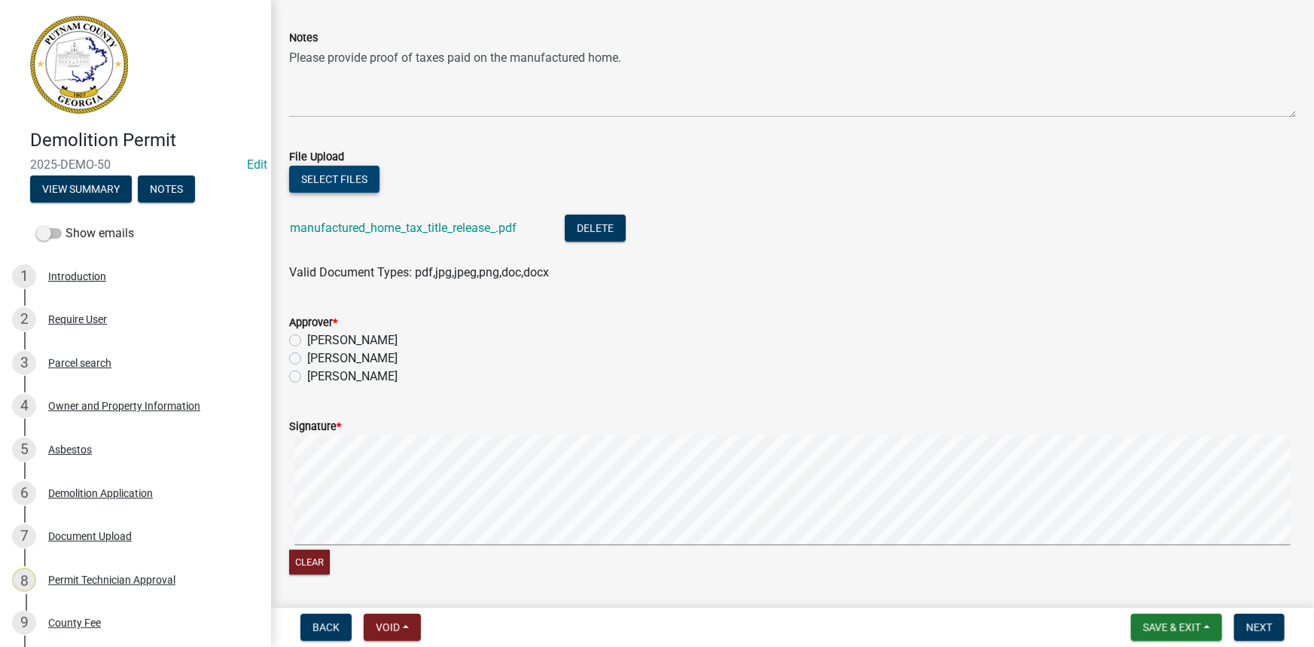
scroll to position [205, 0]
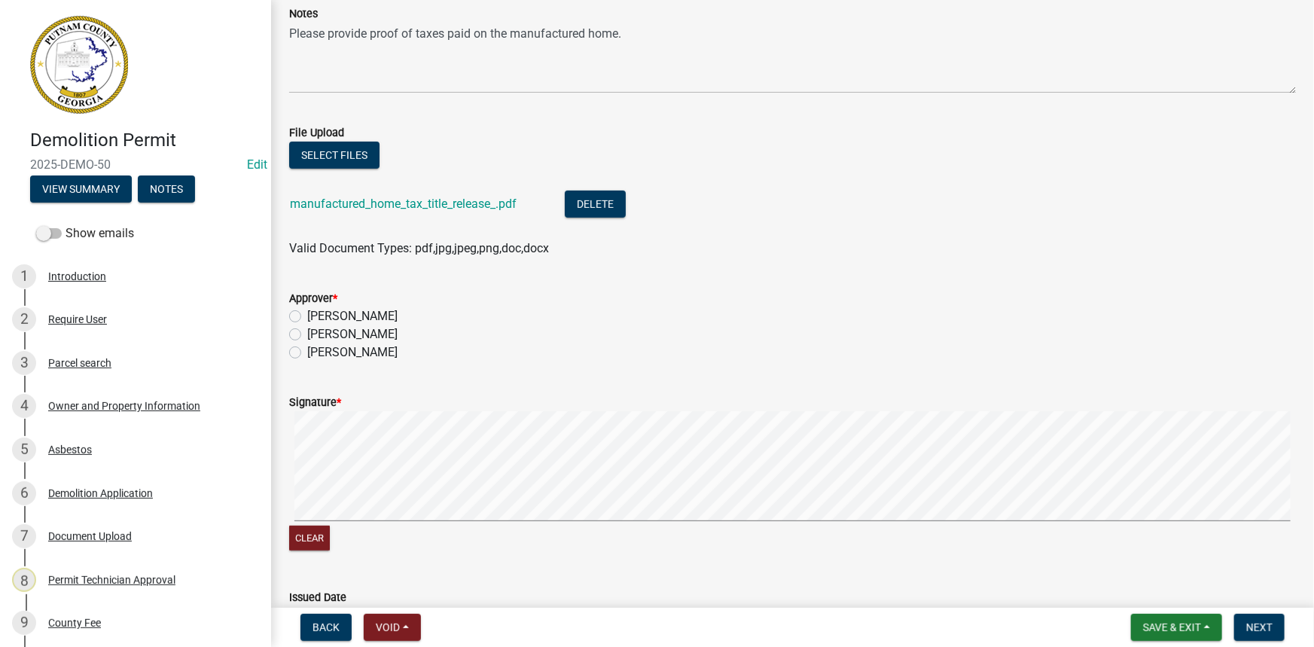
click at [354, 331] on label "[PERSON_NAME]" at bounding box center [352, 334] width 90 height 18
click at [317, 331] on input "[PERSON_NAME]" at bounding box center [312, 330] width 10 height 10
radio input "true"
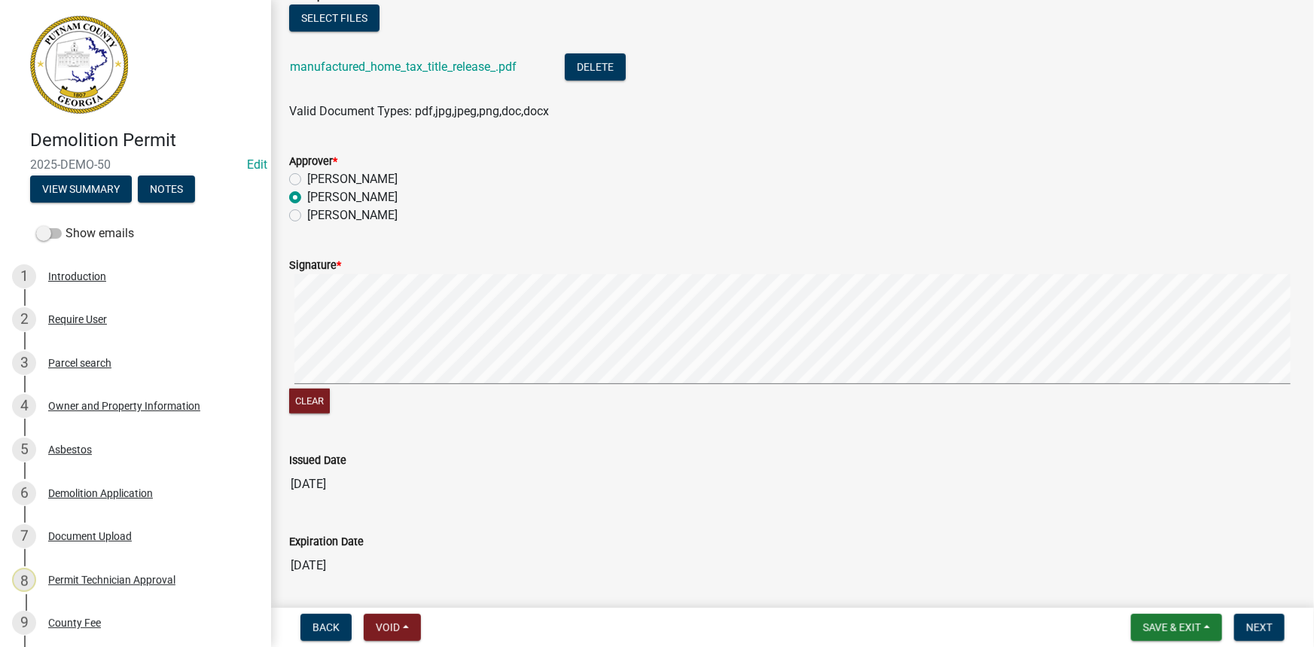
scroll to position [392, 0]
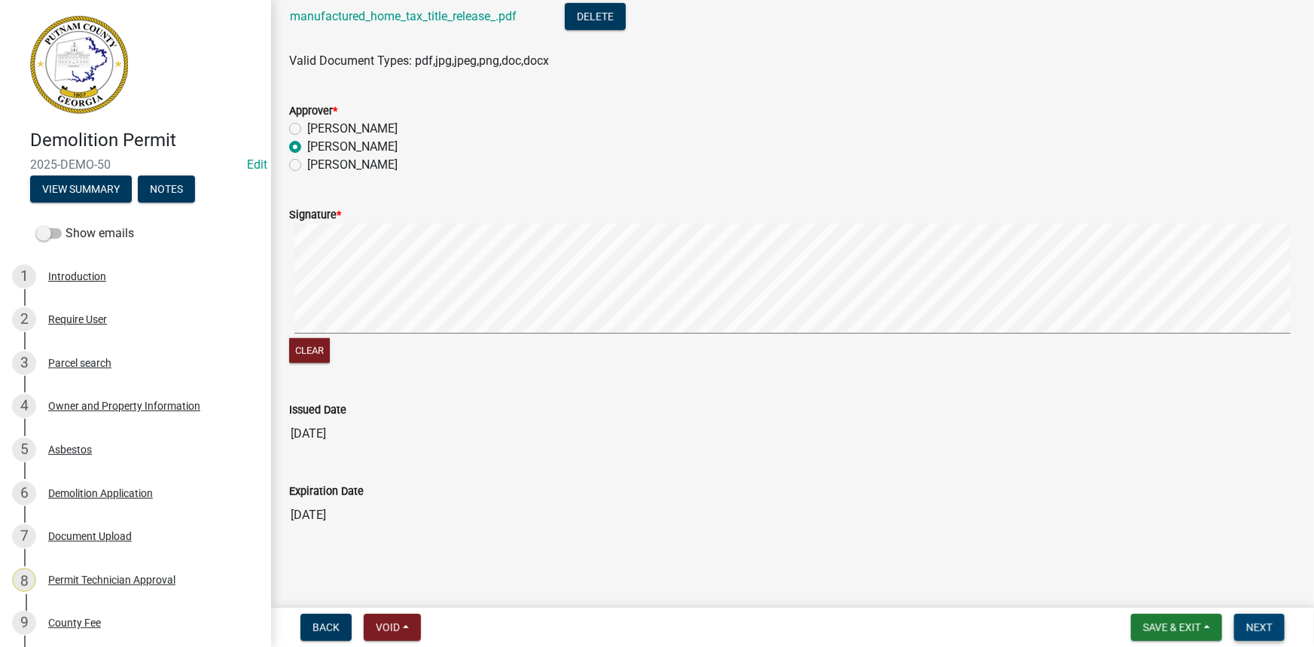
click at [1255, 628] on span "Next" at bounding box center [1259, 627] width 26 height 12
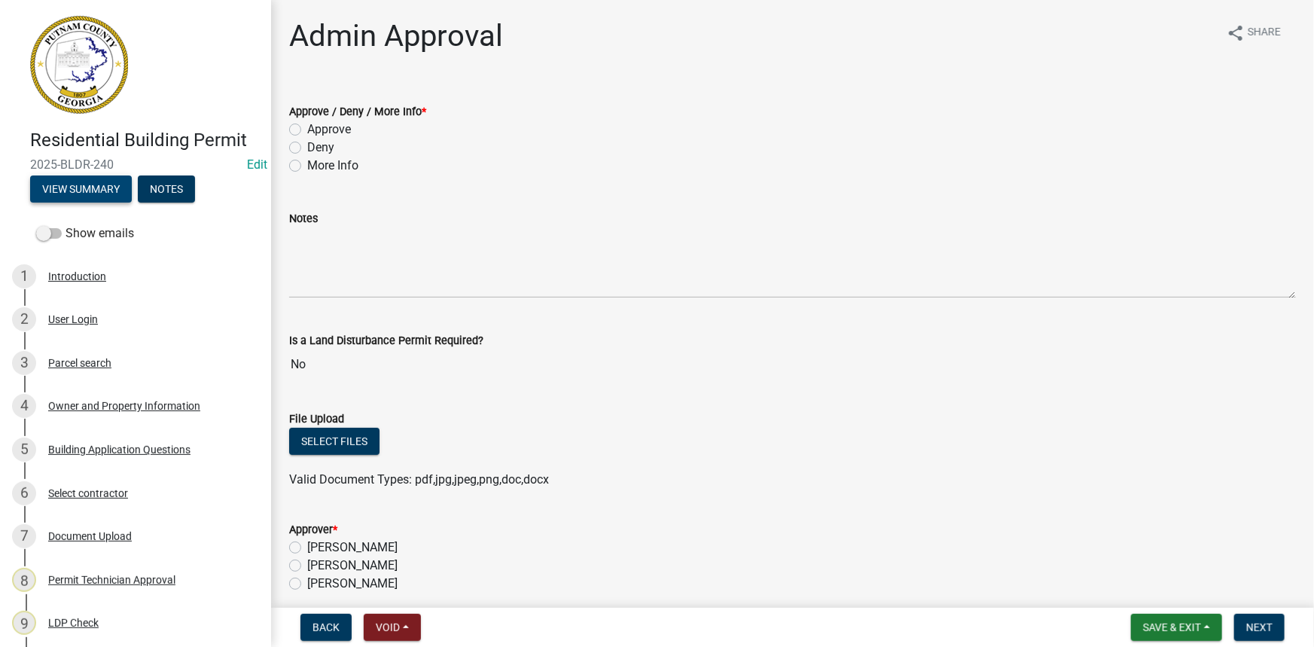
click at [122, 186] on button "View Summary" at bounding box center [81, 188] width 102 height 27
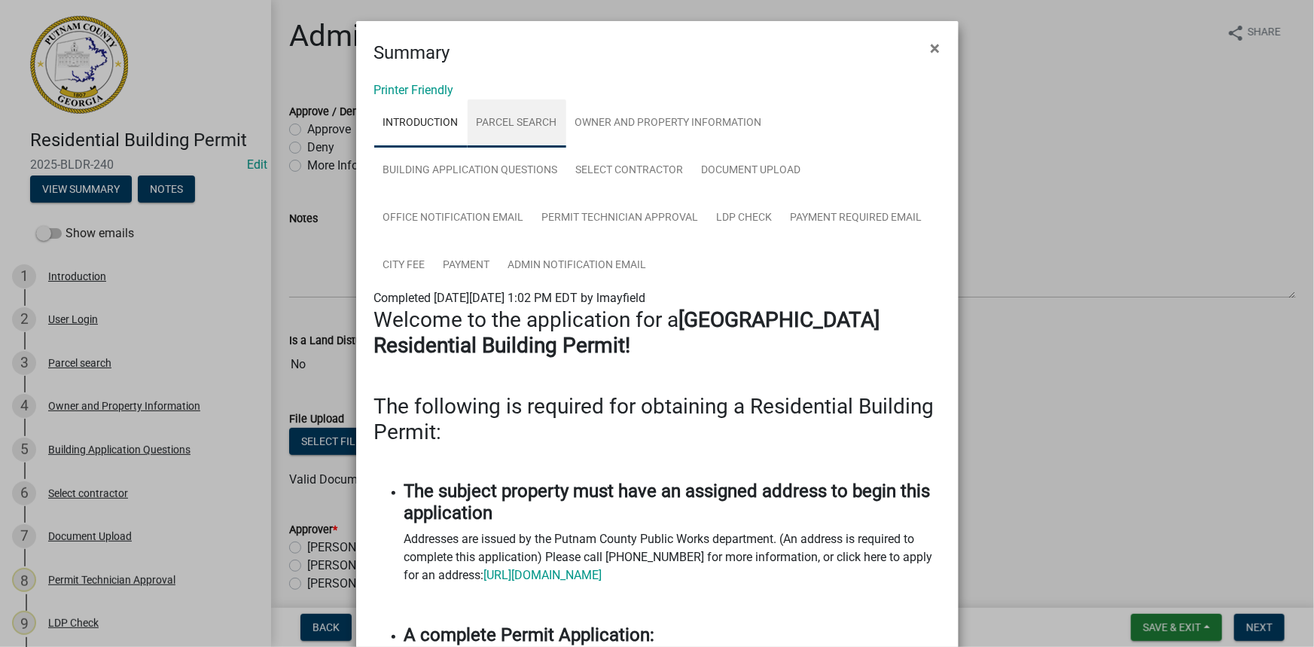
click at [509, 125] on link "Parcel search" at bounding box center [517, 123] width 99 height 48
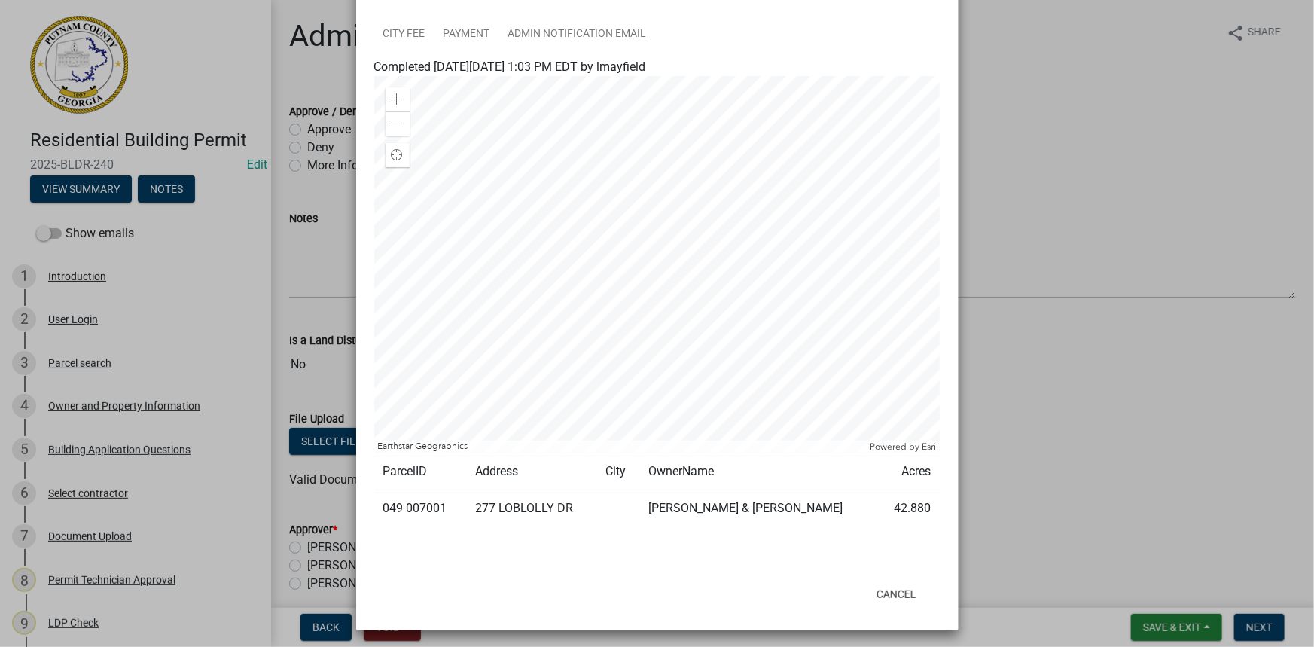
scroll to position [234, 0]
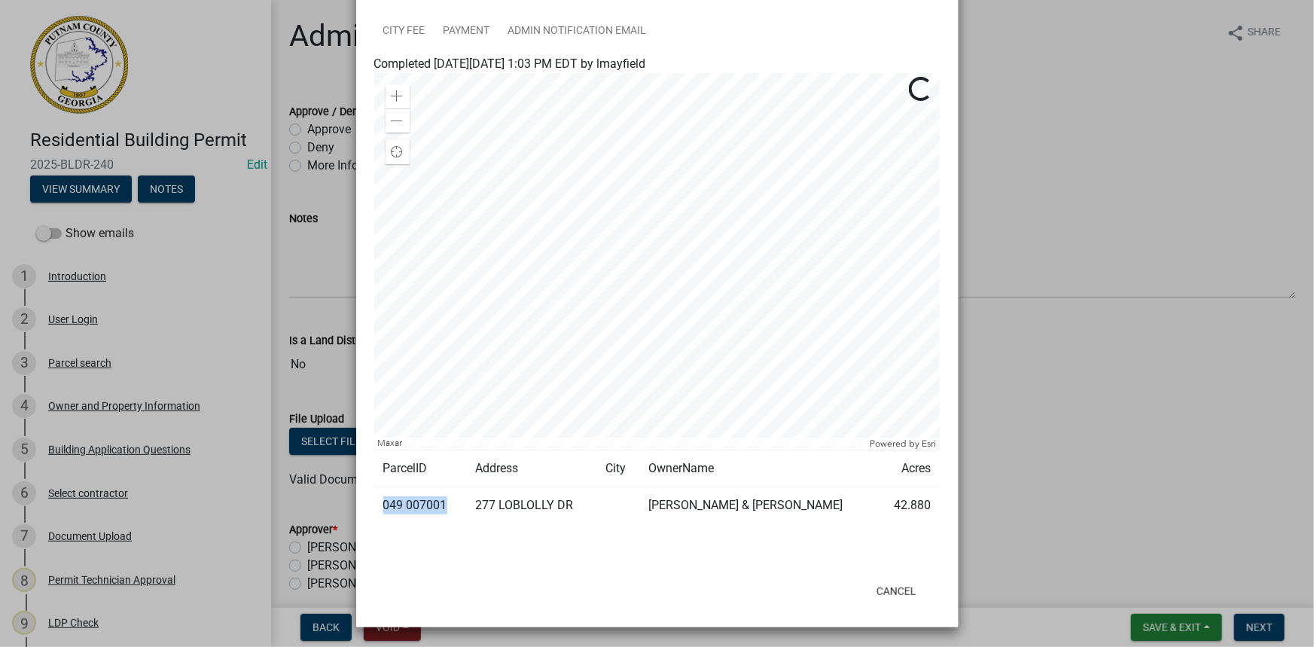
drag, startPoint x: 439, startPoint y: 504, endPoint x: 377, endPoint y: 503, distance: 61.8
click at [377, 503] on td "049 007001" at bounding box center [420, 505] width 93 height 37
copy td "049 007001"
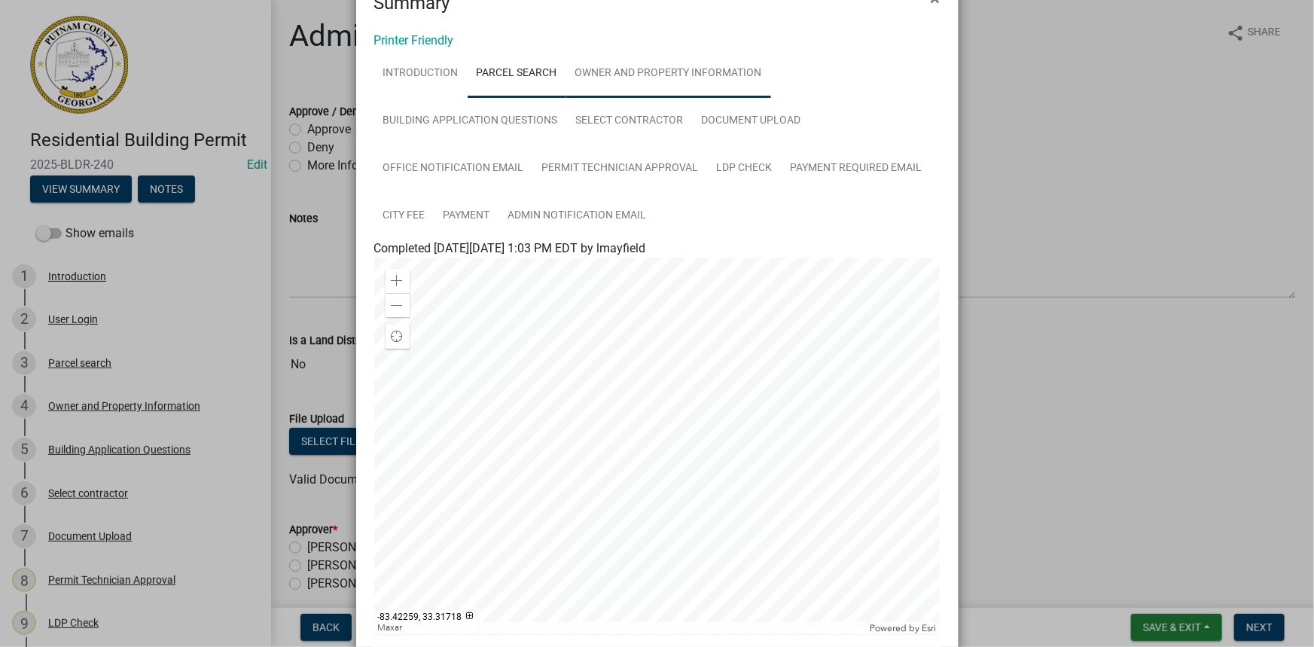
scroll to position [0, 0]
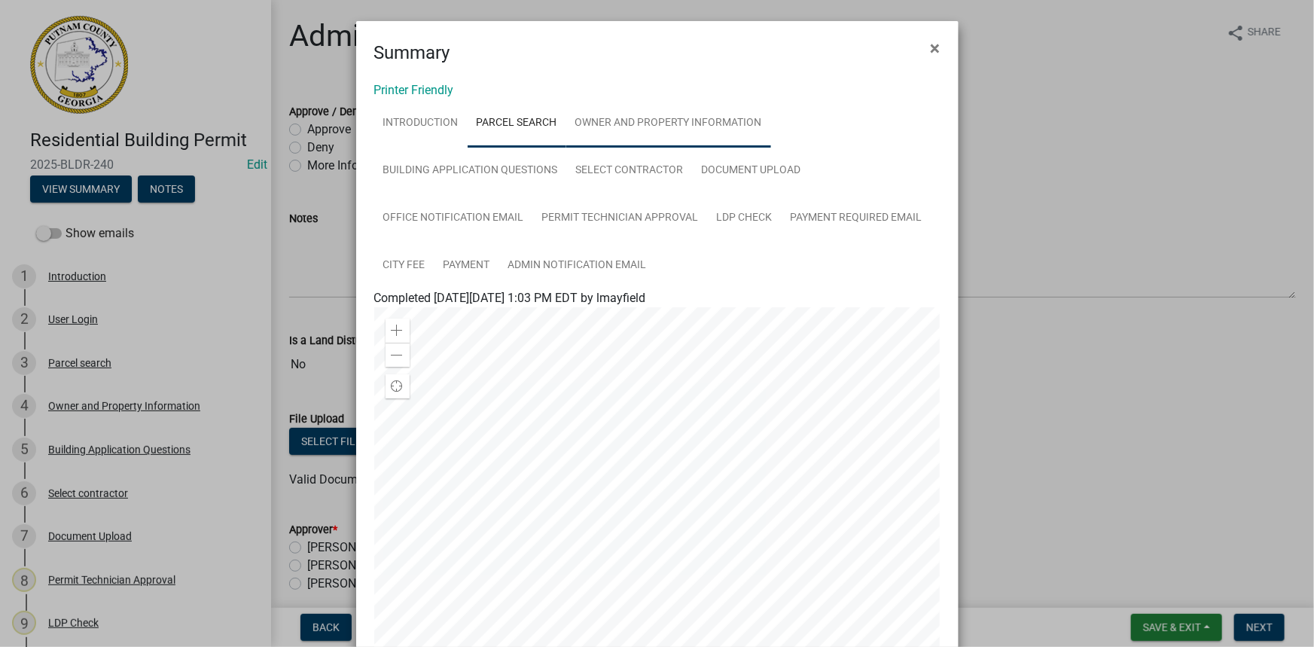
click at [644, 118] on link "Owner and Property Information" at bounding box center [668, 123] width 205 height 48
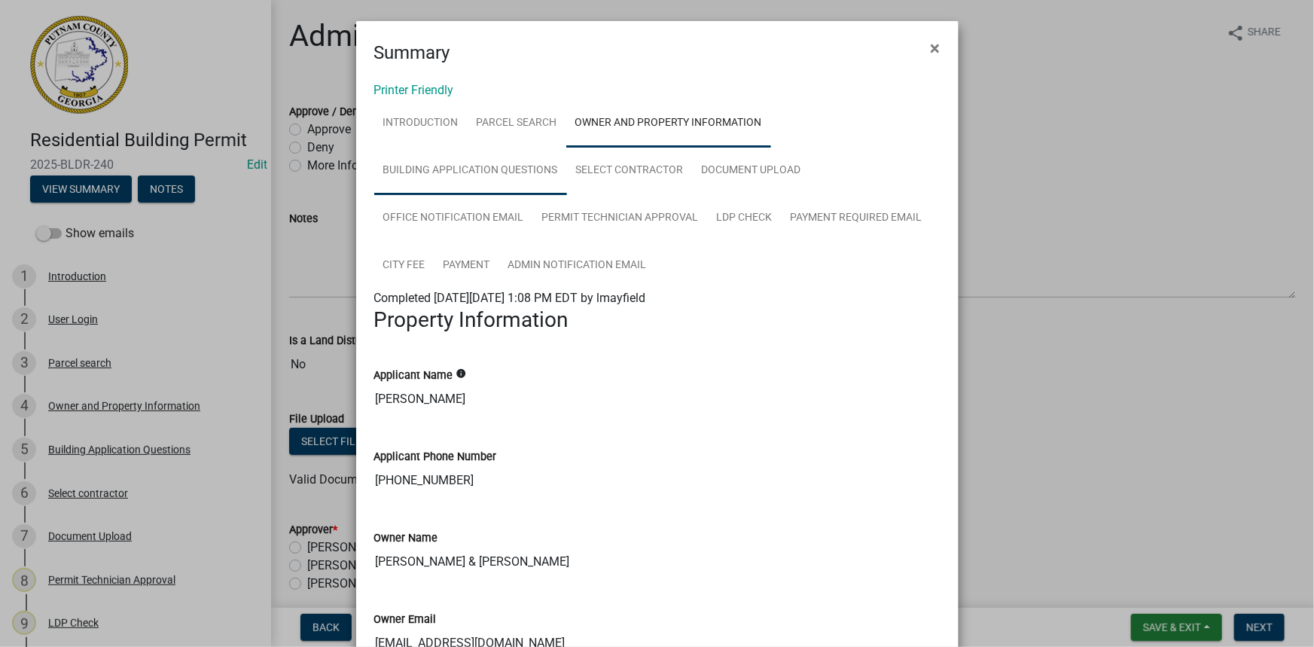
click at [485, 154] on link "Building Application Questions" at bounding box center [470, 171] width 193 height 48
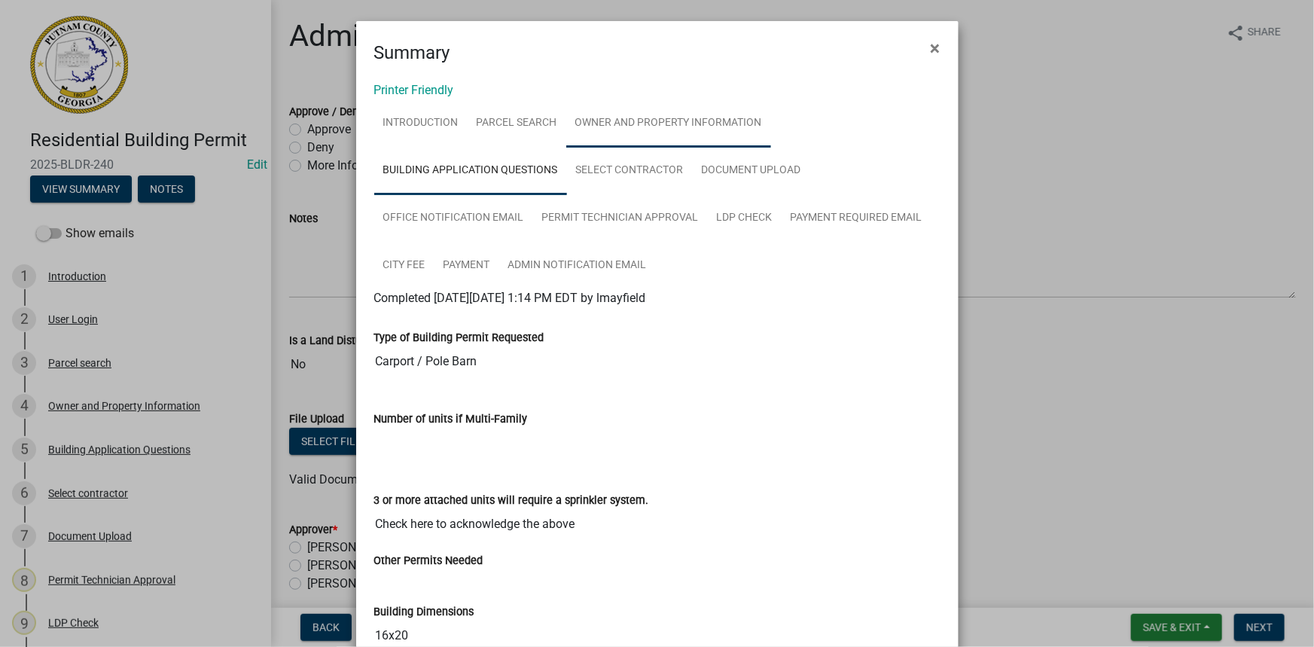
click at [675, 120] on link "Owner and Property Information" at bounding box center [668, 123] width 205 height 48
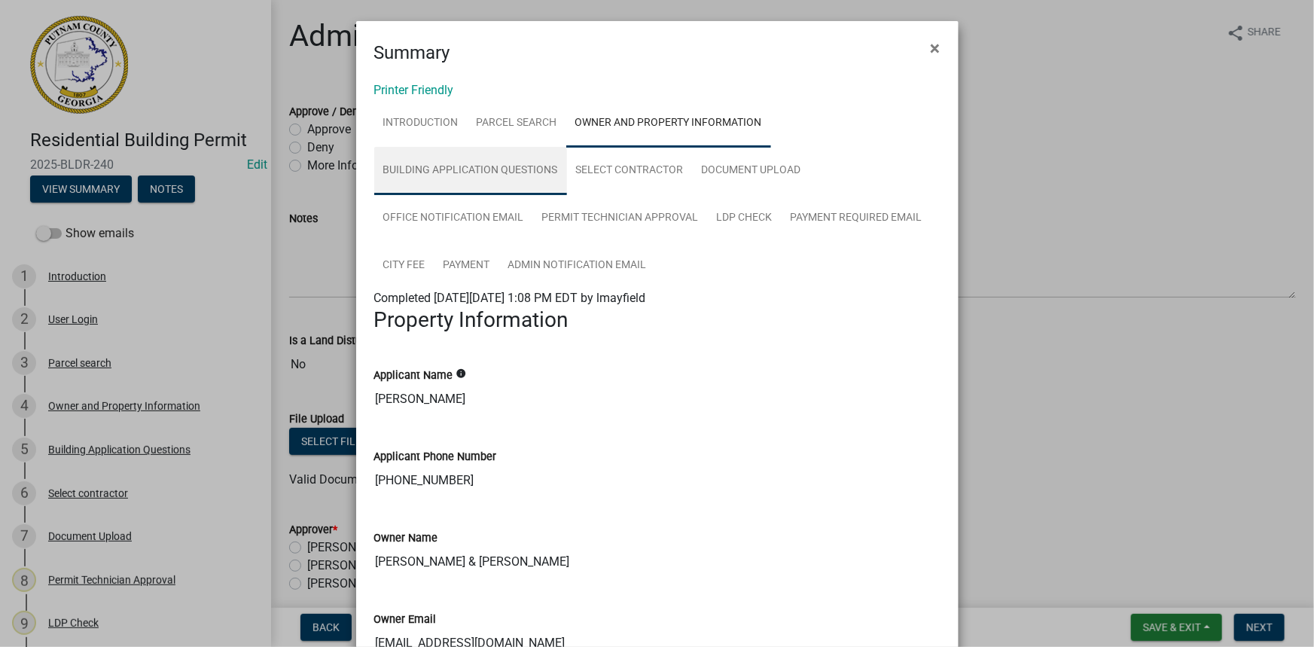
click at [459, 163] on link "Building Application Questions" at bounding box center [470, 171] width 193 height 48
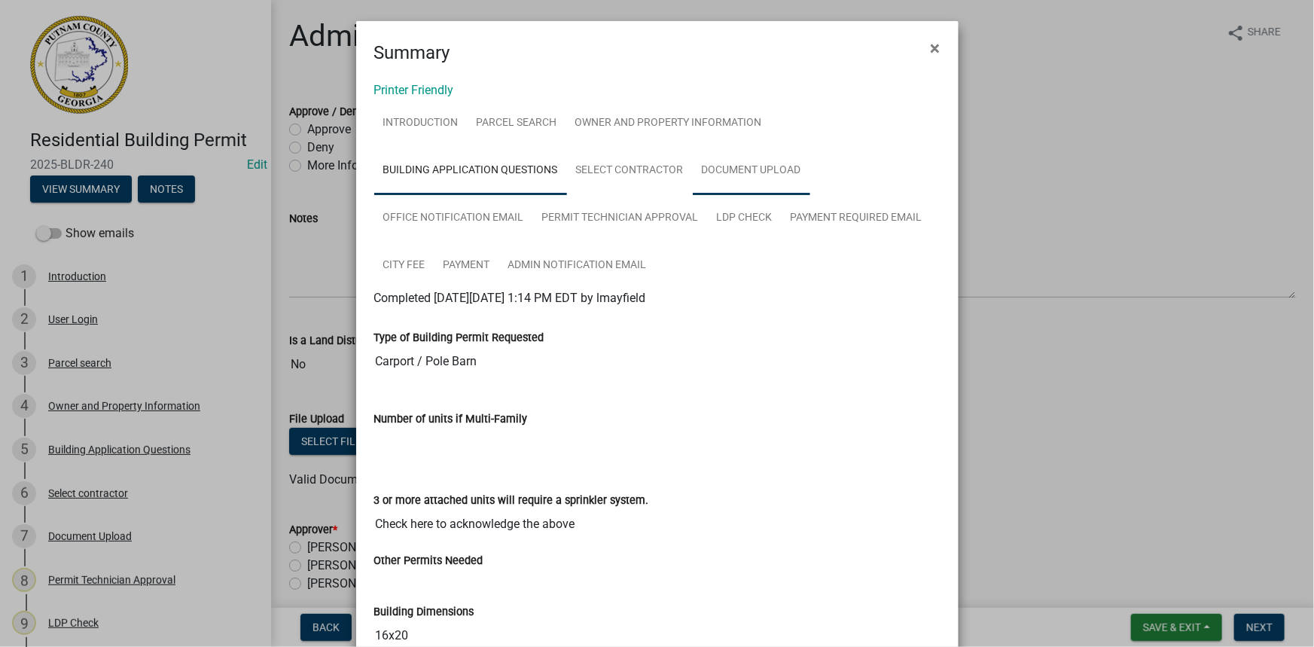
click at [749, 172] on link "Document Upload" at bounding box center [751, 171] width 117 height 48
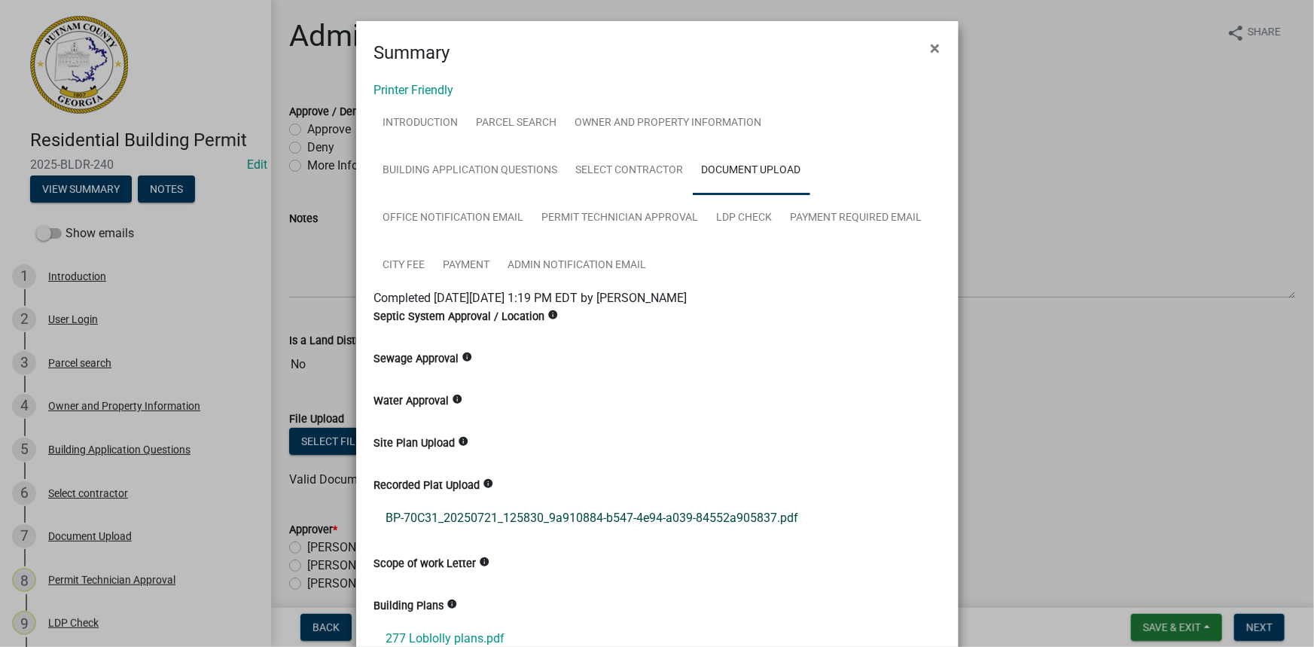
click at [528, 519] on link "BP-70C31_20250721_125830_9a910884-b547-4e94-a039-84552a905837.pdf" at bounding box center [657, 518] width 566 height 36
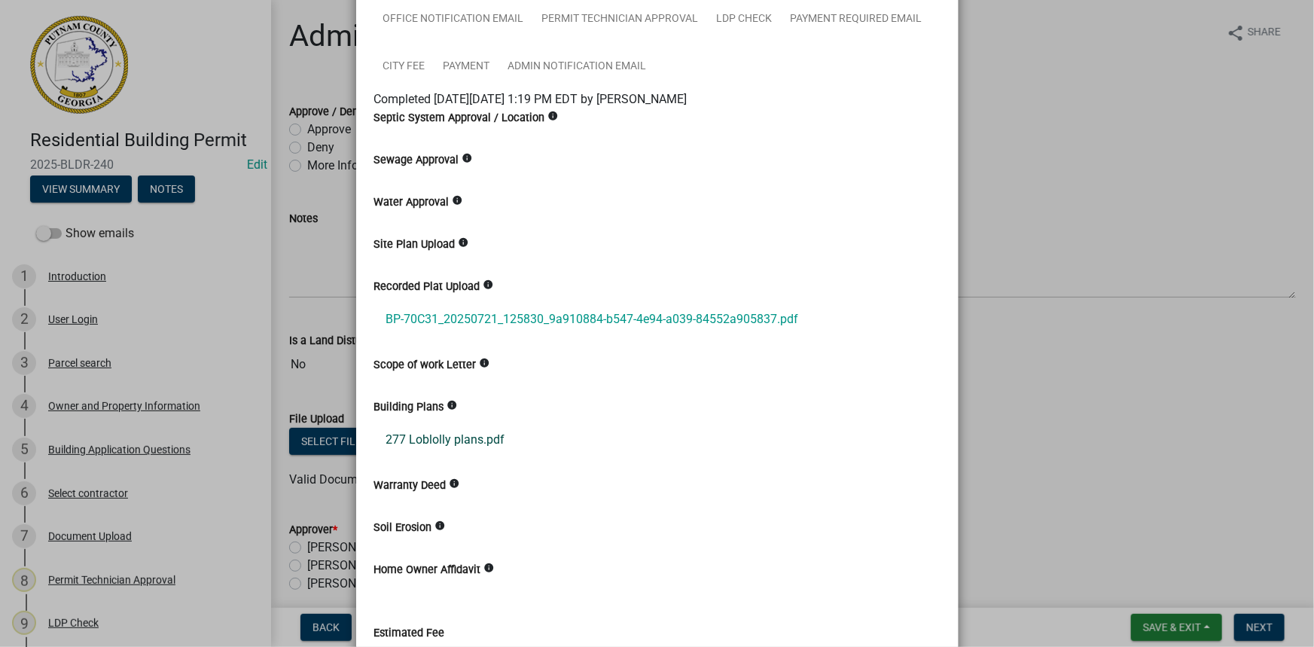
scroll to position [205, 0]
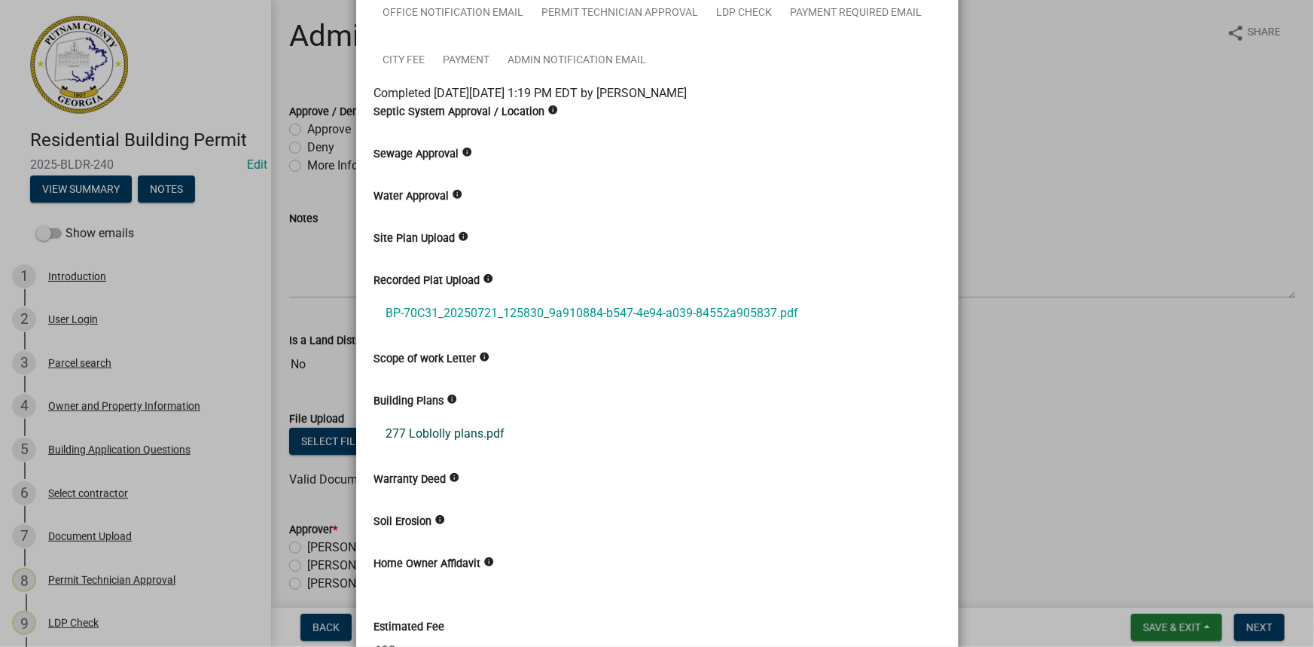
click at [487, 437] on link "277 Loblolly plans.pdf" at bounding box center [657, 434] width 566 height 36
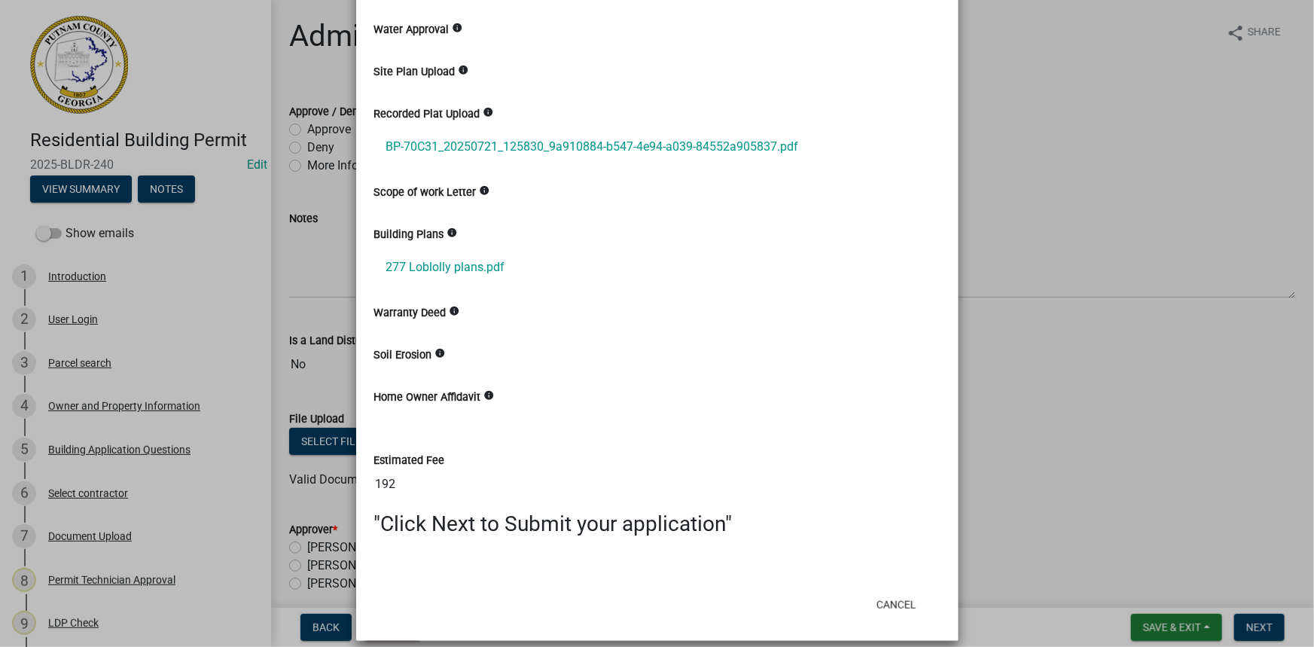
scroll to position [384, 0]
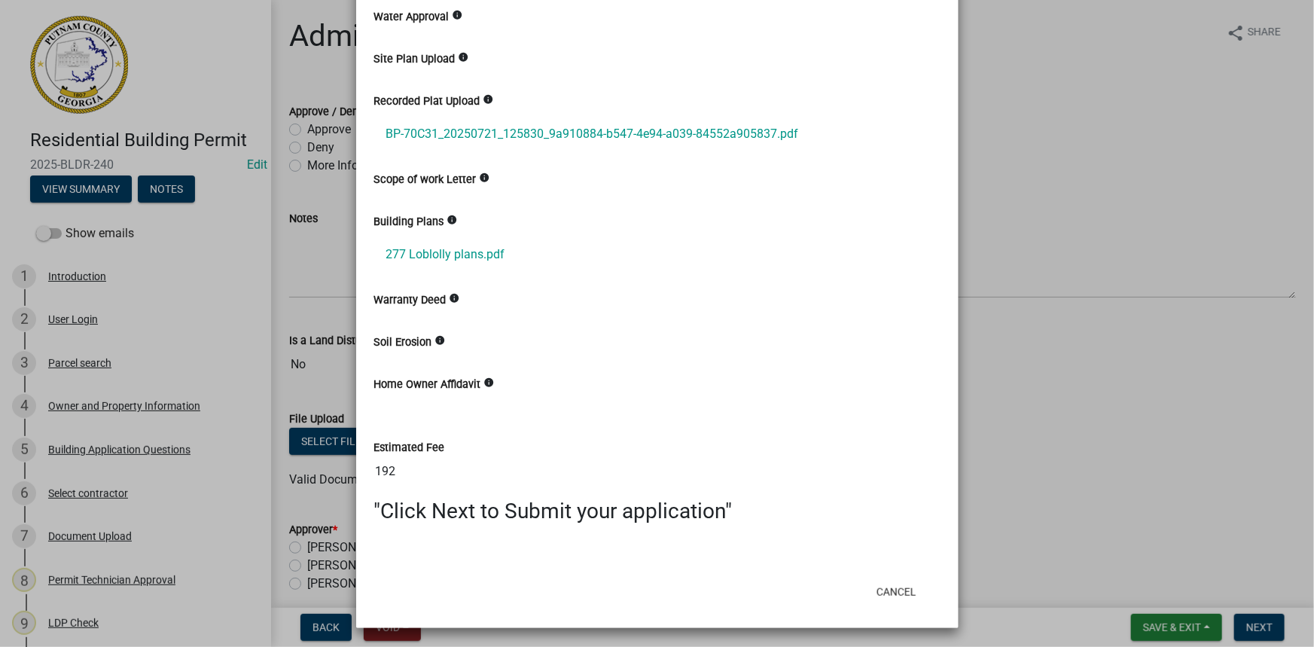
click at [337, 133] on ngb-modal-window "Summary × Printer Friendly Introduction Parcel search Owner and Property Inform…" at bounding box center [657, 323] width 1314 height 647
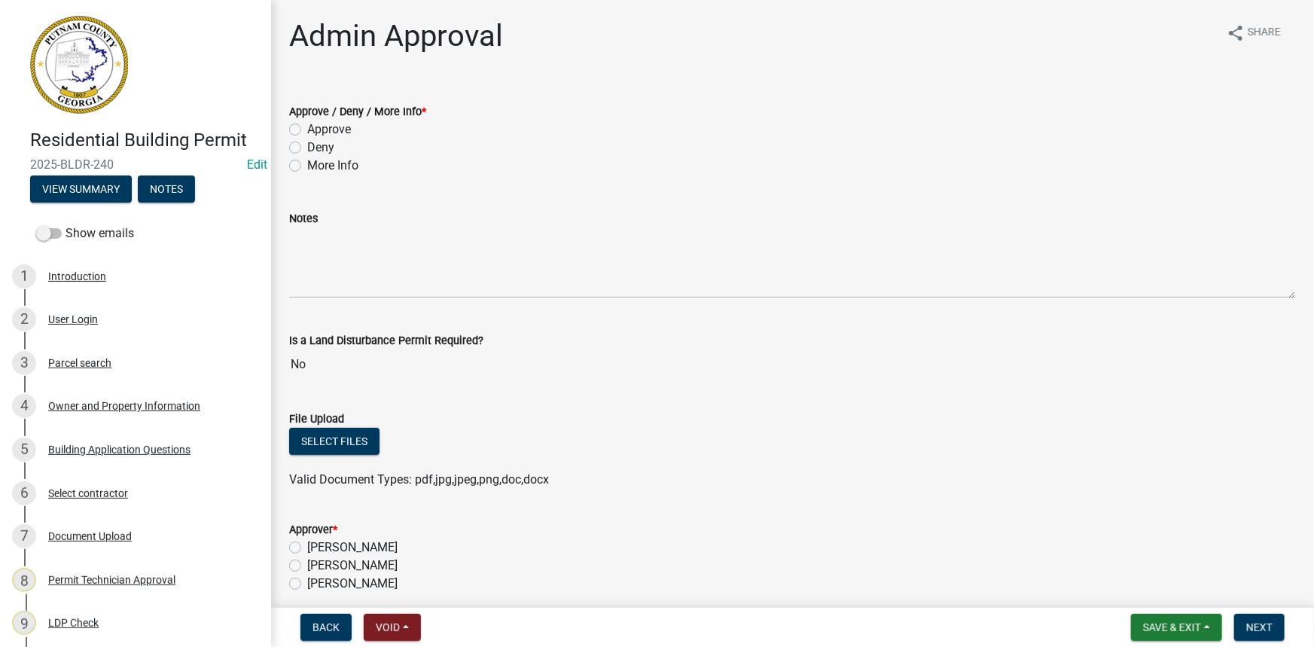
click at [335, 128] on label "Approve" at bounding box center [329, 129] width 44 height 18
click at [317, 128] on input "Approve" at bounding box center [312, 125] width 10 height 10
radio input "true"
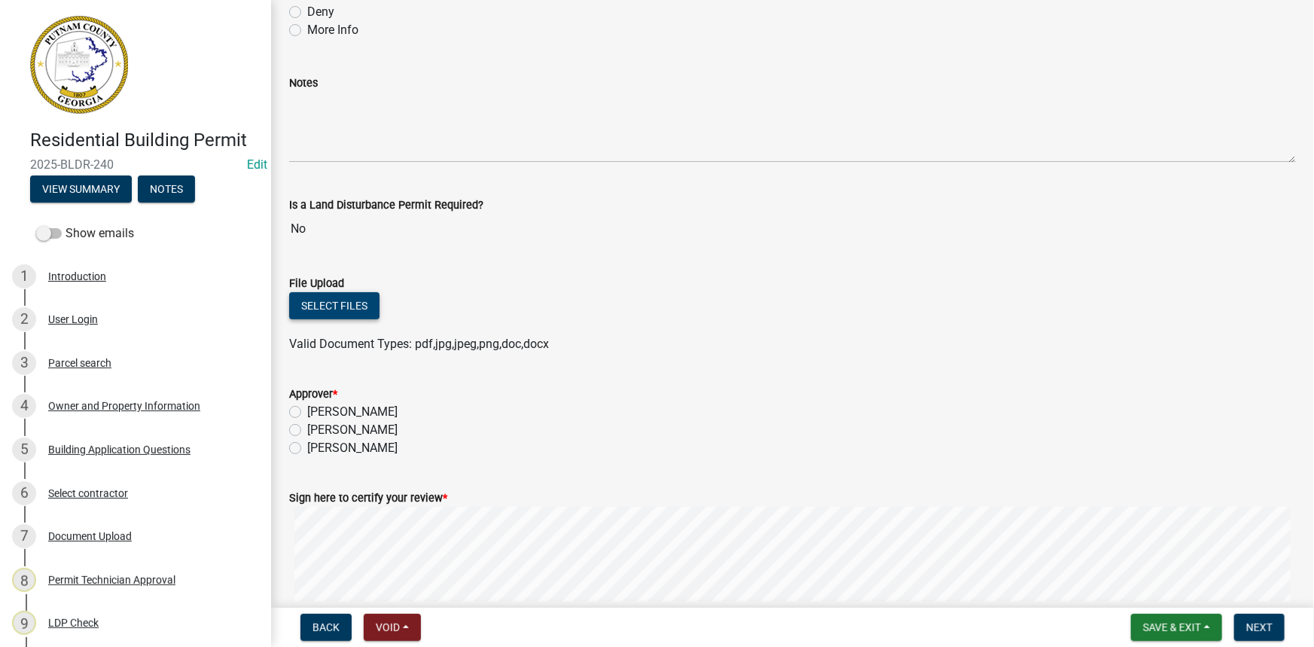
scroll to position [136, 0]
click at [374, 424] on label "[PERSON_NAME]" at bounding box center [352, 429] width 90 height 18
click at [317, 424] on input "[PERSON_NAME]" at bounding box center [312, 425] width 10 height 10
radio input "true"
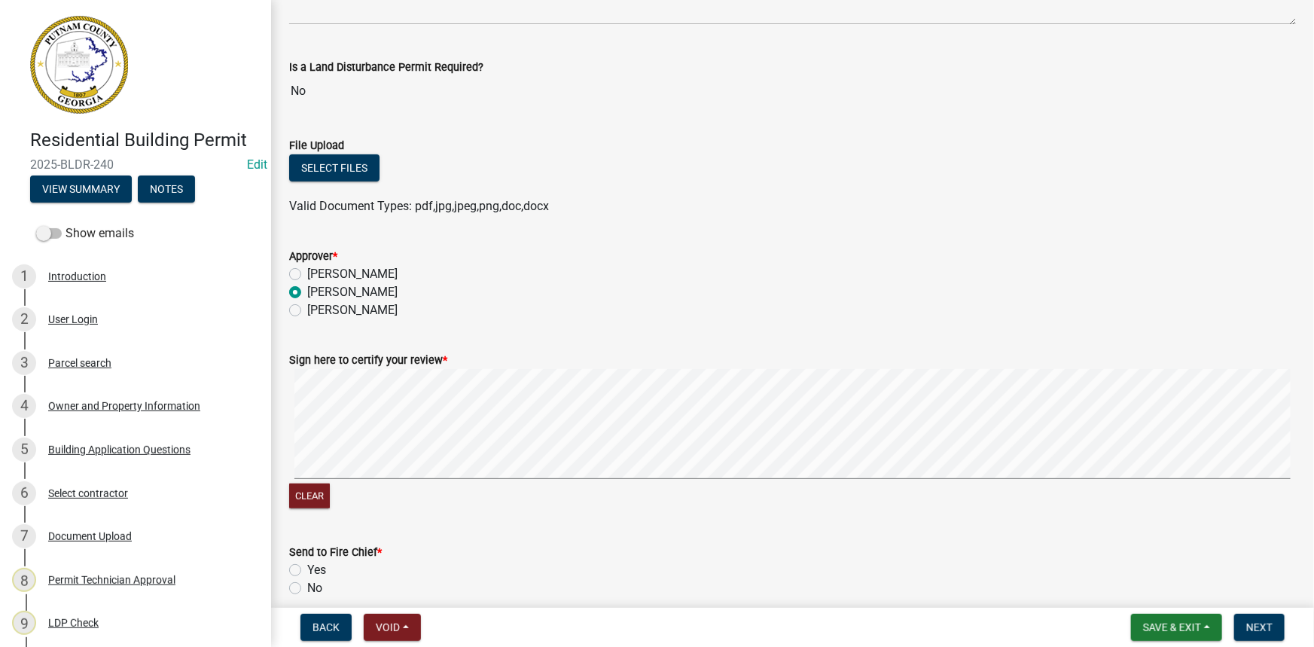
scroll to position [342, 0]
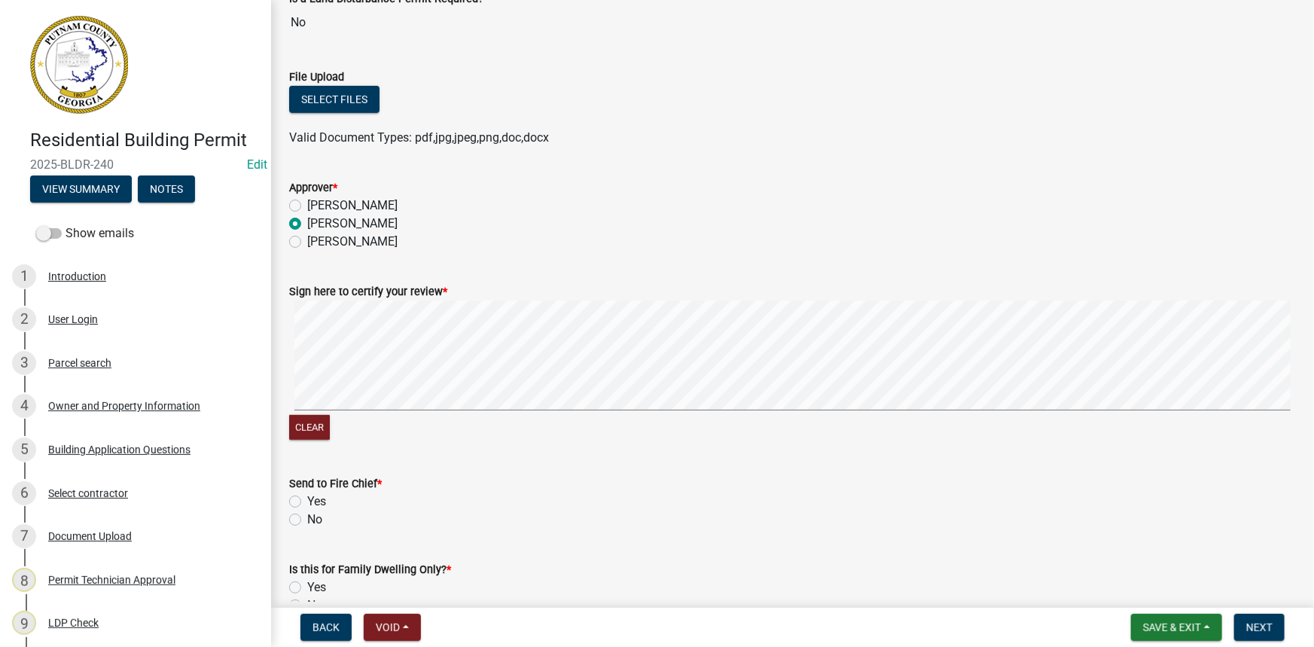
click at [310, 523] on label "No" at bounding box center [314, 520] width 15 height 18
click at [310, 520] on input "No" at bounding box center [312, 516] width 10 height 10
radio input "true"
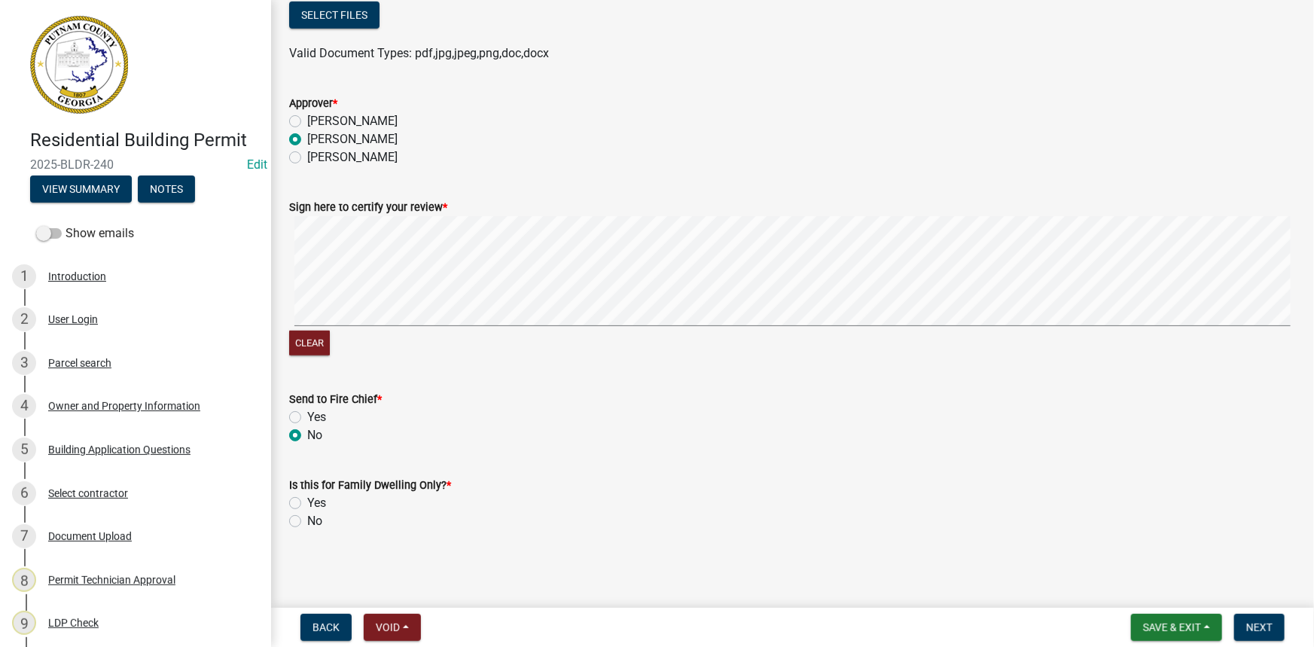
click at [307, 517] on label "No" at bounding box center [314, 521] width 15 height 18
click at [307, 517] on input "No" at bounding box center [312, 517] width 10 height 10
radio input "true"
click at [1252, 621] on span "Next" at bounding box center [1259, 627] width 26 height 12
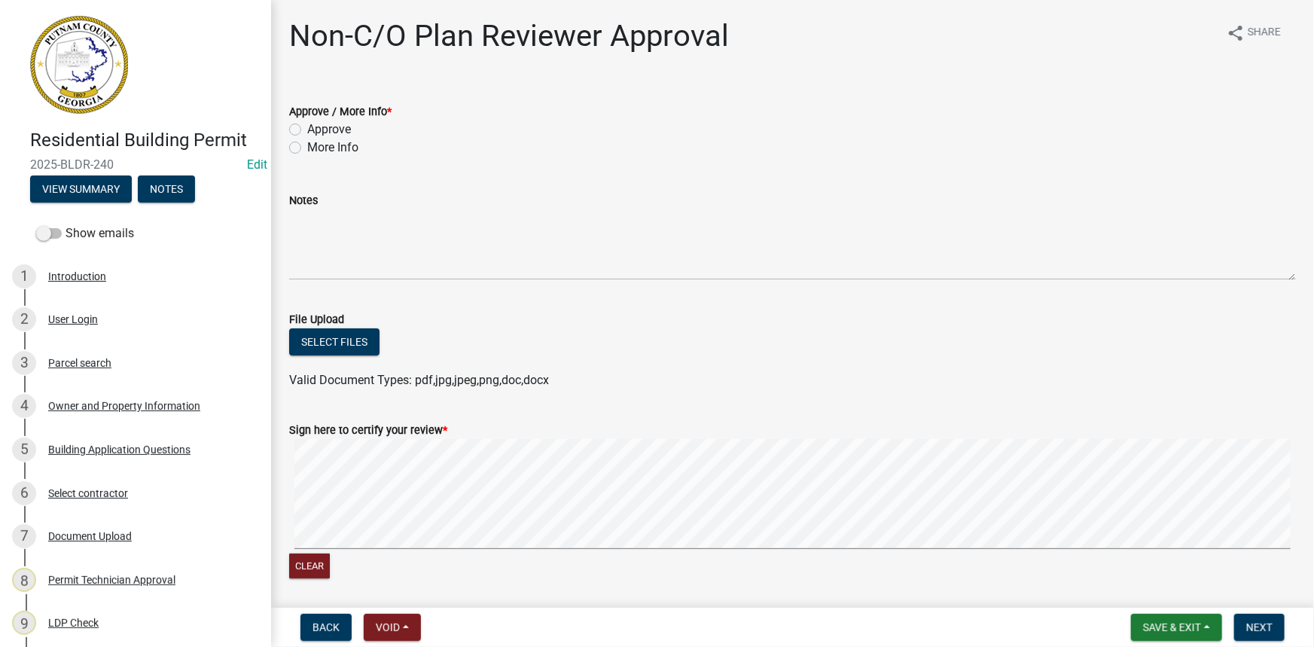
click at [339, 143] on label "More Info" at bounding box center [332, 148] width 51 height 18
click at [317, 143] on input "More Info" at bounding box center [312, 144] width 10 height 10
radio input "true"
click at [337, 135] on label "Approve" at bounding box center [329, 129] width 44 height 18
click at [317, 130] on input "Approve" at bounding box center [312, 125] width 10 height 10
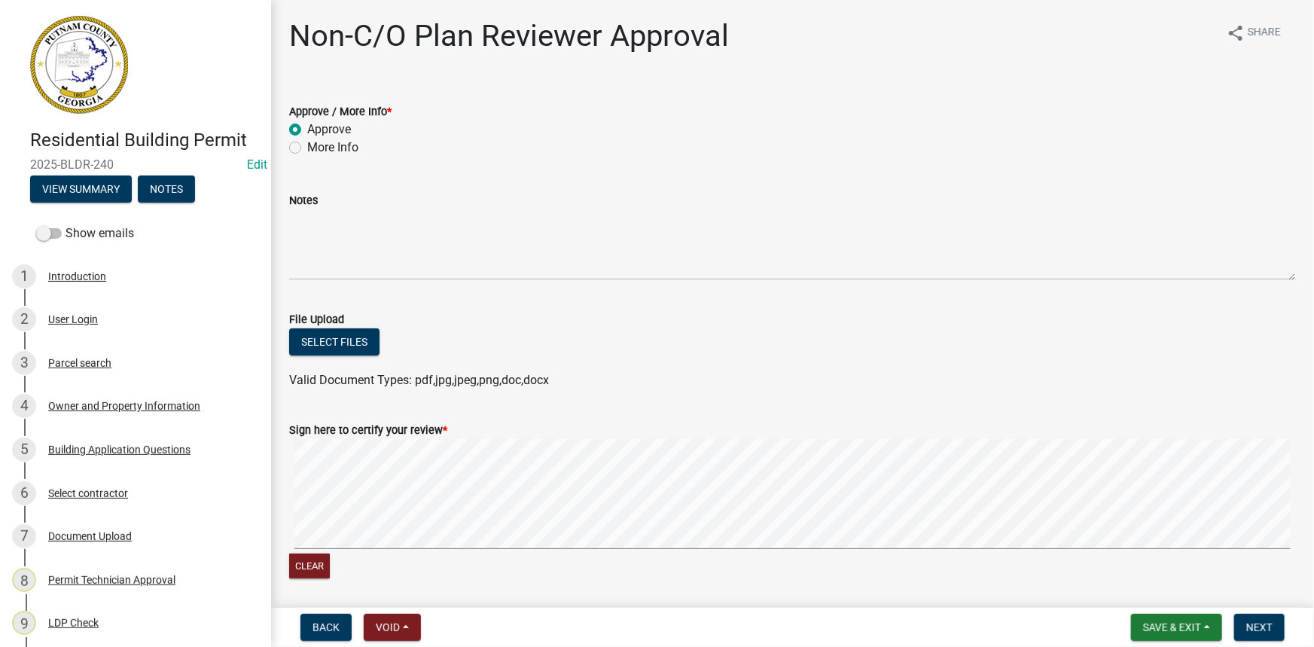
radio input "true"
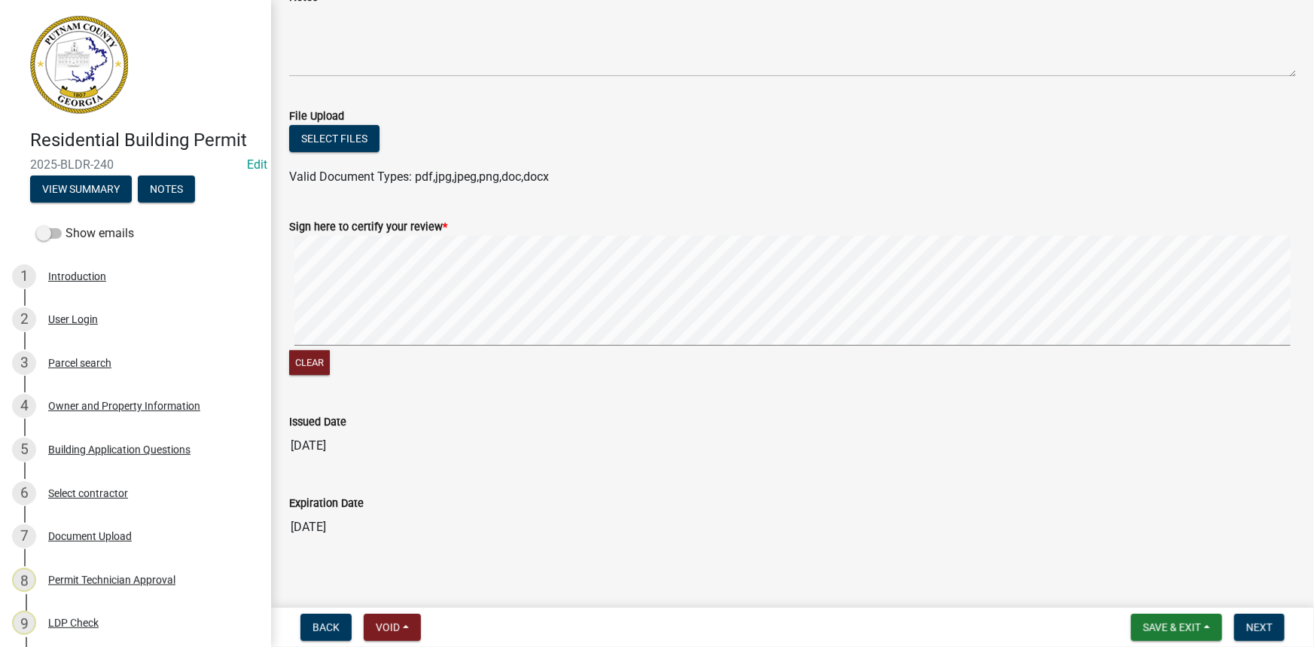
scroll to position [215, 0]
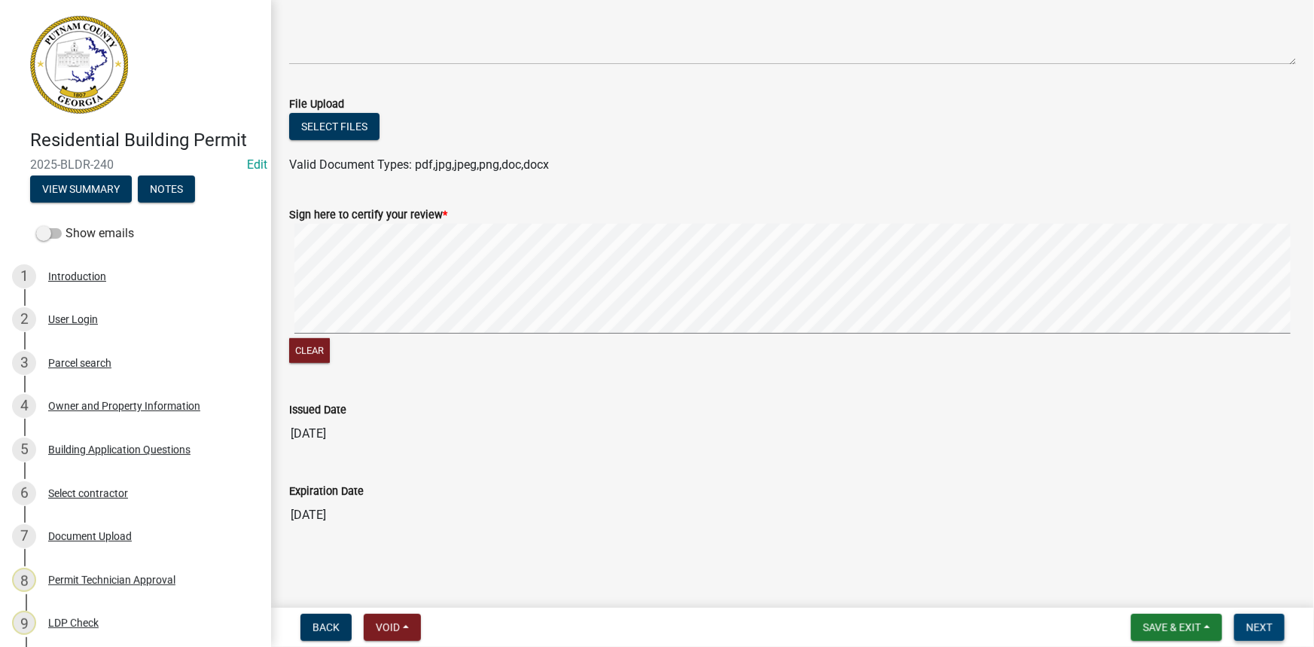
click at [1258, 621] on span "Next" at bounding box center [1259, 627] width 26 height 12
